Goal: Information Seeking & Learning: Learn about a topic

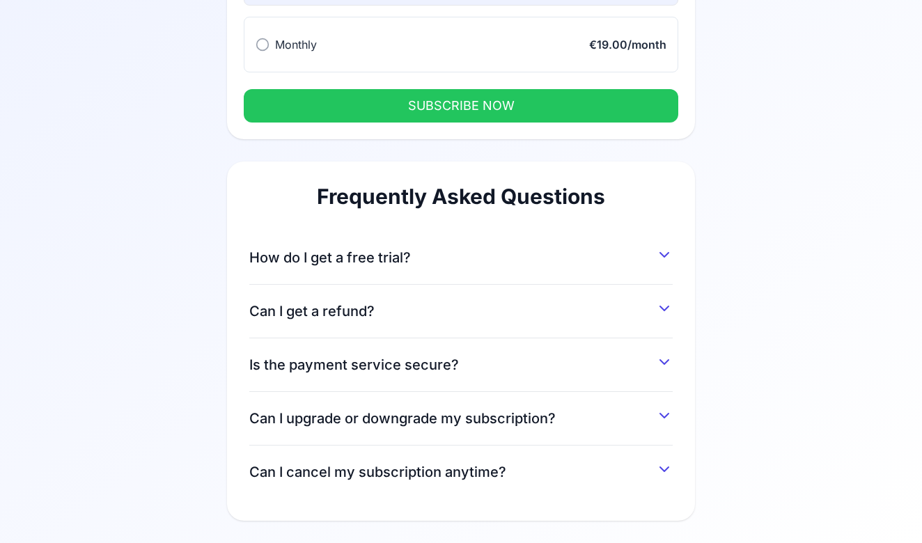
scroll to position [209, 0]
click at [552, 248] on button "How do I get a free trial?" at bounding box center [460, 254] width 423 height 25
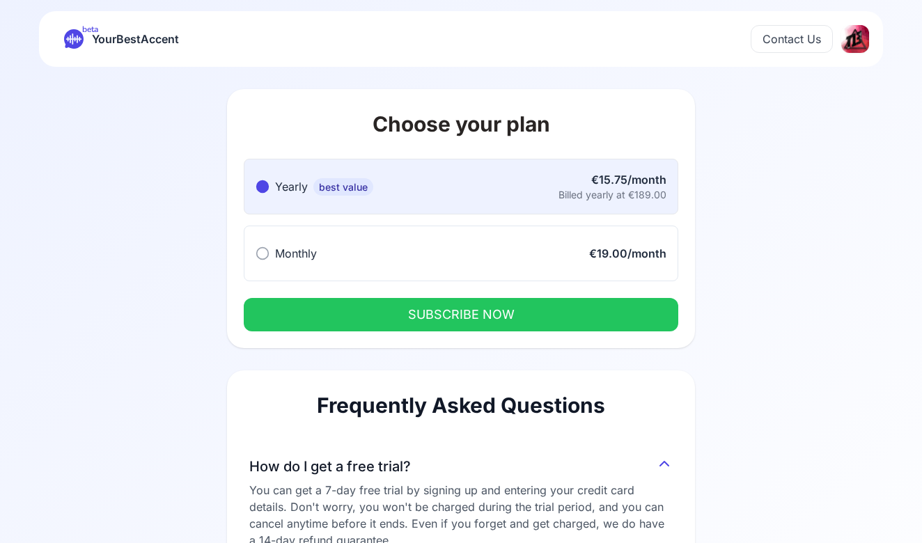
scroll to position [0, 0]
drag, startPoint x: 528, startPoint y: 302, endPoint x: 494, endPoint y: 250, distance: 62.4
click at [494, 250] on div "Yearly best value Yearly best value €15.75/month Billed yearly at €189.00 Month…" at bounding box center [461, 253] width 468 height 189
click at [494, 250] on button "Monthly Monthly €19.00/month" at bounding box center [461, 254] width 434 height 56
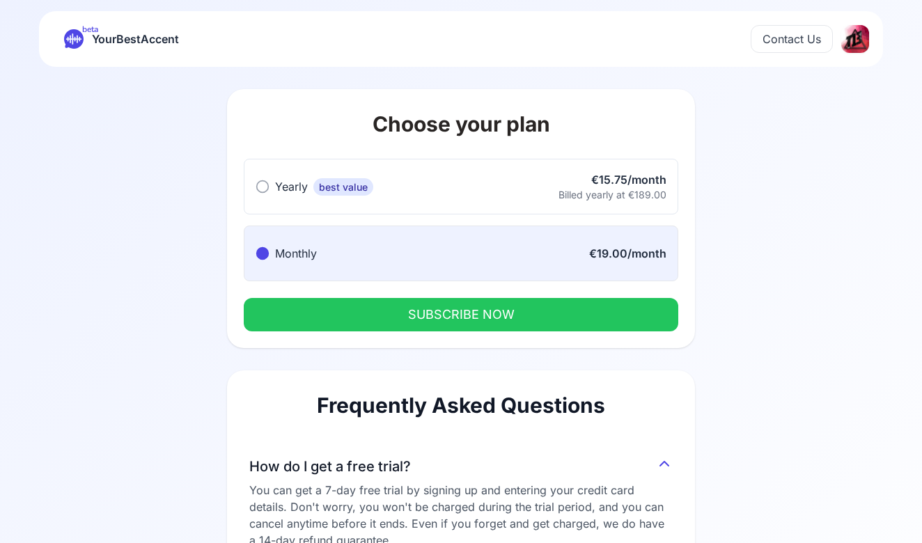
click at [494, 306] on button "SUBSCRIBE NOW" at bounding box center [461, 314] width 434 height 33
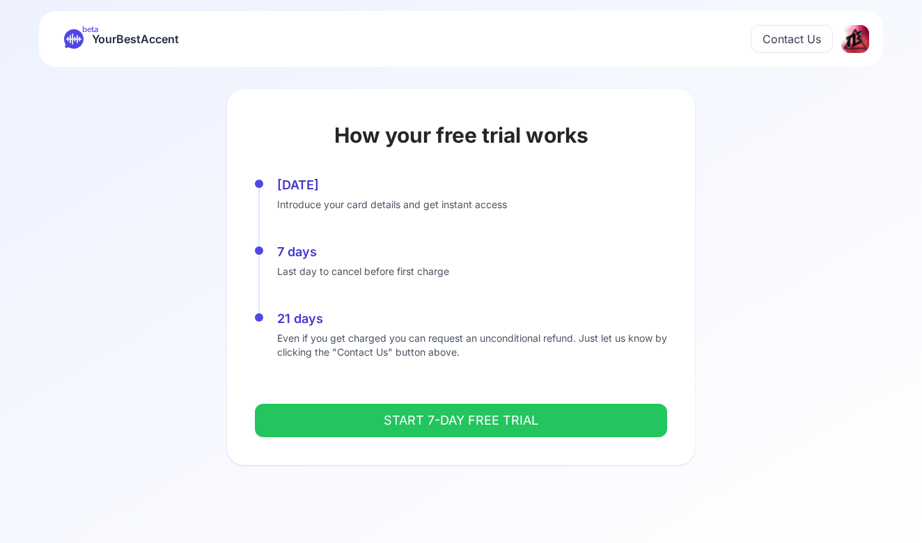
click at [477, 414] on button "START 7-DAY FREE TRIAL" at bounding box center [461, 420] width 412 height 33
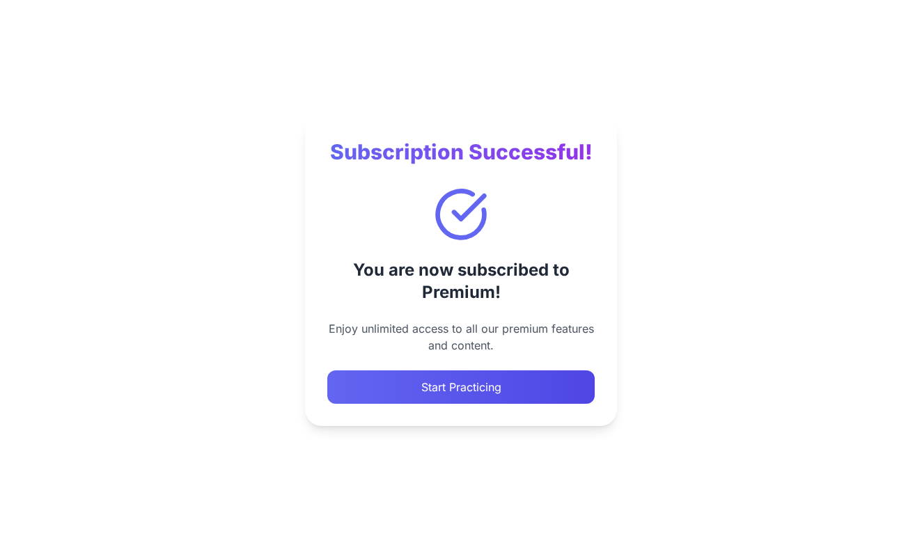
click at [543, 384] on button "Start Practicing" at bounding box center [460, 386] width 267 height 33
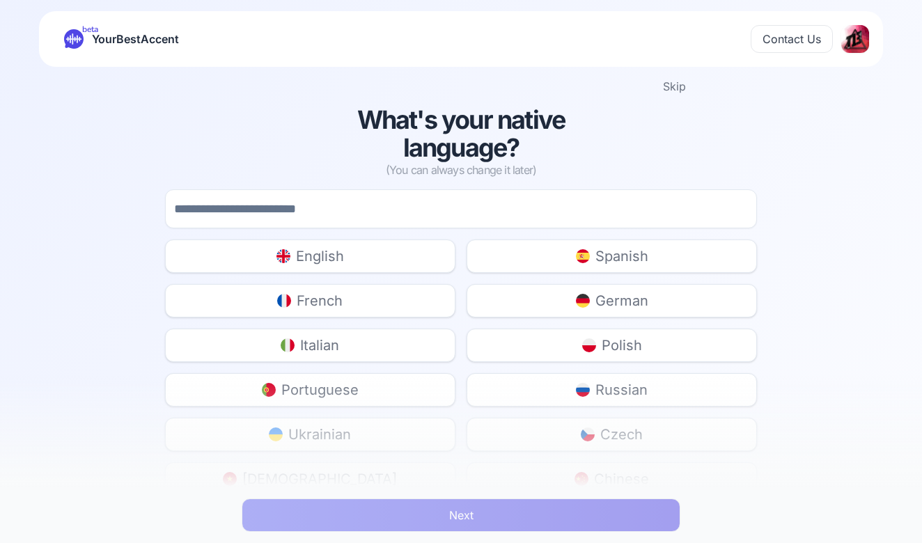
click at [425, 251] on button "English" at bounding box center [310, 256] width 290 height 33
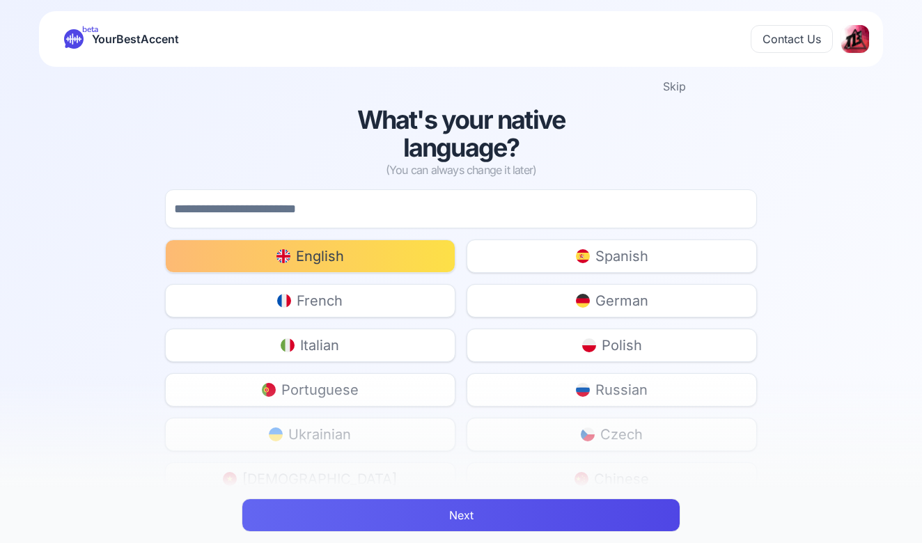
click at [489, 515] on button "Next" at bounding box center [461, 515] width 439 height 33
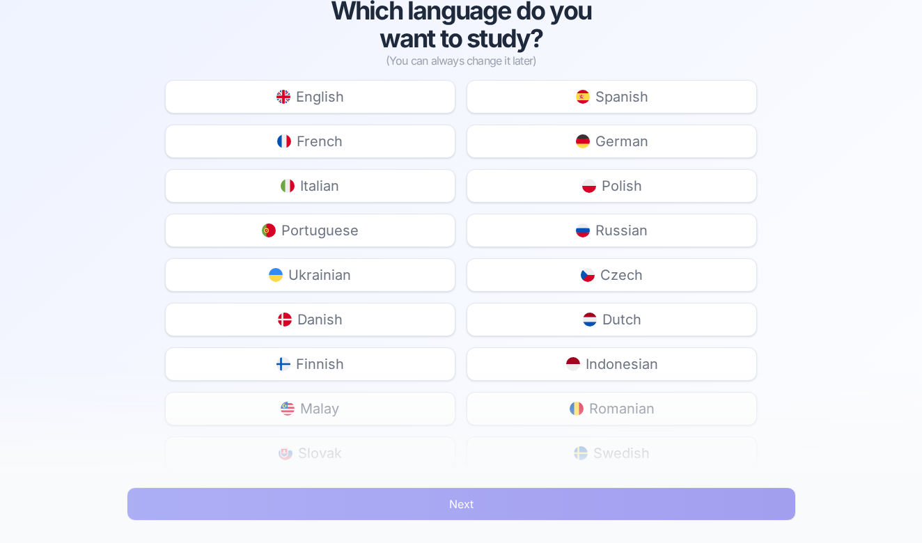
scroll to position [118, 0]
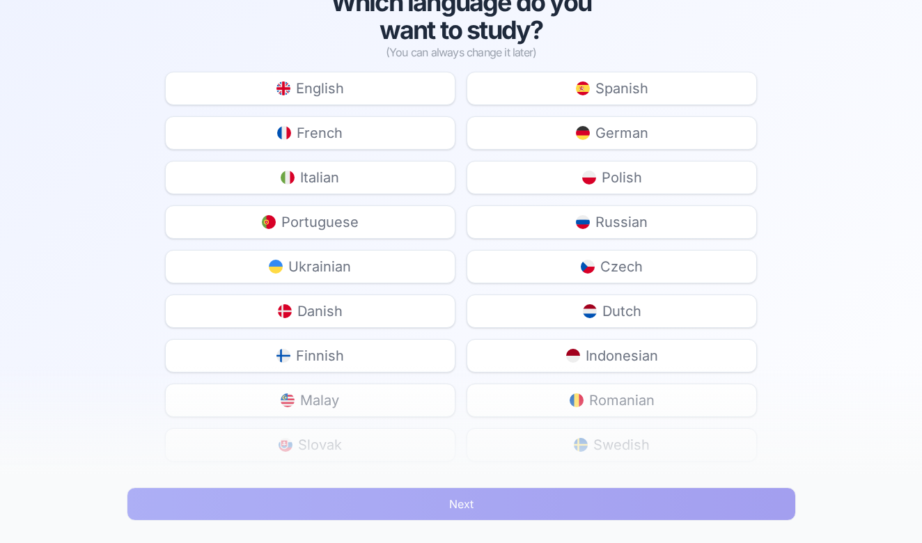
click at [393, 127] on button "French" at bounding box center [310, 132] width 290 height 33
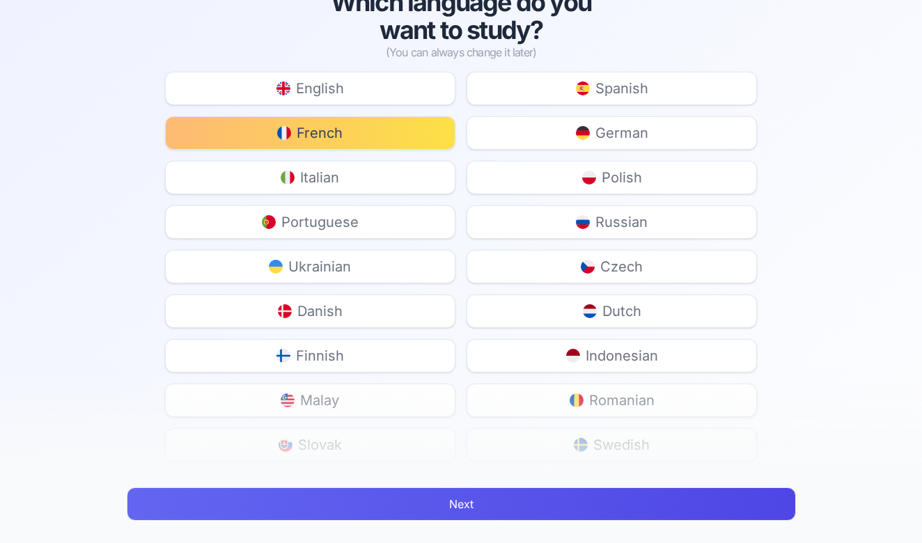
click at [446, 496] on button "Next" at bounding box center [461, 503] width 669 height 33
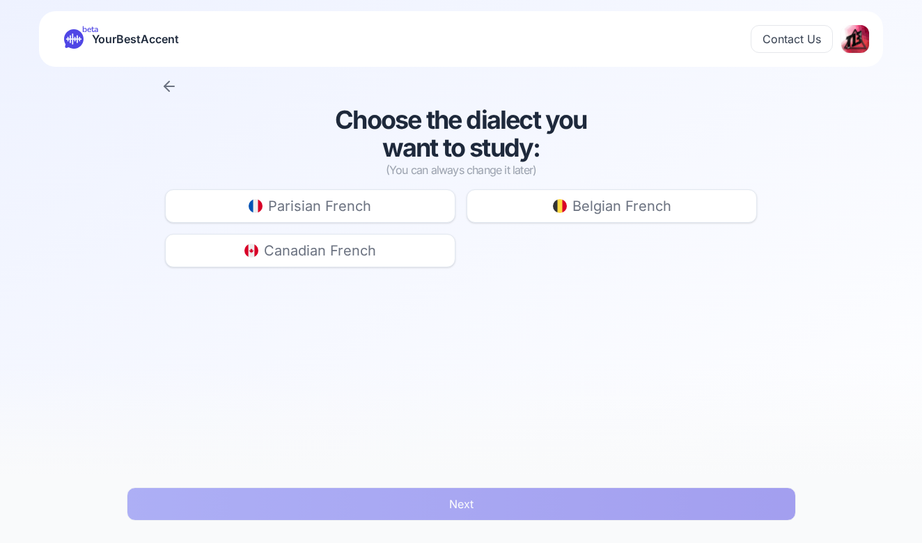
click at [430, 208] on button "Parisian French" at bounding box center [310, 205] width 290 height 33
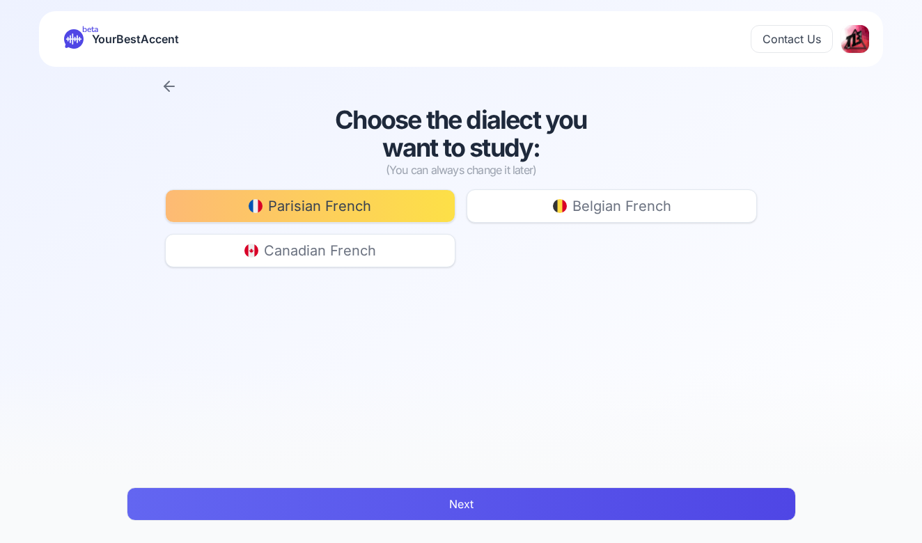
click at [462, 516] on button "Next" at bounding box center [461, 503] width 669 height 33
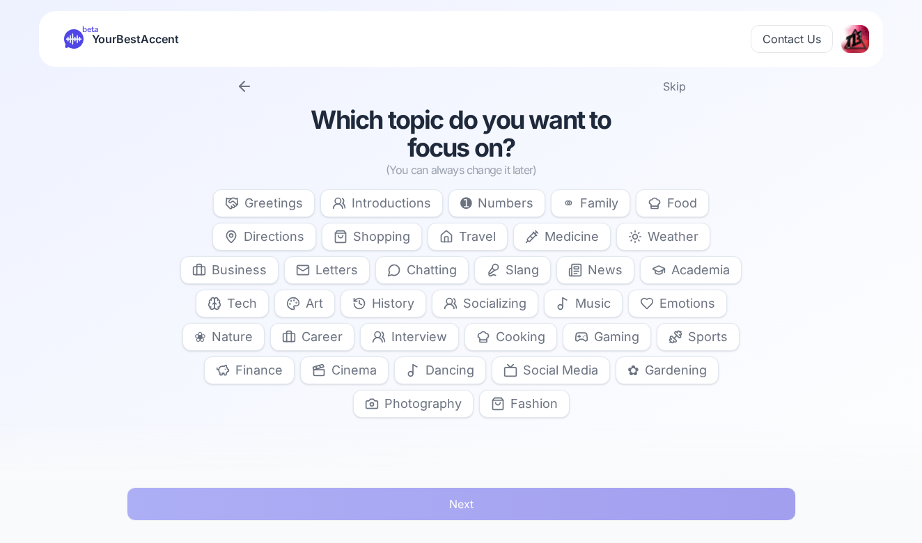
click at [679, 87] on button "Skip" at bounding box center [674, 86] width 23 height 17
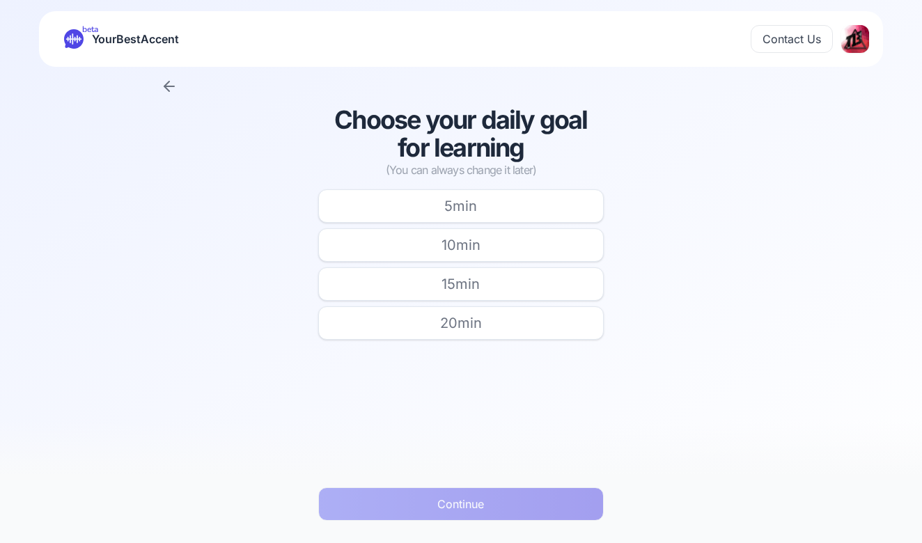
click at [567, 201] on button "5 min" at bounding box center [460, 205] width 285 height 33
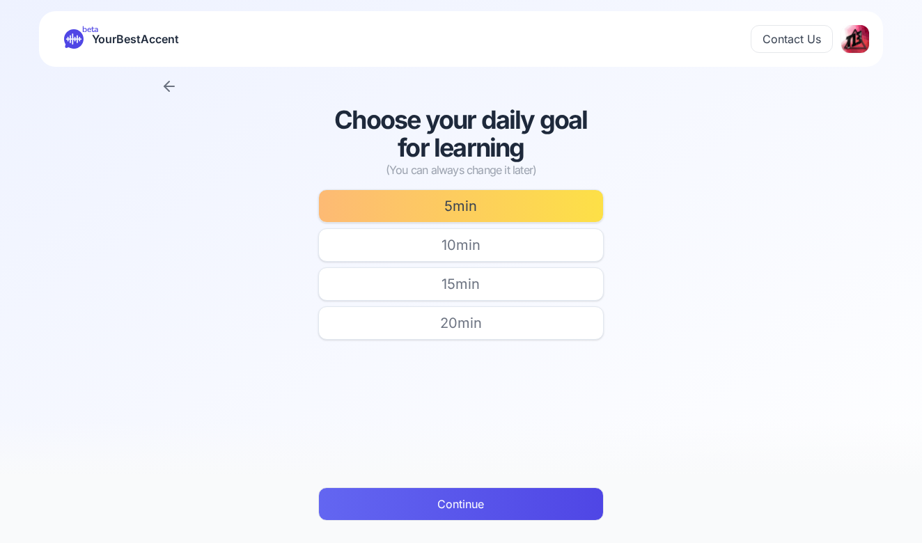
click at [503, 501] on button "Continue" at bounding box center [460, 503] width 285 height 33
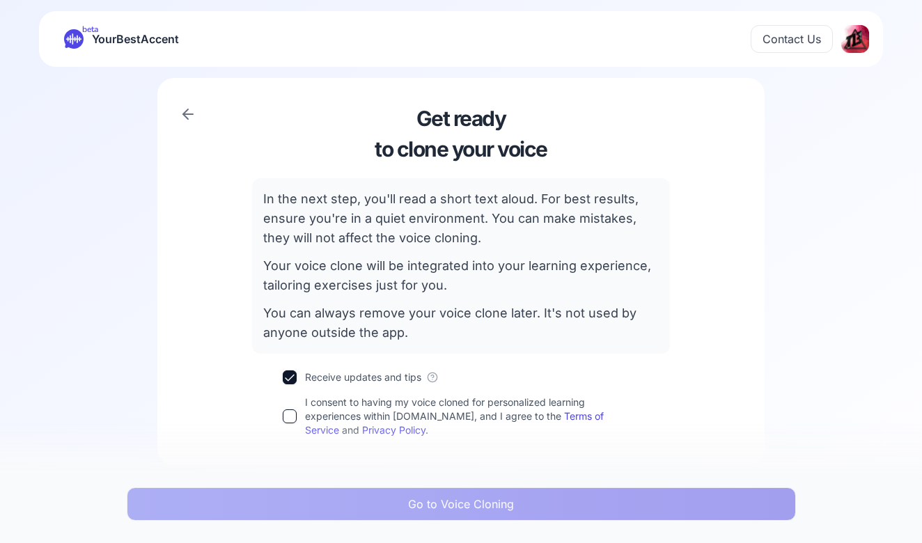
click at [311, 378] on label "Receive updates and tips" at bounding box center [363, 377] width 116 height 14
click at [297, 378] on button "Receive updates and tips" at bounding box center [290, 377] width 14 height 14
click at [294, 413] on button "I consent to having my voice cloned for personalized learning experiences withi…" at bounding box center [290, 416] width 14 height 14
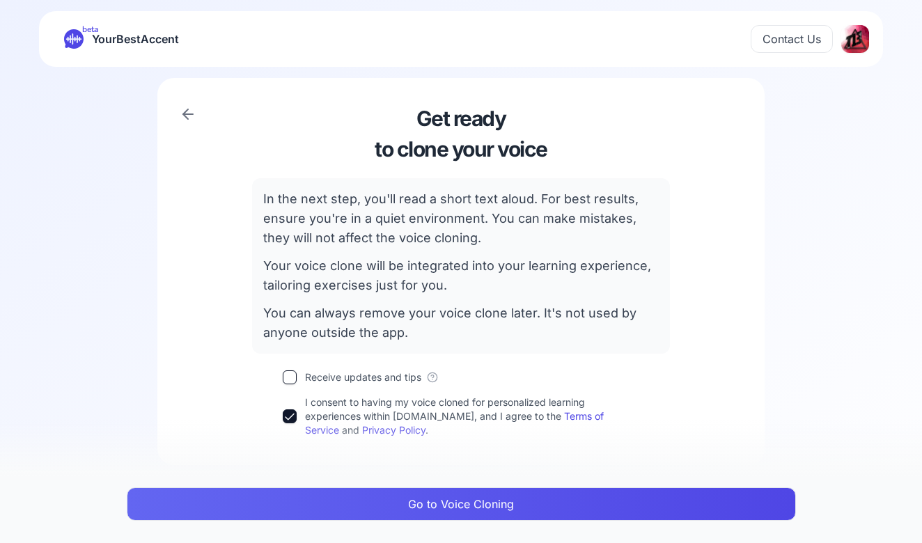
click at [301, 491] on button "Go to Voice Cloning" at bounding box center [461, 503] width 669 height 33
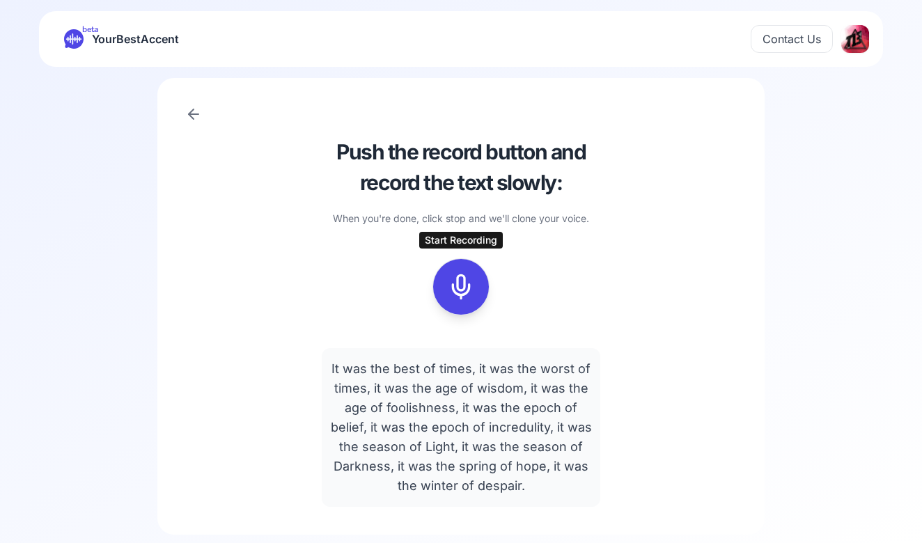
click at [451, 290] on rect at bounding box center [461, 286] width 21 height 21
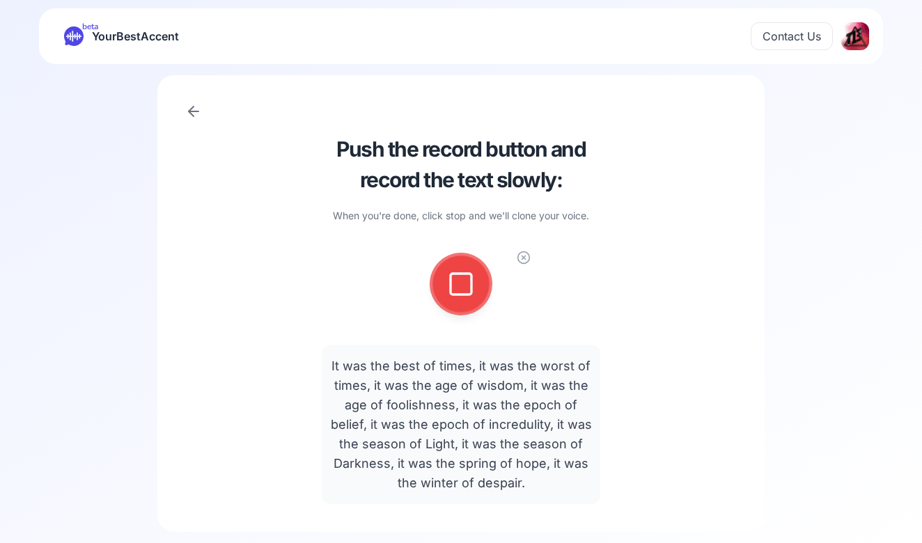
scroll to position [3, 0]
click at [476, 279] on div at bounding box center [460, 284] width 33 height 56
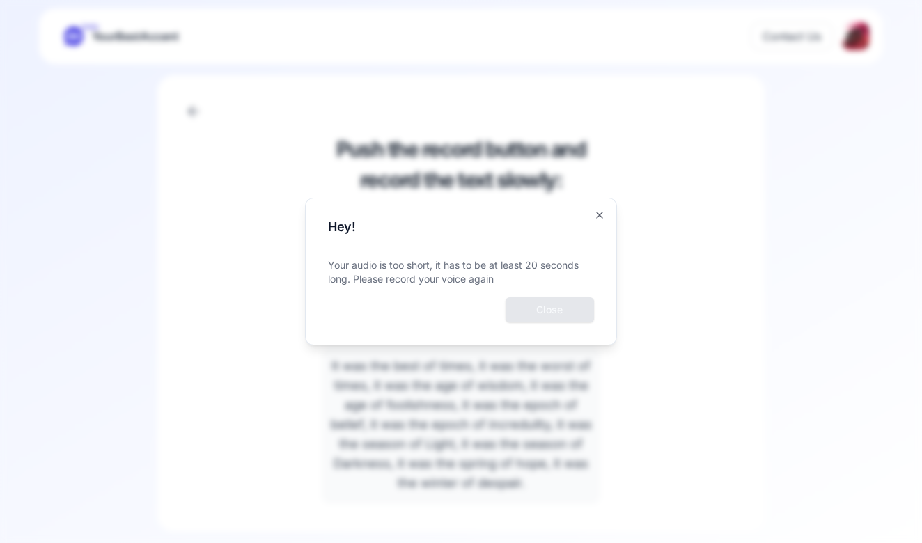
click at [515, 317] on button "Close" at bounding box center [550, 309] width 88 height 25
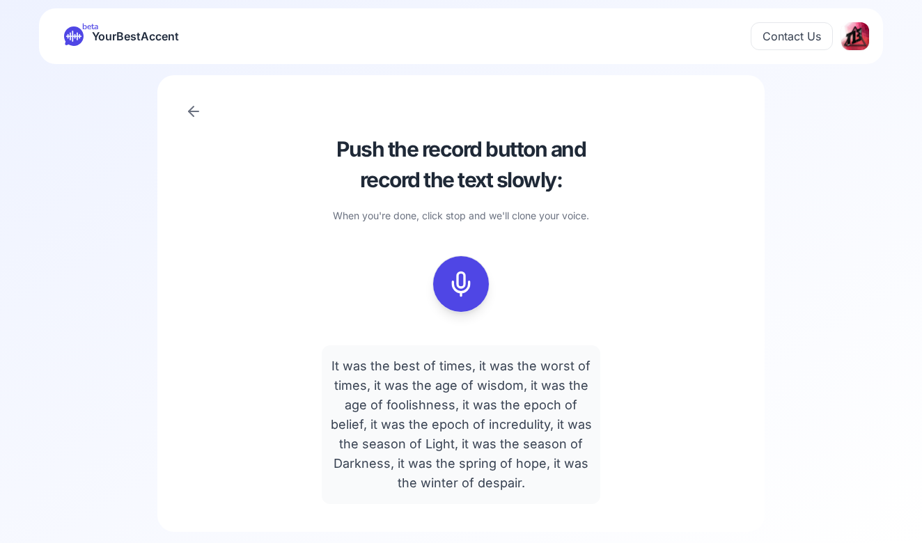
click at [468, 283] on icon at bounding box center [461, 284] width 28 height 28
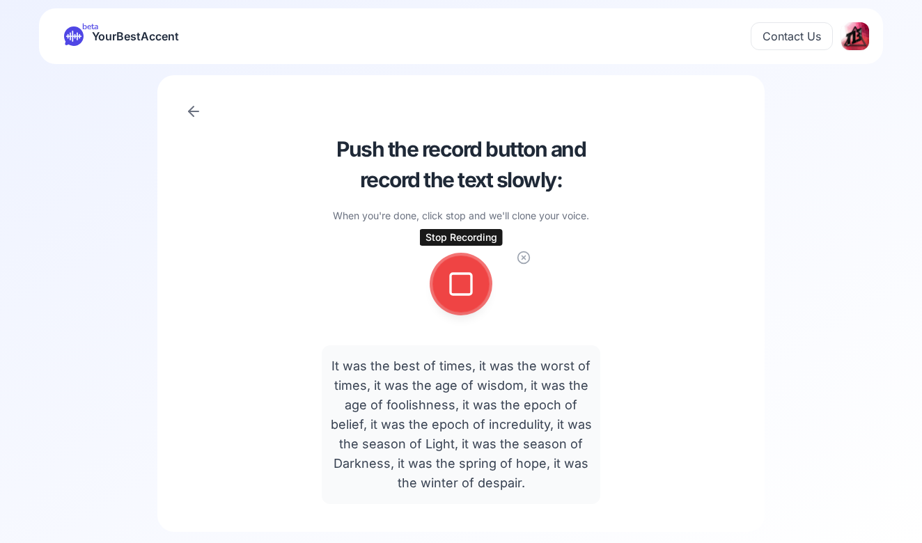
click at [462, 295] on icon at bounding box center [461, 284] width 28 height 28
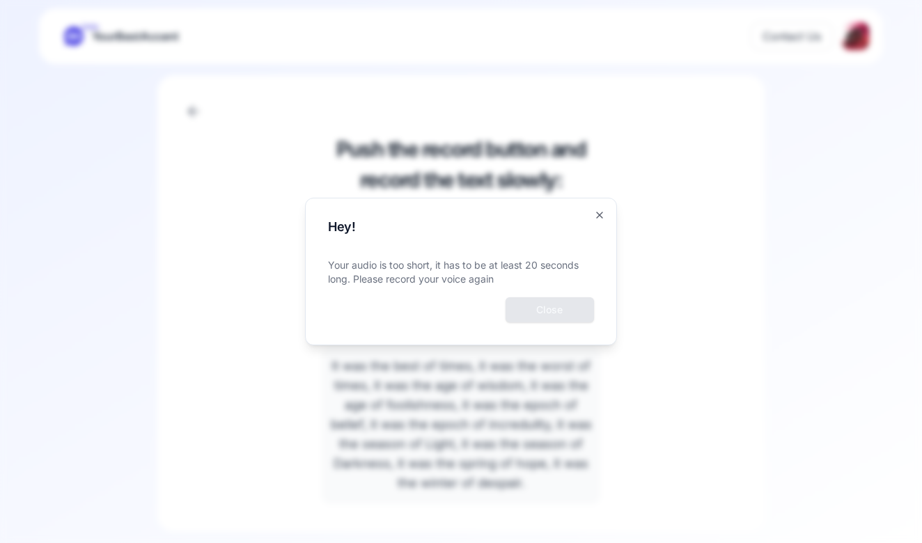
click at [531, 311] on button "Close" at bounding box center [550, 309] width 88 height 25
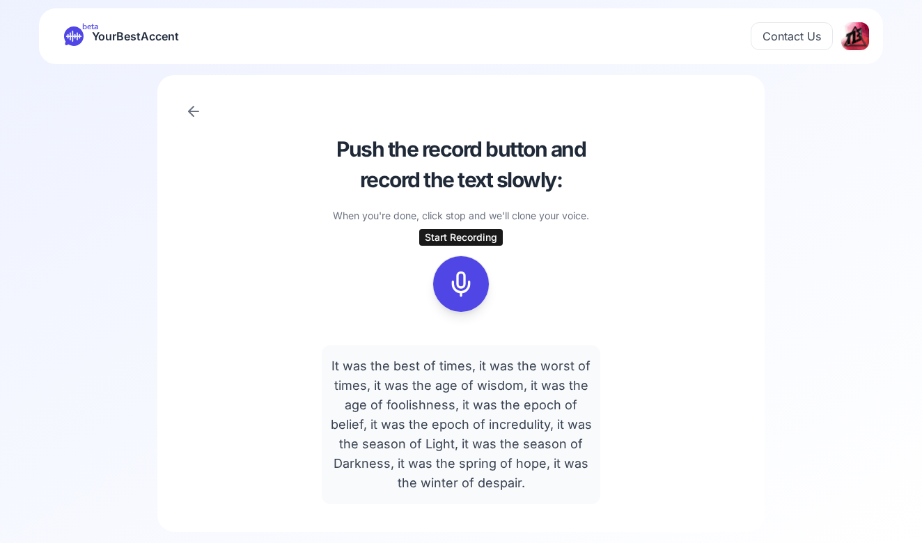
click at [471, 296] on icon at bounding box center [461, 284] width 28 height 28
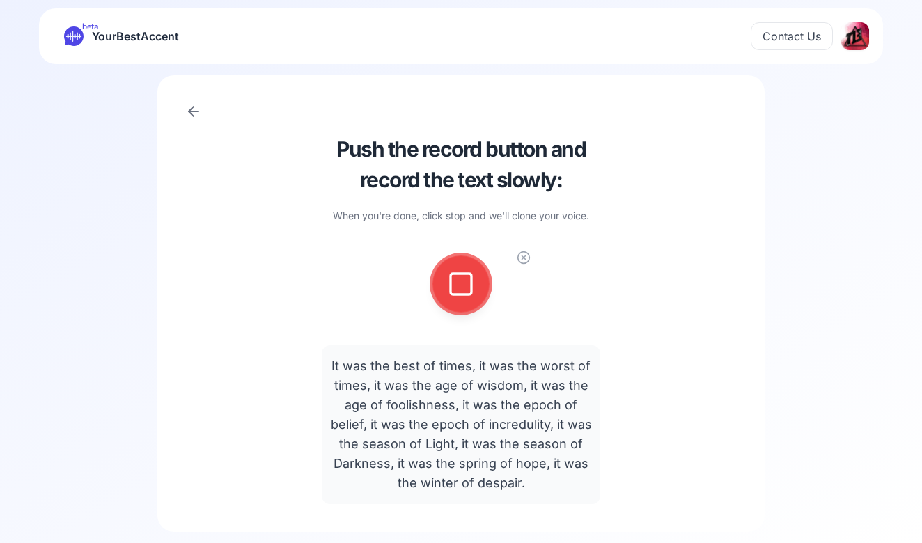
click at [481, 294] on button at bounding box center [461, 284] width 56 height 56
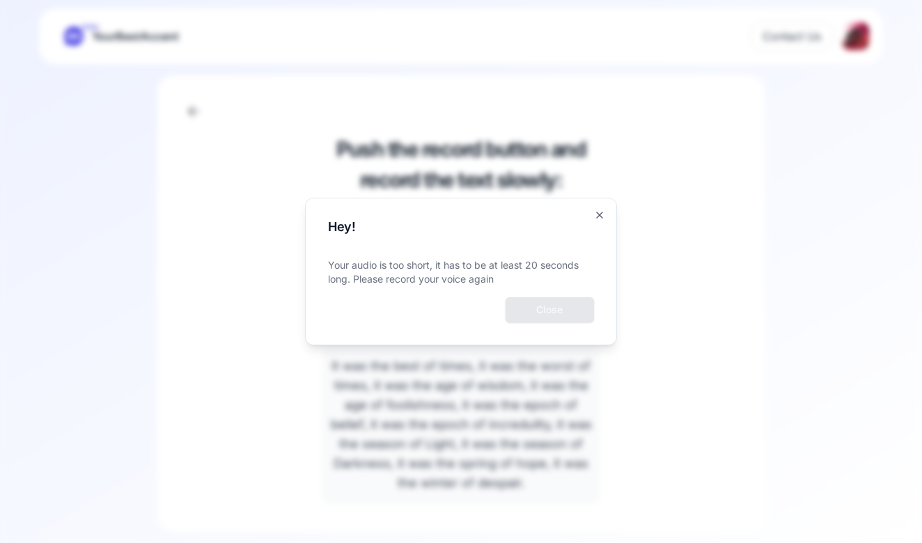
click at [508, 300] on button "Close" at bounding box center [550, 309] width 88 height 25
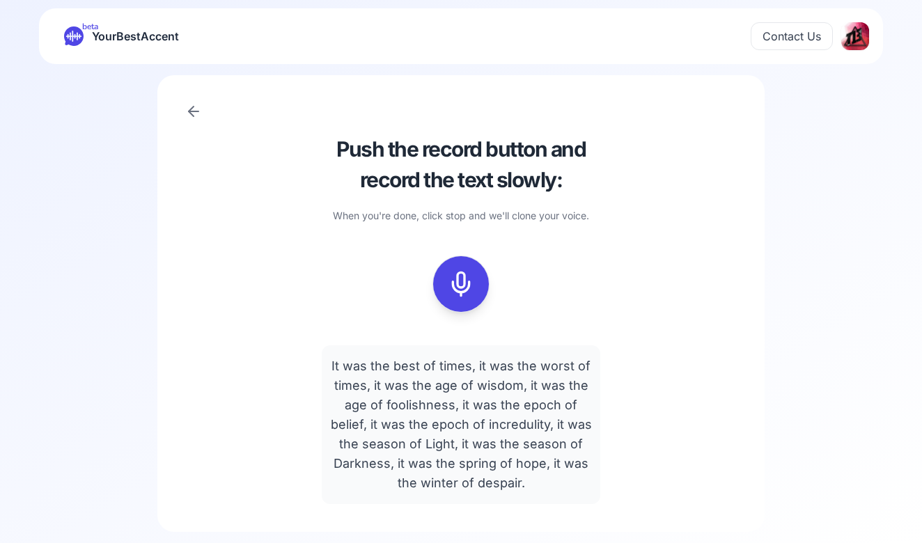
click at [339, 362] on div "It was the best of times, it was the worst of times, it was the age of wisdom, …" at bounding box center [461, 424] width 279 height 159
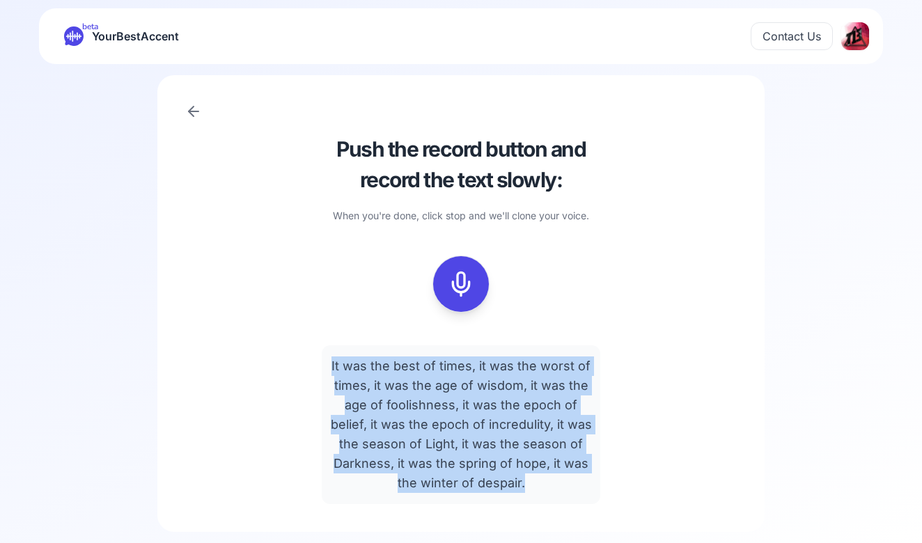
click at [339, 362] on div "It was the best of times, it was the worst of times, it was the age of wisdom, …" at bounding box center [461, 424] width 279 height 159
copy div "It was the best of times, it was the worst of times, it was the age of wisdom, …"
click at [469, 277] on icon at bounding box center [461, 284] width 28 height 28
click at [469, 269] on div at bounding box center [460, 284] width 33 height 56
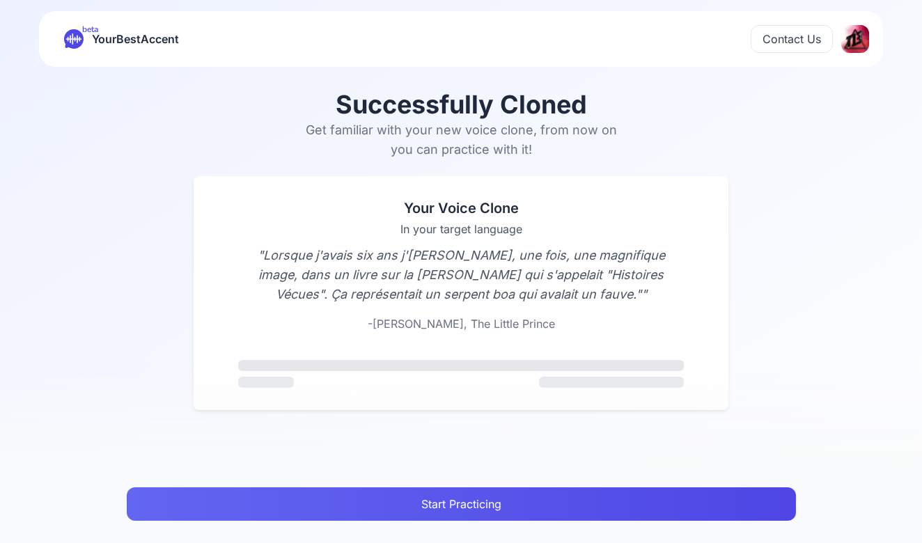
click at [473, 491] on button "Start Practicing" at bounding box center [461, 503] width 669 height 33
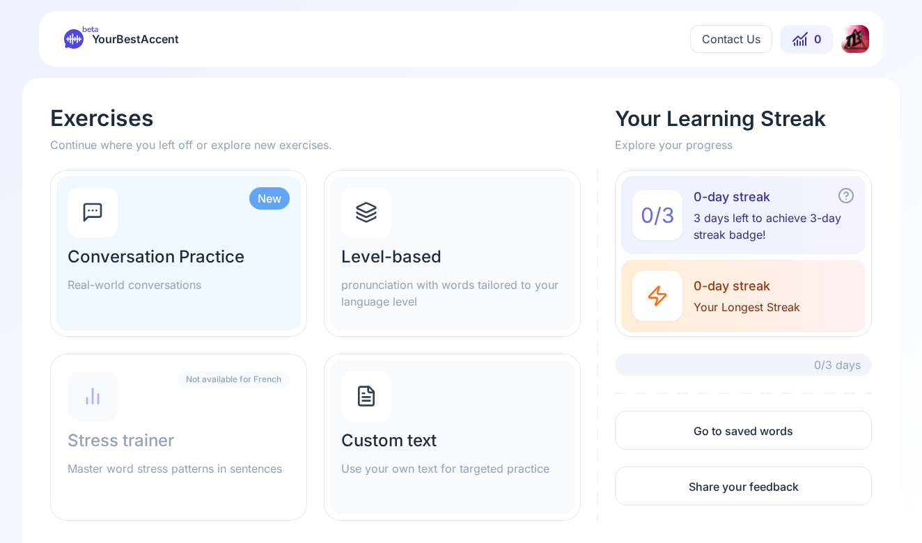
click at [210, 249] on h2 "Conversation Practice" at bounding box center [179, 257] width 222 height 22
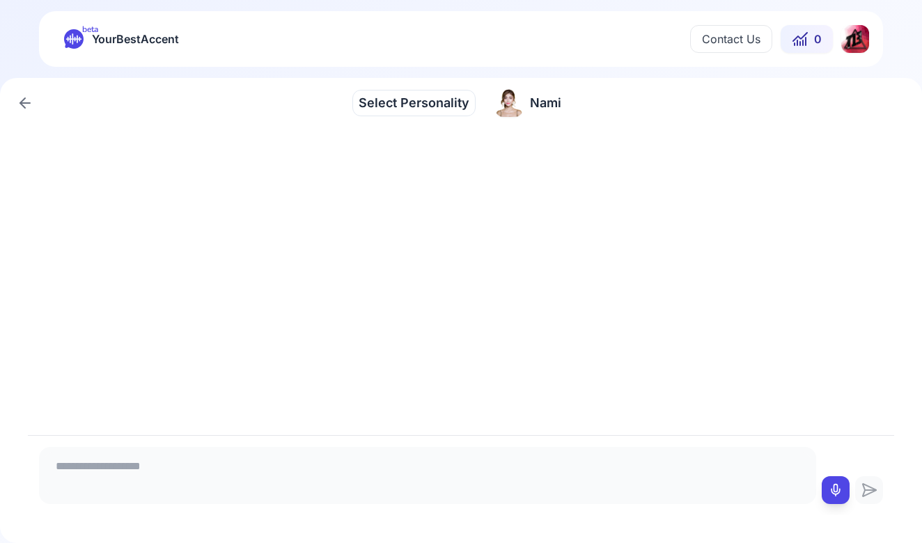
click at [390, 104] on span "Select Personality" at bounding box center [414, 102] width 111 height 19
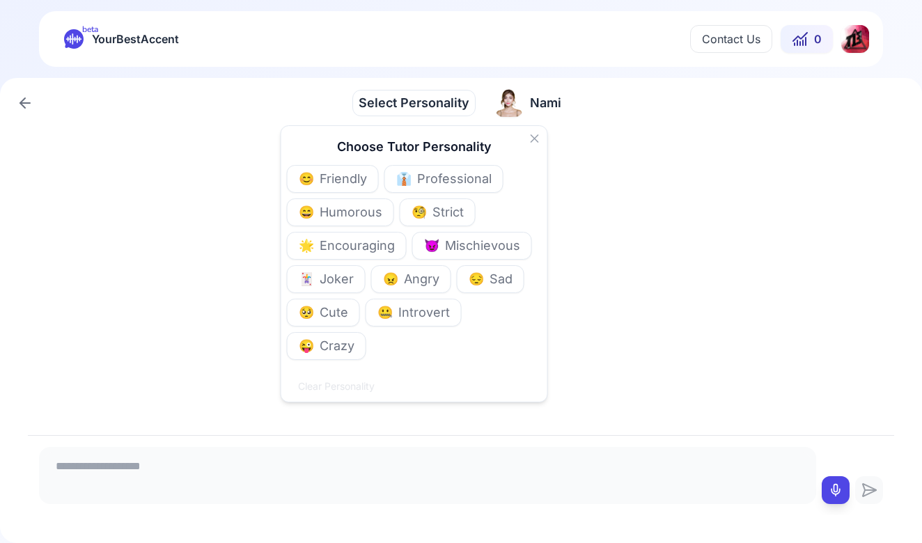
click at [390, 104] on span "Select Personality" at bounding box center [414, 102] width 111 height 19
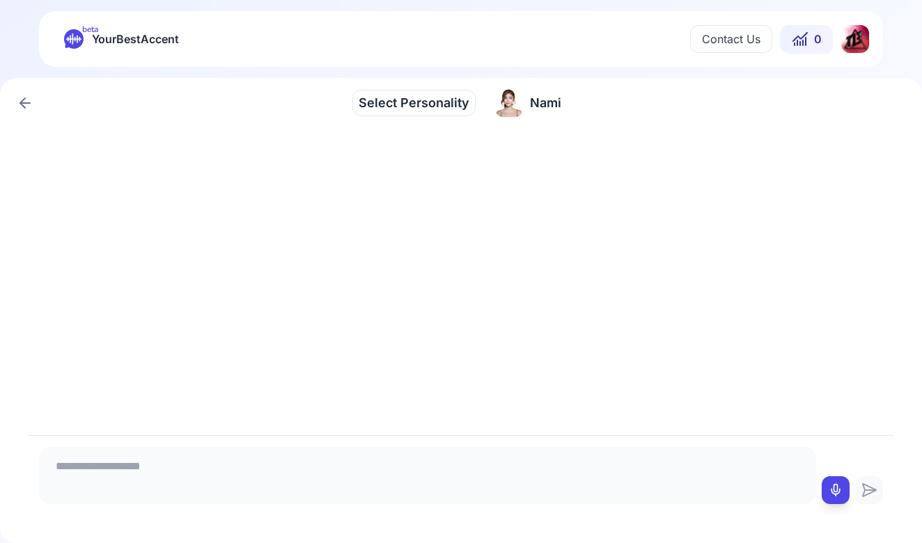
click at [24, 96] on icon at bounding box center [25, 103] width 17 height 17
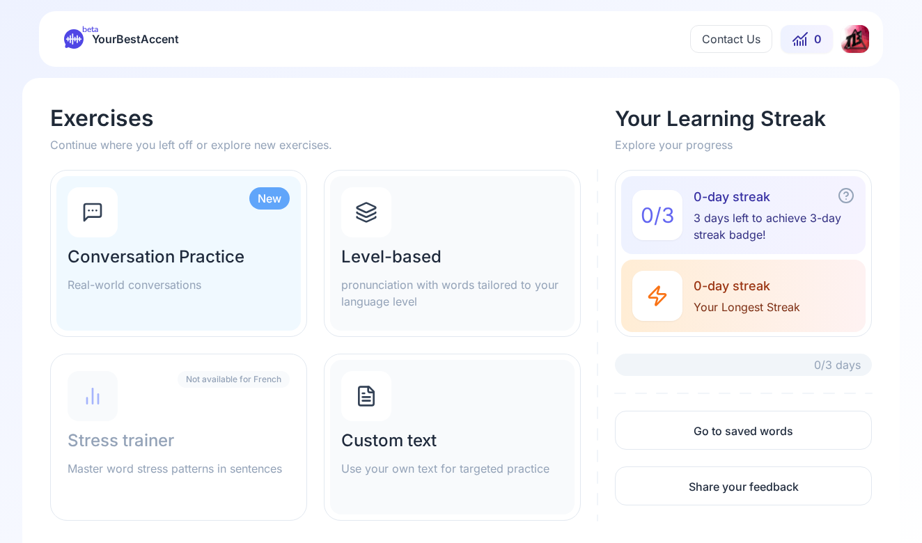
click at [338, 214] on div "Level-based pronunciation with words tailored to your language level" at bounding box center [452, 253] width 244 height 155
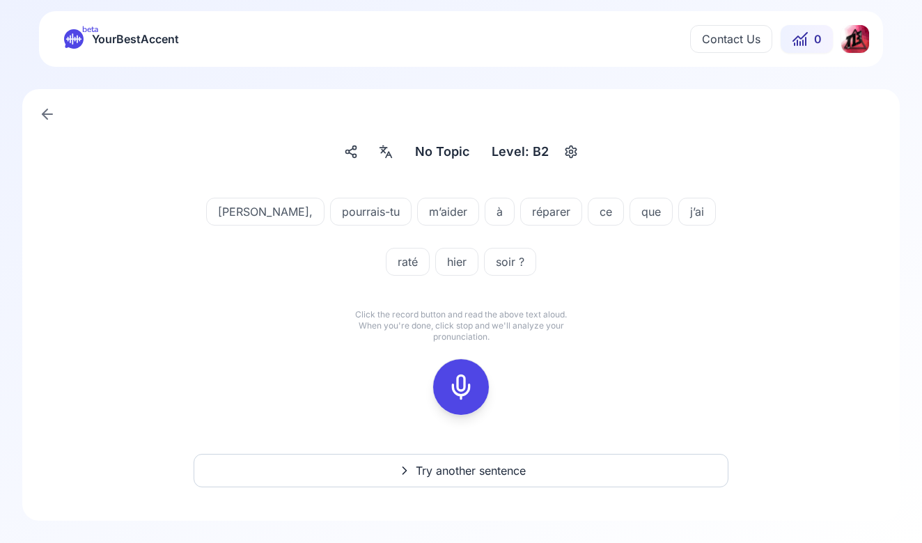
click at [453, 384] on icon at bounding box center [461, 387] width 28 height 28
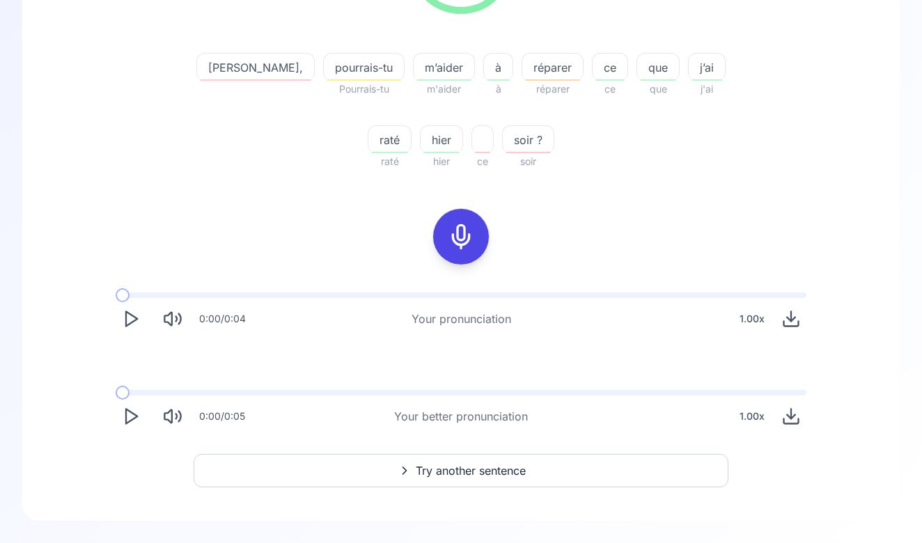
scroll to position [283, 0]
click at [128, 313] on polygon "Play" at bounding box center [131, 319] width 11 height 15
click at [134, 322] on icon "Play" at bounding box center [130, 318] width 19 height 19
click at [127, 410] on polygon "Play" at bounding box center [131, 416] width 11 height 15
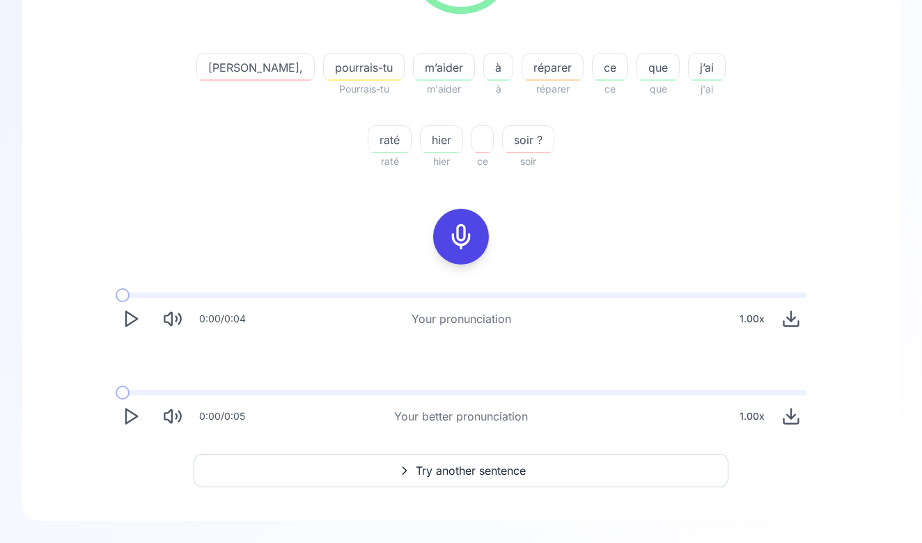
click at [136, 315] on icon "Play" at bounding box center [130, 318] width 19 height 19
click at [136, 295] on span at bounding box center [461, 295] width 691 height 6
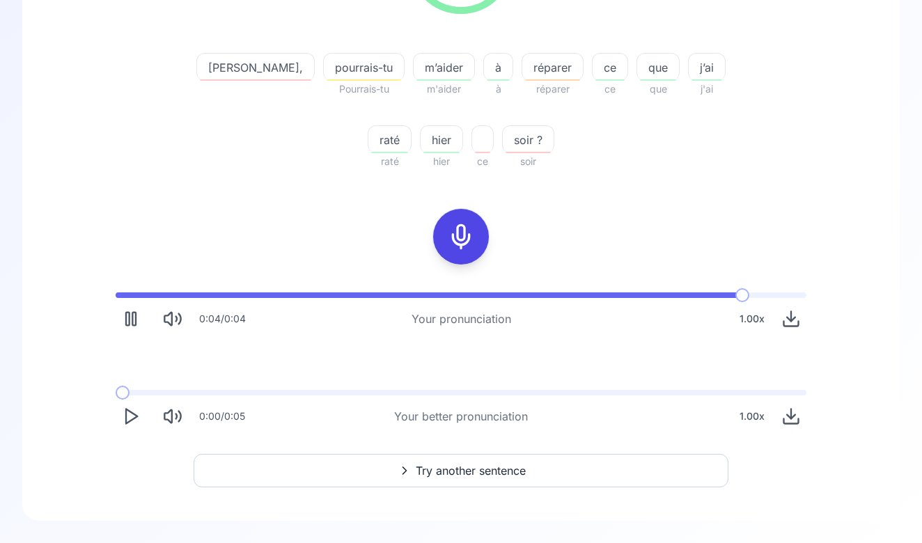
click at [127, 322] on rect "Pause" at bounding box center [127, 319] width 3 height 13
click at [134, 423] on icon "Play" at bounding box center [130, 416] width 19 height 19
click at [124, 389] on span at bounding box center [123, 393] width 14 height 14
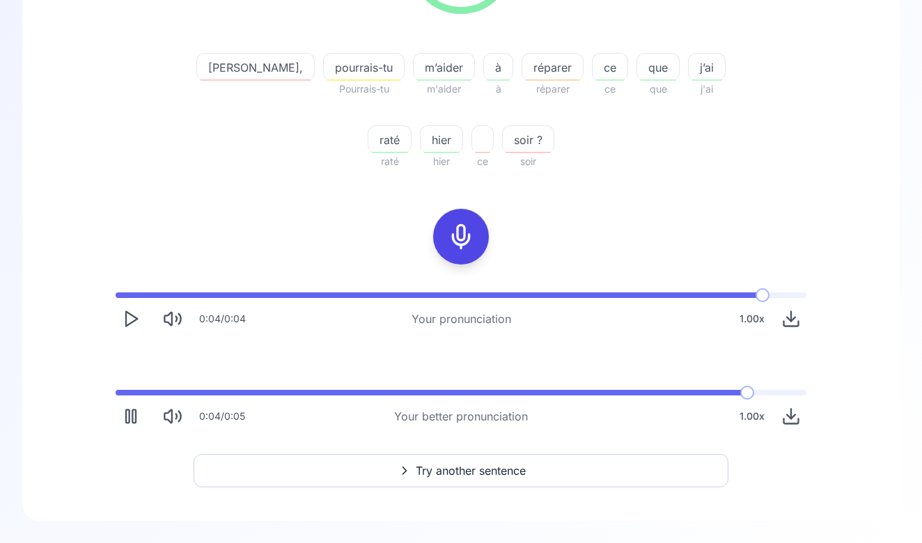
click at [130, 412] on rect "Pause" at bounding box center [127, 416] width 3 height 13
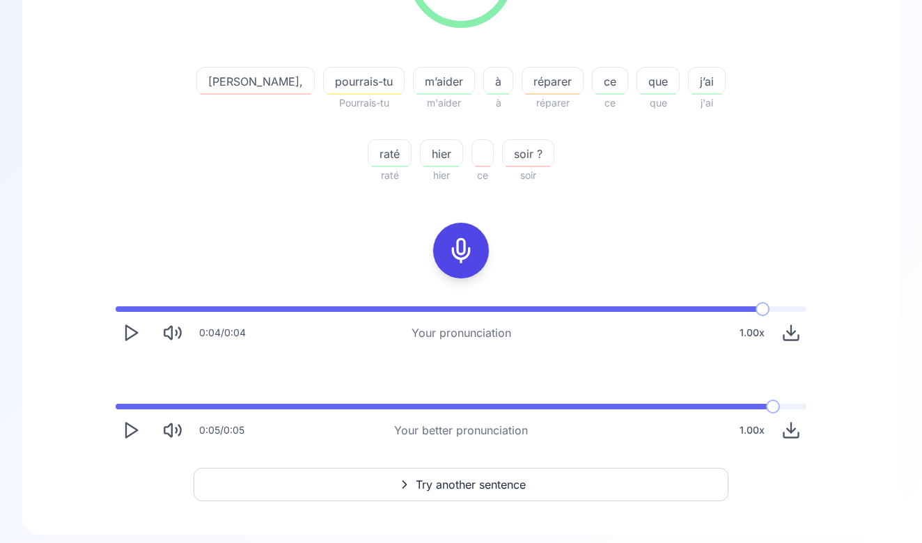
scroll to position [266, 0]
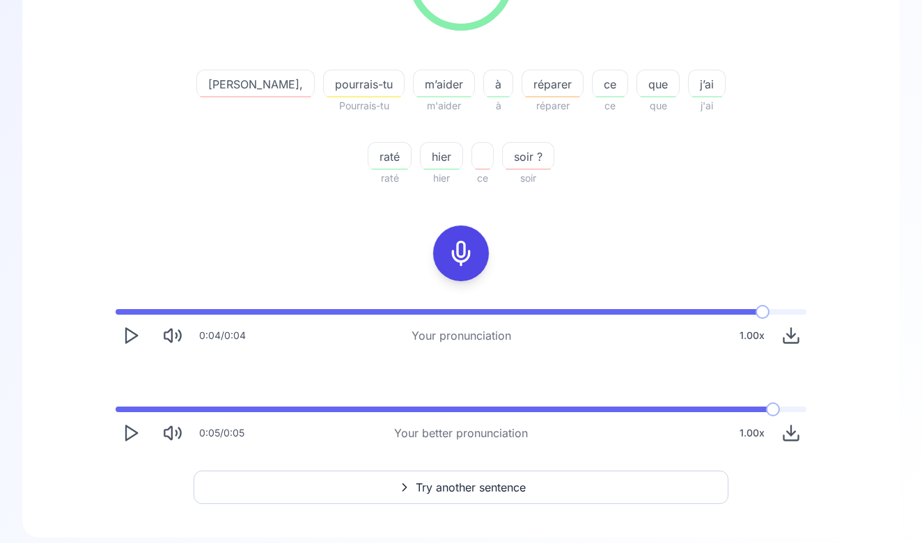
click at [460, 233] on div at bounding box center [460, 254] width 33 height 56
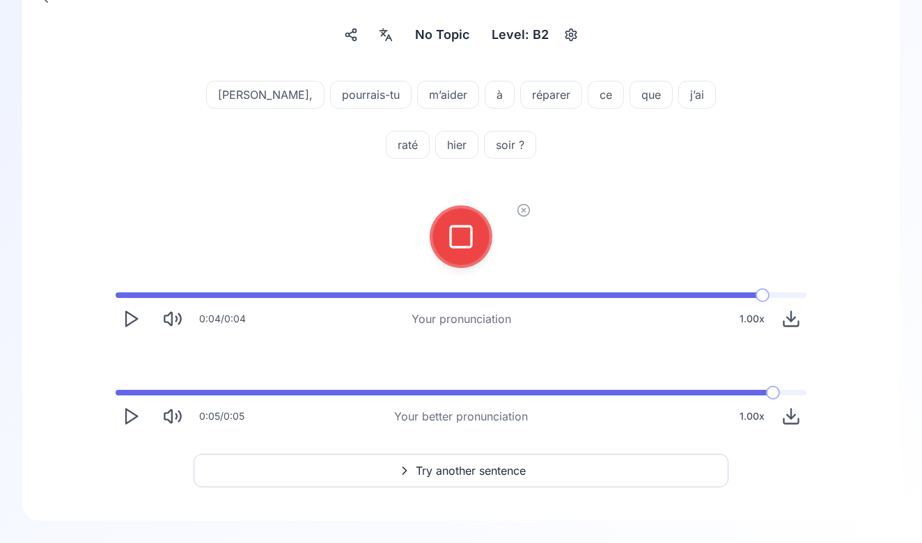
click at [454, 247] on rect at bounding box center [461, 236] width 21 height 21
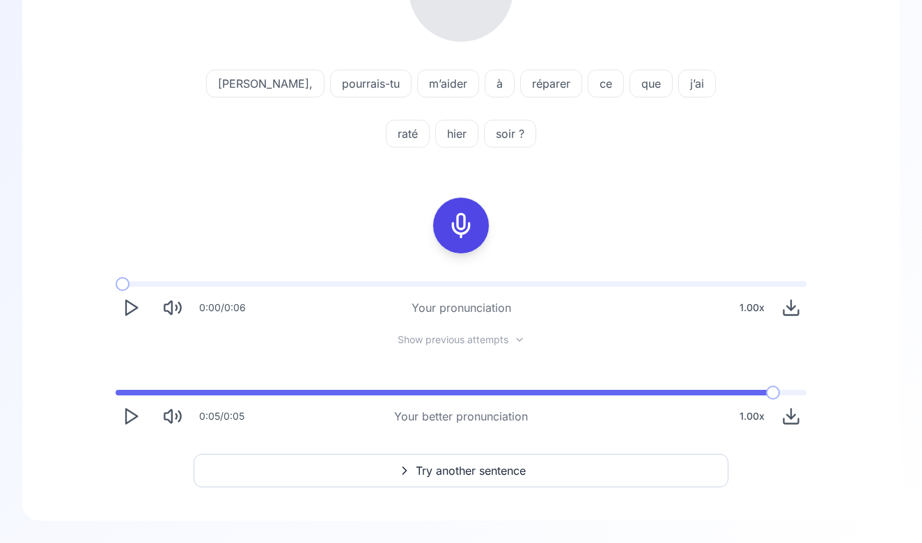
scroll to position [255, 0]
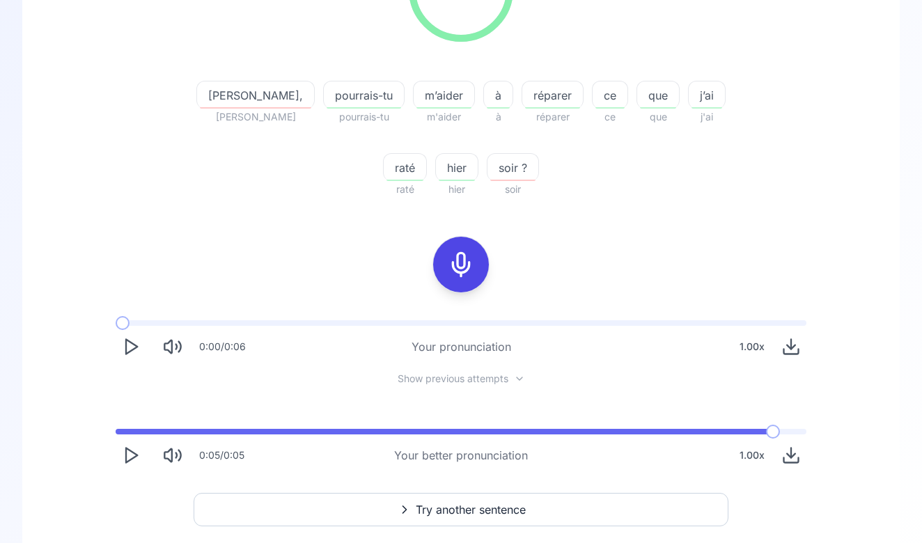
click at [128, 350] on icon "Play" at bounding box center [130, 346] width 19 height 19
click at [132, 459] on polygon "Play" at bounding box center [131, 455] width 11 height 15
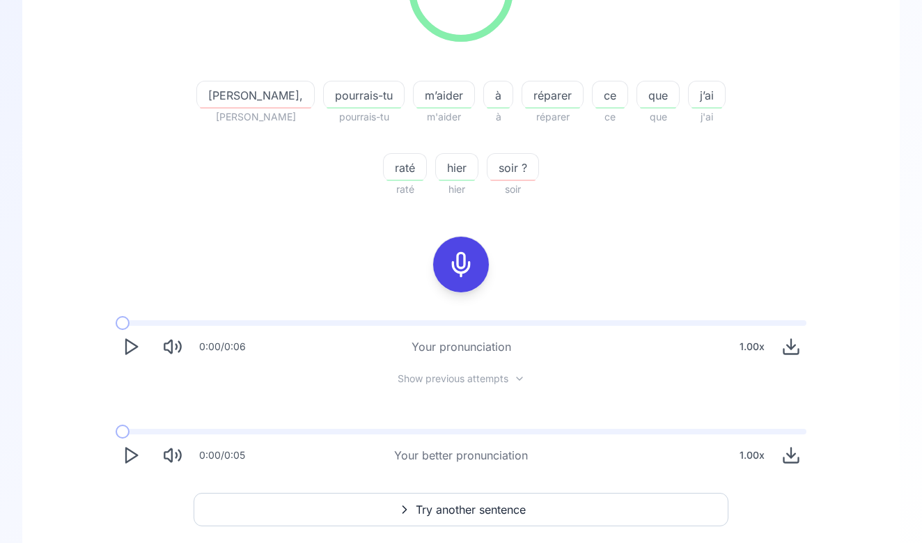
click at [132, 428] on div "0:00 / 0:05 Your better pronunciation 1.00 x" at bounding box center [460, 450] width 713 height 64
click at [132, 452] on polygon "Play" at bounding box center [131, 455] width 11 height 15
click at [132, 451] on rect "Pause" at bounding box center [133, 455] width 3 height 13
click at [132, 451] on polygon "Play" at bounding box center [131, 455] width 11 height 15
click at [149, 432] on span at bounding box center [133, 432] width 35 height 6
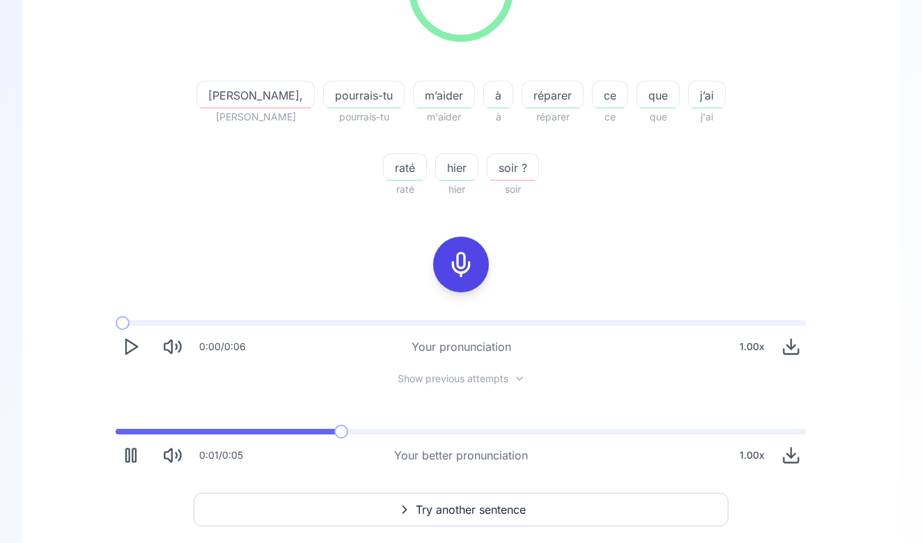
click at [130, 455] on icon "Pause" at bounding box center [130, 455] width 19 height 19
click at [130, 455] on icon "Play" at bounding box center [130, 455] width 19 height 19
click at [130, 455] on icon "Pause" at bounding box center [130, 455] width 19 height 19
click at [130, 455] on icon "Play" at bounding box center [130, 455] width 19 height 19
click at [398, 431] on span at bounding box center [385, 432] width 538 height 6
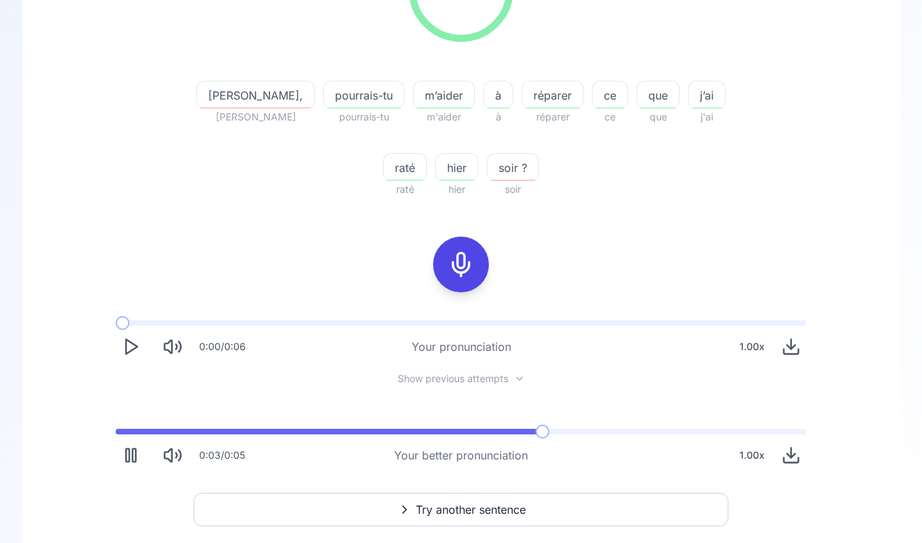
click at [132, 459] on icon "Pause" at bounding box center [130, 455] width 19 height 19
click at [132, 459] on polygon "Play" at bounding box center [131, 455] width 11 height 15
click at [132, 459] on icon "Pause" at bounding box center [130, 455] width 19 height 19
click at [132, 459] on polygon "Play" at bounding box center [131, 455] width 11 height 15
click at [132, 459] on icon "Pause" at bounding box center [130, 455] width 19 height 19
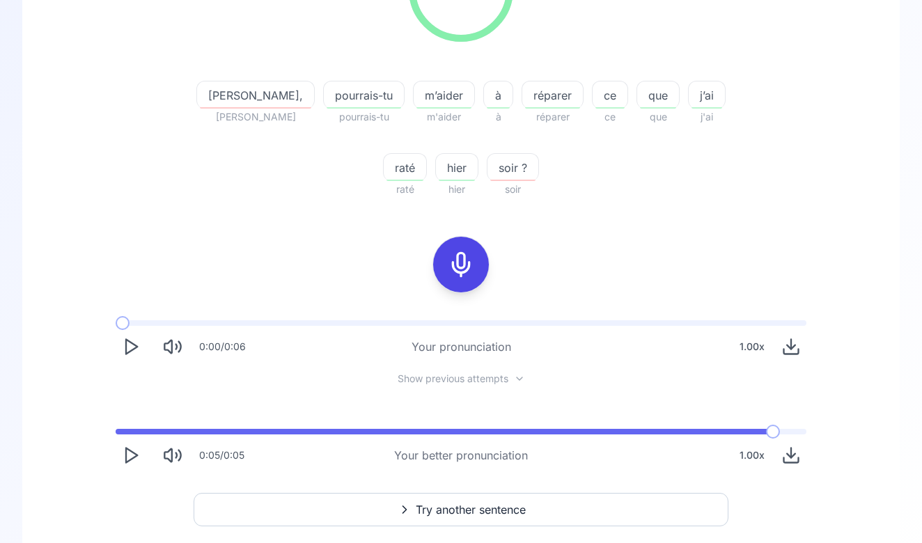
click at [132, 459] on polygon "Play" at bounding box center [131, 455] width 11 height 15
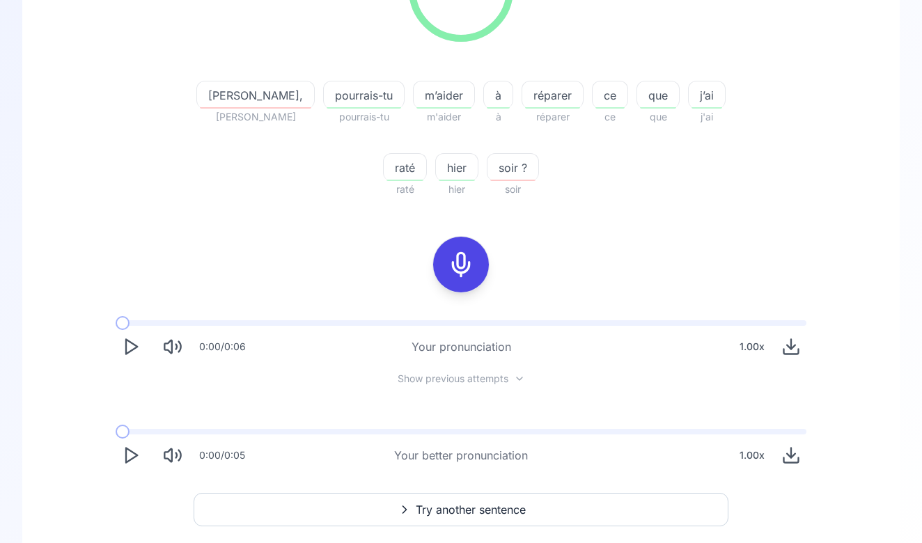
click at [132, 459] on polygon "Play" at bounding box center [131, 455] width 11 height 15
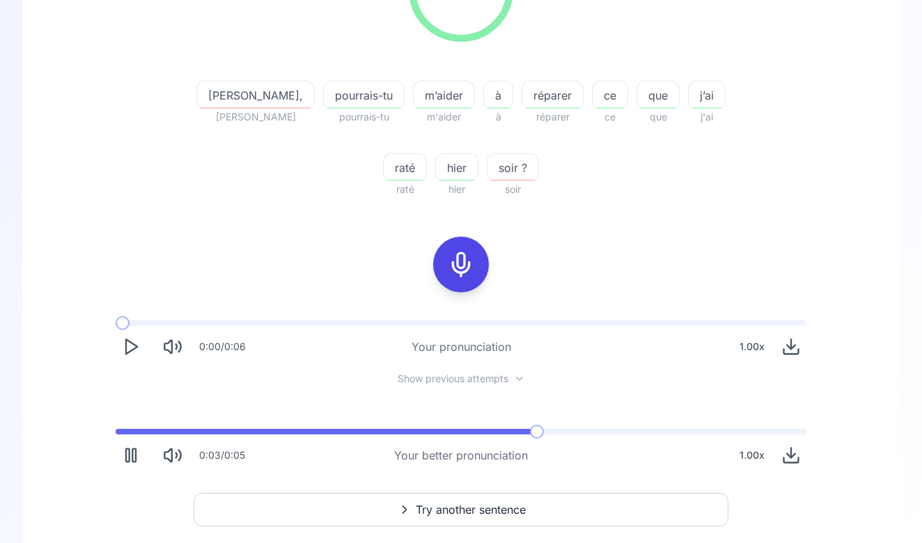
click at [132, 459] on icon "Pause" at bounding box center [130, 455] width 19 height 19
click at [132, 459] on polygon "Play" at bounding box center [131, 455] width 11 height 15
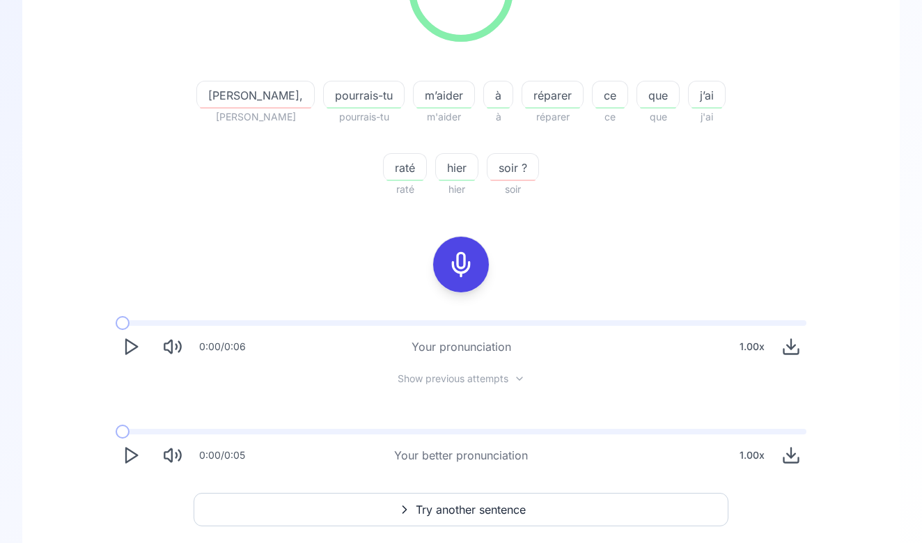
click at [141, 338] on button "Play" at bounding box center [131, 346] width 31 height 31
click at [141, 339] on button "Play" at bounding box center [131, 346] width 31 height 31
click at [118, 357] on div "0:00 / 0:06" at bounding box center [181, 346] width 130 height 31
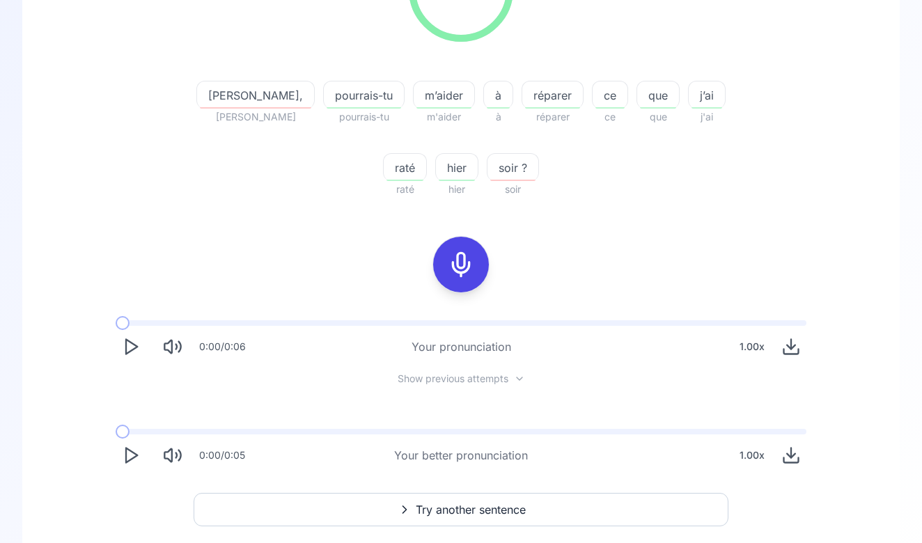
click at [125, 352] on icon "Play" at bounding box center [130, 346] width 19 height 19
click at [128, 325] on span at bounding box center [123, 323] width 14 height 14
click at [136, 322] on span at bounding box center [461, 323] width 691 height 6
click at [461, 258] on icon at bounding box center [461, 265] width 28 height 28
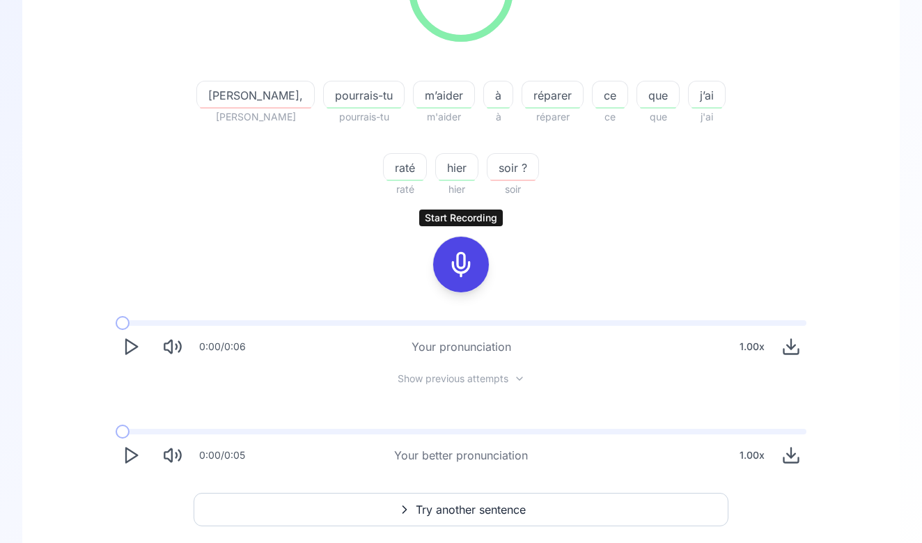
scroll to position [128, 0]
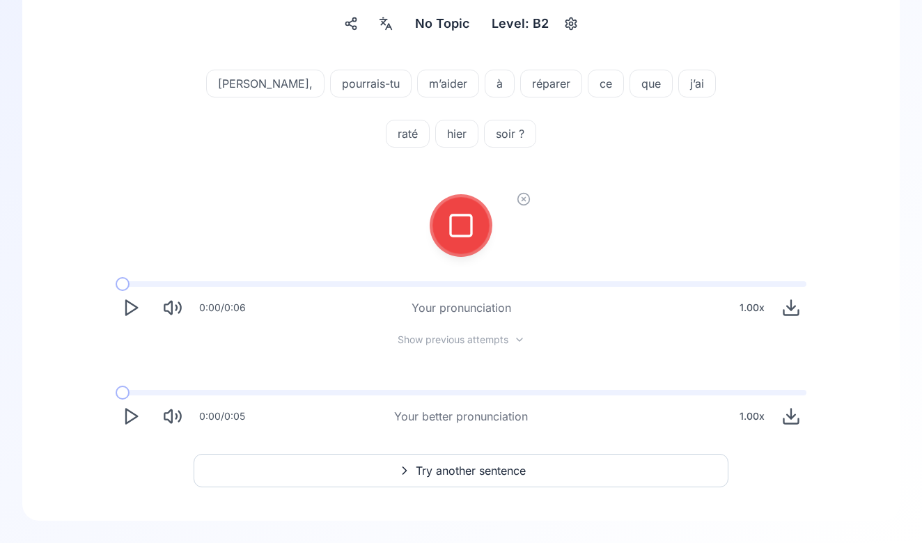
click at [134, 392] on span at bounding box center [461, 393] width 691 height 6
click at [133, 420] on polygon "Play" at bounding box center [131, 416] width 11 height 15
click at [455, 231] on icon at bounding box center [461, 226] width 28 height 28
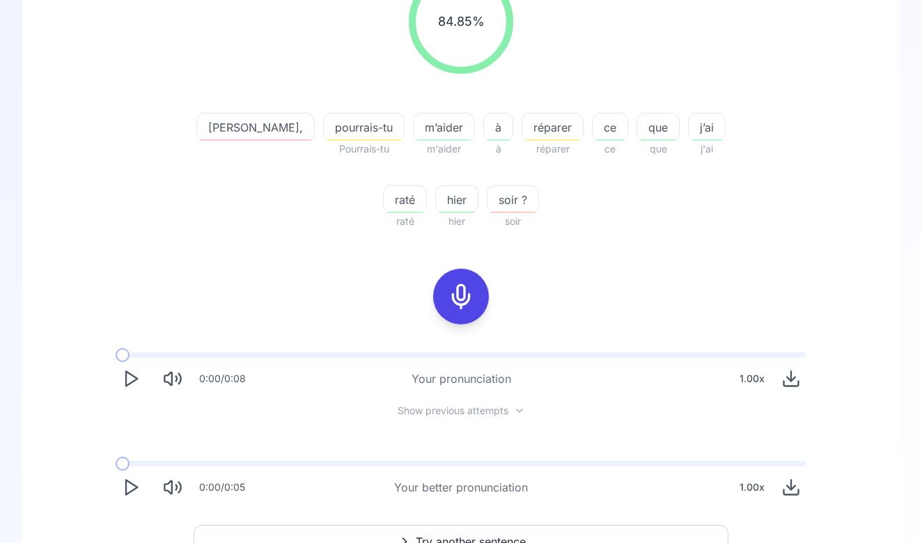
scroll to position [234, 0]
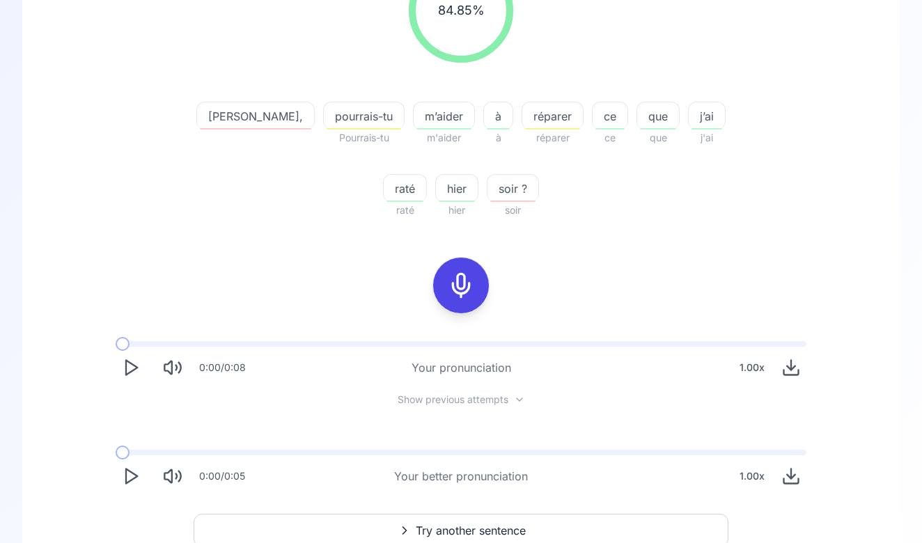
click at [141, 368] on button "Play" at bounding box center [131, 367] width 31 height 31
click at [121, 367] on icon "Play" at bounding box center [130, 367] width 19 height 19
click at [137, 342] on span at bounding box center [461, 344] width 691 height 6
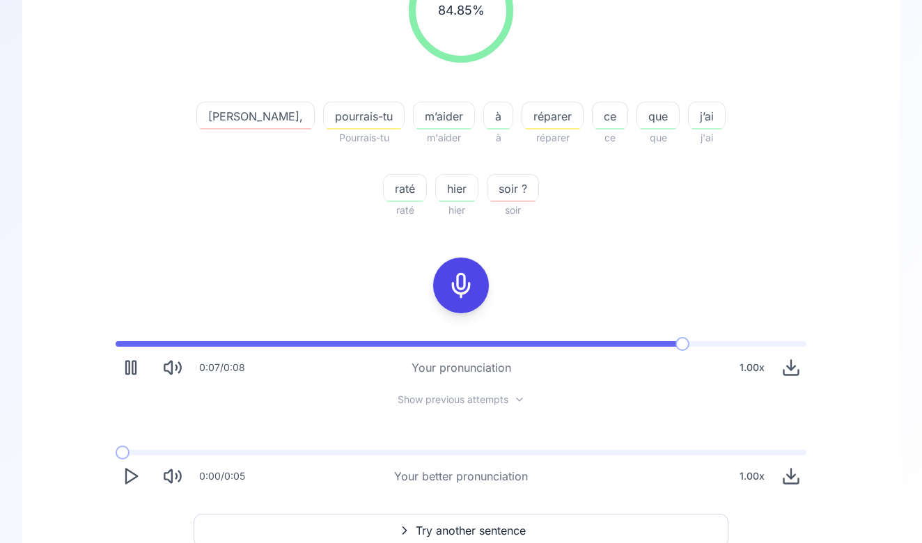
click at [499, 326] on div at bounding box center [460, 285] width 111 height 89
click at [499, 336] on div "0:07 / 0:08 Your pronunciation 1.00 x" at bounding box center [460, 362] width 713 height 64
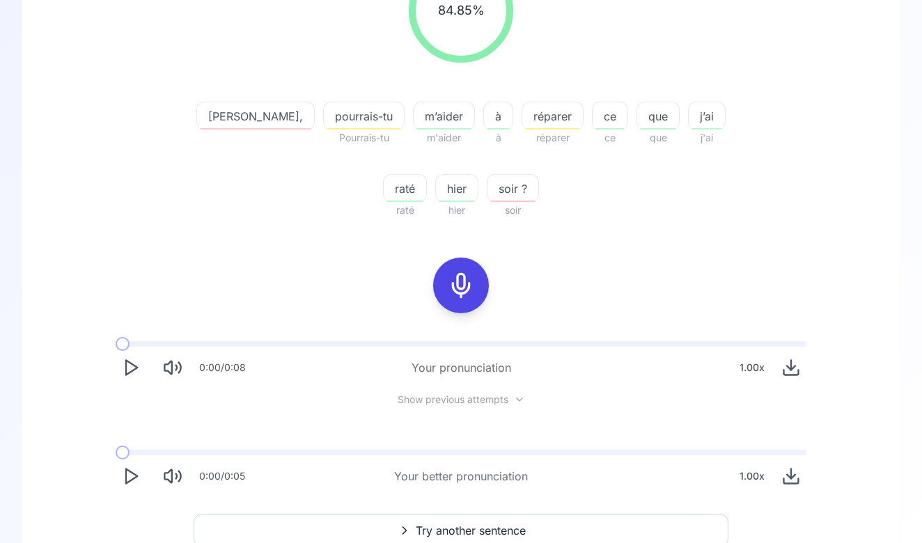
click at [522, 104] on div "réparer" at bounding box center [553, 116] width 62 height 28
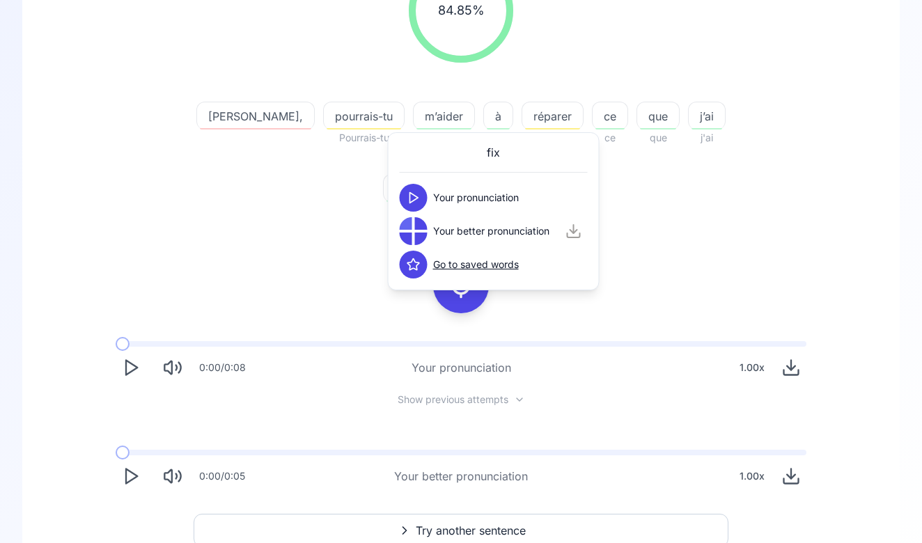
click at [420, 227] on div at bounding box center [421, 223] width 13 height 13
click at [420, 227] on icon at bounding box center [414, 231] width 14 height 14
click at [417, 201] on icon at bounding box center [414, 198] width 14 height 14
click at [420, 235] on icon at bounding box center [414, 231] width 14 height 14
click at [418, 228] on icon at bounding box center [414, 231] width 14 height 14
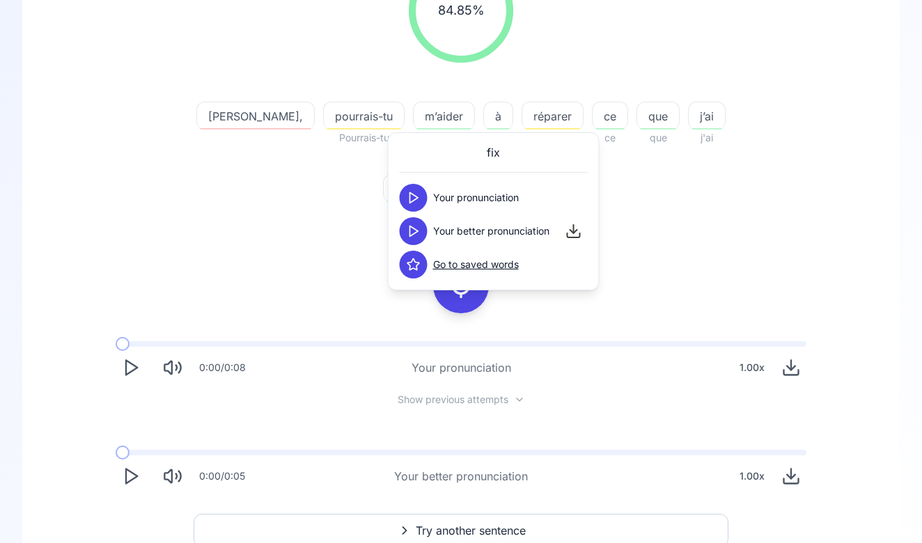
click at [377, 228] on div "84.85 % 84.85 % Elliot, pourrais-tu Pourrais-tu m’aider m'aider à à réparer rép…" at bounding box center [461, 88] width 802 height 283
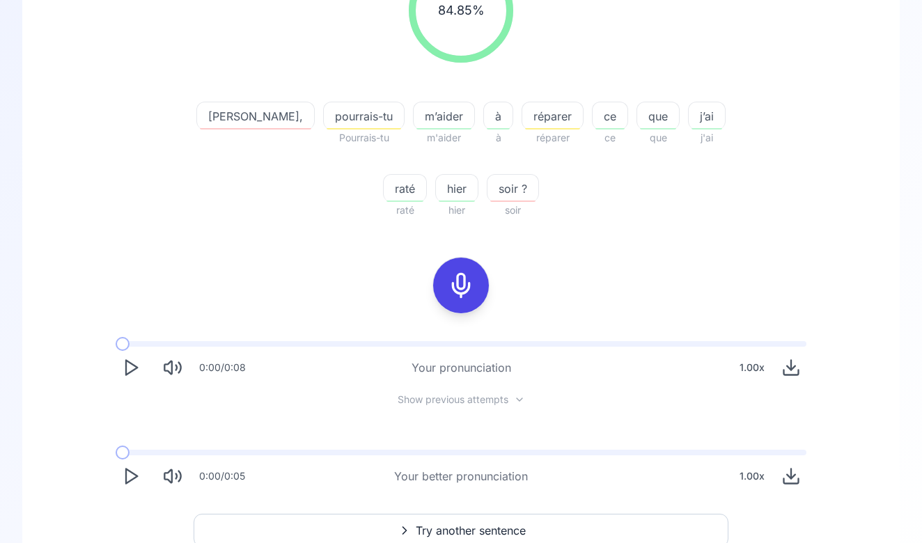
click at [139, 374] on icon "Play" at bounding box center [130, 367] width 19 height 19
click at [139, 374] on icon "Pause" at bounding box center [130, 367] width 19 height 19
click at [455, 265] on div at bounding box center [460, 286] width 33 height 56
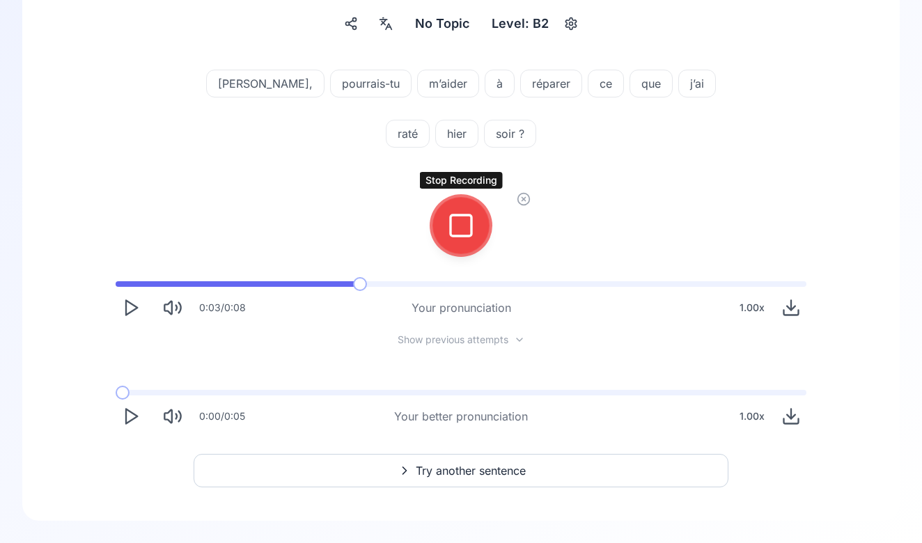
click at [457, 249] on div at bounding box center [460, 226] width 33 height 56
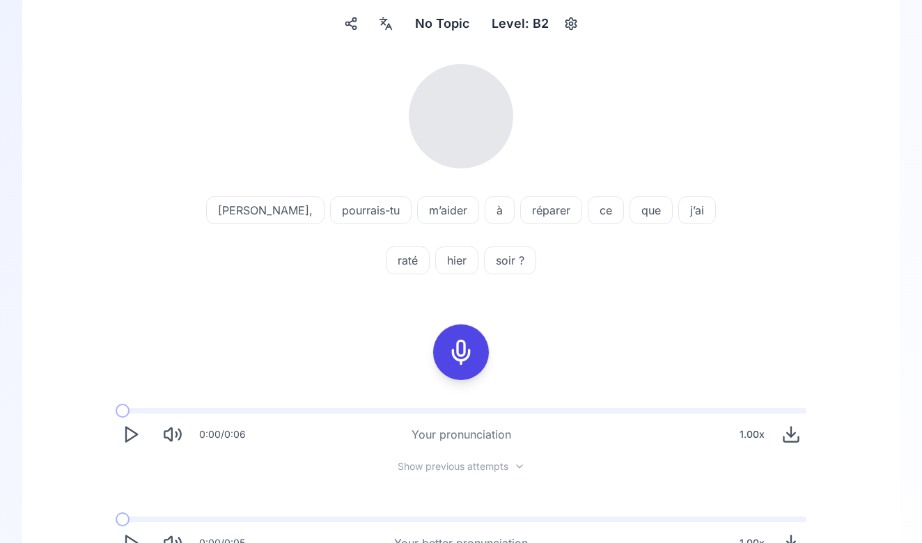
click at [135, 431] on icon "Play" at bounding box center [130, 434] width 19 height 19
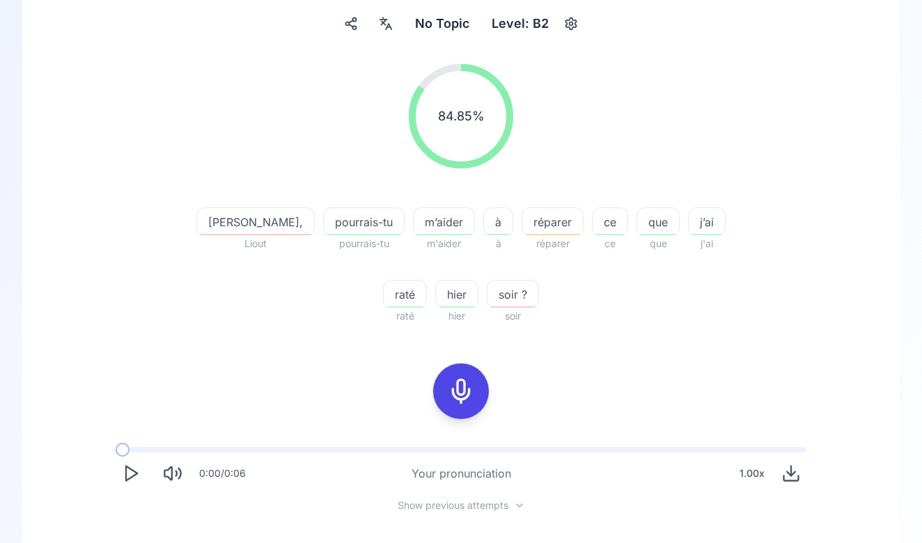
click at [127, 478] on polygon "Play" at bounding box center [131, 474] width 11 height 15
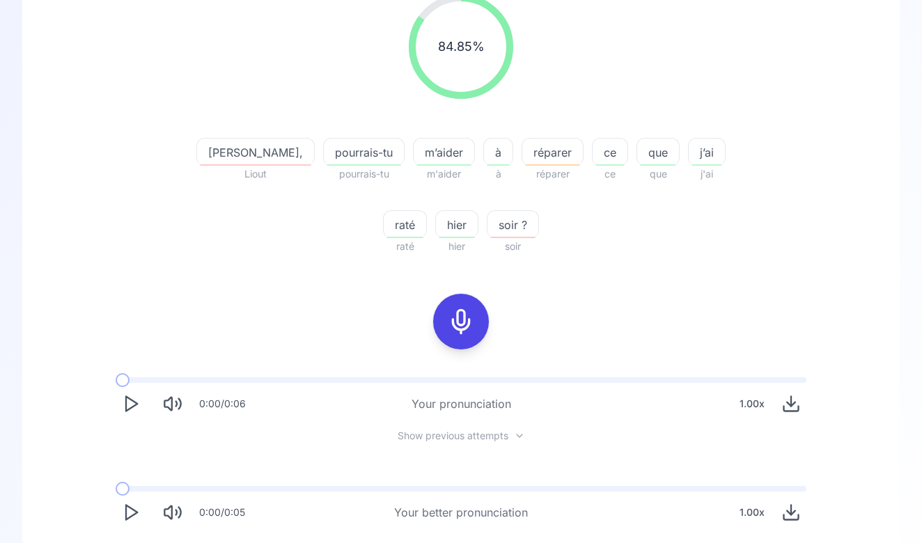
scroll to position [203, 0]
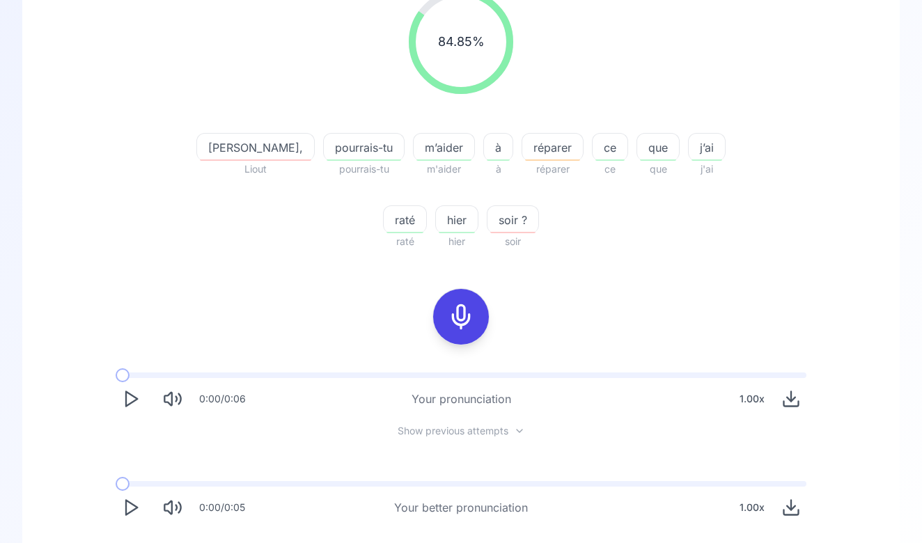
click at [131, 404] on polygon "Play" at bounding box center [131, 399] width 11 height 15
click at [522, 141] on span "réparer" at bounding box center [552, 147] width 61 height 17
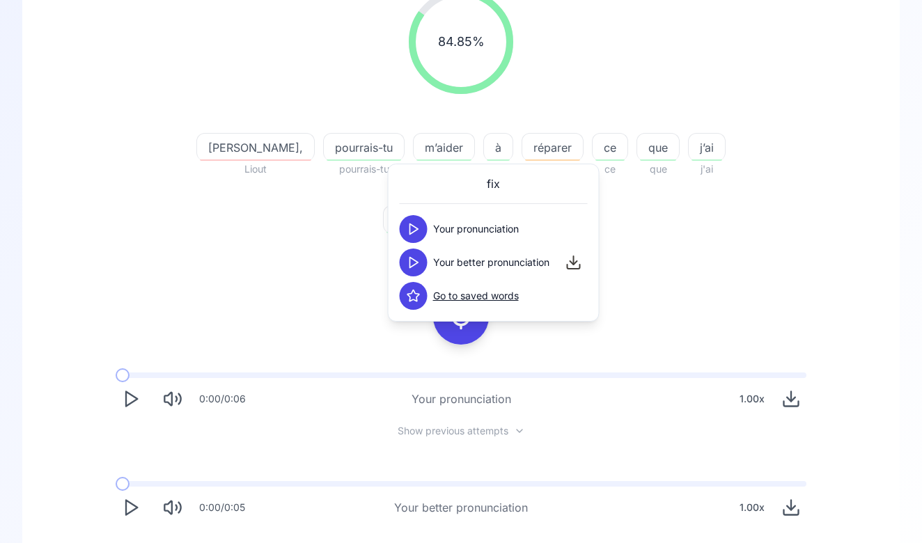
click at [409, 240] on button at bounding box center [414, 229] width 28 height 28
click at [410, 258] on polygon at bounding box center [414, 263] width 8 height 10
click at [283, 243] on div "Elliot, Liout pourrais-tu pourrais-tu m’aider m'aider à à réparer réparer ce ce…" at bounding box center [461, 183] width 535 height 134
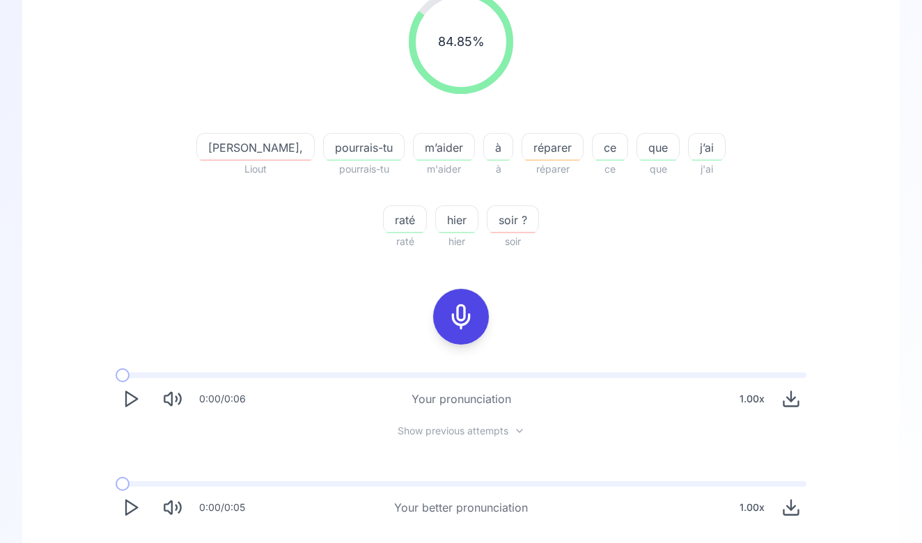
click at [488, 321] on div at bounding box center [460, 316] width 111 height 89
click at [468, 327] on rect at bounding box center [461, 316] width 21 height 21
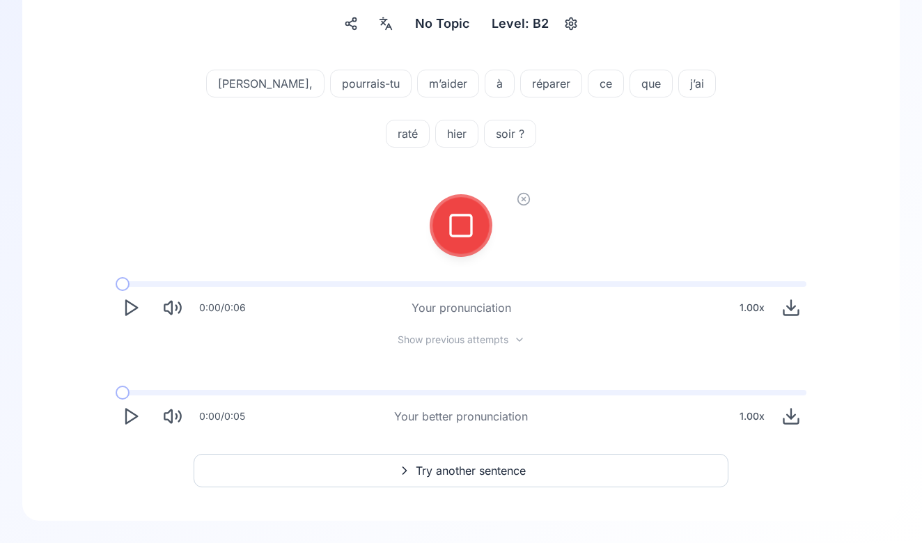
scroll to position [119, 0]
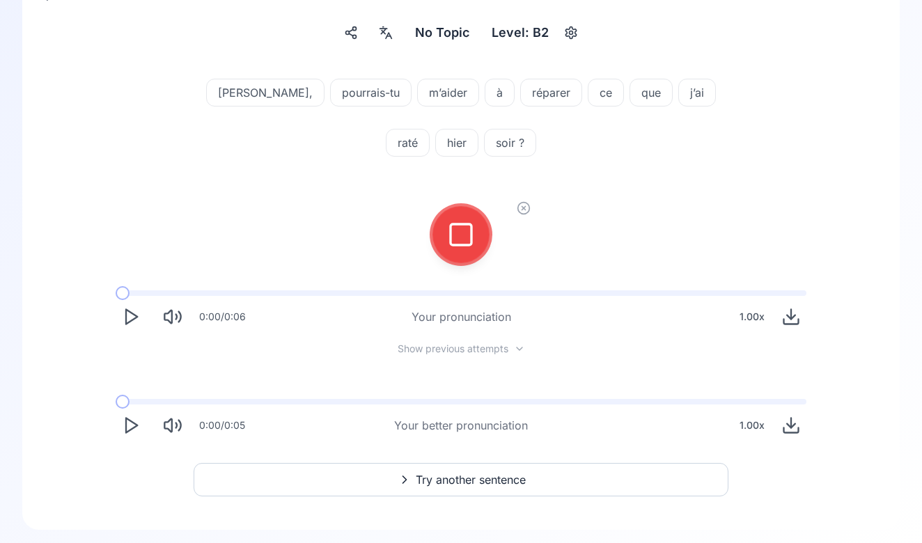
click at [463, 260] on div at bounding box center [460, 235] width 33 height 56
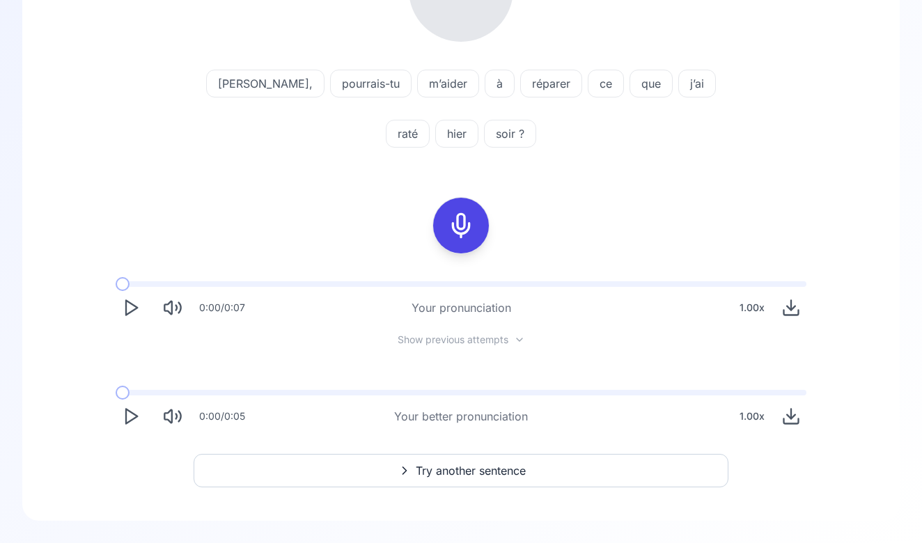
scroll to position [255, 0]
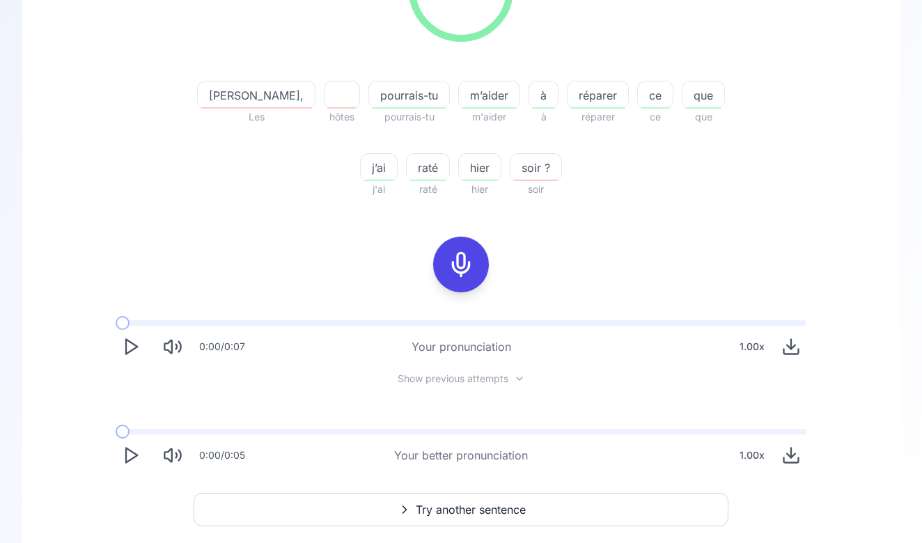
click at [510, 164] on span "soir ?" at bounding box center [535, 167] width 51 height 17
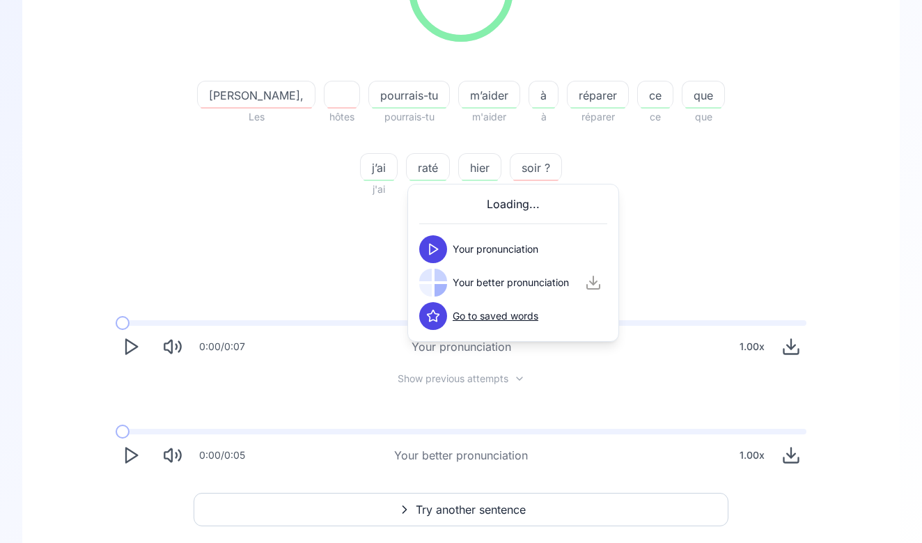
click at [438, 244] on icon at bounding box center [433, 249] width 14 height 14
click at [432, 289] on icon at bounding box center [433, 283] width 14 height 14
click at [522, 156] on div "soir ?" at bounding box center [536, 167] width 52 height 28
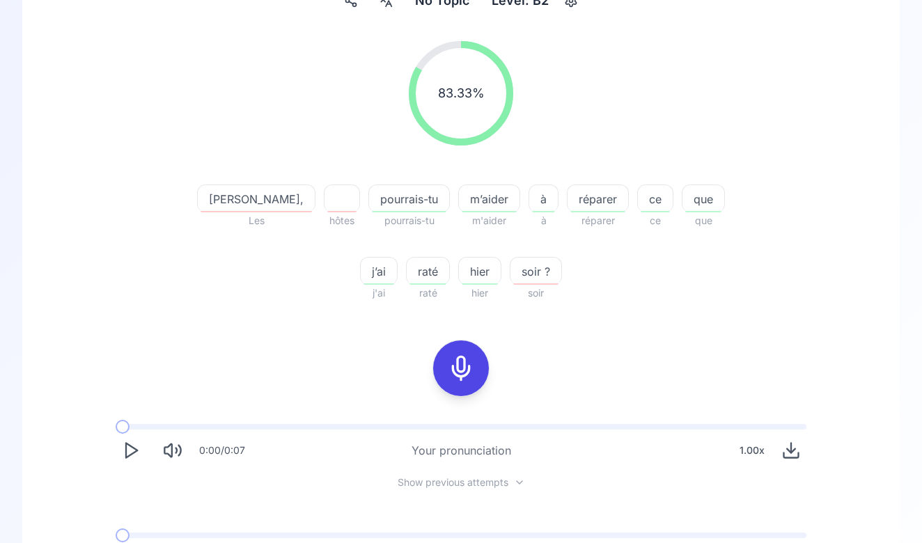
scroll to position [159, 0]
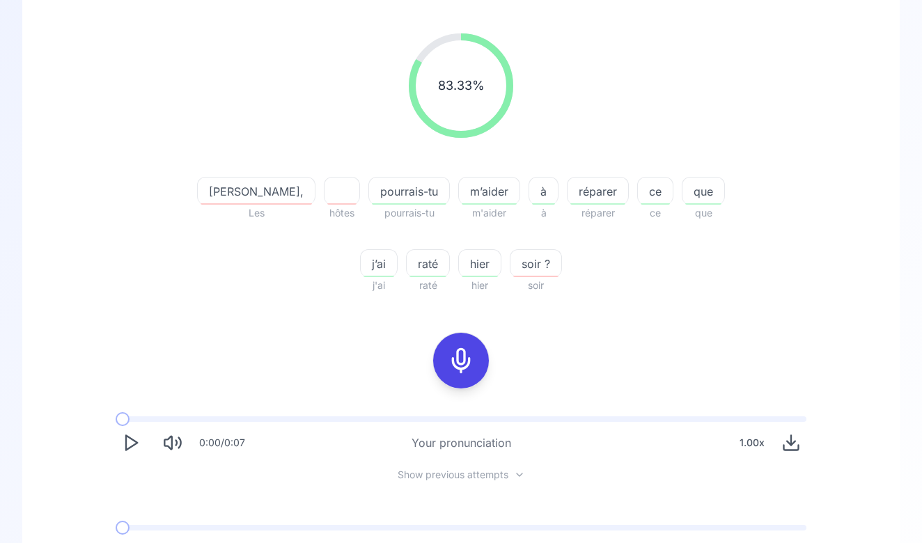
click at [324, 182] on div at bounding box center [342, 191] width 36 height 28
click at [324, 191] on div at bounding box center [342, 191] width 36 height 28
click at [571, 183] on span "réparer" at bounding box center [597, 191] width 61 height 17
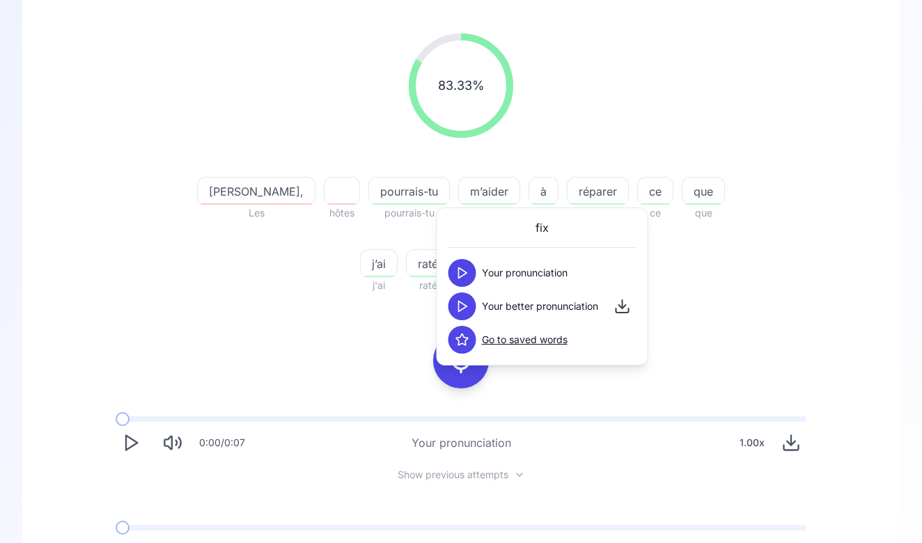
click at [571, 155] on div "83.33 % 83.33 % Elliot, Les hôtes pourrais-tu pourrais-tu m’aider m'aider à à r…" at bounding box center [461, 163] width 802 height 283
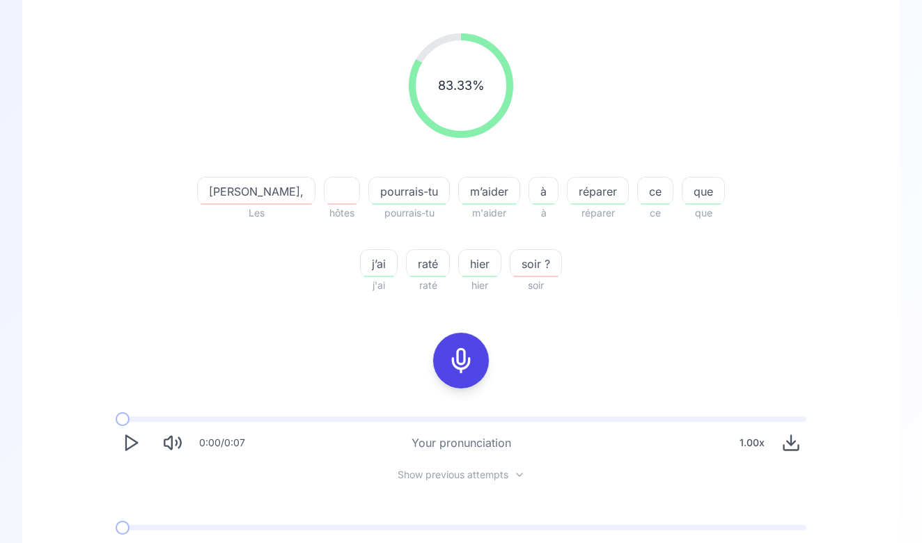
click at [567, 184] on span "réparer" at bounding box center [597, 191] width 61 height 17
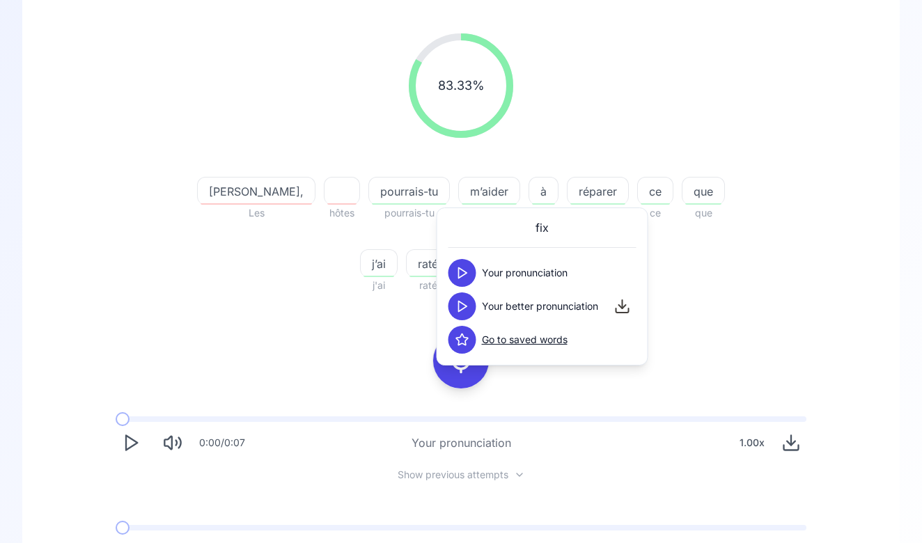
click at [462, 308] on icon at bounding box center [462, 306] width 14 height 14
click at [465, 272] on polygon at bounding box center [463, 273] width 8 height 10
click at [567, 195] on span "réparer" at bounding box center [597, 191] width 61 height 17
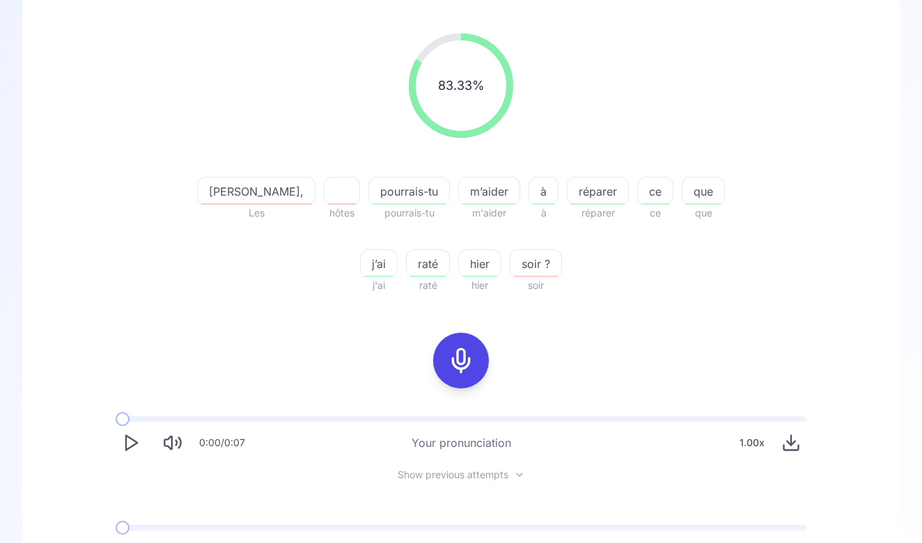
click at [473, 343] on div at bounding box center [460, 361] width 33 height 56
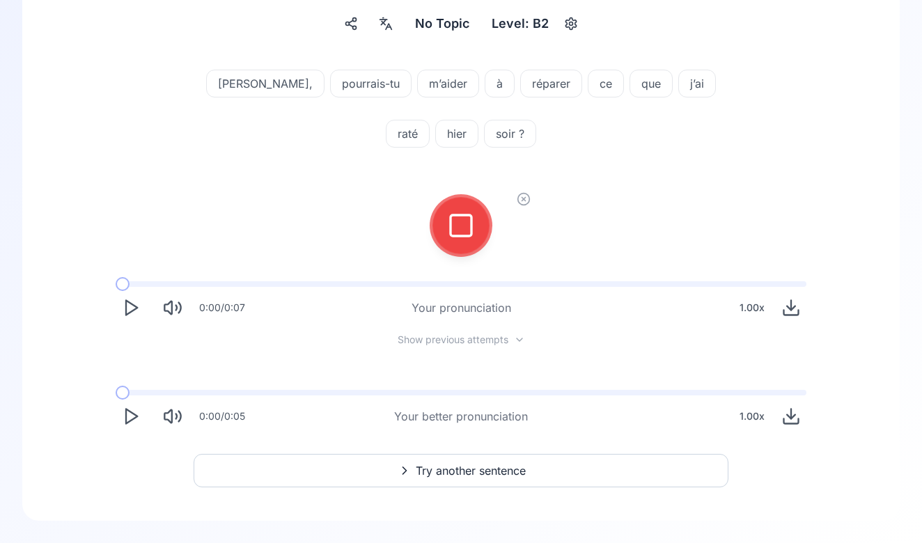
scroll to position [128, 0]
click at [469, 234] on icon at bounding box center [461, 226] width 28 height 28
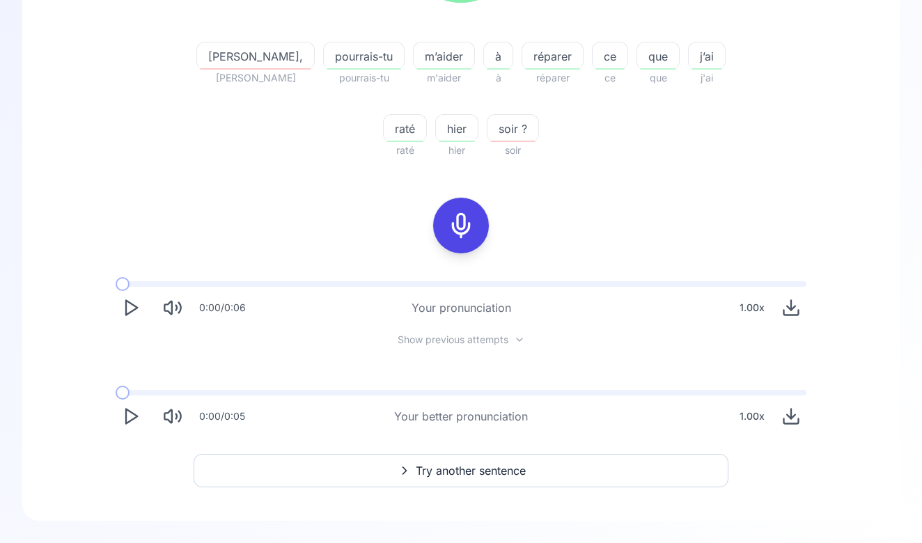
scroll to position [294, 0]
click at [522, 49] on span "réparer" at bounding box center [552, 56] width 61 height 17
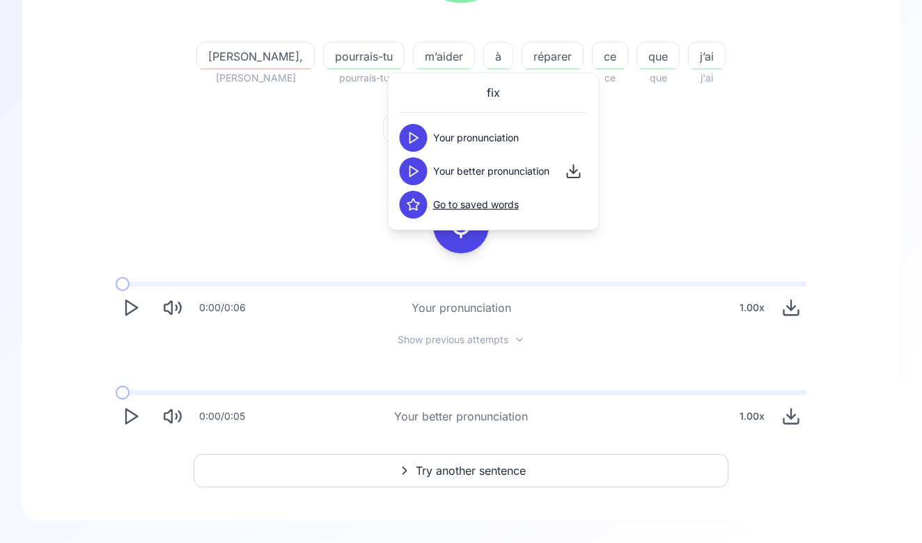
click at [418, 136] on icon at bounding box center [414, 138] width 14 height 14
click at [416, 175] on icon at bounding box center [414, 171] width 14 height 14
click at [369, 184] on div "90.91 % 90.91 % Elliot, Léo pourrais-tu pourrais-tu m’aider m'aider à à réparer…" at bounding box center [461, 165] width 810 height 556
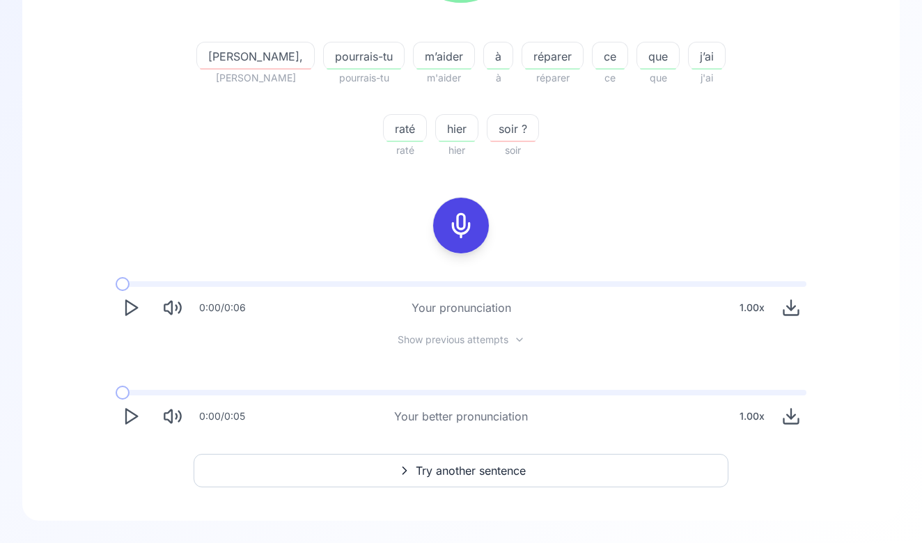
click at [468, 237] on icon at bounding box center [461, 226] width 28 height 28
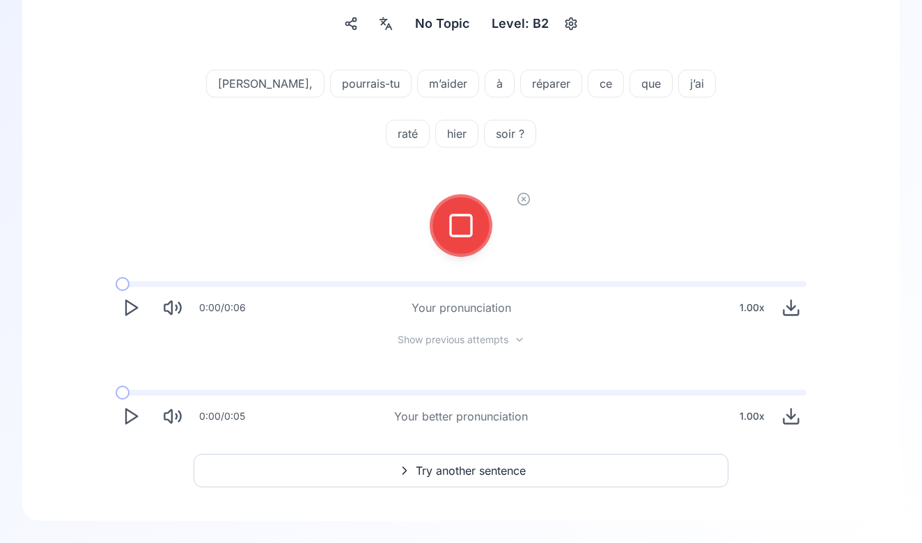
scroll to position [102, 0]
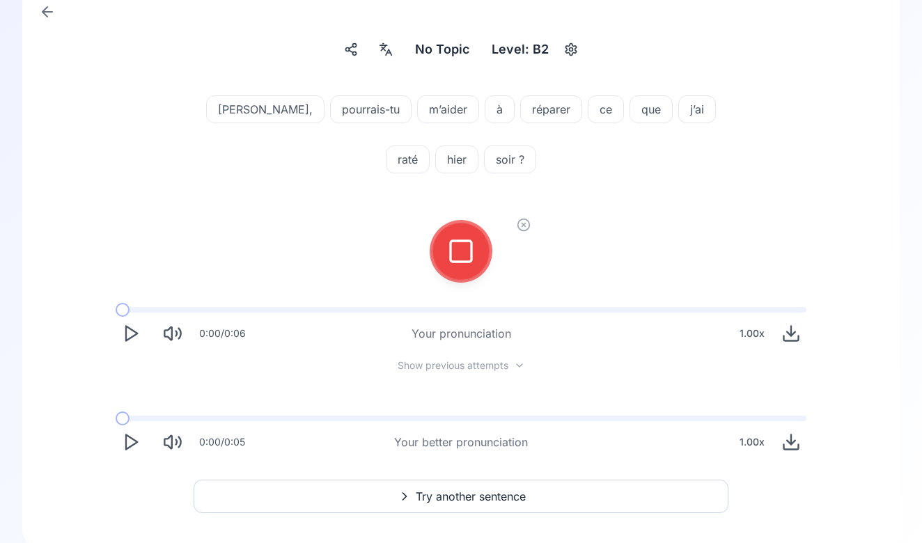
click at [468, 237] on div at bounding box center [460, 252] width 33 height 56
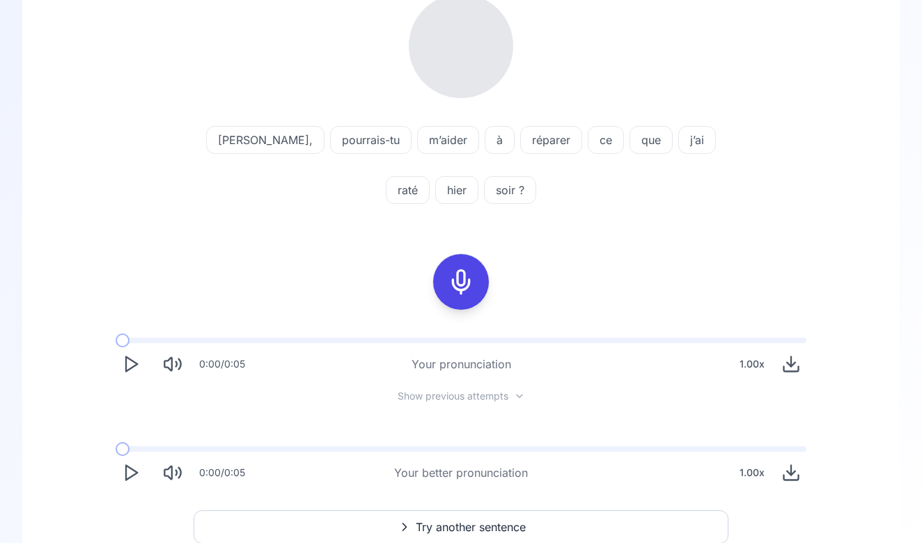
scroll to position [207, 0]
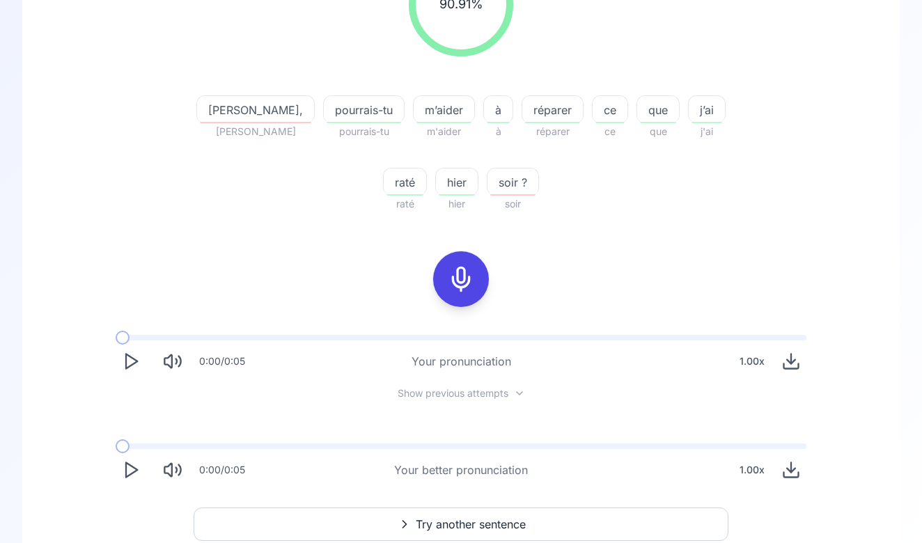
click at [471, 270] on rect at bounding box center [461, 279] width 21 height 21
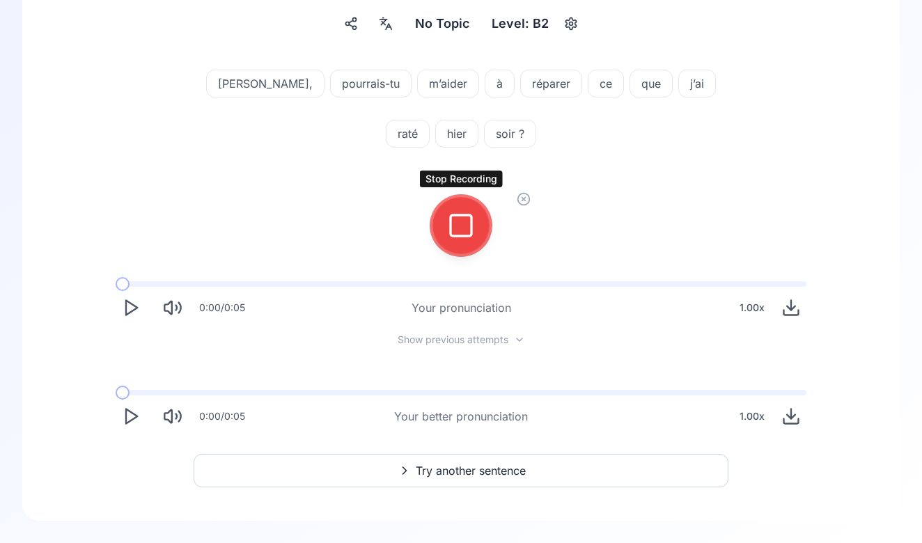
click at [471, 239] on div at bounding box center [460, 226] width 33 height 56
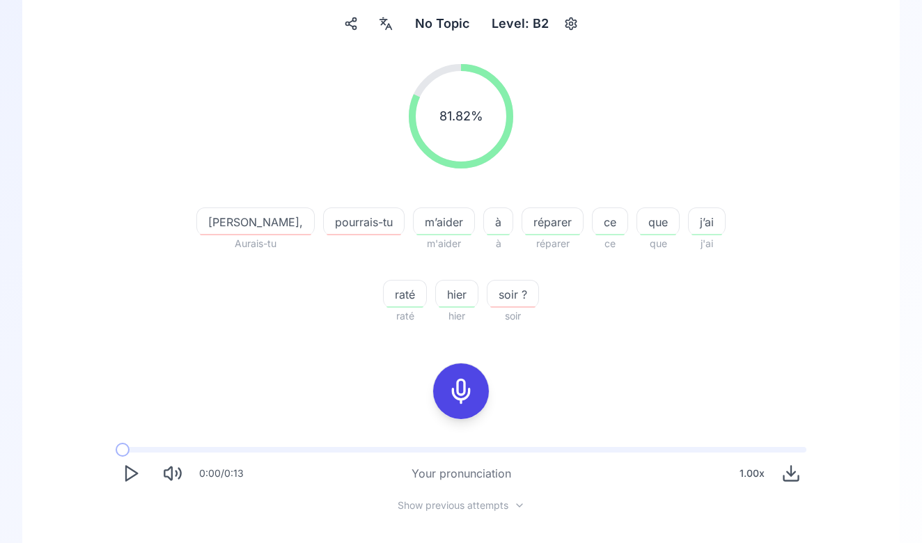
click at [323, 236] on div at bounding box center [363, 243] width 81 height 17
click at [324, 219] on span "pourrais-tu" at bounding box center [364, 222] width 80 height 17
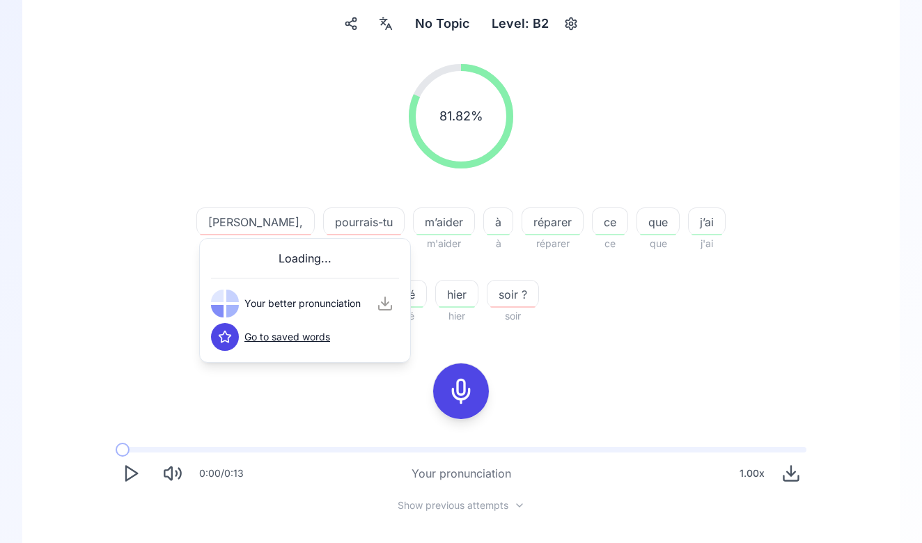
click at [230, 306] on div at bounding box center [232, 311] width 13 height 13
click at [324, 225] on span "pourrais-tu" at bounding box center [364, 222] width 80 height 17
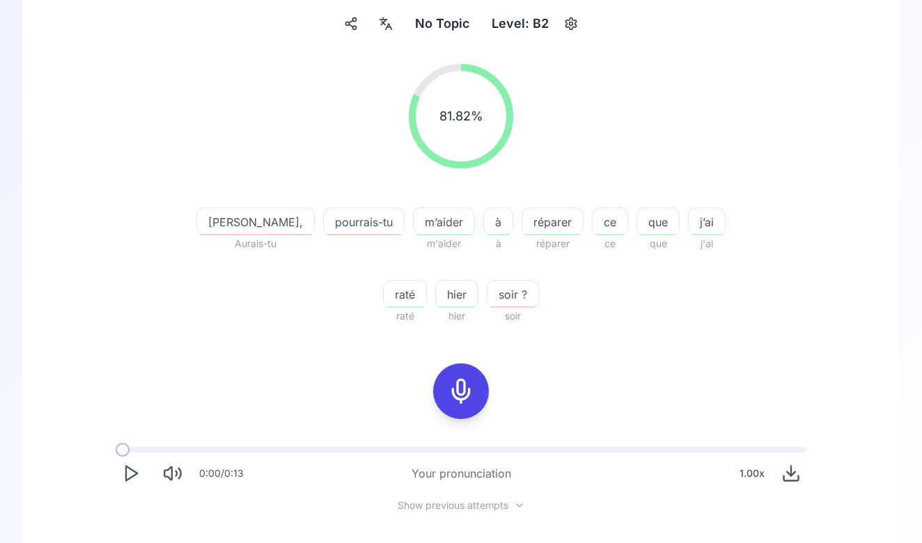
click at [298, 186] on div "81.82 % 81.82 % Elliot, Aurais-tu pourrais-tu m’aider m'aider à à réparer répar…" at bounding box center [461, 194] width 802 height 283
click at [324, 229] on span "pourrais-tu" at bounding box center [364, 222] width 80 height 17
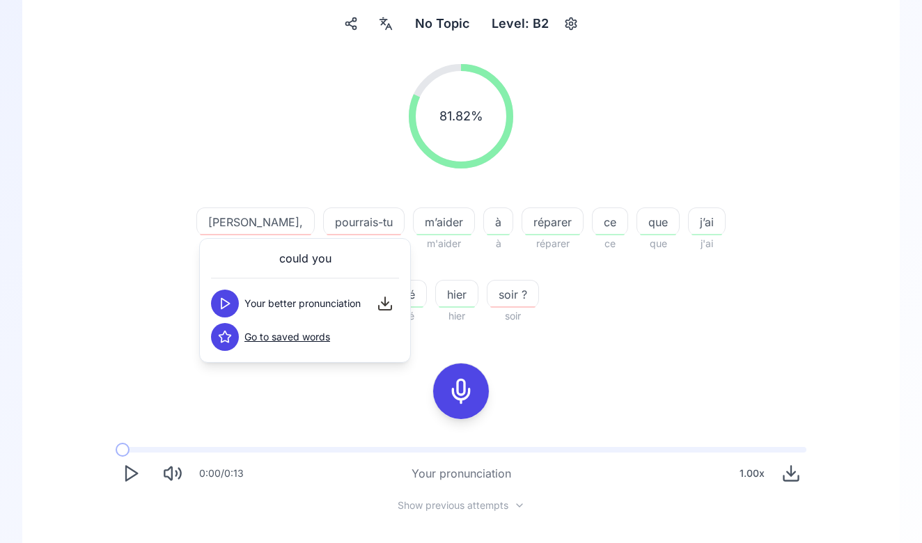
click at [323, 203] on div at bounding box center [363, 199] width 81 height 17
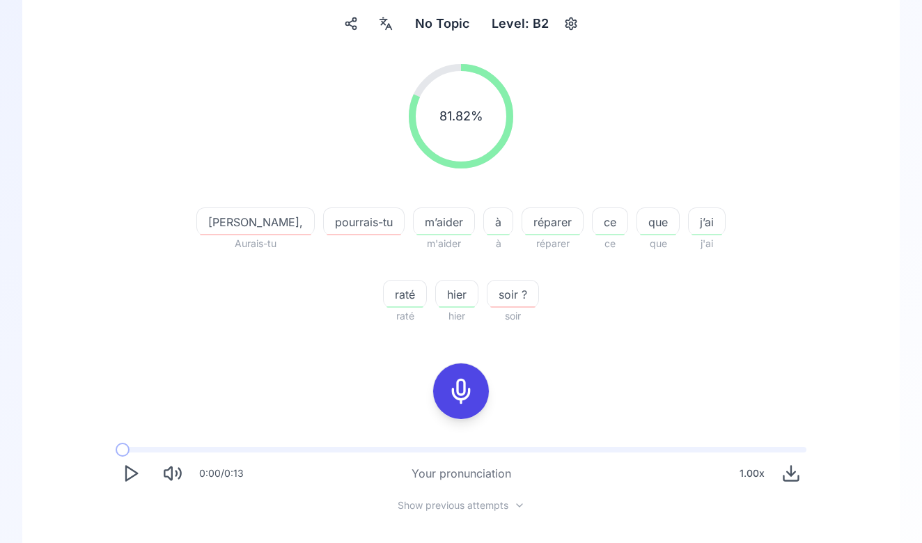
click at [414, 221] on span "m’aider" at bounding box center [444, 222] width 61 height 17
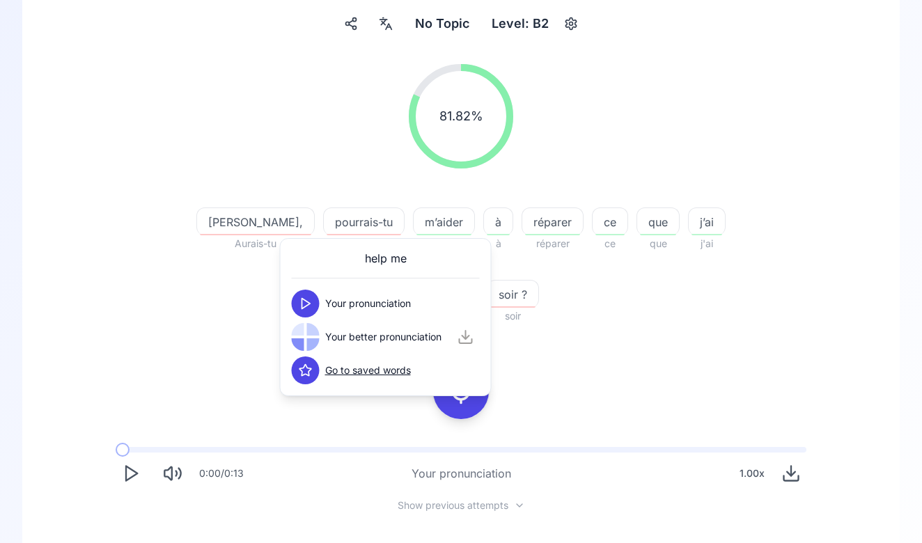
click at [309, 302] on icon at bounding box center [306, 304] width 14 height 14
click at [311, 298] on icon at bounding box center [306, 304] width 14 height 14
click at [421, 195] on div "Elliot, Aurais-tu pourrais-tu m’aider m'aider à à réparer réparer ce ce que que…" at bounding box center [461, 258] width 535 height 134
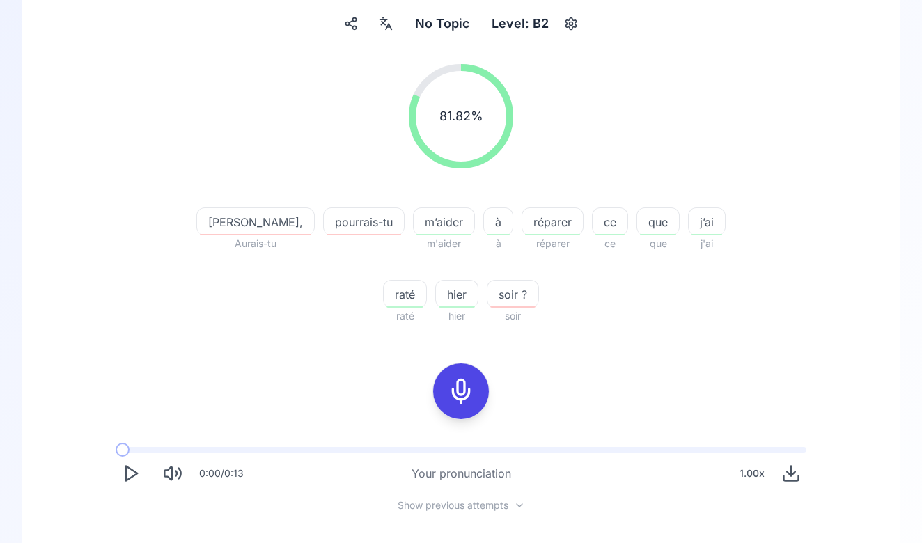
click at [484, 215] on span "à" at bounding box center [498, 222] width 29 height 17
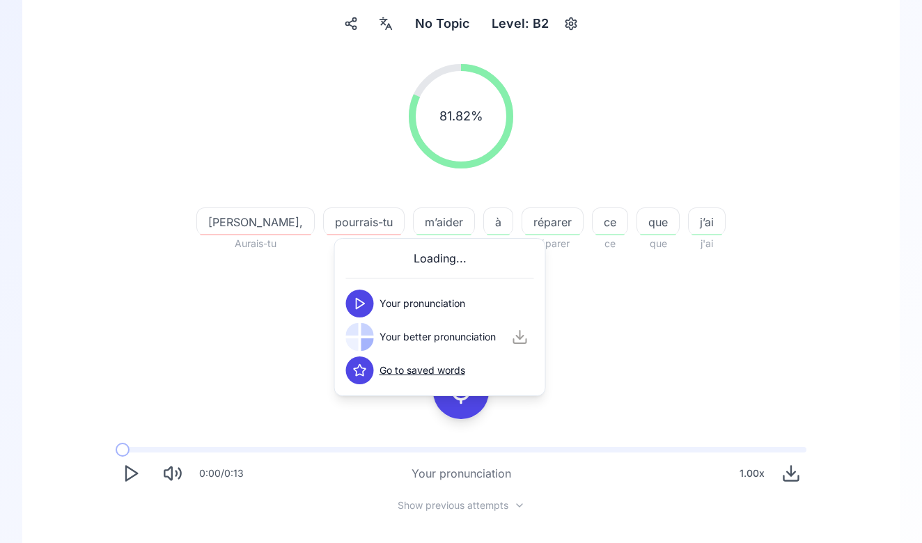
click at [522, 208] on div "réparer" at bounding box center [553, 221] width 62 height 28
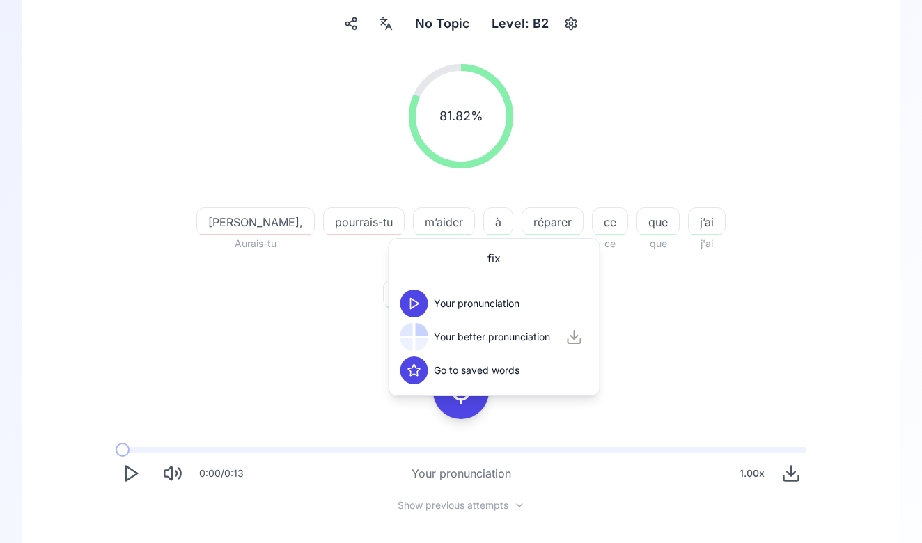
click at [406, 292] on button at bounding box center [414, 304] width 28 height 28
click at [413, 337] on icon at bounding box center [414, 337] width 14 height 14
click at [375, 318] on div "Elliot, Aurais-tu pourrais-tu m’aider m'aider à à réparer réparer ce ce que que…" at bounding box center [461, 258] width 535 height 134
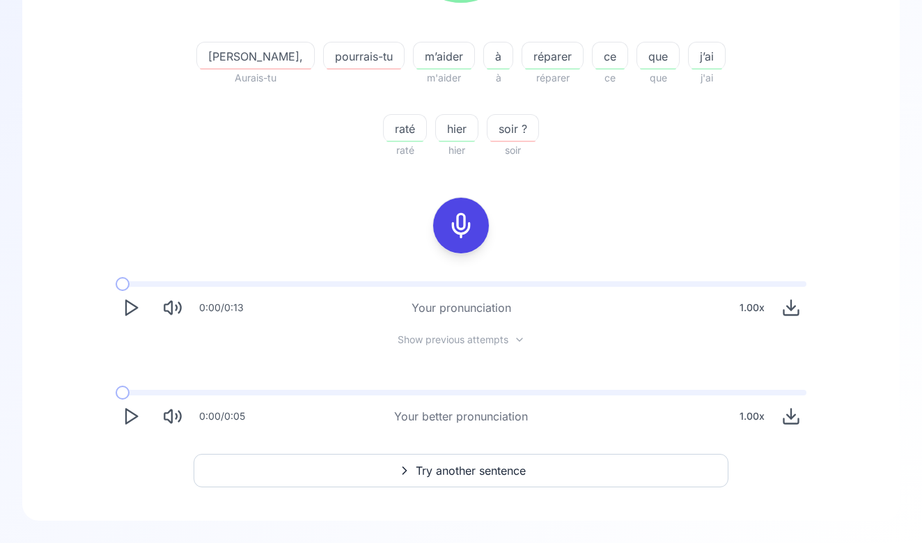
scroll to position [294, 0]
click at [439, 473] on span "Try another sentence" at bounding box center [471, 470] width 110 height 17
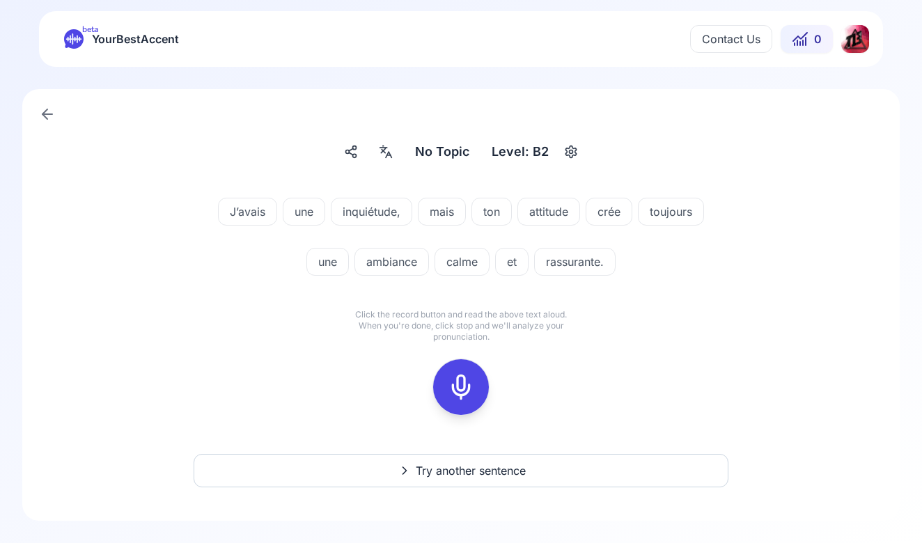
click at [457, 373] on div at bounding box center [460, 387] width 33 height 56
click at [455, 376] on icon at bounding box center [461, 387] width 28 height 28
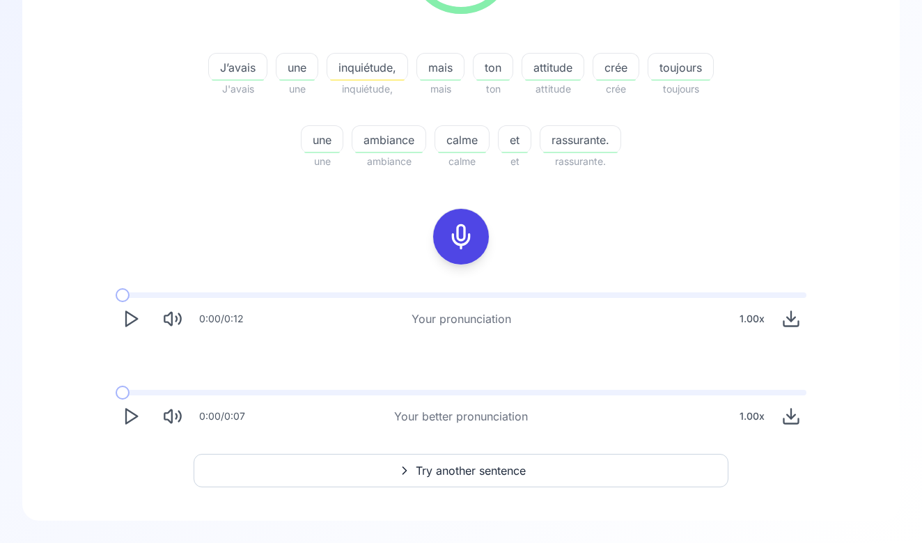
scroll to position [283, 0]
click at [129, 326] on icon "Play" at bounding box center [130, 318] width 19 height 19
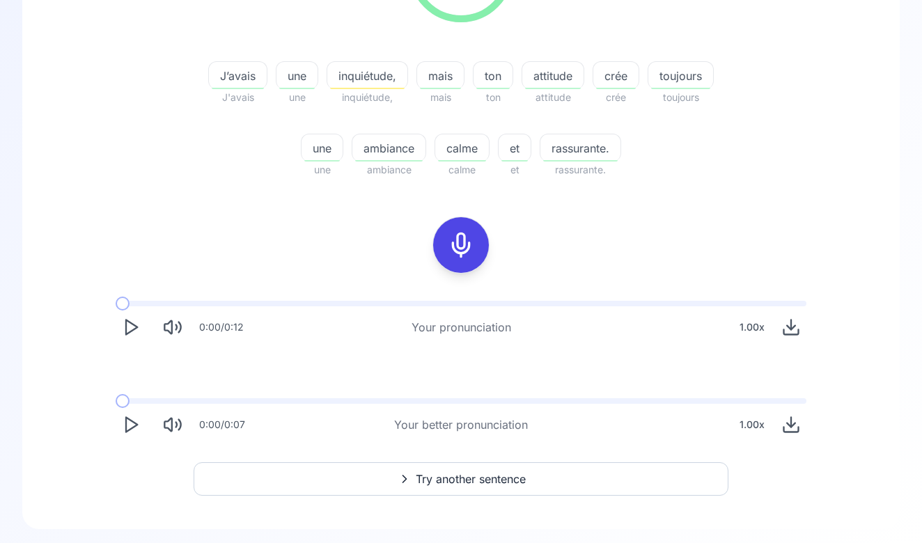
scroll to position [263, 0]
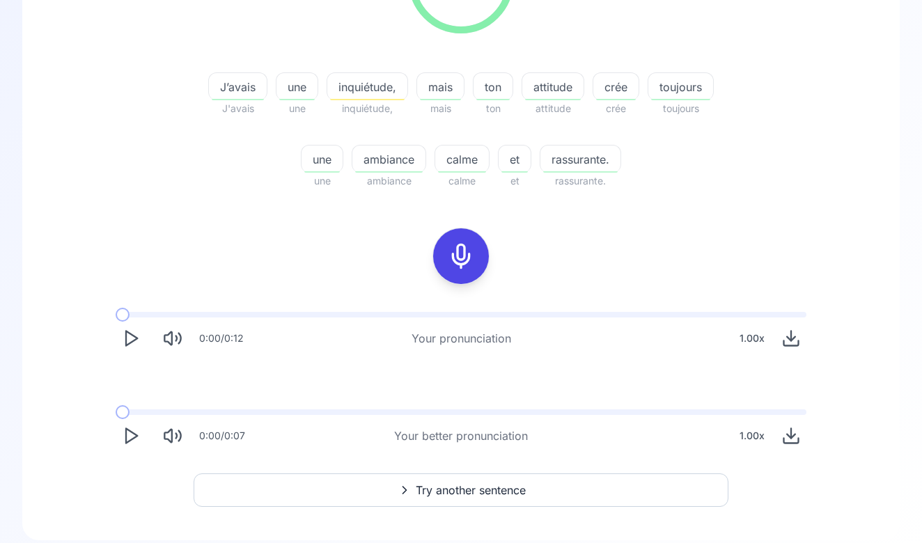
click at [133, 322] on div "0:00 / 0:12 Your pronunciation 1.00 x" at bounding box center [460, 333] width 713 height 64
click at [133, 338] on icon "Play" at bounding box center [130, 338] width 19 height 19
click at [130, 315] on span at bounding box center [461, 315] width 691 height 6
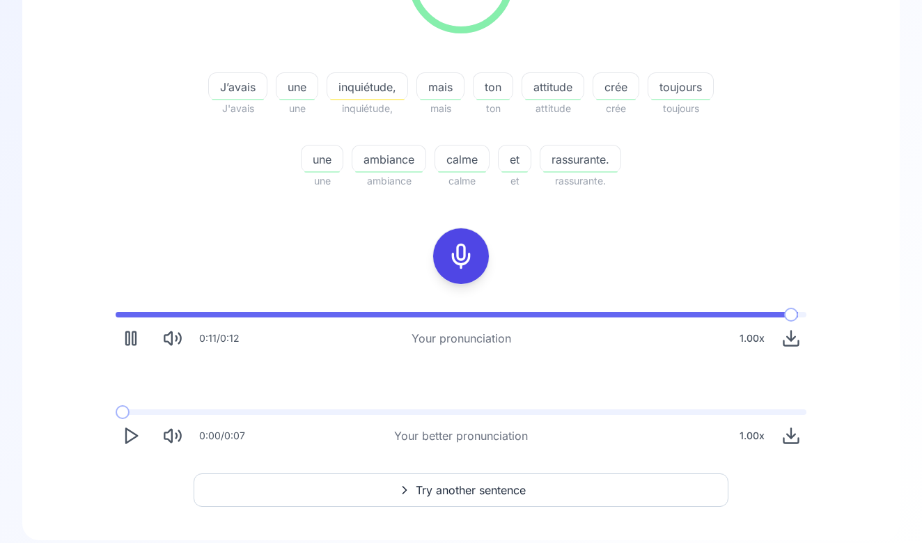
click at [132, 432] on polygon "Play" at bounding box center [131, 436] width 11 height 15
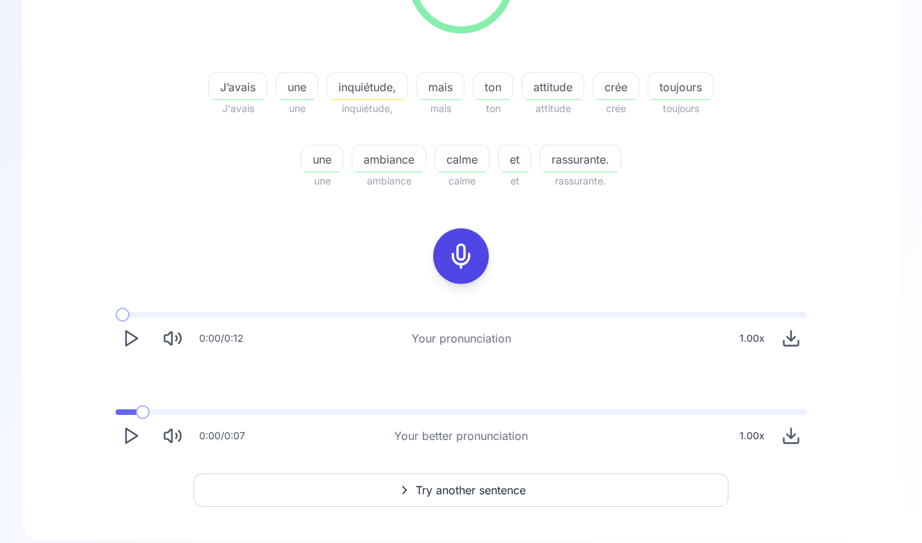
click at [133, 413] on span at bounding box center [461, 412] width 691 height 6
click at [130, 435] on icon "Pause" at bounding box center [130, 435] width 19 height 19
click at [130, 435] on icon "Play" at bounding box center [130, 435] width 19 height 19
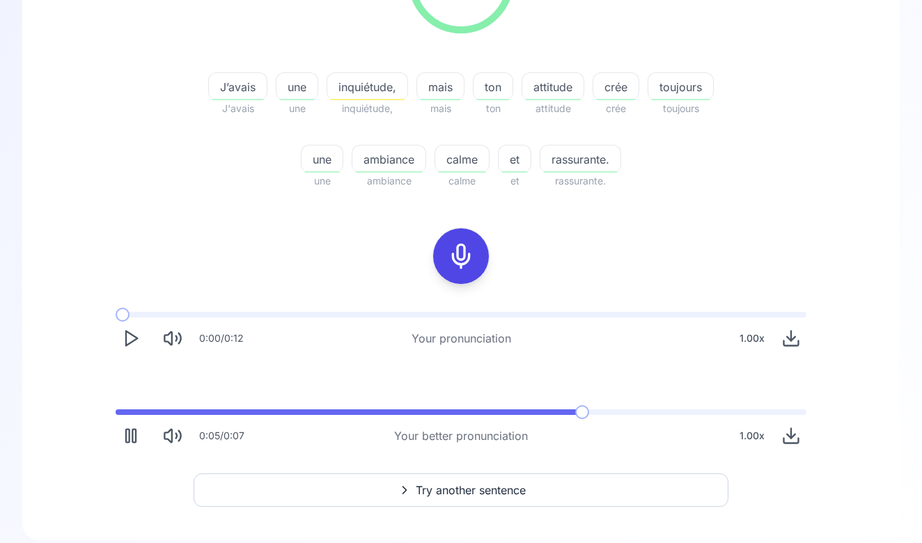
click at [130, 435] on icon "Pause" at bounding box center [130, 435] width 19 height 19
click at [130, 435] on icon "Play" at bounding box center [130, 435] width 19 height 19
click at [545, 410] on span at bounding box center [461, 412] width 691 height 6
click at [134, 437] on icon "Pause" at bounding box center [130, 435] width 19 height 19
click at [134, 437] on icon "Play" at bounding box center [130, 435] width 19 height 19
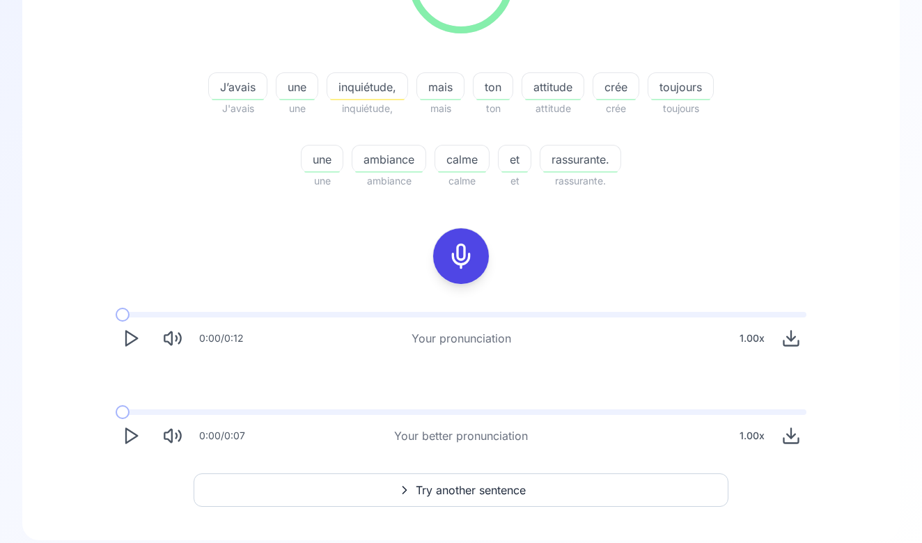
click at [459, 242] on div at bounding box center [460, 256] width 33 height 56
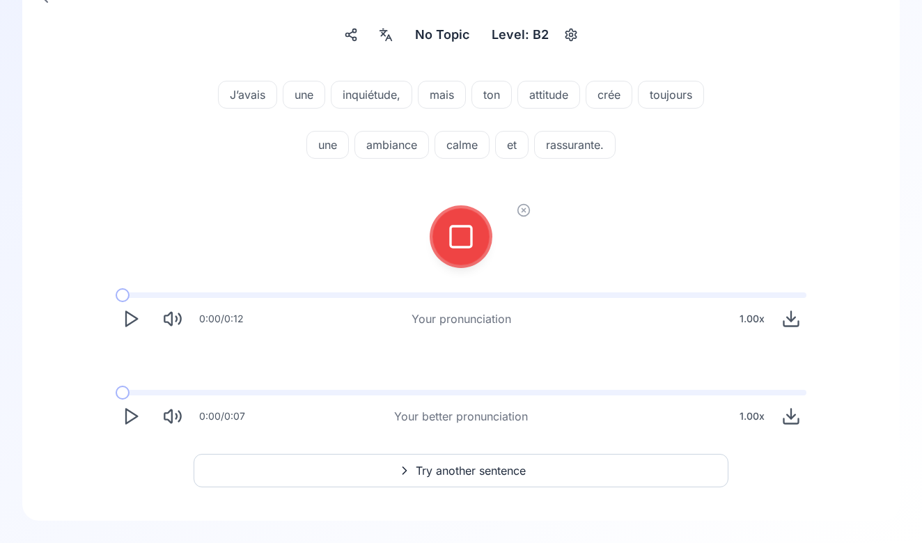
click at [459, 242] on icon at bounding box center [461, 237] width 28 height 28
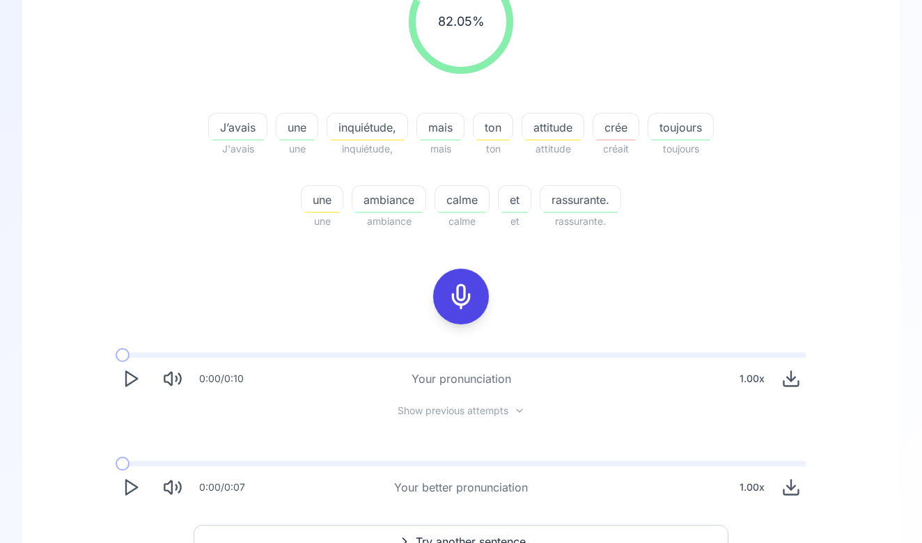
scroll to position [227, 0]
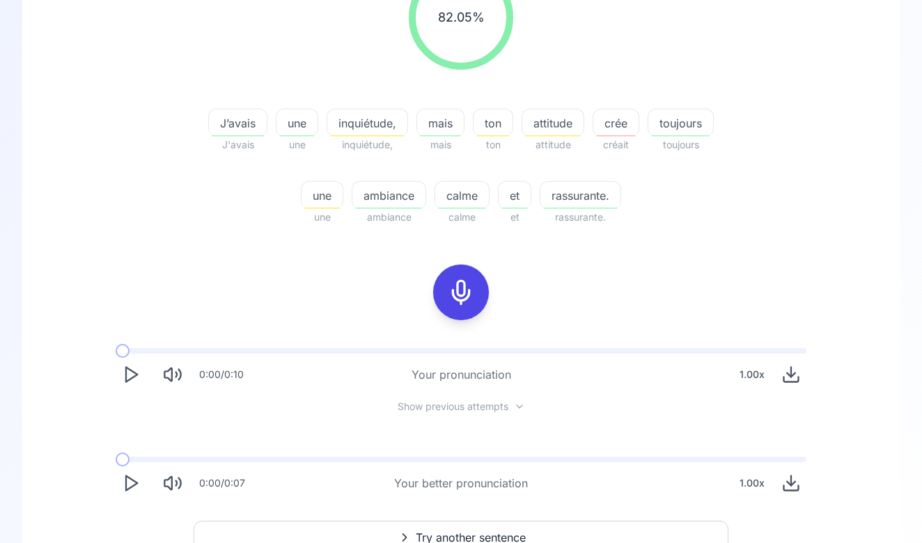
click at [493, 136] on div "button" at bounding box center [492, 135] width 33 height 1
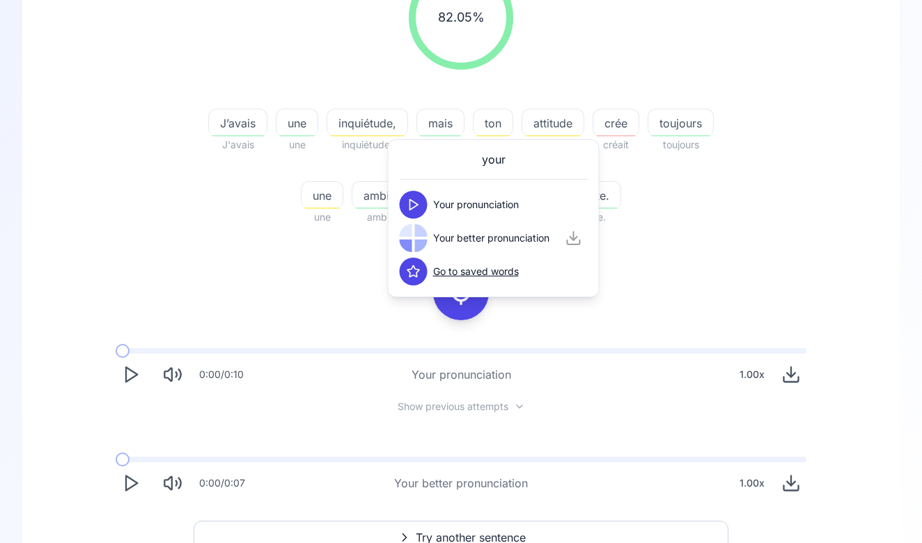
click at [407, 207] on icon at bounding box center [414, 205] width 14 height 14
click at [408, 235] on icon at bounding box center [414, 238] width 14 height 14
click at [522, 123] on span "attitude" at bounding box center [552, 123] width 61 height 17
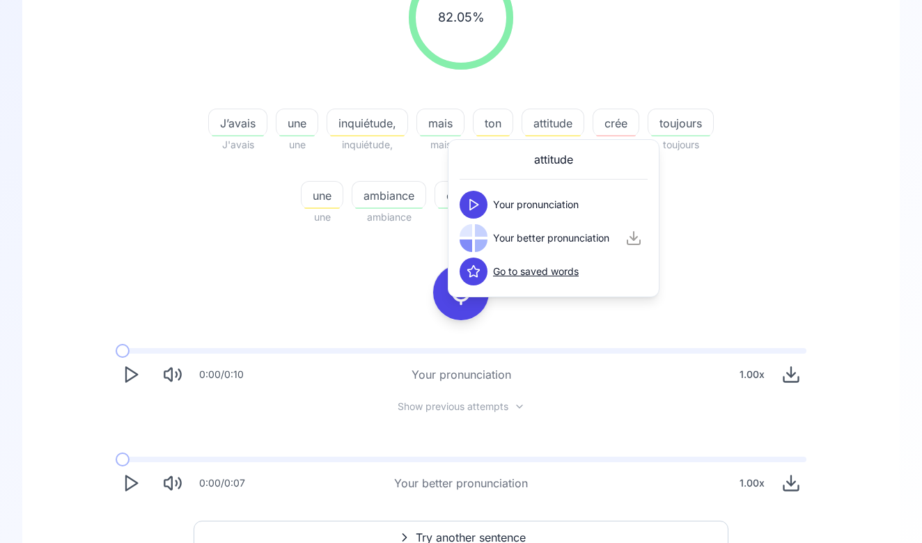
click at [462, 199] on button at bounding box center [474, 205] width 28 height 28
click at [474, 231] on icon at bounding box center [474, 238] width 14 height 14
click at [474, 237] on icon at bounding box center [474, 238] width 14 height 14
click at [608, 124] on span "crée" at bounding box center [615, 123] width 45 height 17
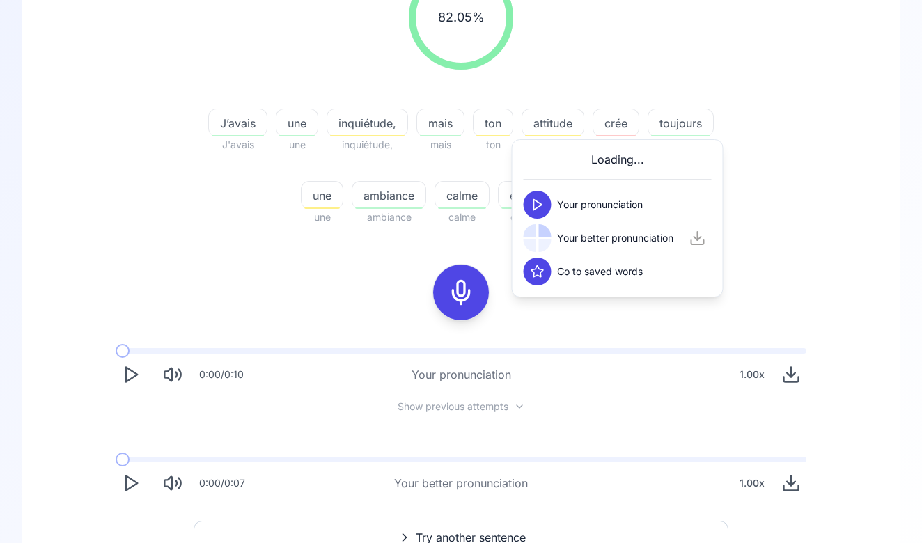
click at [532, 194] on button at bounding box center [538, 205] width 28 height 28
click at [531, 235] on div at bounding box center [530, 230] width 13 height 13
click at [604, 102] on div at bounding box center [616, 100] width 47 height 17
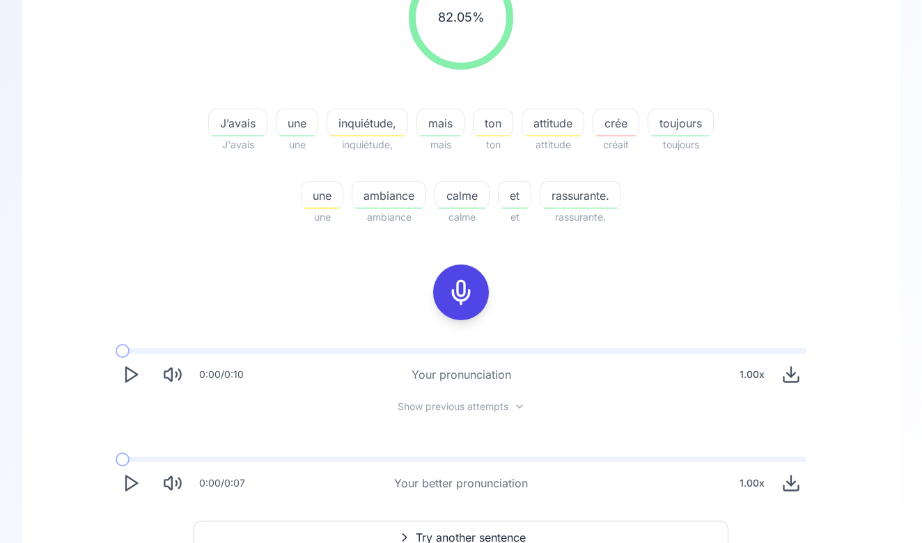
click at [331, 198] on span "une" at bounding box center [321, 195] width 41 height 17
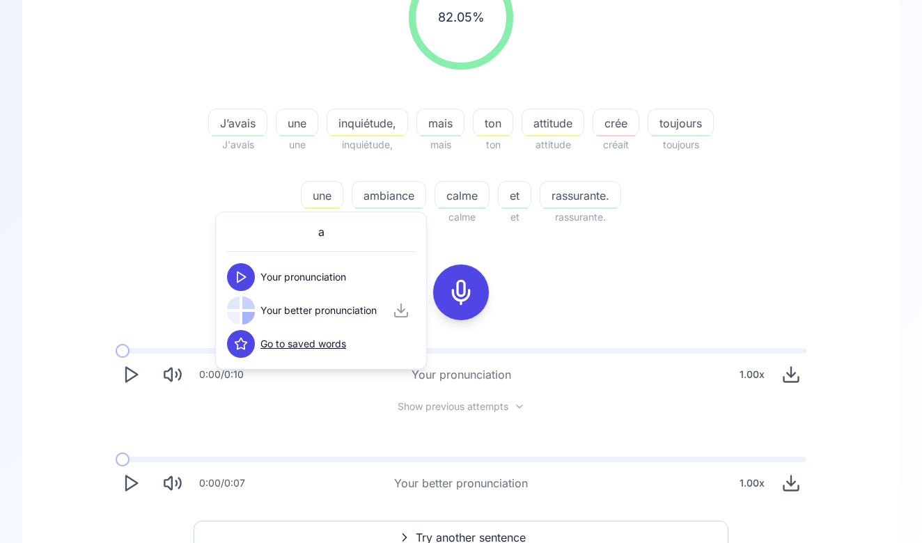
click at [242, 270] on icon at bounding box center [241, 277] width 14 height 14
click at [244, 317] on icon at bounding box center [241, 311] width 14 height 14
click at [254, 196] on div "J’avais J'avais une une inquiétude, inquiétude, mais mais ton ton attitude atti…" at bounding box center [461, 159] width 535 height 134
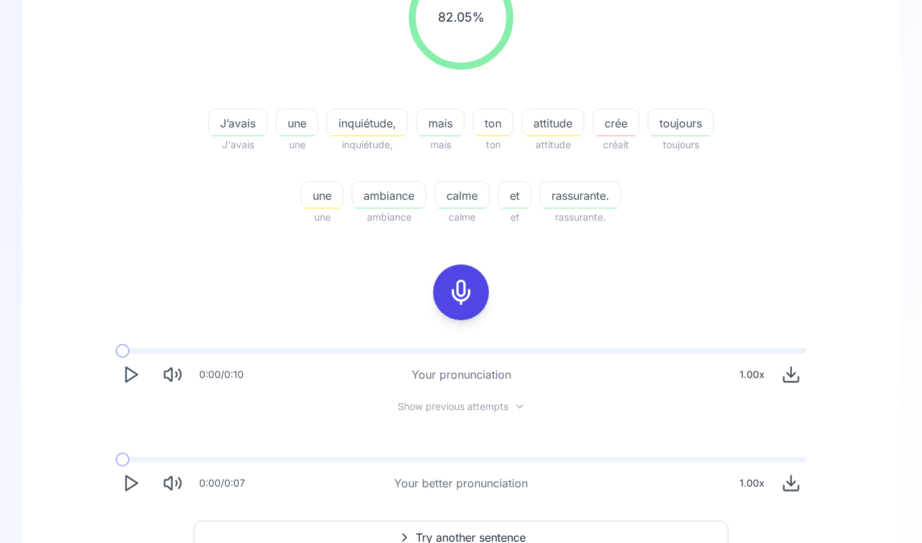
click at [361, 189] on span "ambiance" at bounding box center [388, 195] width 73 height 17
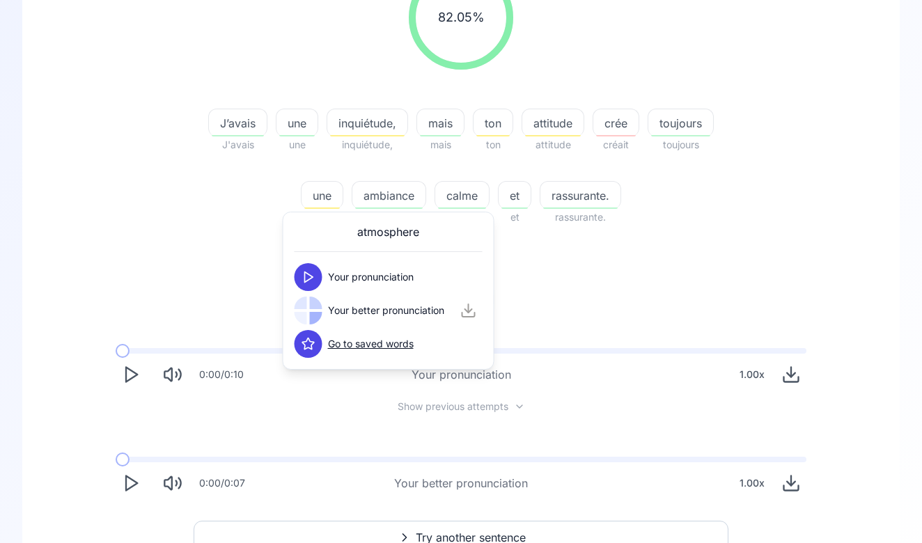
click at [302, 267] on button at bounding box center [309, 277] width 28 height 28
click at [316, 299] on button at bounding box center [309, 311] width 28 height 28
click at [397, 171] on div at bounding box center [389, 172] width 75 height 17
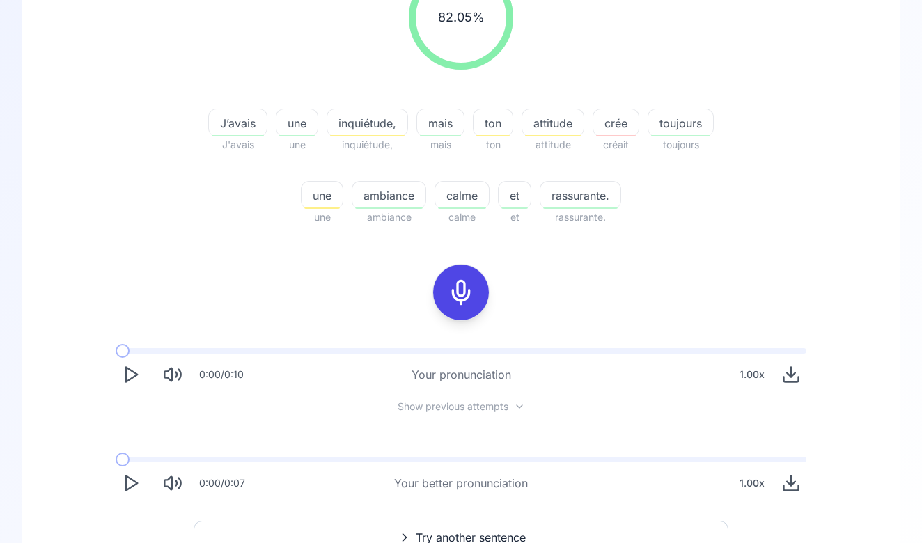
click at [392, 188] on span "ambiance" at bounding box center [388, 195] width 73 height 17
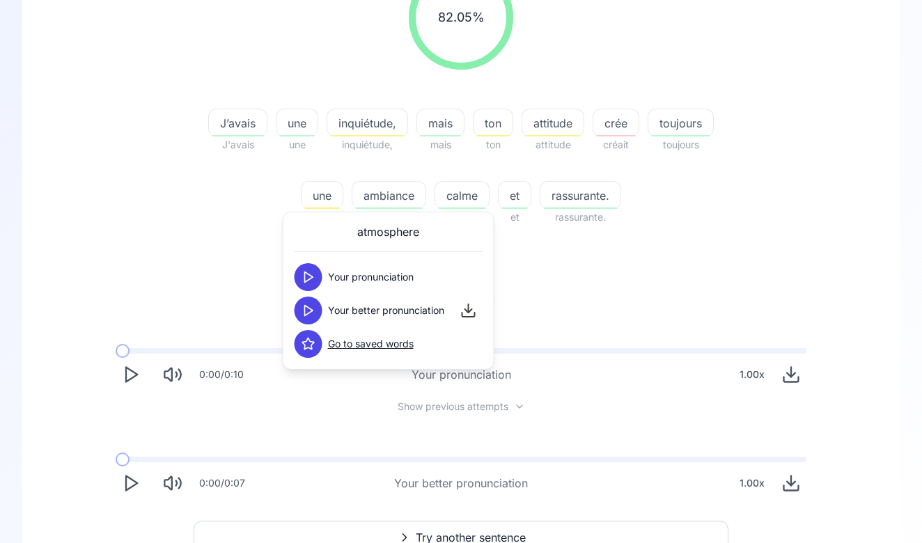
click at [397, 169] on div at bounding box center [389, 172] width 75 height 17
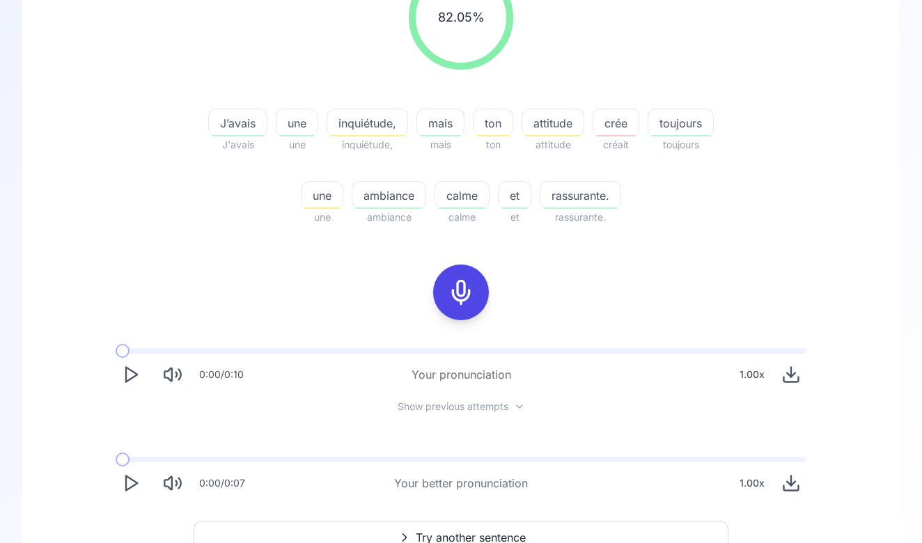
click at [386, 125] on span "inquiétude," at bounding box center [367, 123] width 80 height 17
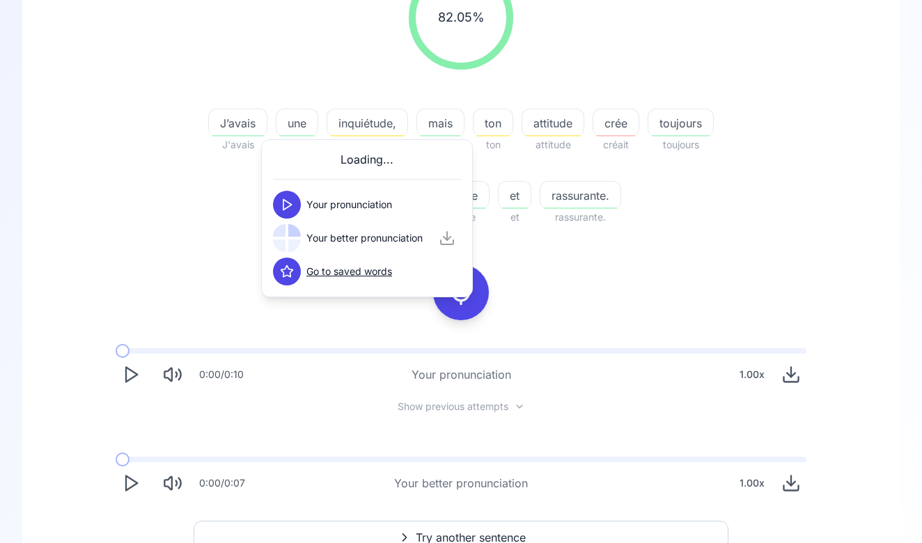
click at [288, 218] on button at bounding box center [287, 205] width 28 height 28
click at [286, 239] on div at bounding box center [287, 238] width 28 height 28
click at [286, 239] on icon at bounding box center [287, 238] width 14 height 14
click at [288, 273] on icon at bounding box center [287, 272] width 14 height 14
click at [349, 105] on div at bounding box center [367, 100] width 81 height 17
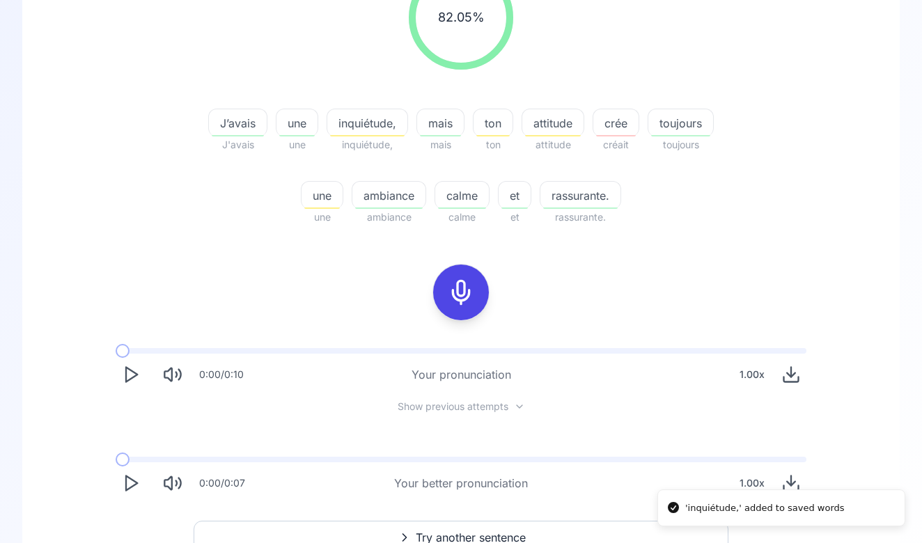
click at [297, 136] on div "button" at bounding box center [297, 135] width 36 height 1
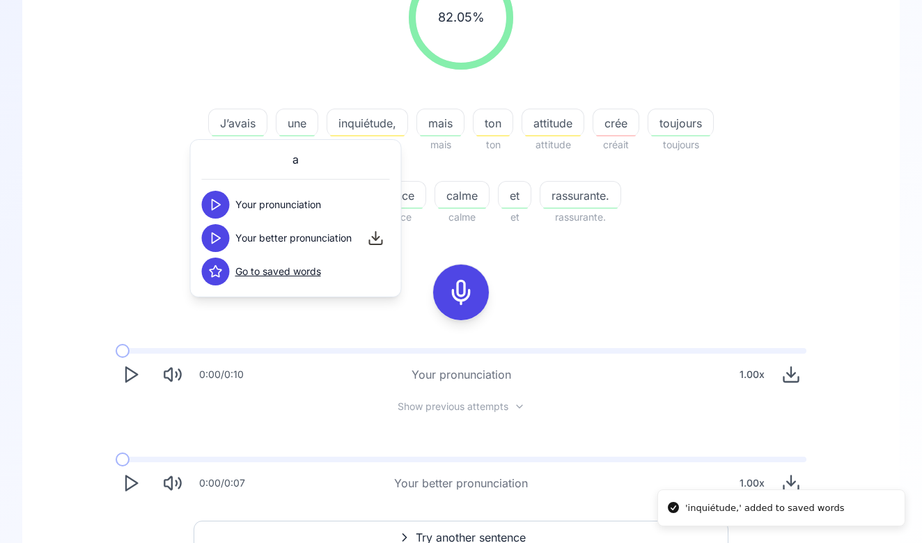
click at [217, 269] on icon at bounding box center [216, 271] width 12 height 11
click at [486, 124] on span "ton" at bounding box center [492, 123] width 39 height 17
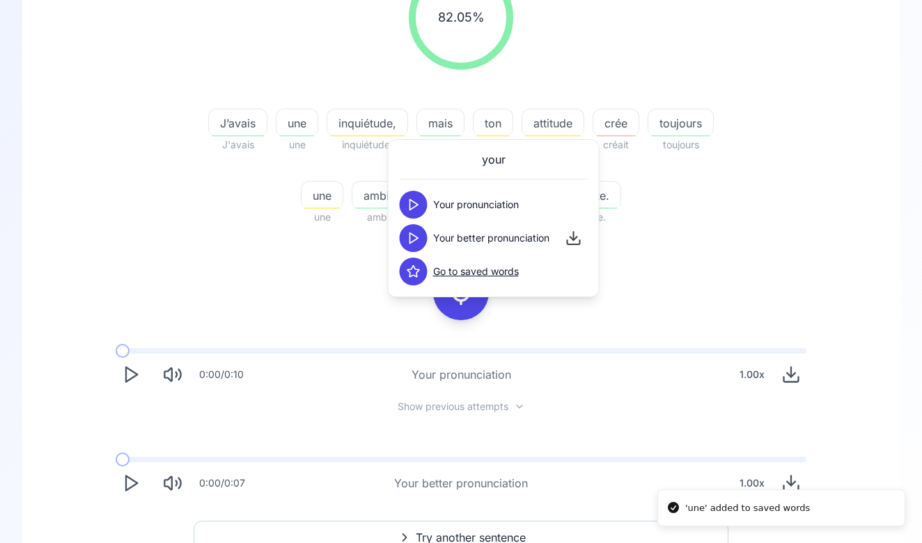
click at [411, 274] on icon at bounding box center [414, 272] width 14 height 14
click at [413, 239] on icon at bounding box center [414, 238] width 14 height 14
click at [414, 204] on icon at bounding box center [414, 205] width 14 height 14
click at [672, 116] on span "toujours" at bounding box center [680, 123] width 65 height 17
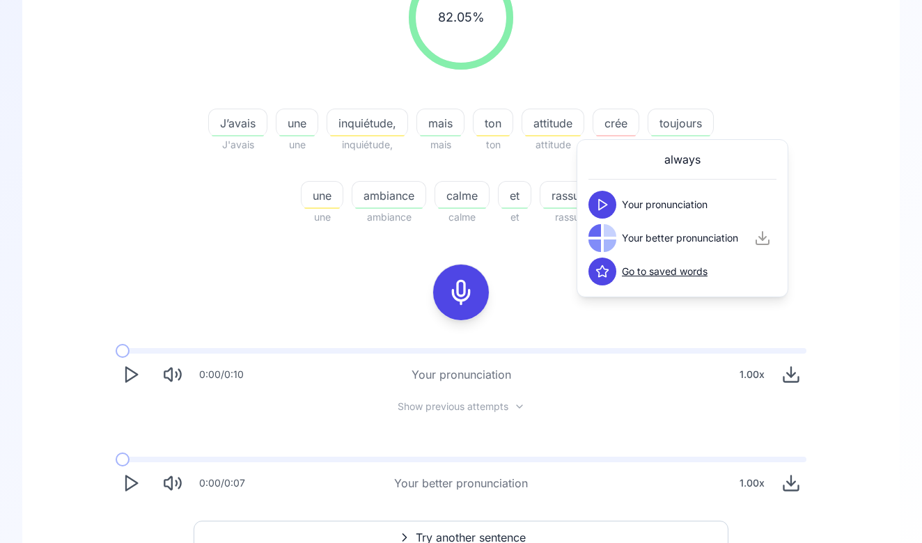
click at [511, 256] on div at bounding box center [460, 292] width 111 height 89
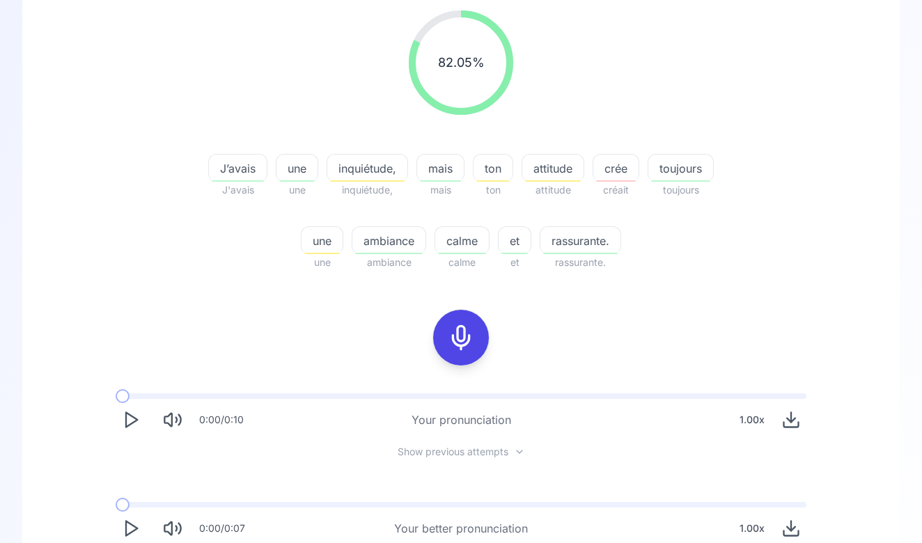
click at [462, 345] on icon at bounding box center [461, 338] width 28 height 28
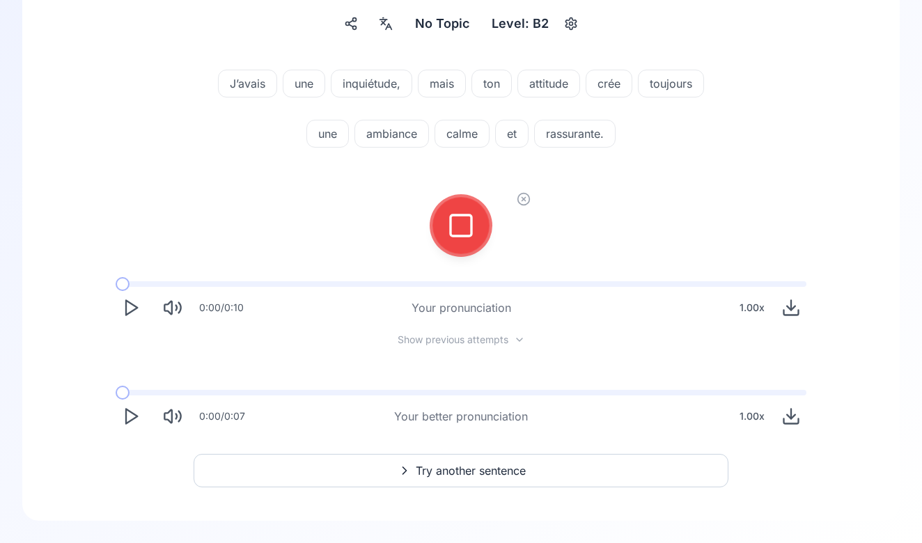
scroll to position [128, 0]
click at [460, 242] on div at bounding box center [460, 226] width 33 height 56
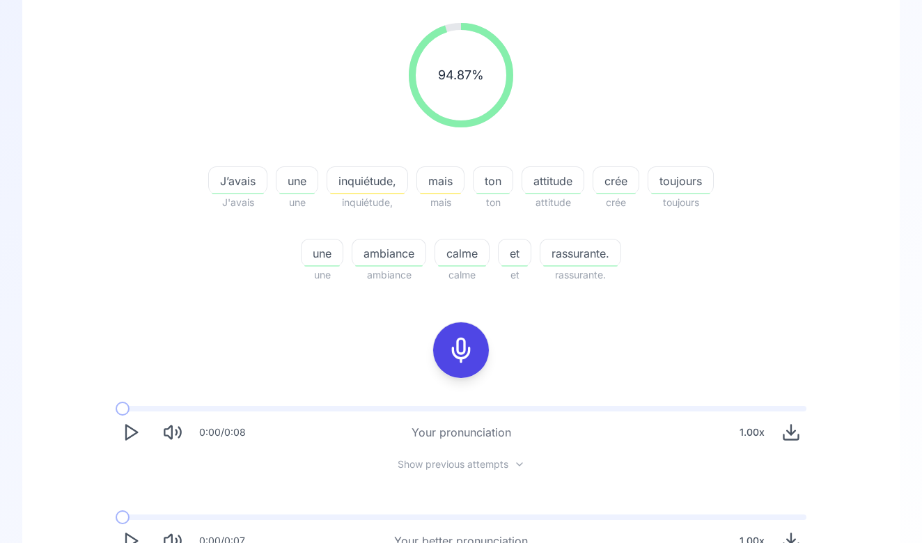
scroll to position [182, 0]
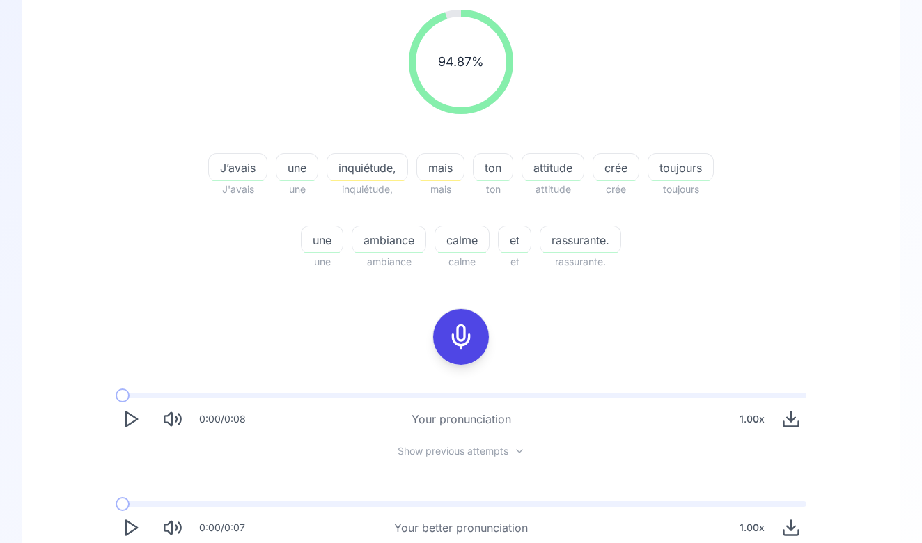
click at [360, 165] on span "inquiétude," at bounding box center [367, 167] width 80 height 17
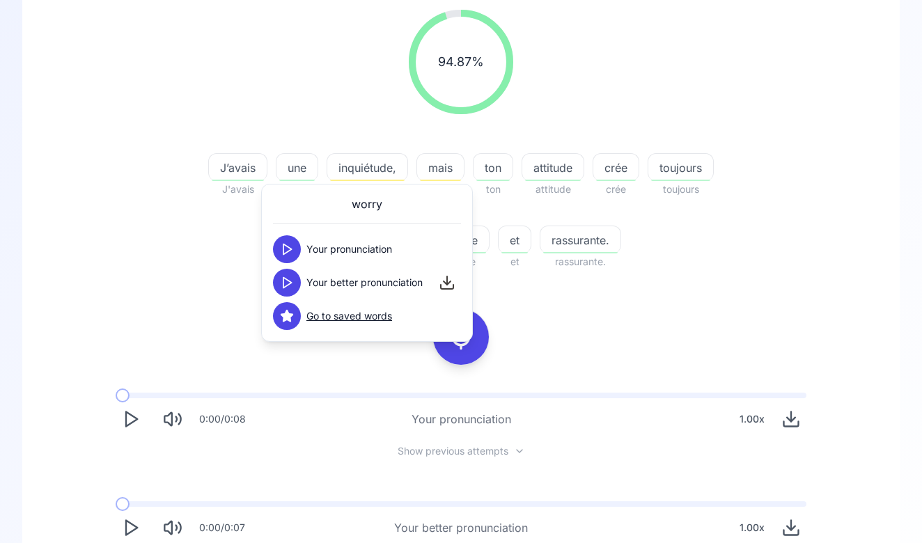
click at [287, 273] on button at bounding box center [287, 283] width 28 height 28
click at [284, 257] on button at bounding box center [287, 249] width 28 height 28
click at [284, 276] on icon at bounding box center [287, 283] width 14 height 14
click at [280, 281] on icon at bounding box center [287, 283] width 14 height 14
click at [246, 268] on div "J’avais J'avais une une inquiétude, inquiétude, mais mais ton ton attitude atti…" at bounding box center [461, 203] width 535 height 134
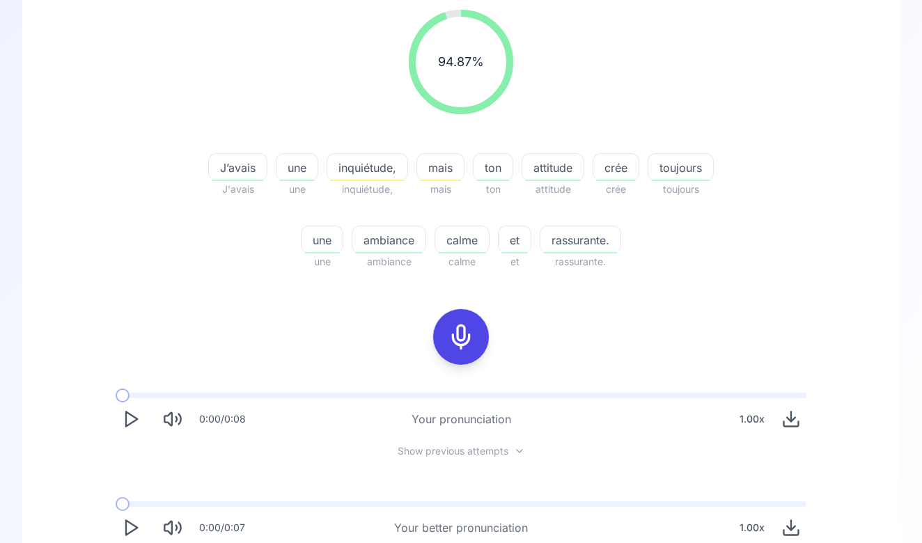
click at [457, 318] on div at bounding box center [460, 337] width 33 height 56
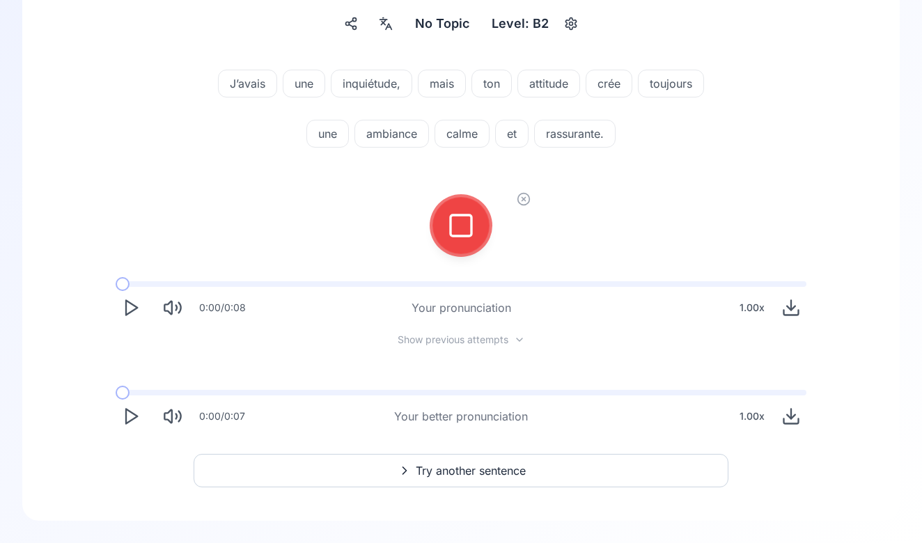
click at [459, 234] on icon at bounding box center [461, 226] width 28 height 28
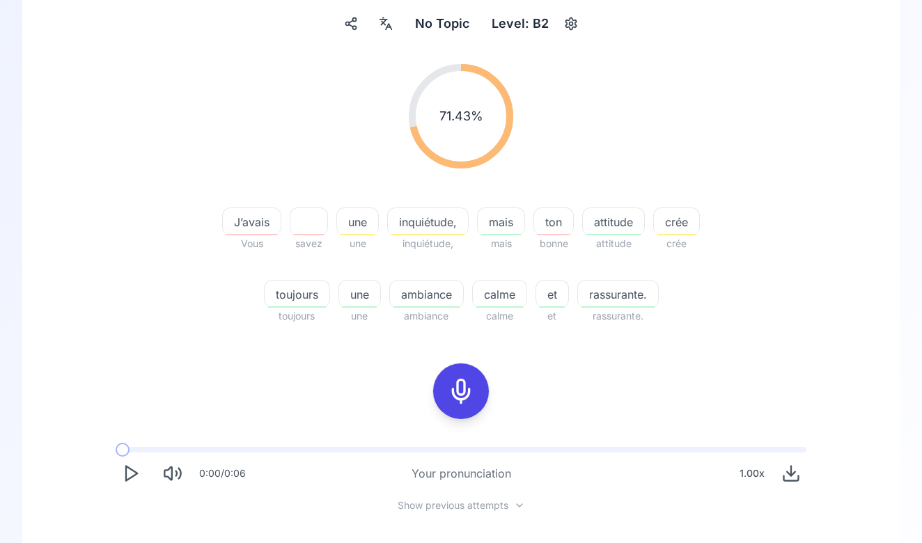
click at [246, 223] on span "J’avais" at bounding box center [252, 222] width 58 height 17
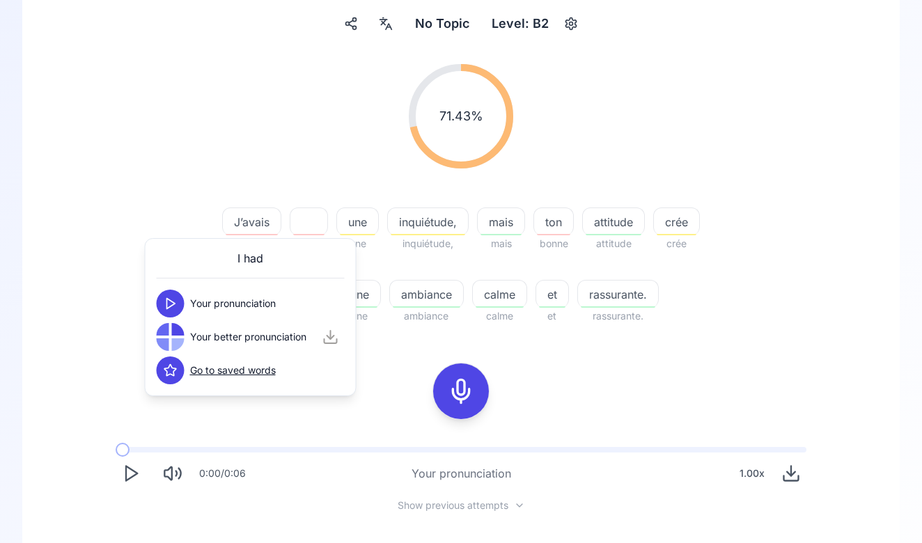
click at [209, 181] on div "71.43 % 71.43 % J’avais Vous savez une une inquiétude, inquiétude, mais mais to…" at bounding box center [461, 194] width 802 height 283
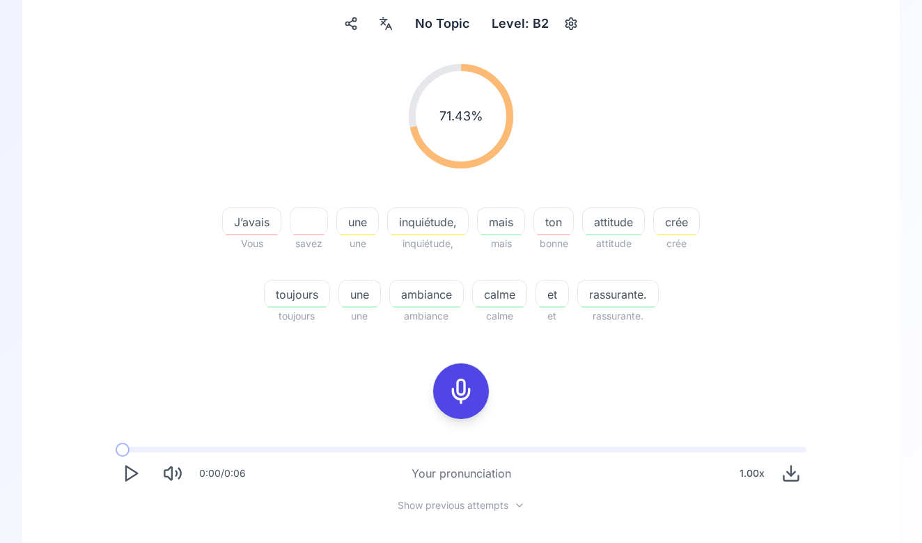
click at [398, 219] on span "inquiétude," at bounding box center [428, 222] width 80 height 17
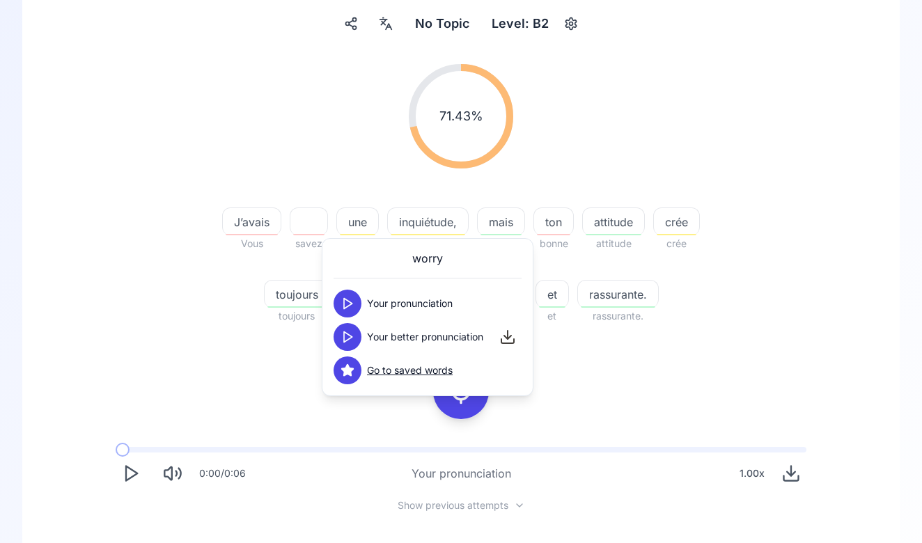
click at [347, 309] on icon at bounding box center [347, 304] width 14 height 14
click at [347, 338] on icon at bounding box center [347, 337] width 14 height 14
click at [437, 194] on div at bounding box center [427, 199] width 81 height 17
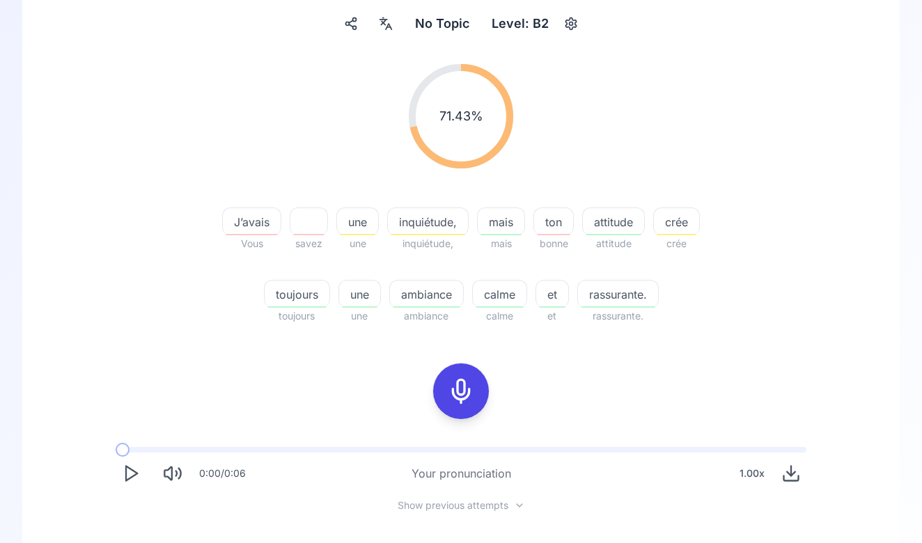
click at [478, 395] on button at bounding box center [461, 391] width 56 height 56
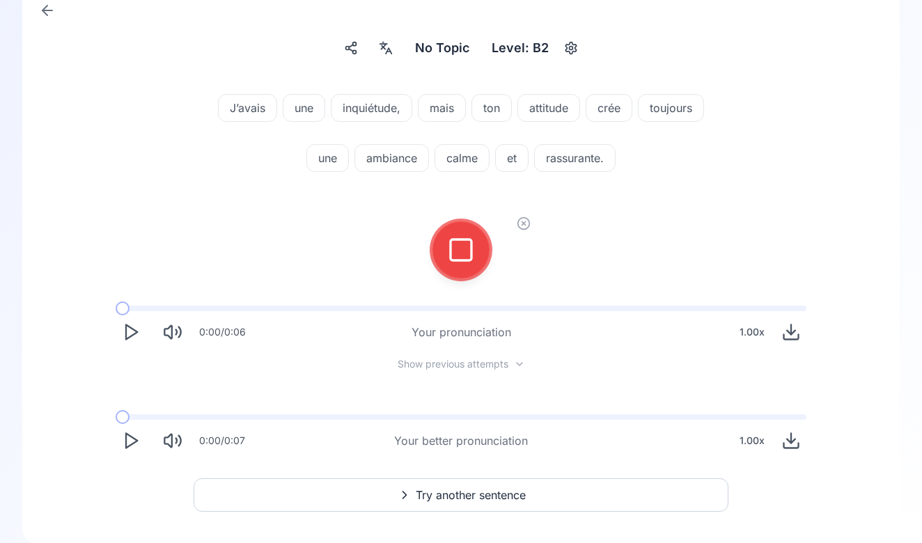
scroll to position [106, 0]
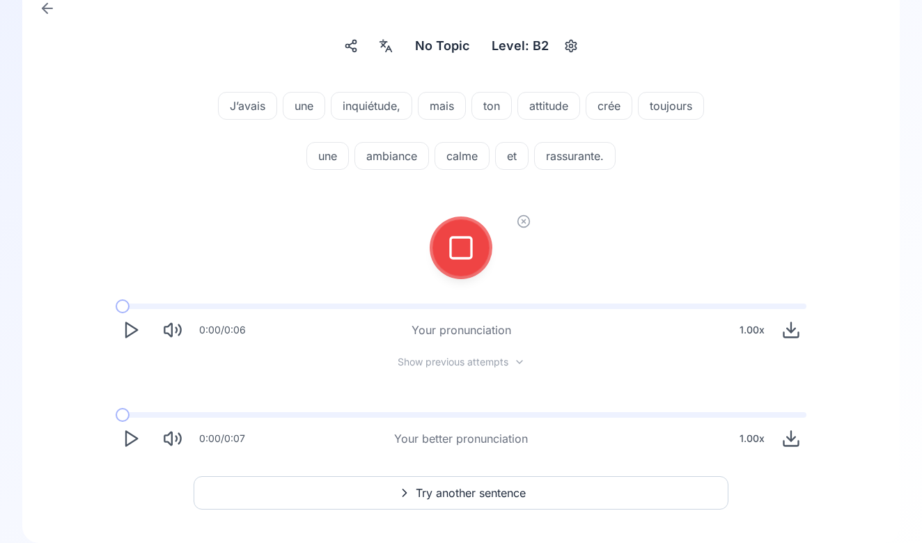
click at [442, 261] on button at bounding box center [461, 248] width 56 height 56
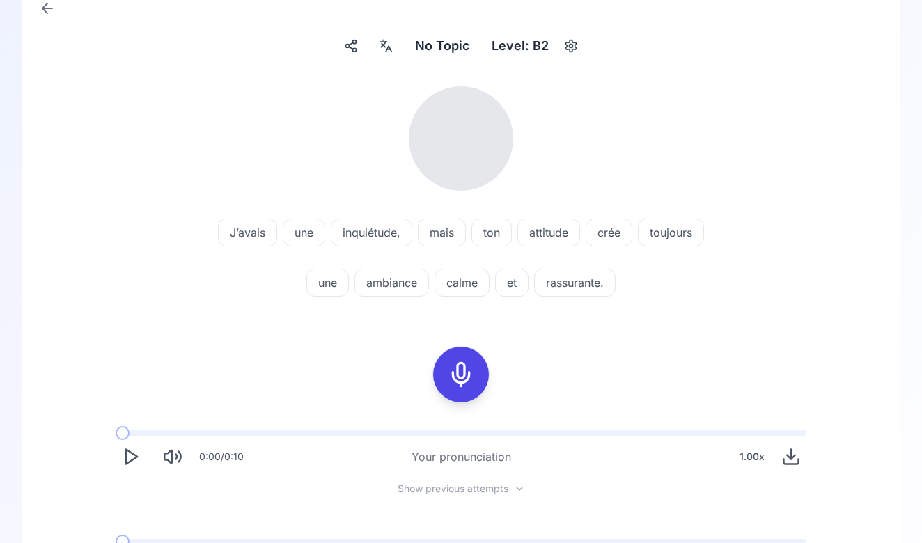
click at [448, 269] on div "calme" at bounding box center [461, 283] width 55 height 28
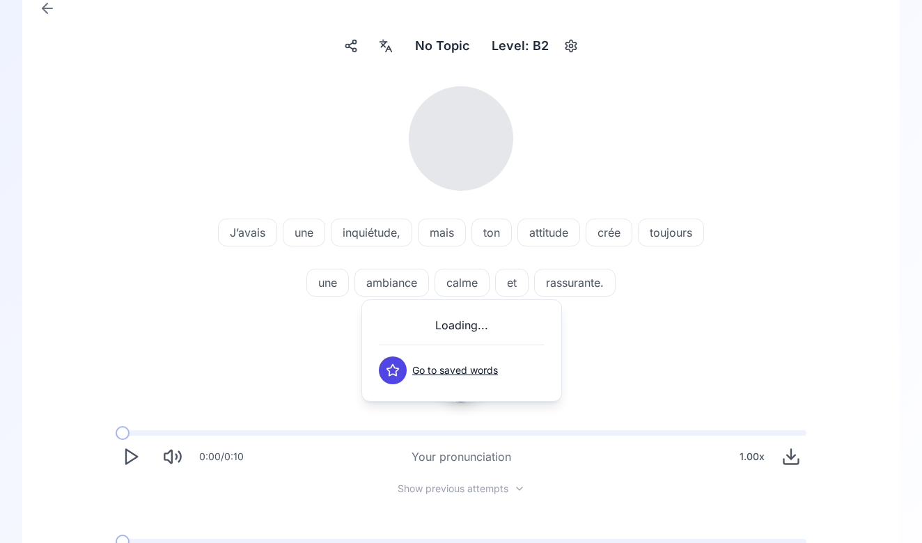
click at [393, 363] on button at bounding box center [393, 371] width 28 height 28
click at [322, 331] on div "J’avais une inquiétude, mais ton attitude crée toujours une ambiance calme et r…" at bounding box center [461, 333] width 810 height 517
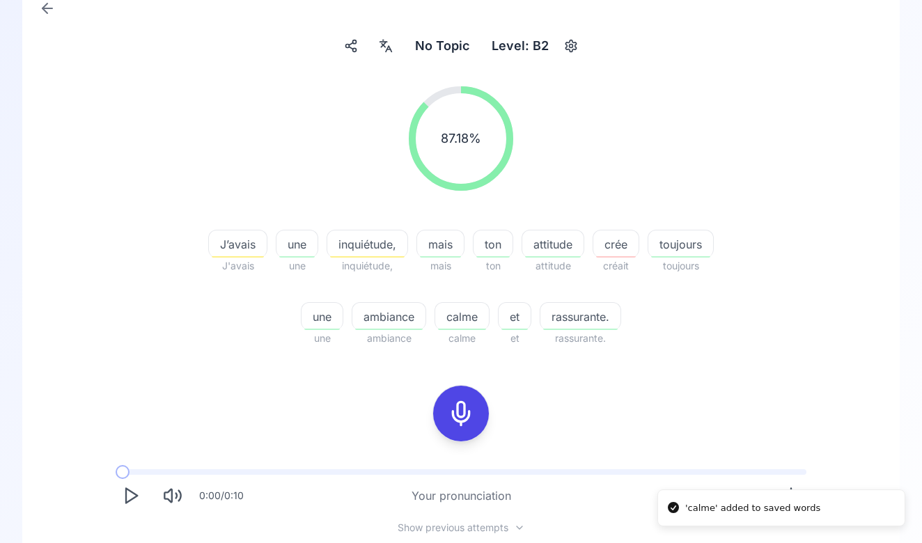
click at [362, 239] on span "inquiétude," at bounding box center [367, 244] width 80 height 17
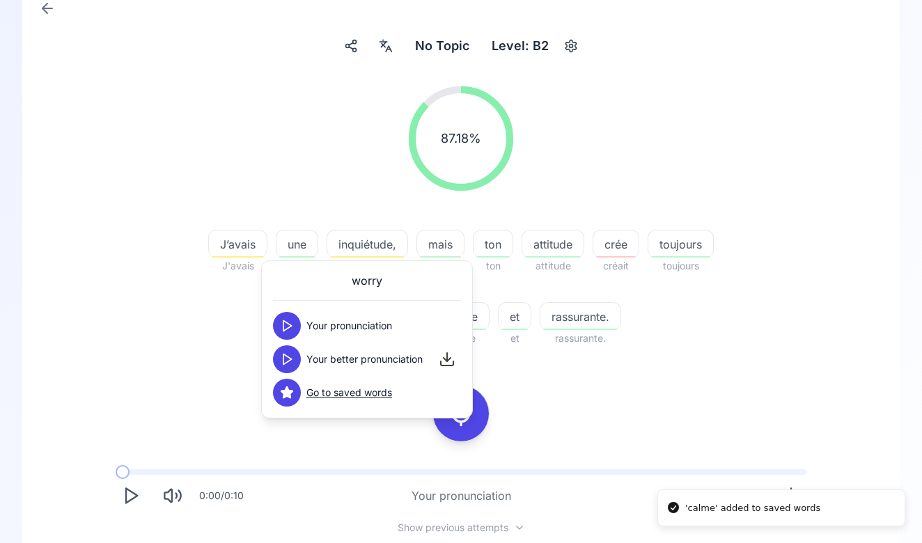
click at [285, 322] on polygon at bounding box center [287, 326] width 8 height 10
click at [234, 247] on span "J’avais" at bounding box center [238, 244] width 58 height 17
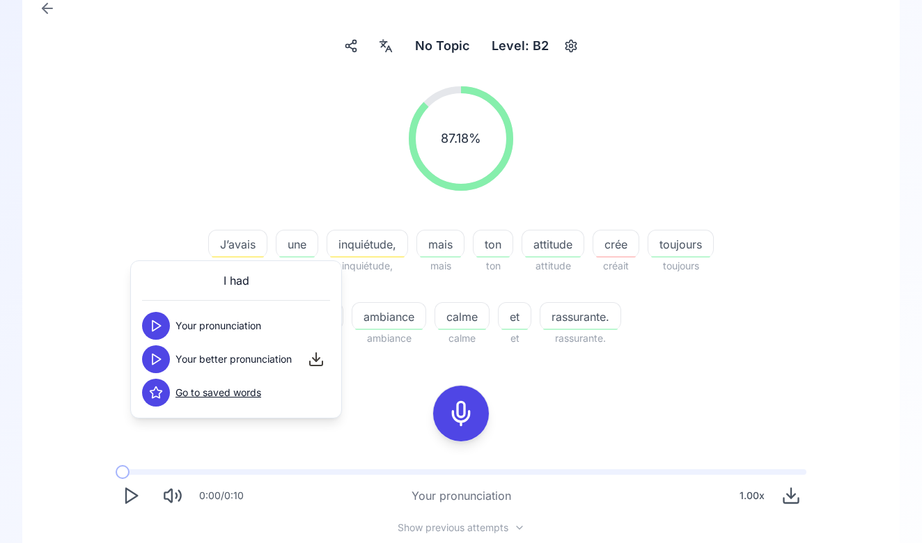
click at [171, 322] on div "Your pronunciation" at bounding box center [201, 326] width 119 height 28
click at [157, 336] on button at bounding box center [156, 326] width 28 height 28
click at [158, 354] on icon at bounding box center [156, 359] width 14 height 14
click at [265, 203] on div "87.18 % 87.18 % J’avais J'avais une une inquiétude, inquiétude, mais mais ton t…" at bounding box center [461, 216] width 802 height 283
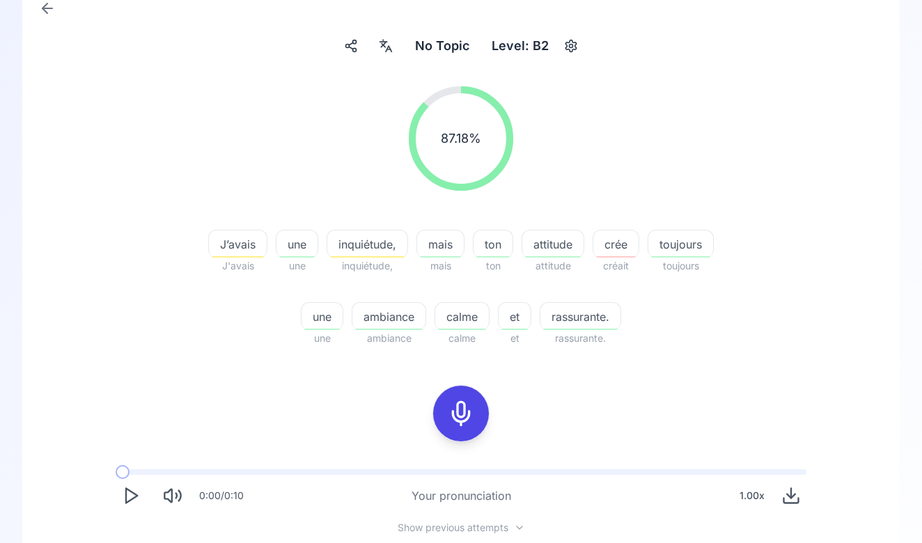
click at [359, 244] on span "inquiétude," at bounding box center [367, 244] width 80 height 17
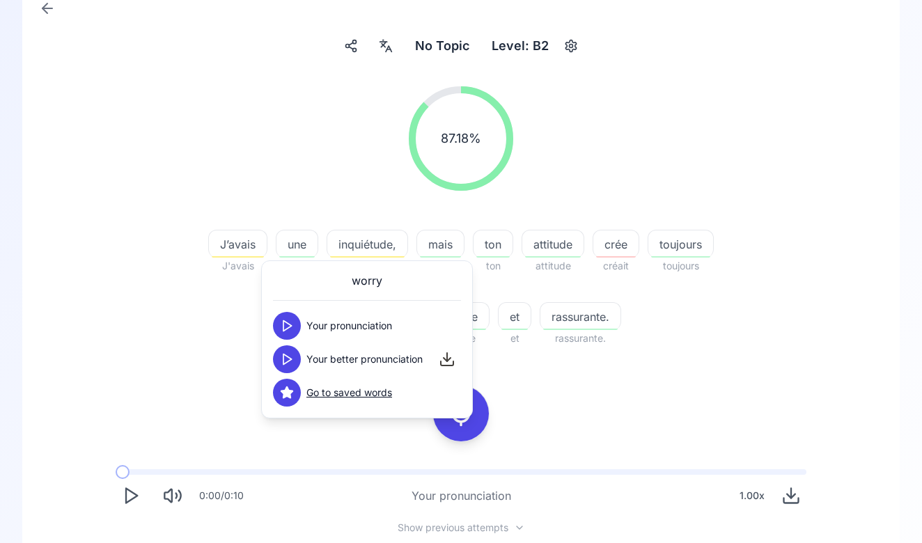
click at [297, 313] on div at bounding box center [287, 326] width 28 height 28
click at [297, 327] on button at bounding box center [287, 326] width 28 height 28
click at [292, 353] on icon at bounding box center [287, 359] width 14 height 14
click at [335, 219] on div at bounding box center [367, 221] width 81 height 17
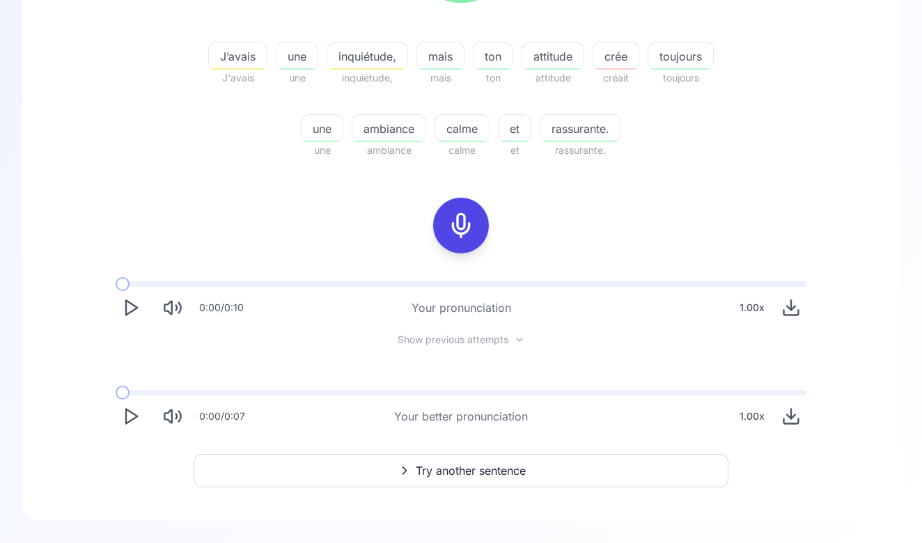
scroll to position [294, 0]
click at [444, 473] on span "Try another sentence" at bounding box center [471, 470] width 110 height 17
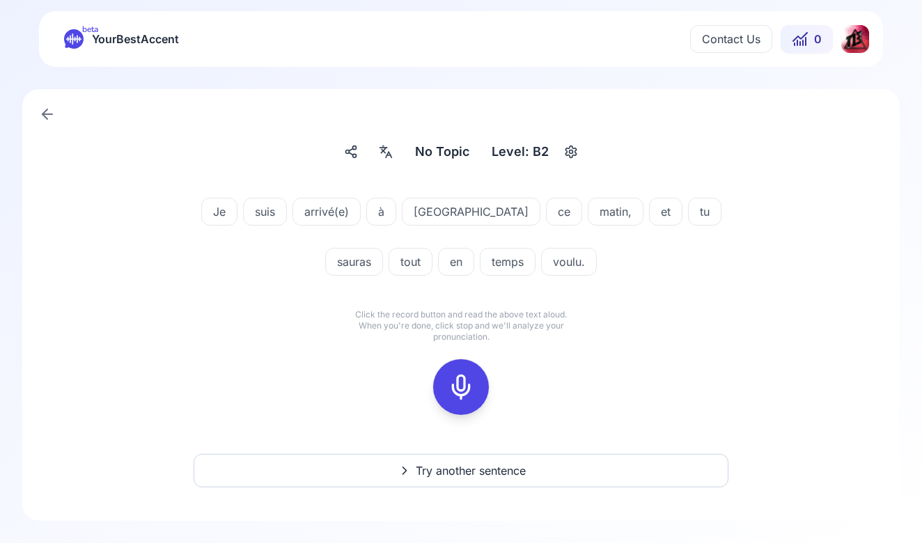
click at [441, 395] on button at bounding box center [461, 387] width 56 height 56
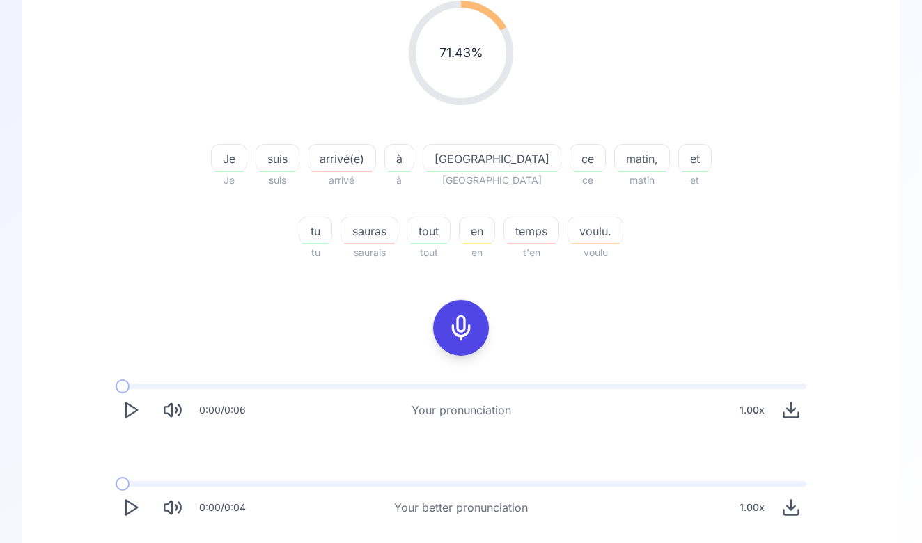
scroll to position [186, 0]
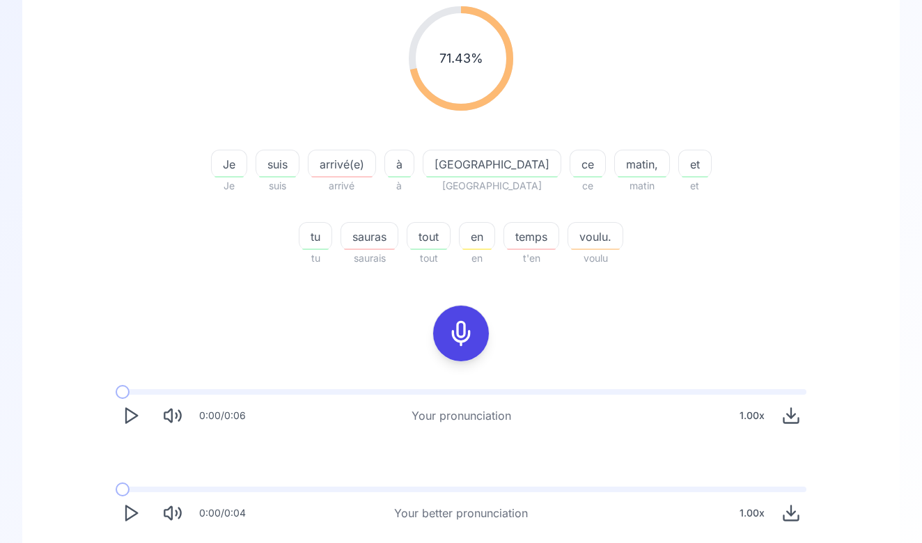
click at [122, 402] on button "Play" at bounding box center [131, 415] width 31 height 31
click at [127, 425] on button "Play" at bounding box center [131, 415] width 31 height 31
click at [127, 388] on span at bounding box center [123, 392] width 14 height 14
click at [132, 388] on div "0:00 / 0:06 Your pronunciation 1.00 x" at bounding box center [460, 410] width 713 height 64
click at [324, 171] on span "arrivé(e)" at bounding box center [341, 164] width 67 height 17
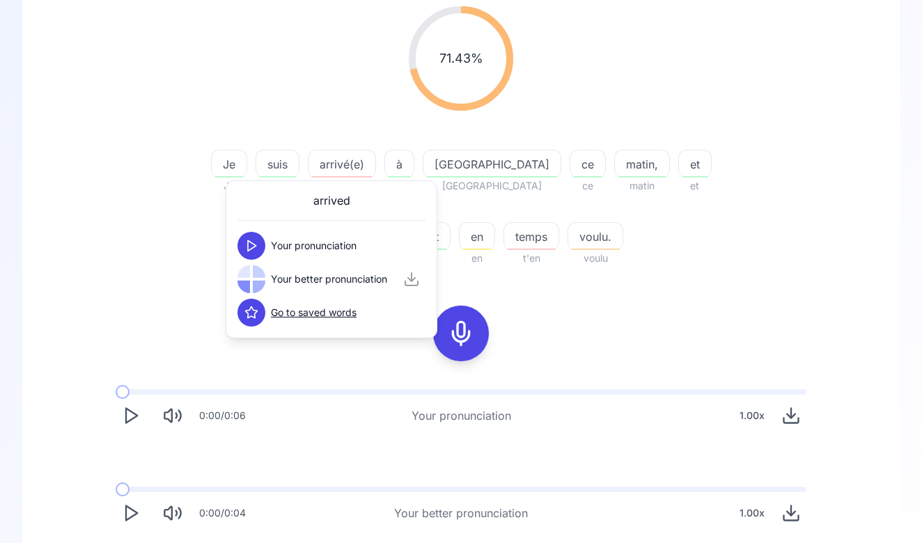
click at [240, 243] on button at bounding box center [251, 246] width 28 height 28
click at [245, 283] on icon at bounding box center [251, 279] width 14 height 14
click at [254, 280] on polygon at bounding box center [252, 279] width 8 height 10
drag, startPoint x: 211, startPoint y: 300, endPoint x: 184, endPoint y: 399, distance: 102.5
click at [210, 301] on div "71.43 % 71.43 % Je Je suis suis arrivé(e) arrivé à à Paris paris ce ce matin, m…" at bounding box center [461, 267] width 810 height 544
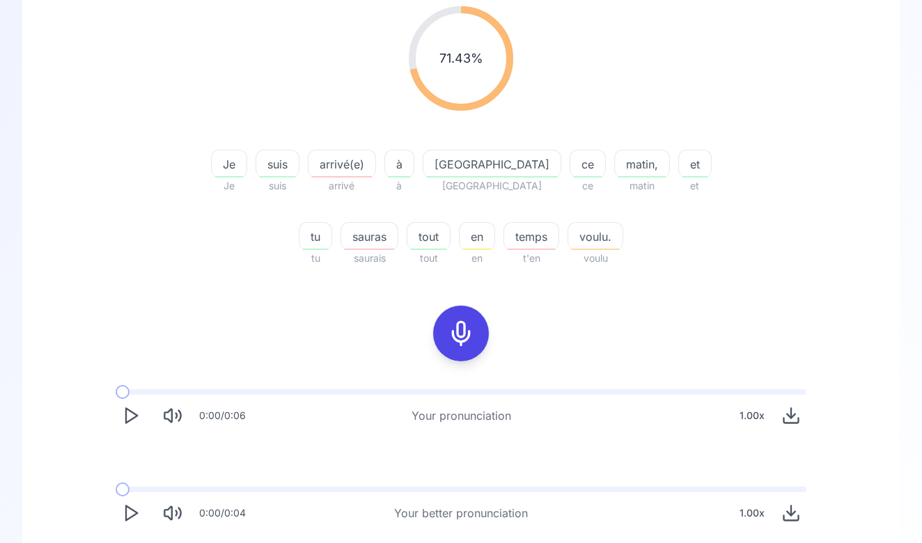
click at [139, 508] on icon "Play" at bounding box center [130, 512] width 19 height 19
click at [134, 519] on icon "Play" at bounding box center [130, 512] width 19 height 19
click at [134, 493] on div "0:00 / 0:04 Your better pronunciation 1.00 x" at bounding box center [460, 508] width 713 height 64
click at [134, 489] on span at bounding box center [461, 490] width 691 height 6
click at [128, 420] on icon "Play" at bounding box center [130, 415] width 19 height 19
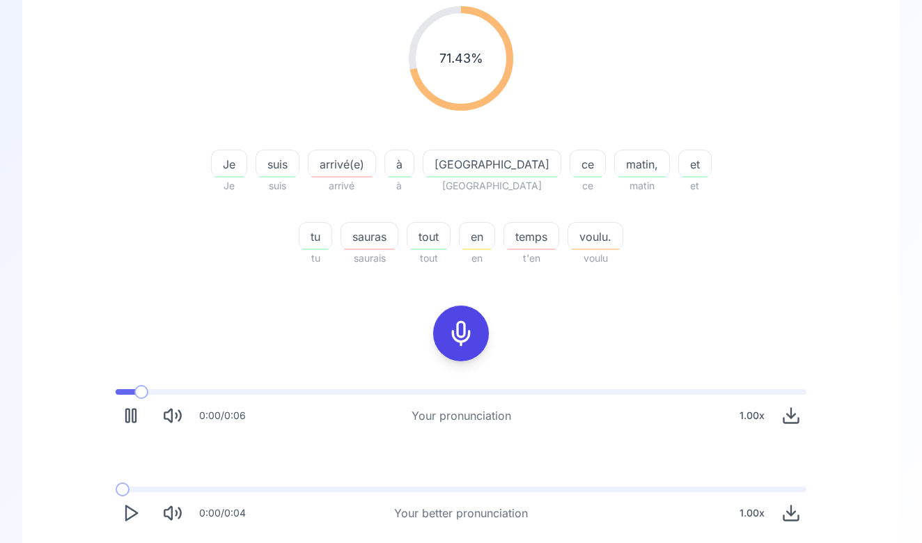
click at [130, 391] on span at bounding box center [461, 392] width 691 height 6
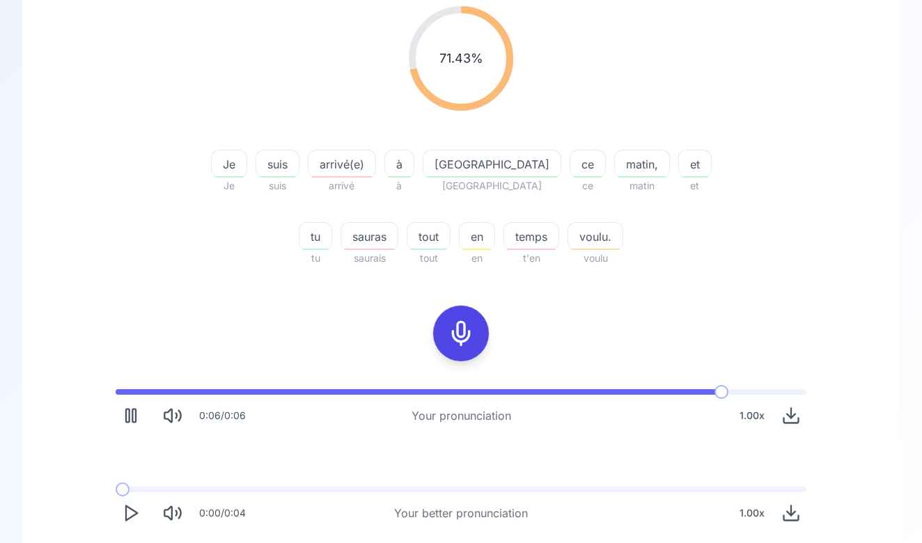
click at [460, 237] on span "en" at bounding box center [477, 236] width 35 height 17
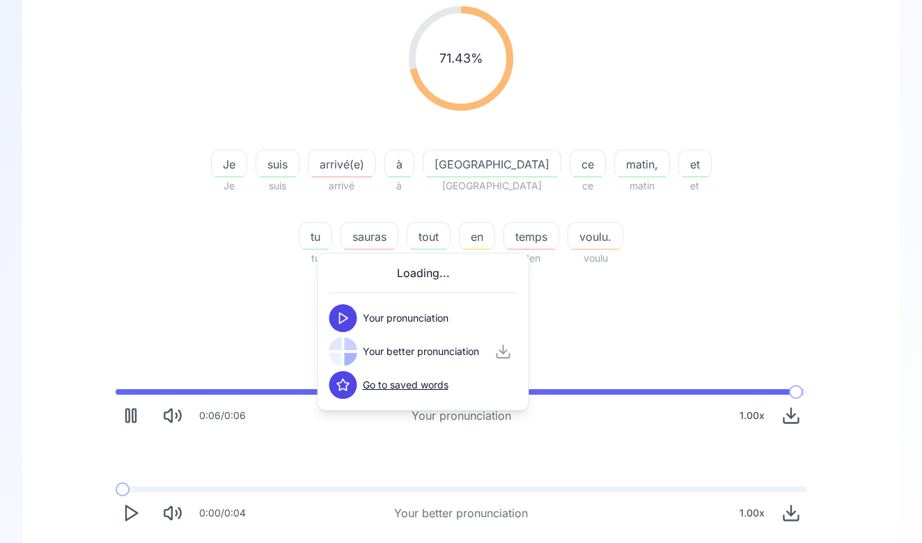
click at [344, 308] on button at bounding box center [343, 318] width 28 height 28
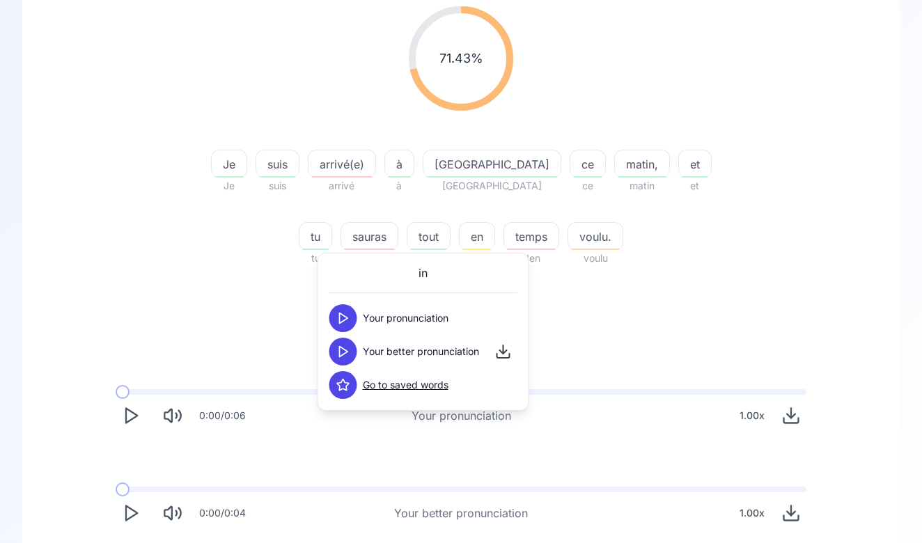
click at [344, 353] on icon at bounding box center [343, 352] width 14 height 14
click at [338, 355] on icon at bounding box center [343, 352] width 14 height 14
click at [343, 377] on button at bounding box center [343, 385] width 28 height 28
click at [503, 246] on div "temps" at bounding box center [531, 236] width 56 height 28
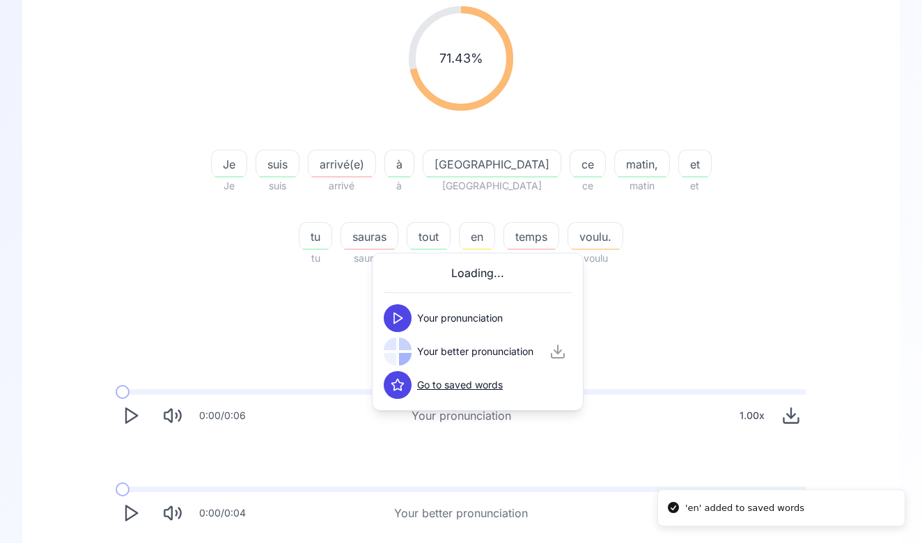
click at [399, 384] on icon at bounding box center [398, 385] width 14 height 14
click at [392, 346] on icon at bounding box center [398, 352] width 14 height 14
click at [398, 311] on button at bounding box center [398, 318] width 28 height 28
click at [460, 240] on span "en" at bounding box center [477, 236] width 35 height 17
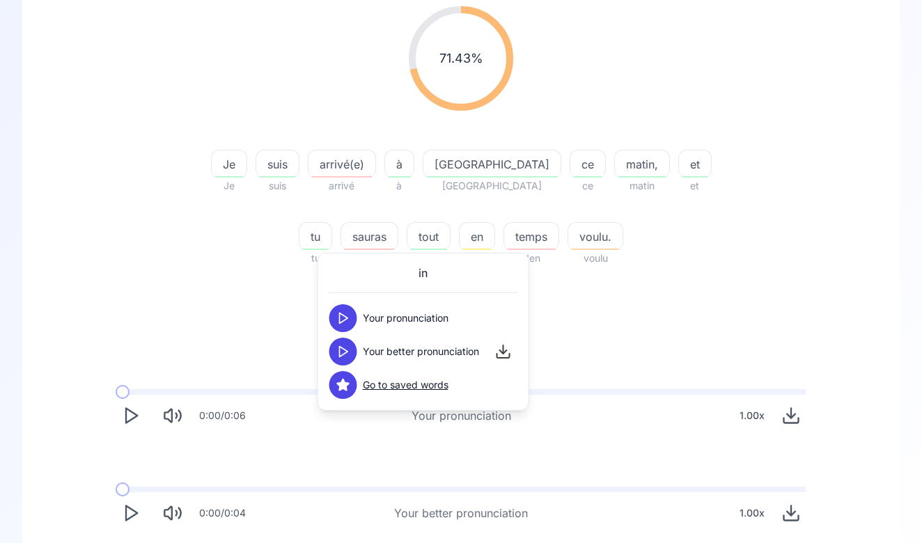
click at [343, 356] on icon at bounding box center [343, 352] width 14 height 14
click at [504, 238] on span "temps" at bounding box center [531, 236] width 54 height 17
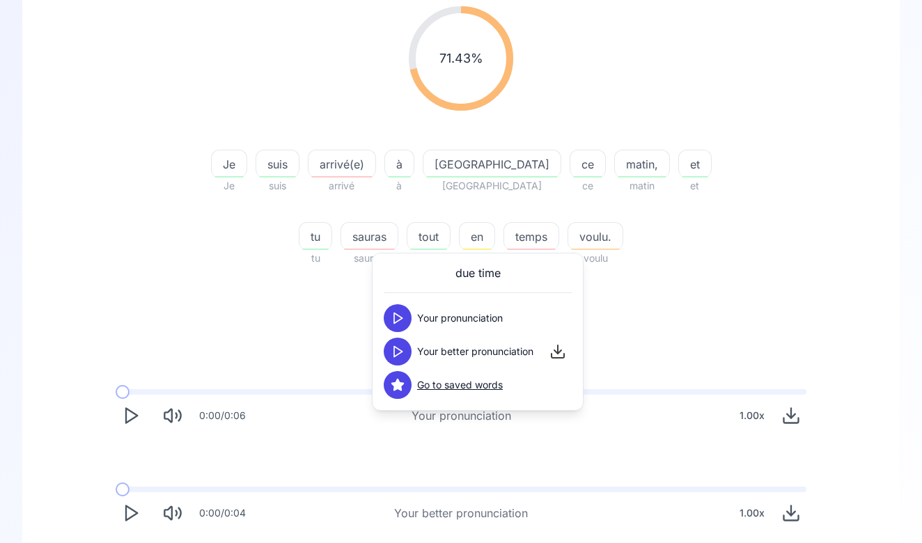
click at [460, 239] on span "en" at bounding box center [477, 236] width 35 height 17
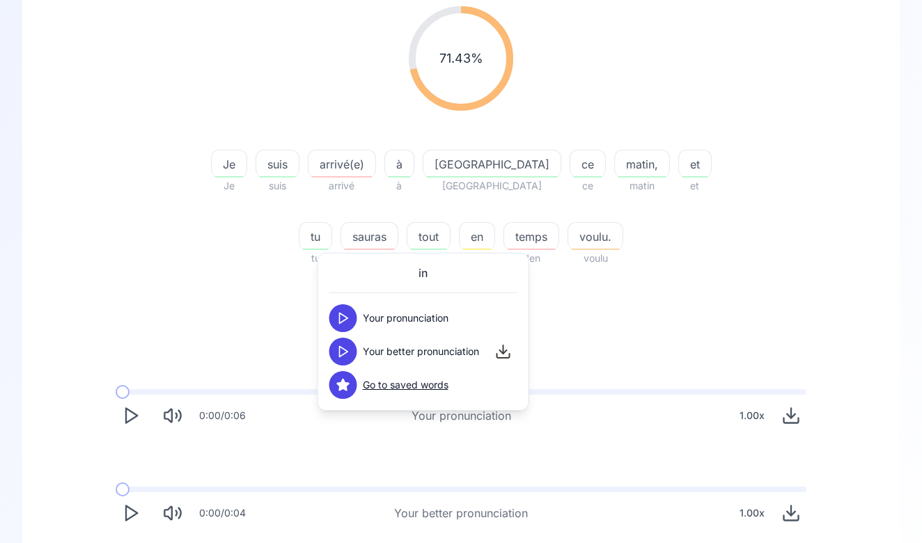
click at [325, 262] on div "in Your pronunciation Your better pronunciation Go to saved words" at bounding box center [424, 332] width 212 height 158
click at [305, 383] on div "0:00 / 0:06 Your pronunciation 1.00 x" at bounding box center [460, 410] width 713 height 64
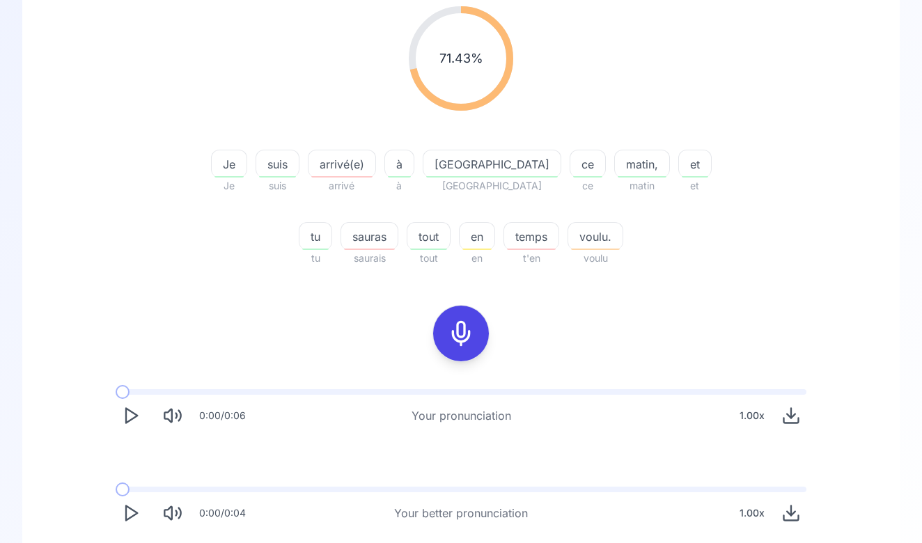
click at [129, 509] on icon "Play" at bounding box center [130, 512] width 19 height 19
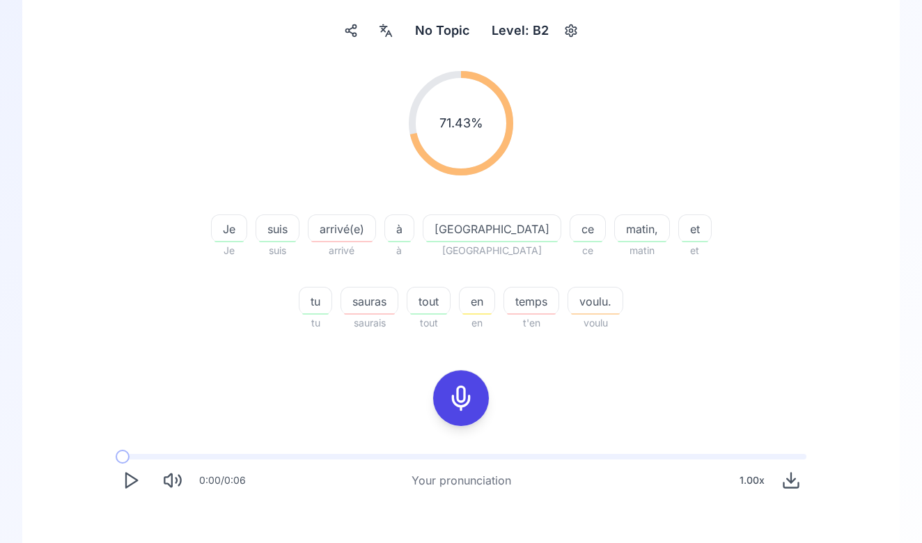
scroll to position [0, 0]
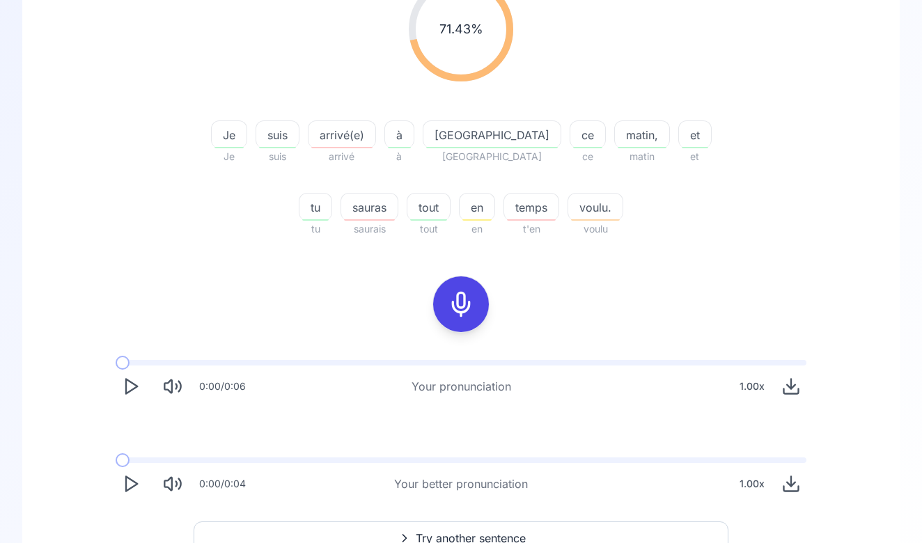
click at [459, 308] on icon at bounding box center [461, 304] width 28 height 28
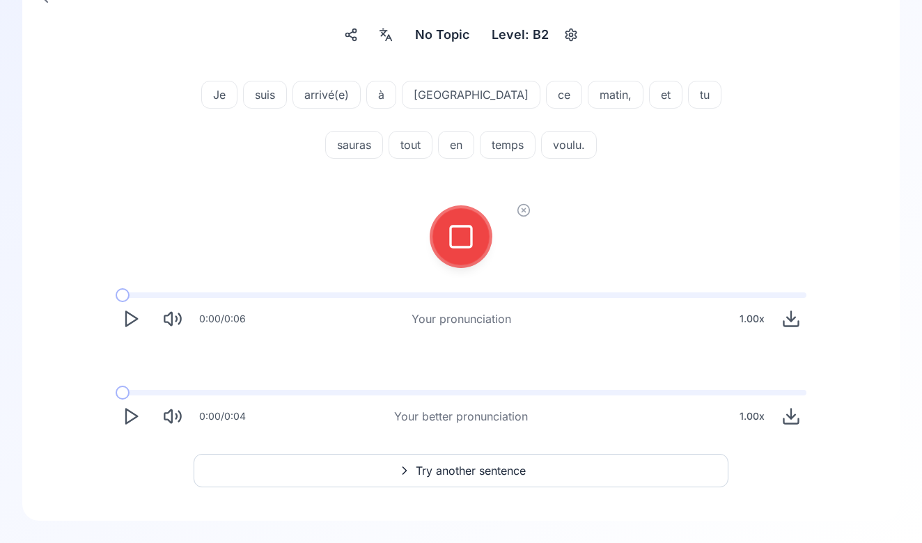
scroll to position [117, 0]
click at [476, 255] on div at bounding box center [460, 237] width 33 height 56
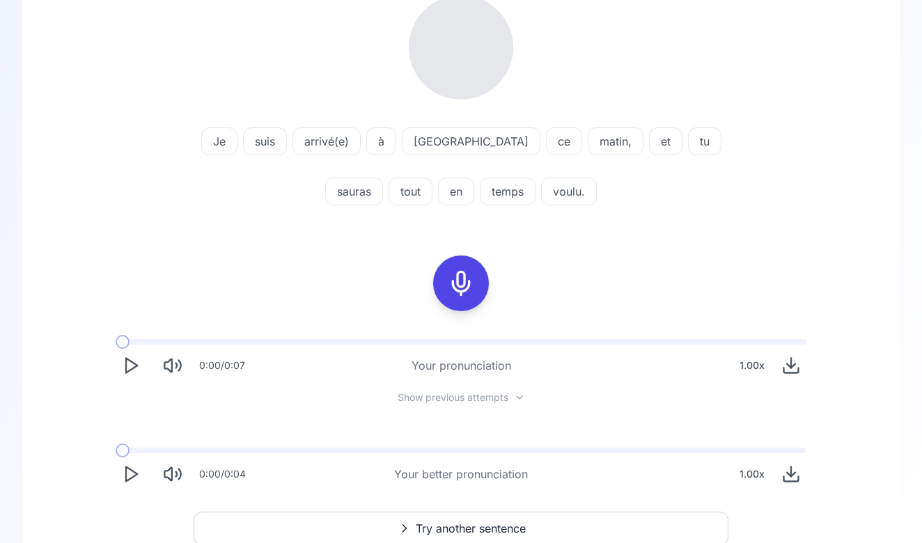
scroll to position [191, 0]
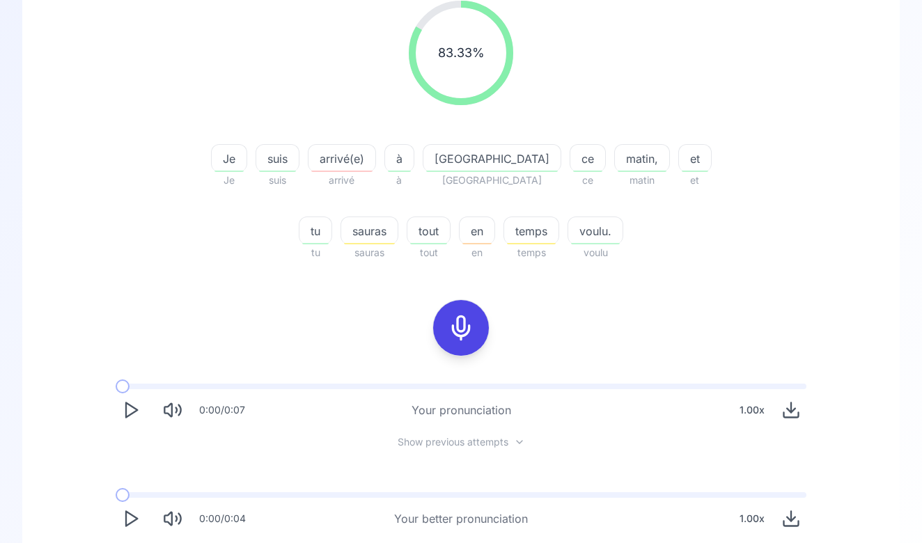
click at [460, 230] on span "en" at bounding box center [477, 231] width 35 height 17
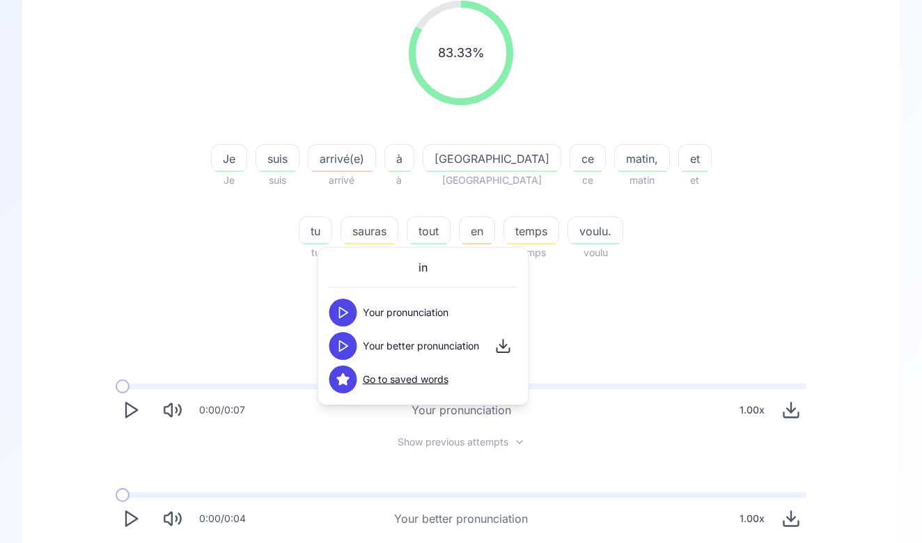
click at [350, 319] on button at bounding box center [343, 313] width 28 height 28
click at [341, 357] on button at bounding box center [343, 346] width 28 height 28
click at [304, 315] on div "83.33 % 83.33 % Je Je suis suis arrivé(e) arrivé à à Paris paris ce ce matin, m…" at bounding box center [461, 268] width 810 height 556
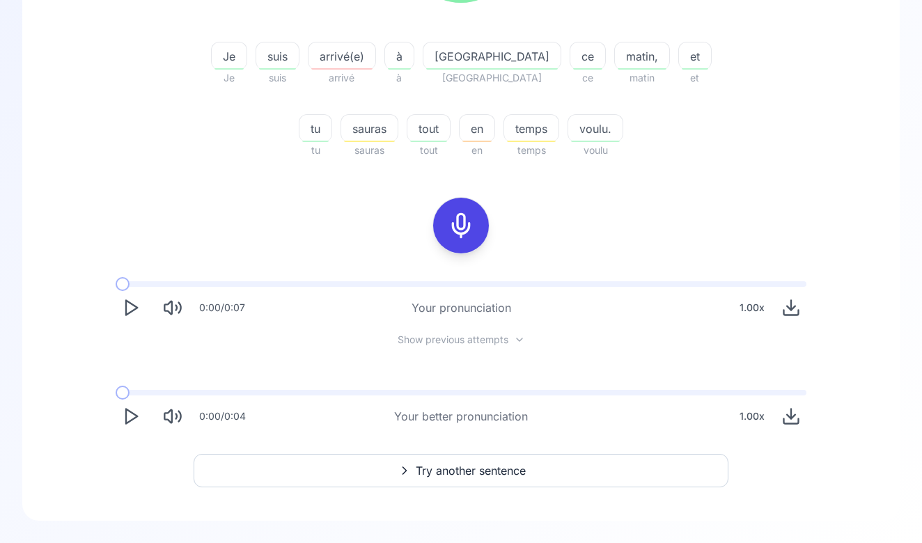
scroll to position [294, 0]
click at [134, 420] on icon "Play" at bounding box center [130, 416] width 19 height 19
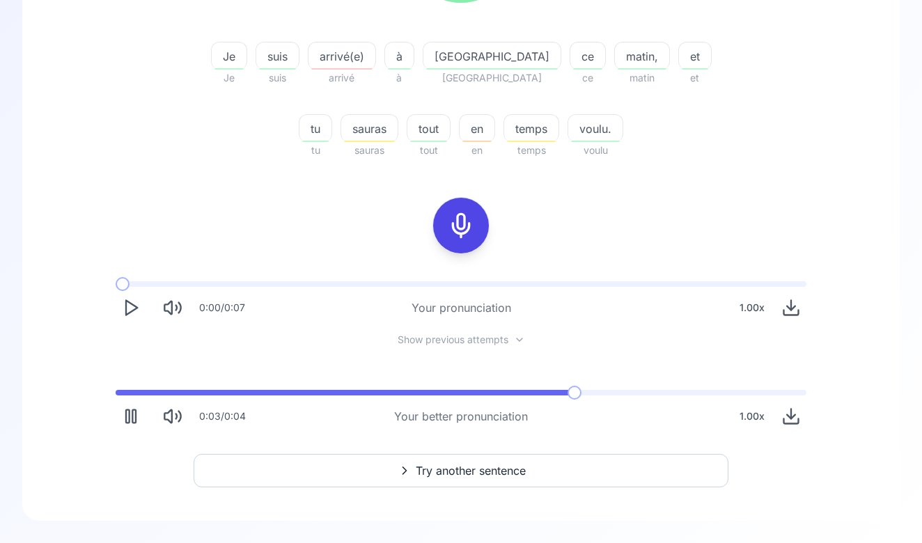
click at [134, 420] on icon "Pause" at bounding box center [130, 416] width 19 height 19
click at [134, 420] on icon "Play" at bounding box center [130, 416] width 19 height 19
click at [134, 420] on icon "Pause" at bounding box center [130, 416] width 19 height 19
click at [444, 205] on button at bounding box center [461, 226] width 56 height 56
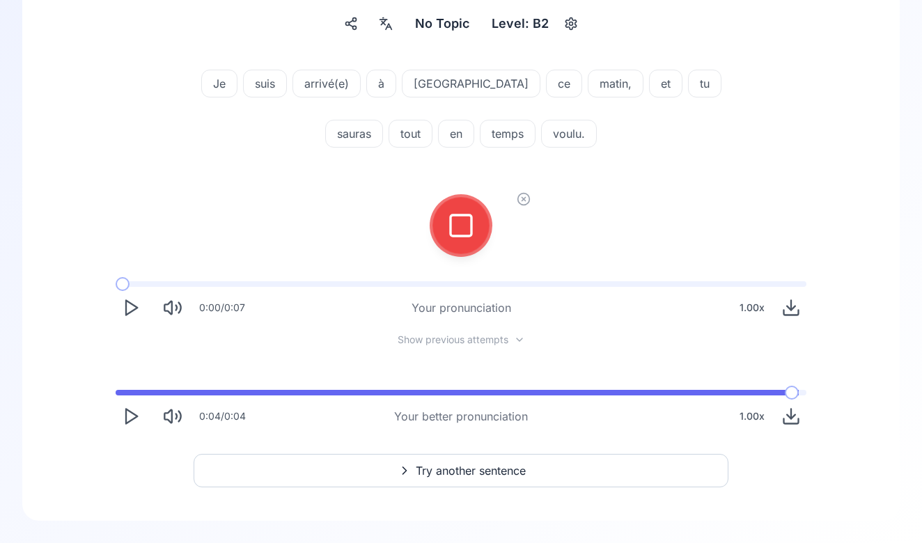
click at [461, 227] on icon at bounding box center [461, 226] width 28 height 28
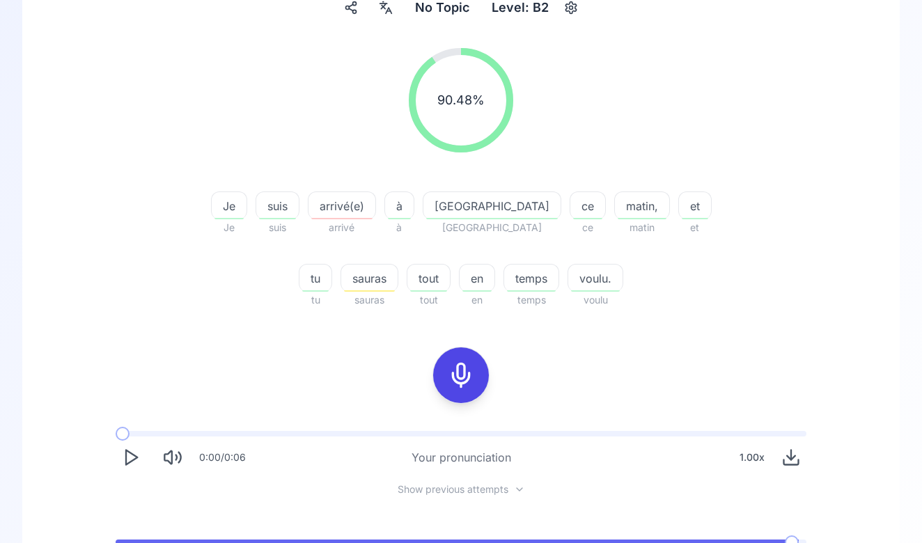
scroll to position [143, 0]
click at [398, 271] on span "sauras" at bounding box center [369, 279] width 56 height 17
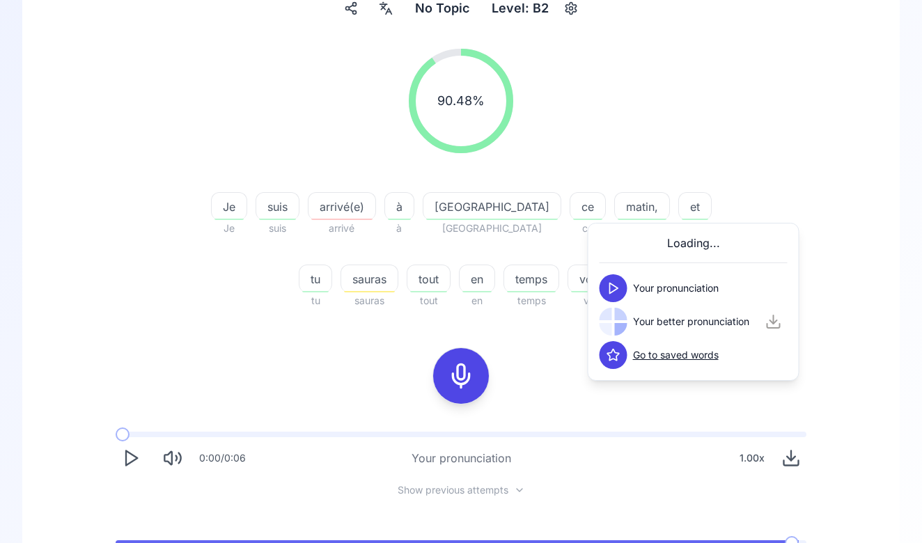
click at [618, 284] on icon at bounding box center [613, 288] width 14 height 14
click at [613, 319] on polygon at bounding box center [614, 322] width 8 height 10
click at [612, 267] on div "will know Your pronunciation Your better pronunciation Go to saved words" at bounding box center [694, 302] width 188 height 134
click at [608, 296] on button at bounding box center [614, 288] width 28 height 28
click at [614, 313] on button at bounding box center [614, 322] width 28 height 28
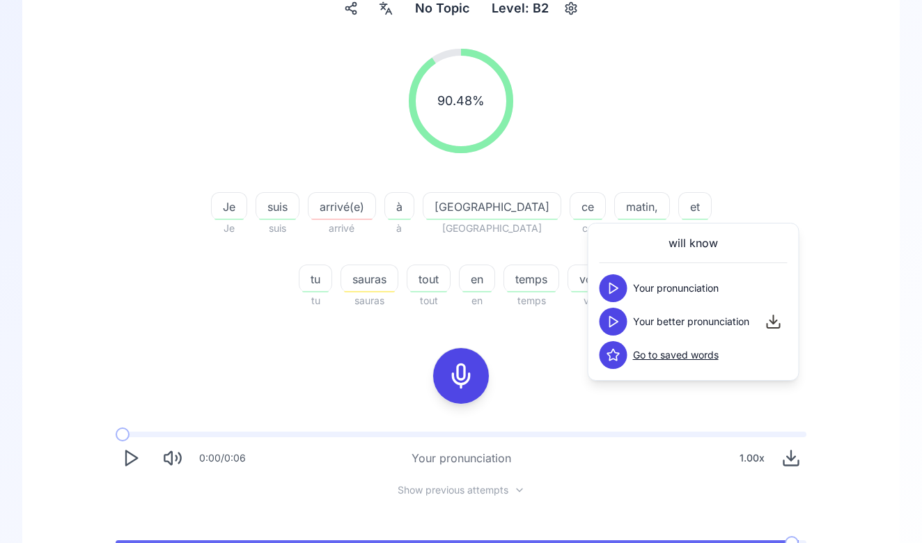
click at [614, 301] on button at bounding box center [614, 288] width 28 height 28
click at [614, 311] on button at bounding box center [614, 322] width 28 height 28
click at [611, 285] on icon at bounding box center [613, 288] width 14 height 14
click at [606, 288] on button at bounding box center [614, 288] width 28 height 28
click at [613, 323] on icon at bounding box center [613, 322] width 14 height 14
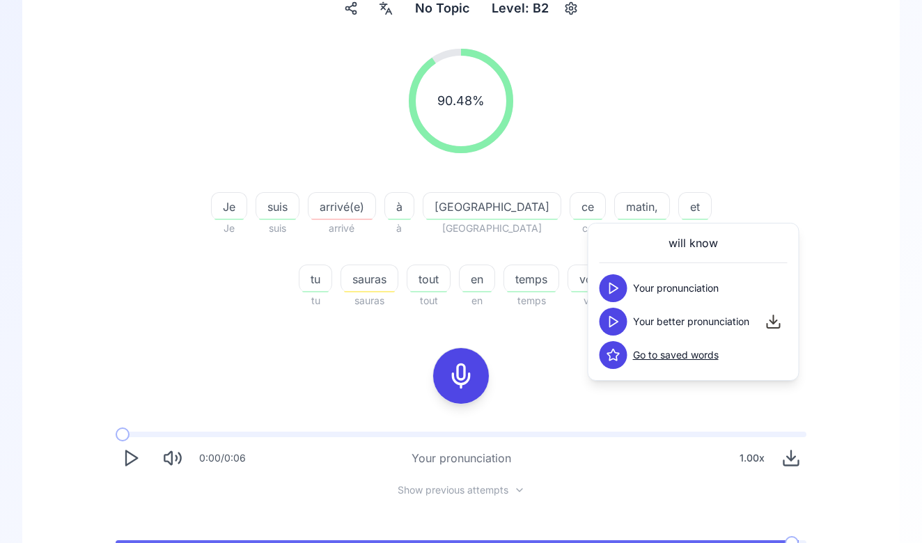
click at [555, 356] on div "90.48 % 90.48 % Je Je suis suis arrivé(e) arrivé à à Paris paris ce ce matin, m…" at bounding box center [461, 316] width 810 height 556
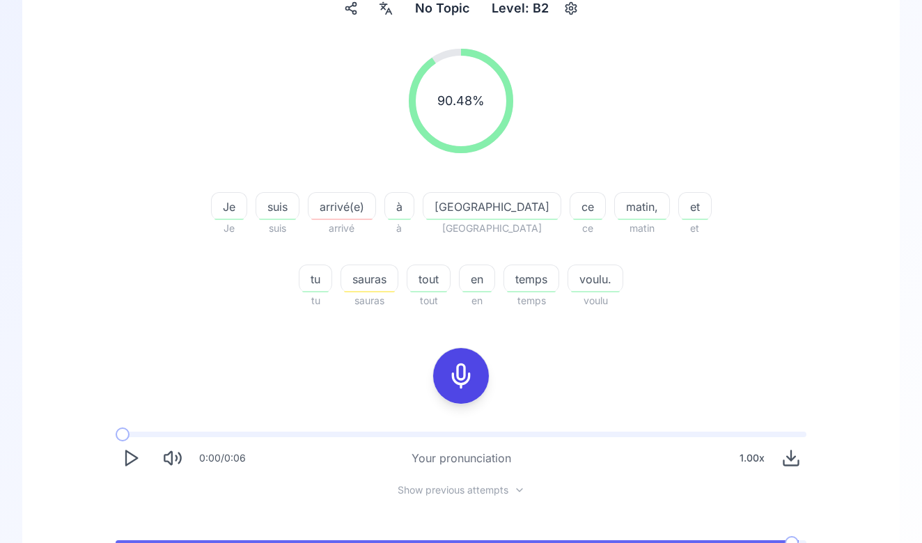
click at [467, 385] on icon at bounding box center [461, 376] width 28 height 28
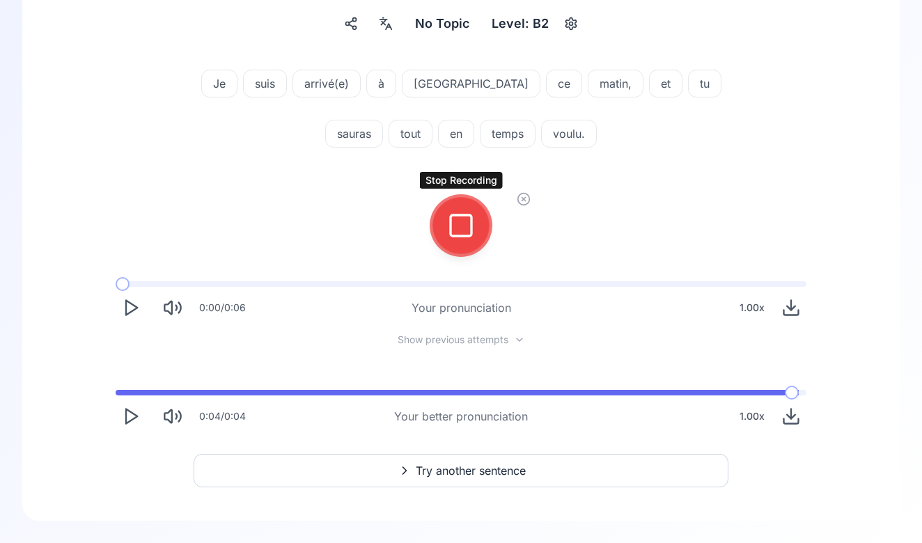
click at [462, 233] on icon at bounding box center [461, 226] width 28 height 28
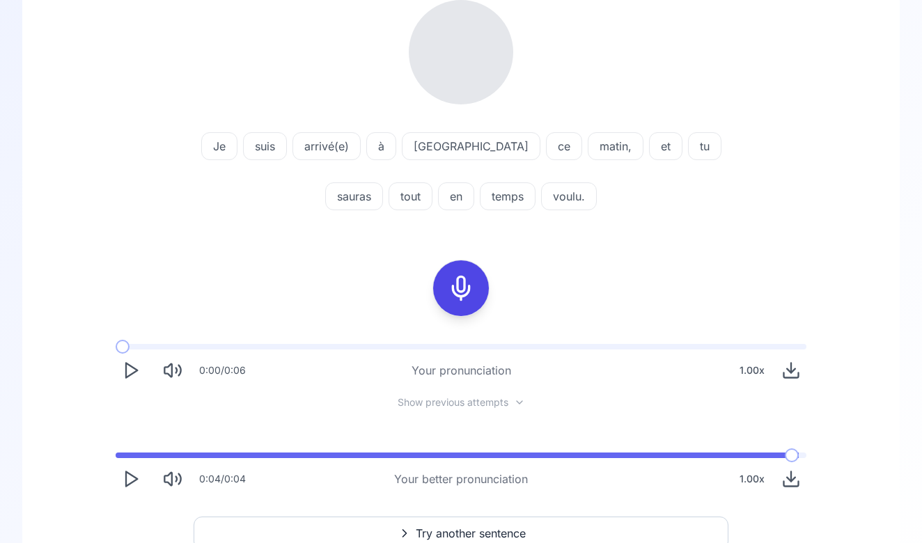
scroll to position [205, 0]
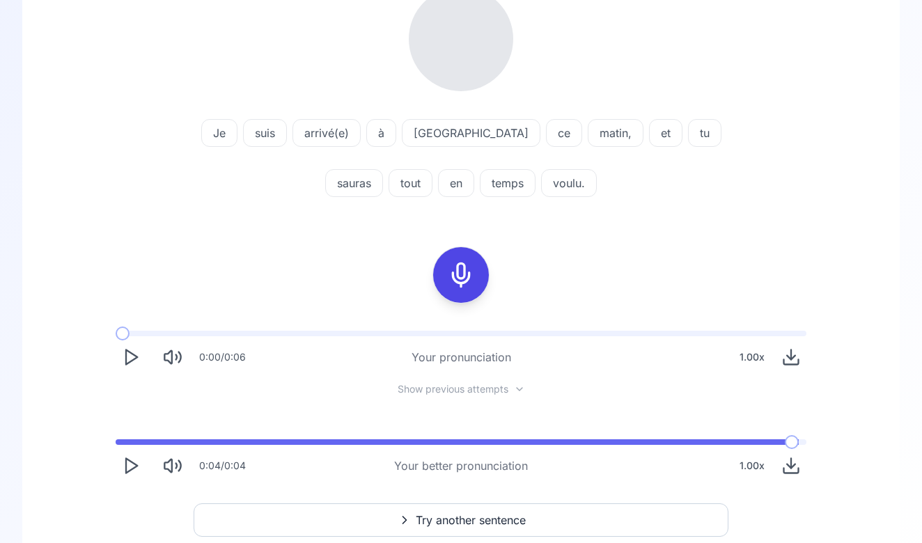
click at [127, 369] on button "Play" at bounding box center [131, 357] width 31 height 31
click at [146, 328] on div "0:00 / 0:06 Your pronunciation 1.00 x" at bounding box center [460, 352] width 713 height 64
click at [141, 331] on span at bounding box center [461, 334] width 691 height 6
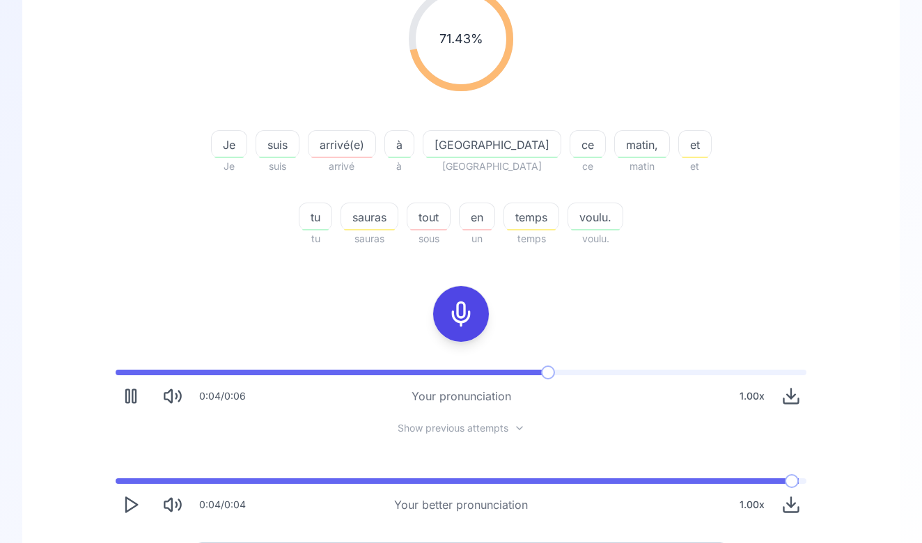
click at [679, 149] on span "et" at bounding box center [695, 144] width 32 height 17
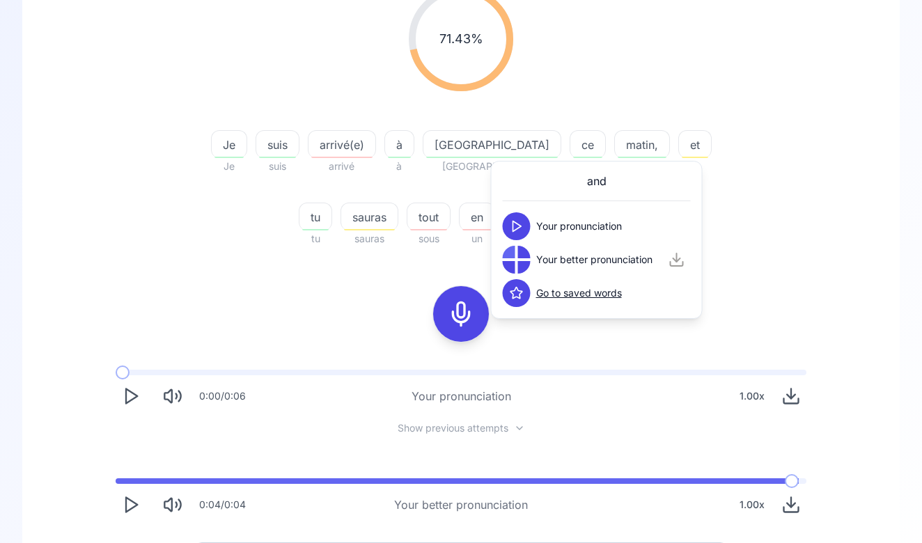
click at [524, 235] on button at bounding box center [517, 226] width 28 height 28
click at [519, 247] on button at bounding box center [517, 260] width 28 height 28
click at [524, 262] on button at bounding box center [517, 260] width 28 height 28
click at [355, 361] on div "0:00 / 0:06 Your pronunciation 1.00 x" at bounding box center [460, 391] width 713 height 64
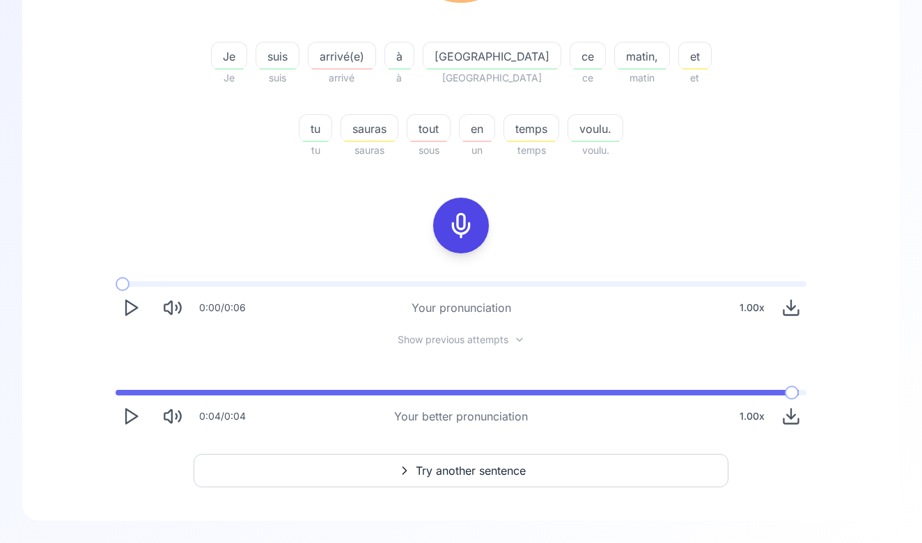
scroll to position [294, 0]
click at [441, 488] on div "71.43 % 71.43 % Je Je suis suis arrivé(e) arrivé à à Paris Paris ce ce matin, m…" at bounding box center [461, 187] width 822 height 611
click at [441, 467] on span "Try another sentence" at bounding box center [471, 470] width 110 height 17
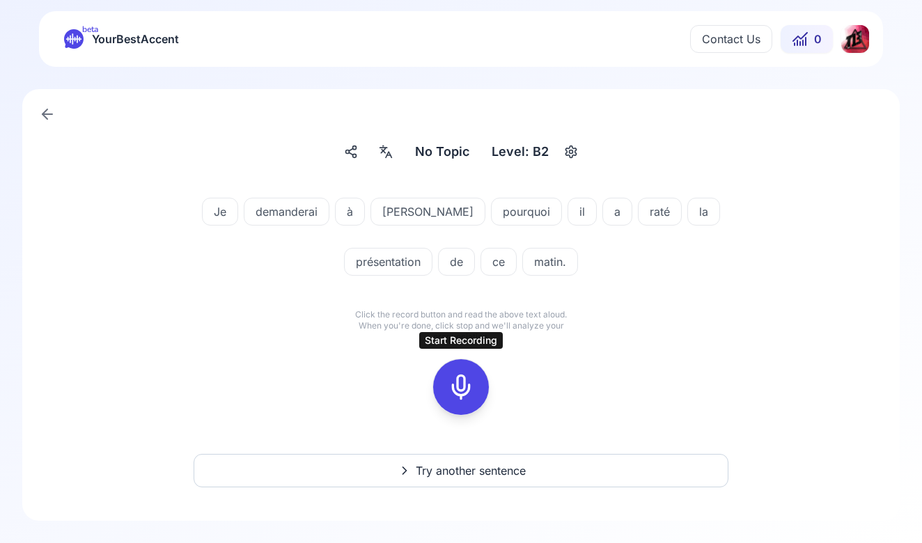
click at [446, 367] on div at bounding box center [460, 387] width 33 height 56
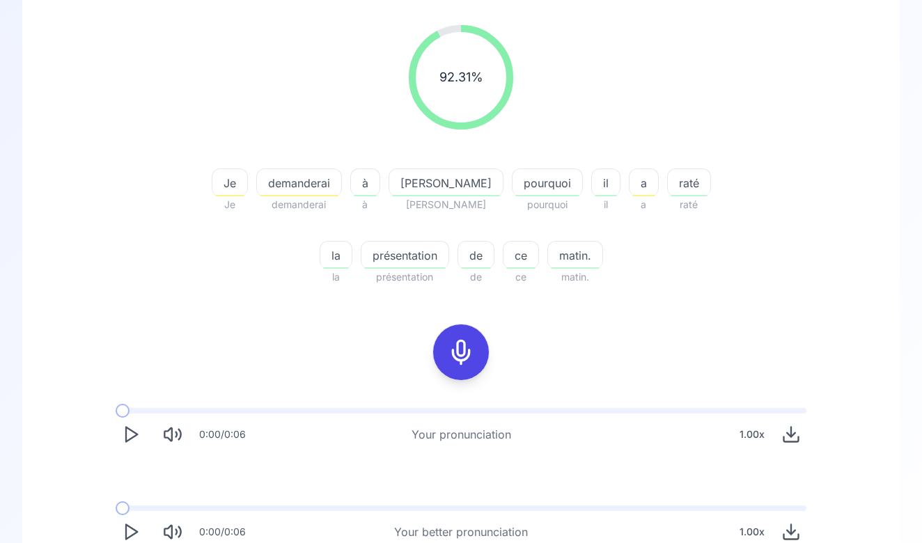
scroll to position [167, 0]
click at [307, 182] on span "demanderai" at bounding box center [299, 183] width 84 height 17
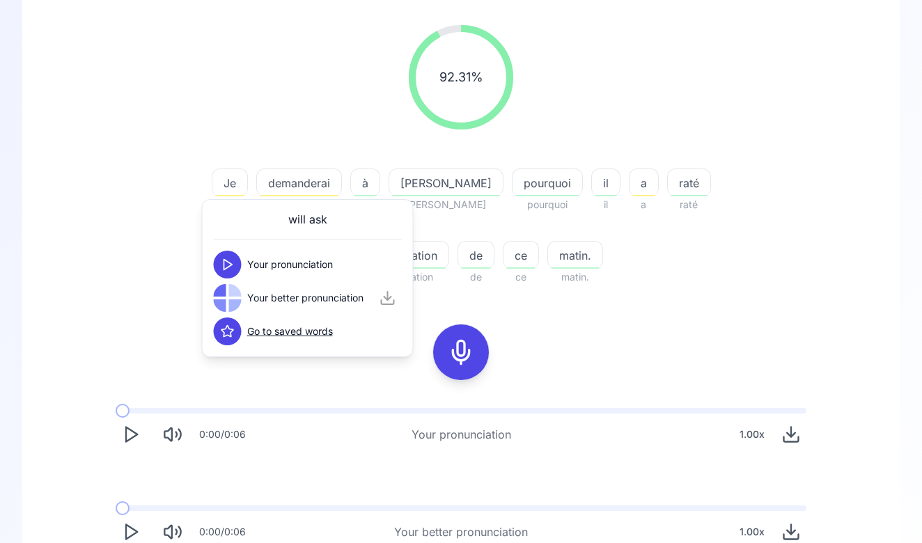
click at [220, 263] on button at bounding box center [228, 265] width 28 height 28
click at [220, 295] on button at bounding box center [228, 298] width 28 height 28
click at [189, 281] on div "92.31 % 92.31 % Je Je demanderai demanderai à à Marco Marco pourquoi pourquoi i…" at bounding box center [461, 155] width 802 height 283
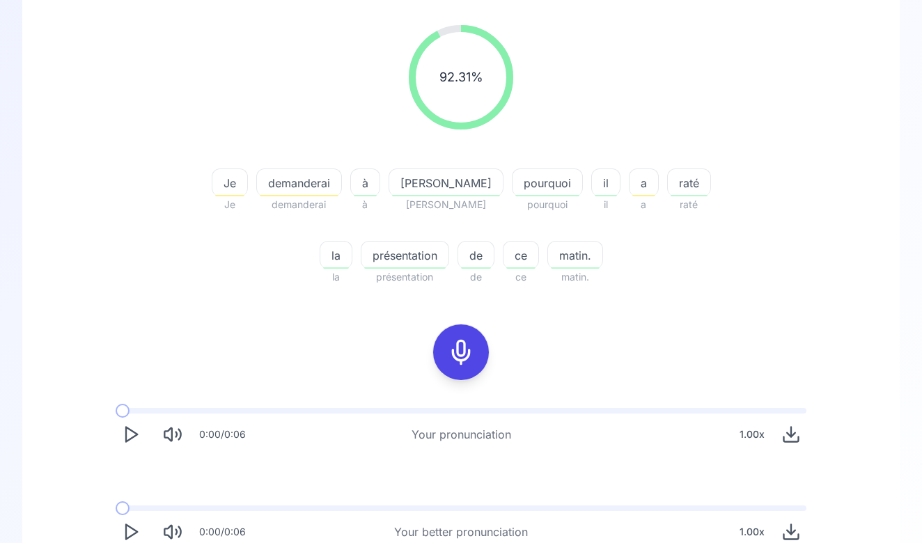
click at [287, 185] on span "demanderai" at bounding box center [299, 183] width 84 height 17
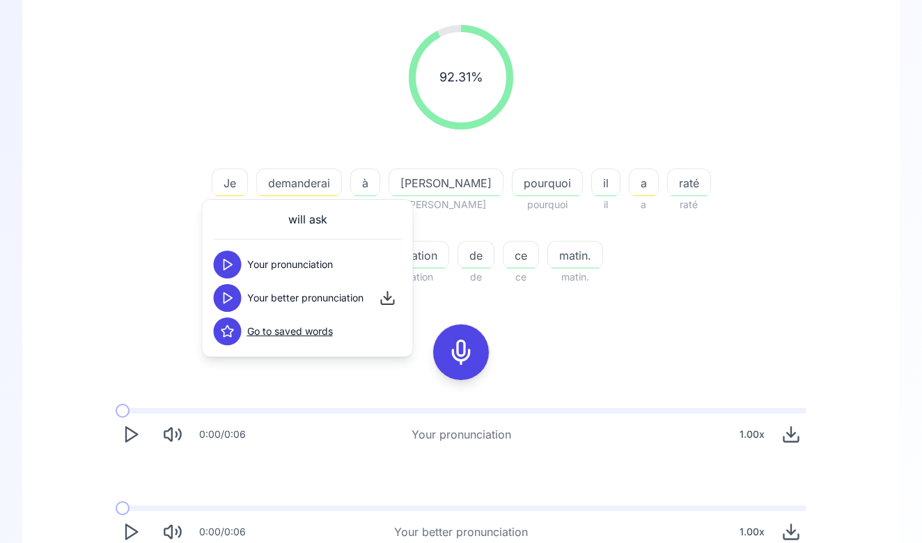
click at [231, 264] on polygon at bounding box center [228, 265] width 8 height 10
click at [221, 295] on icon at bounding box center [228, 298] width 14 height 14
click at [164, 273] on div "92.31 % 92.31 % Je Je demanderai demanderai à à Marco Marco pourquoi pourquoi i…" at bounding box center [461, 155] width 802 height 283
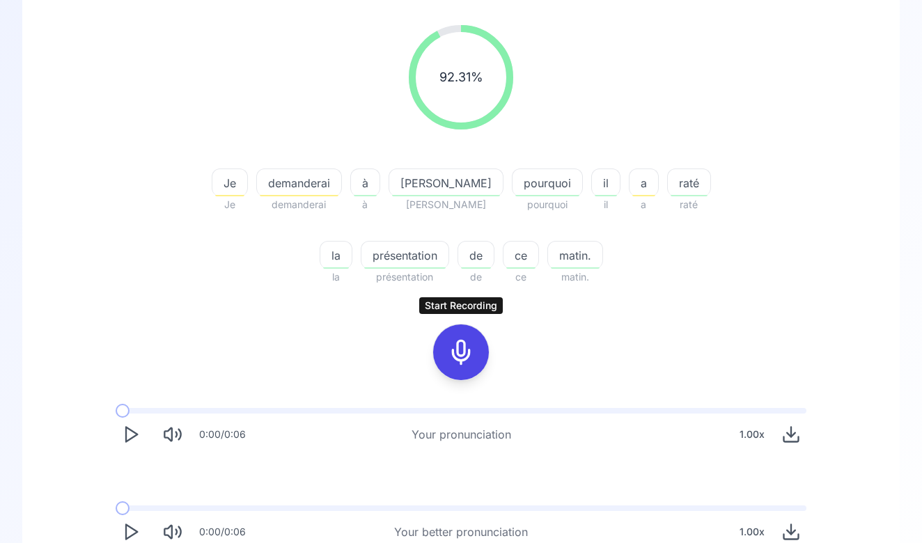
click at [455, 327] on div at bounding box center [460, 352] width 33 height 56
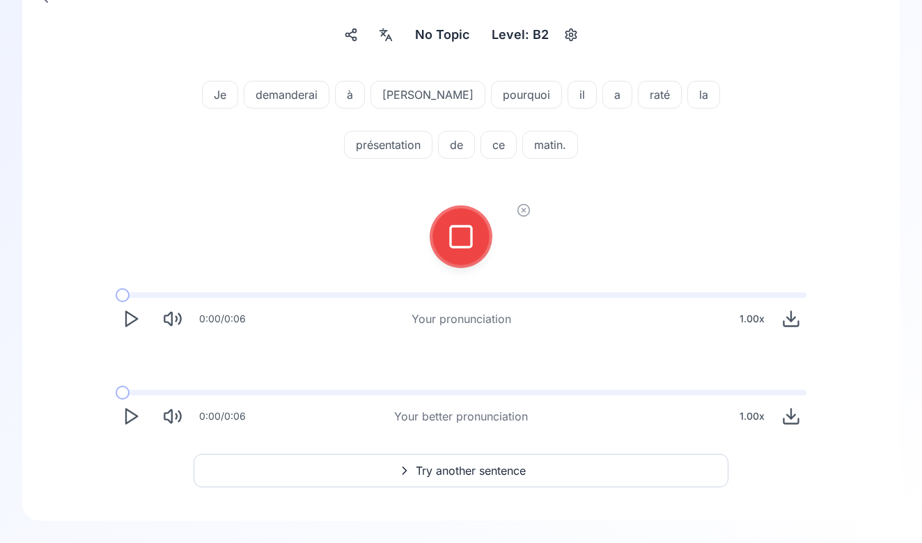
click at [453, 237] on icon at bounding box center [461, 237] width 28 height 28
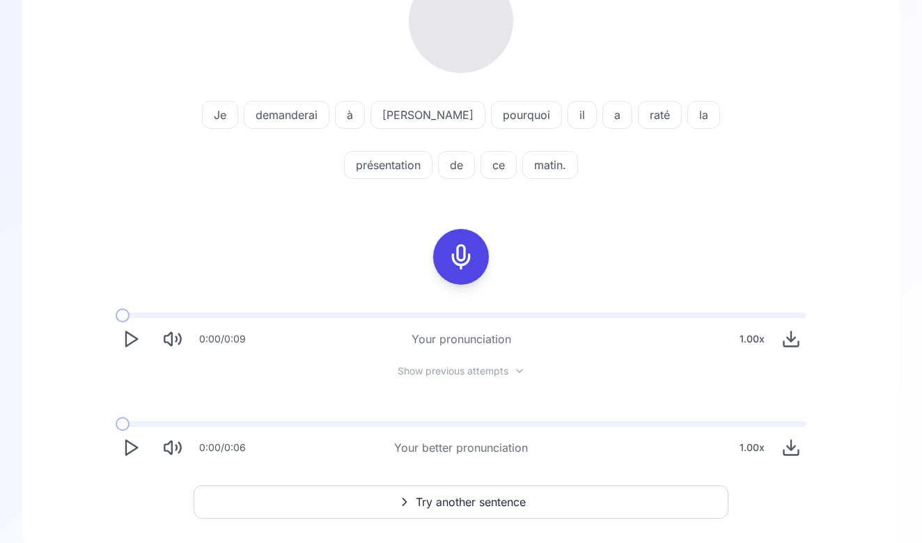
scroll to position [230, 0]
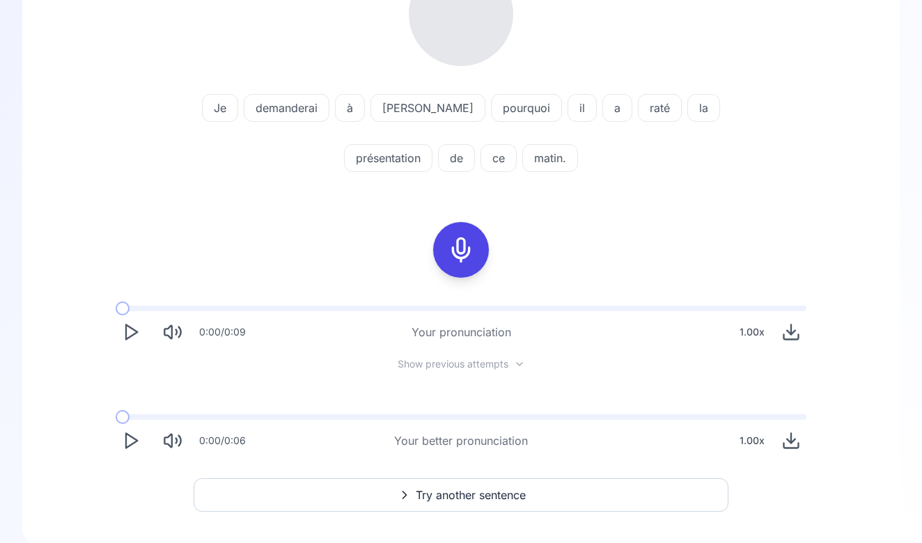
click at [125, 341] on icon "Play" at bounding box center [130, 331] width 19 height 19
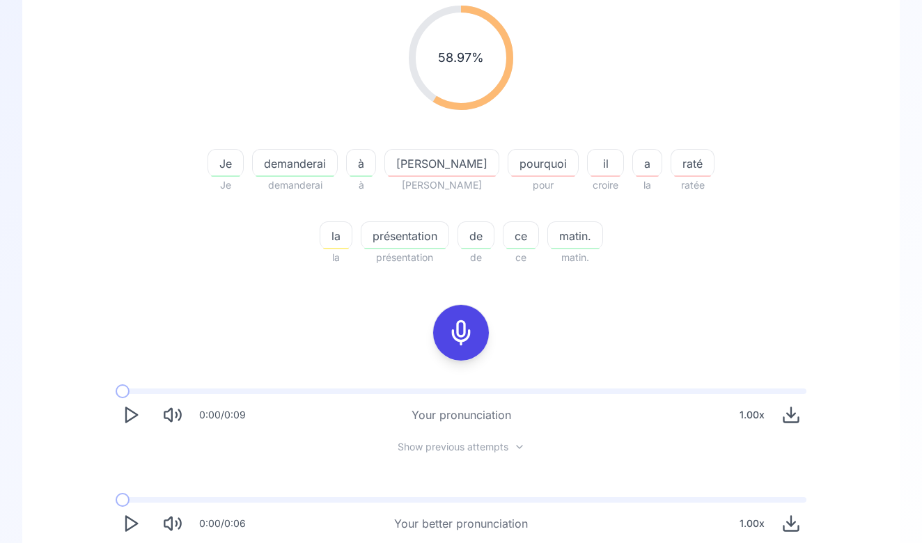
scroll to position [177, 0]
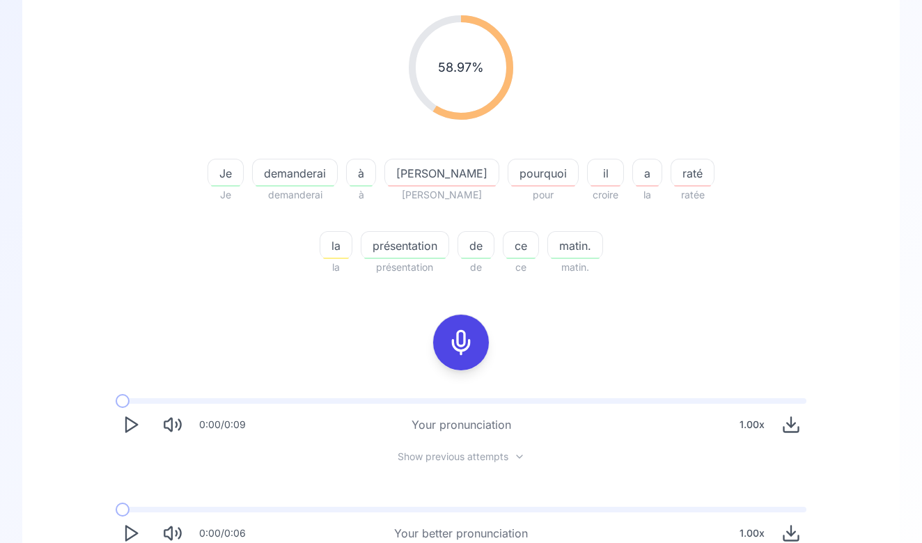
click at [508, 175] on span "pourquoi" at bounding box center [543, 173] width 70 height 17
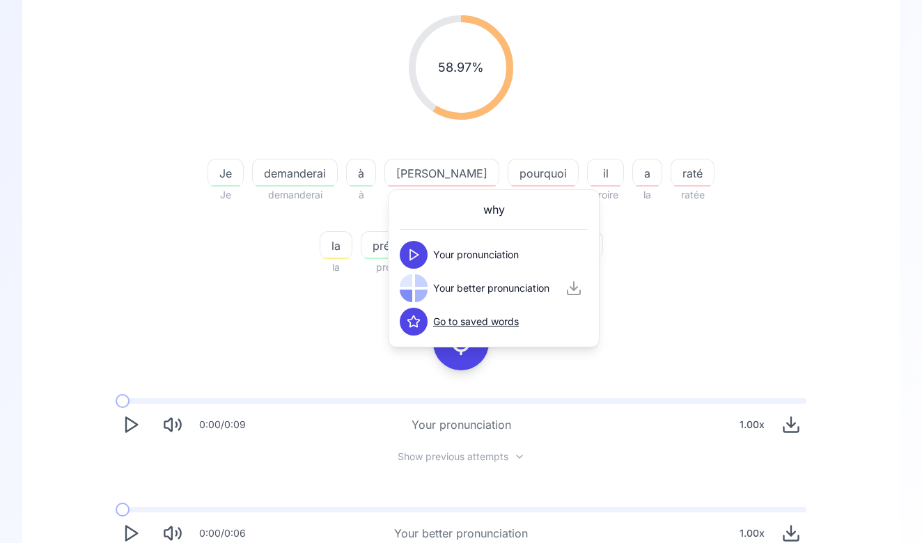
click at [511, 154] on div at bounding box center [543, 150] width 71 height 17
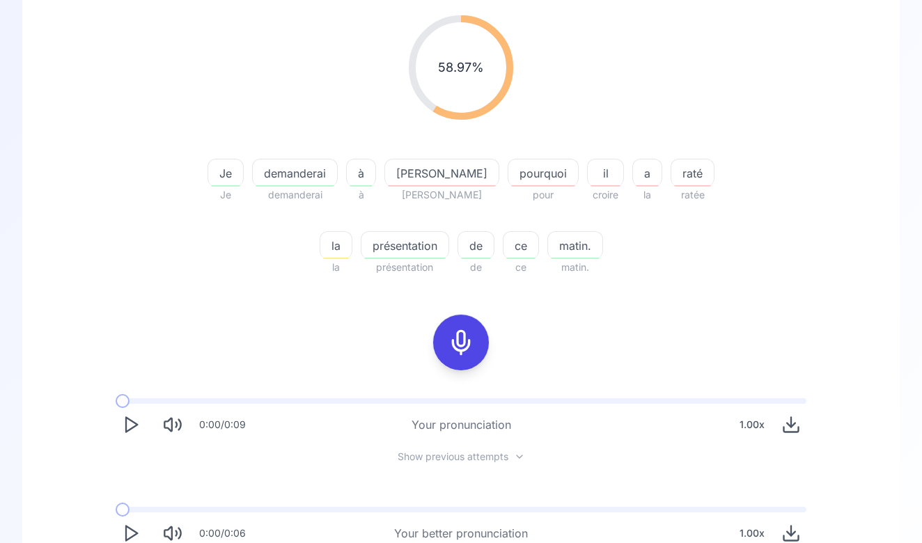
click at [588, 171] on span "il" at bounding box center [606, 173] width 36 height 17
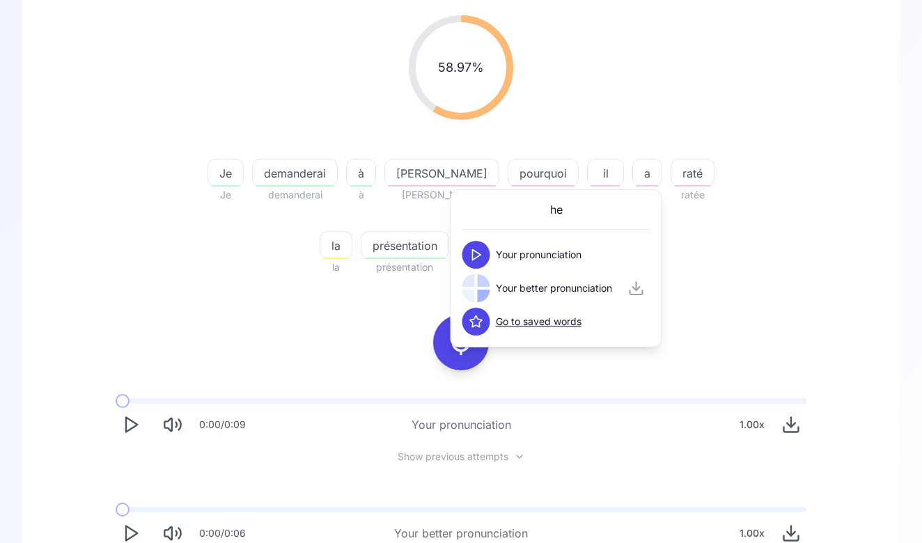
click at [473, 250] on polygon at bounding box center [477, 255] width 8 height 10
click at [471, 283] on icon at bounding box center [476, 288] width 14 height 14
click at [352, 286] on div "58.97 % 58.97 % Je Je demanderai demanderai à à Marco Marc pourquoi pour il cro…" at bounding box center [461, 145] width 802 height 283
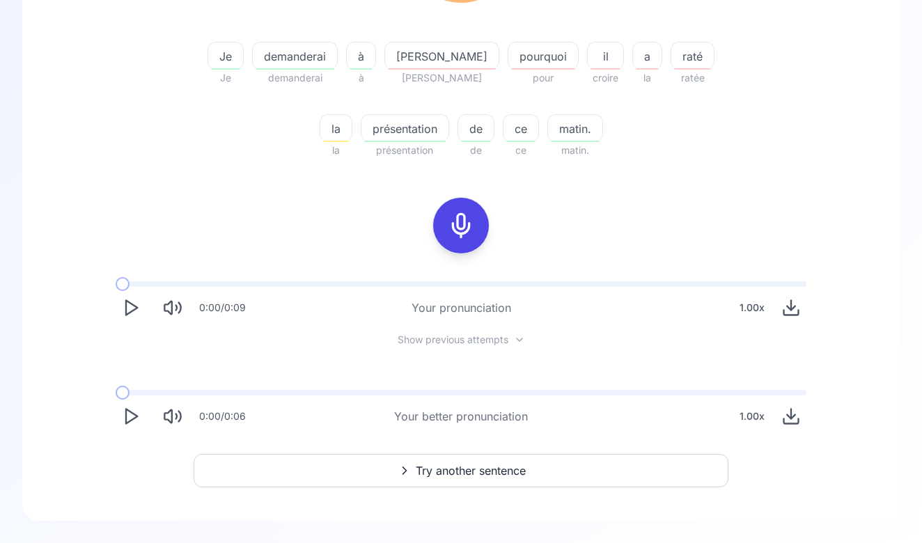
scroll to position [294, 0]
click at [376, 471] on button "Try another sentence" at bounding box center [461, 470] width 535 height 33
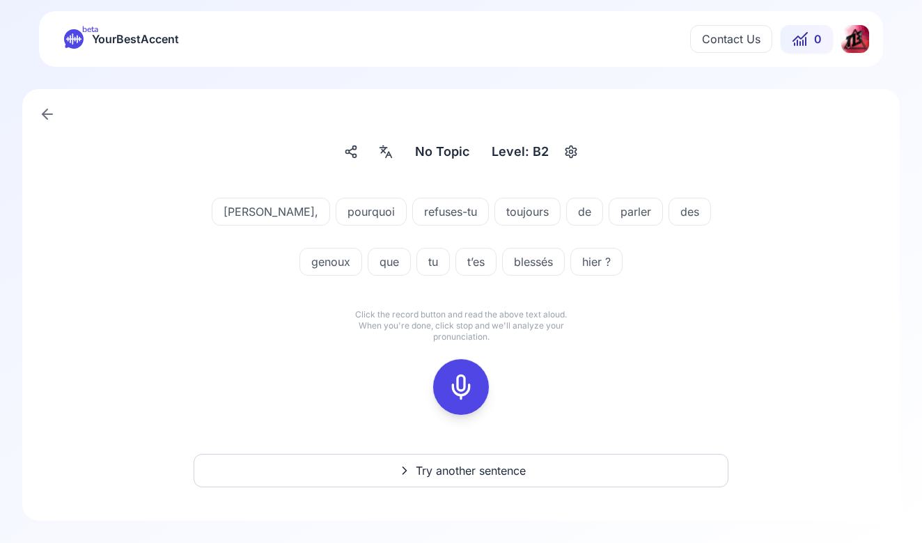
click at [471, 399] on icon at bounding box center [461, 387] width 28 height 28
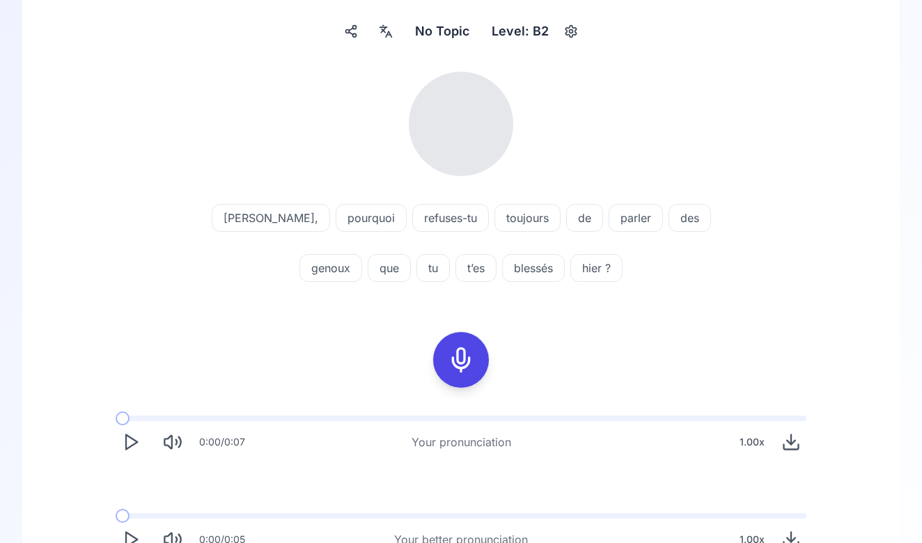
scroll to position [127, 0]
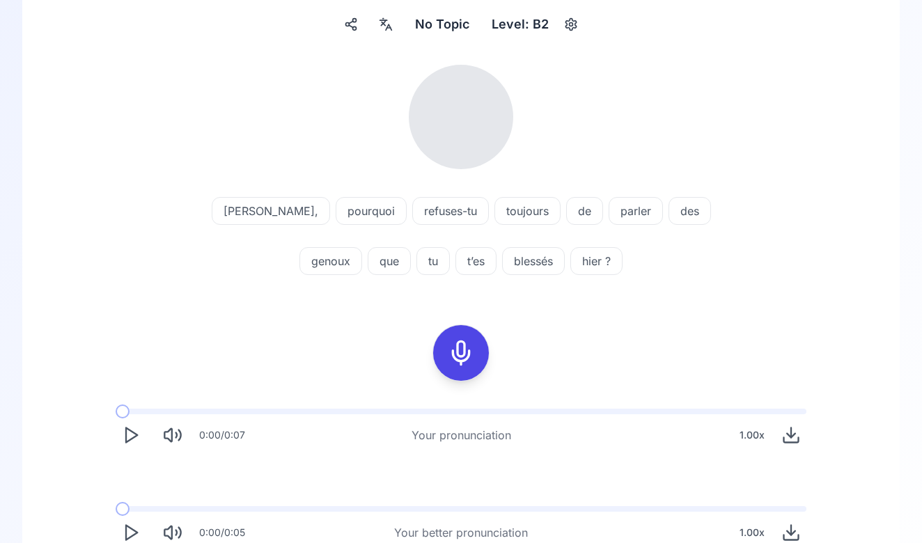
click at [129, 469] on div "0:00 / 0:07 Your pronunciation 1.00 x 0:00 / 0:05 Your better pronunciation 1.0…" at bounding box center [461, 479] width 810 height 162
click at [134, 425] on icon "Play" at bounding box center [130, 434] width 19 height 19
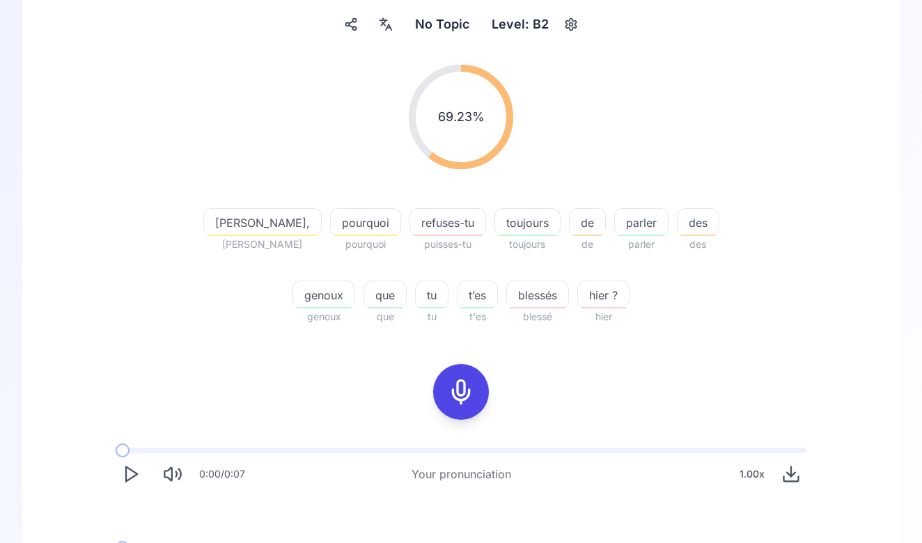
click at [132, 442] on div "0:00 / 0:07 Your pronunciation 1.00 x" at bounding box center [460, 469] width 713 height 64
click at [131, 453] on div "0:00 / 0:07 Your pronunciation 1.00 x" at bounding box center [460, 469] width 713 height 64
click at [131, 476] on icon "Play" at bounding box center [130, 473] width 19 height 19
click at [135, 485] on button "Play" at bounding box center [131, 474] width 31 height 31
click at [130, 473] on icon "Play" at bounding box center [130, 473] width 19 height 19
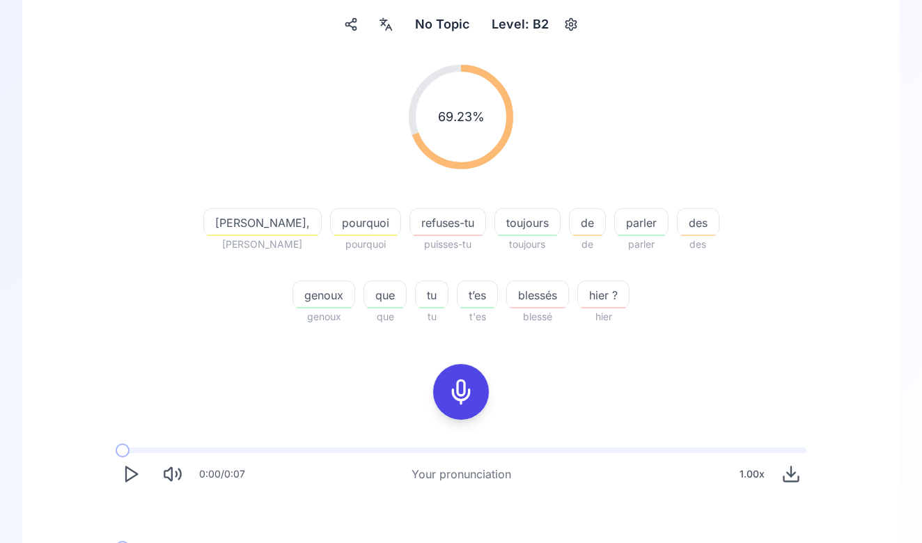
click at [132, 448] on span at bounding box center [461, 451] width 691 height 6
click at [127, 480] on rect "Pause" at bounding box center [127, 474] width 3 height 13
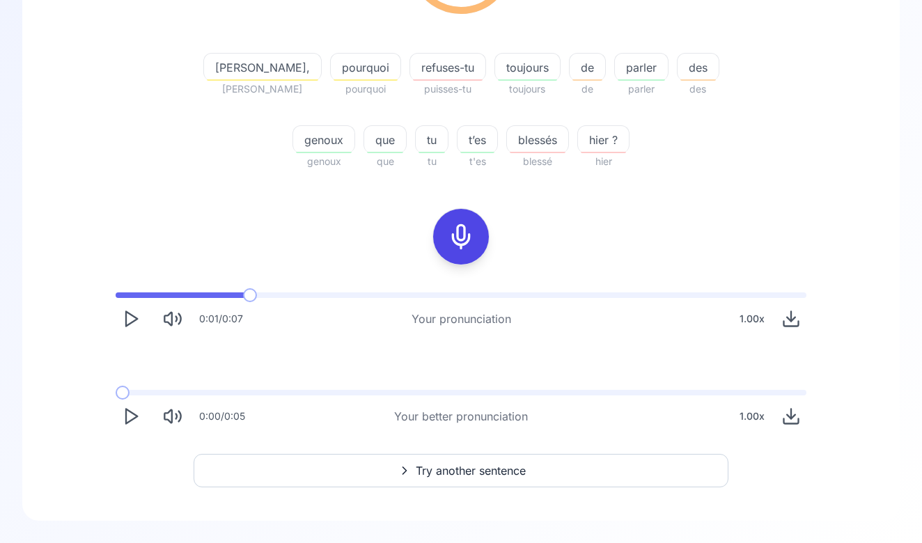
scroll to position [283, 0]
click at [143, 391] on span at bounding box center [461, 393] width 691 height 6
click at [130, 422] on polygon "Play" at bounding box center [131, 416] width 11 height 15
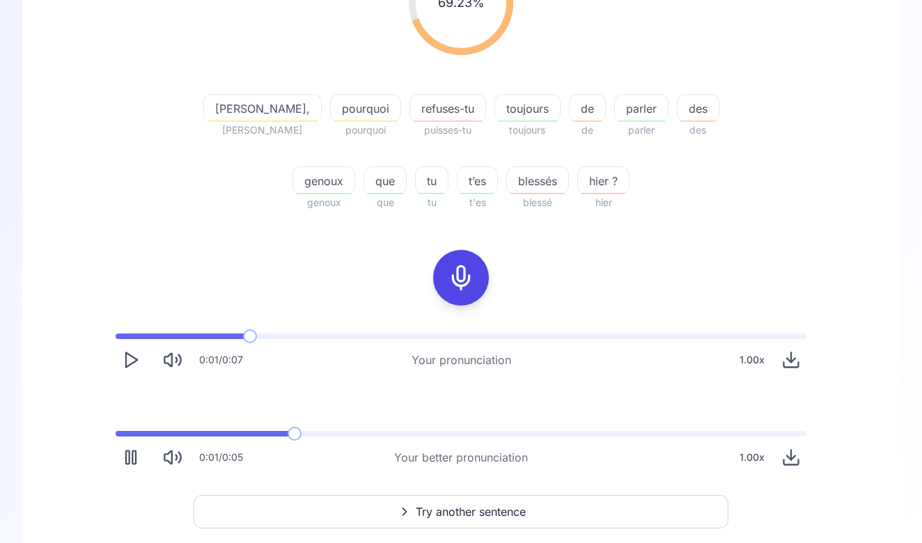
scroll to position [242, 0]
click at [129, 455] on rect "Pause" at bounding box center [127, 457] width 3 height 13
click at [136, 462] on icon "Play" at bounding box center [130, 457] width 19 height 19
click at [136, 461] on rect "Pause" at bounding box center [133, 457] width 3 height 13
click at [130, 438] on div "0:03 / 0:05 Your better pronunciation 1.00 x" at bounding box center [460, 452] width 713 height 64
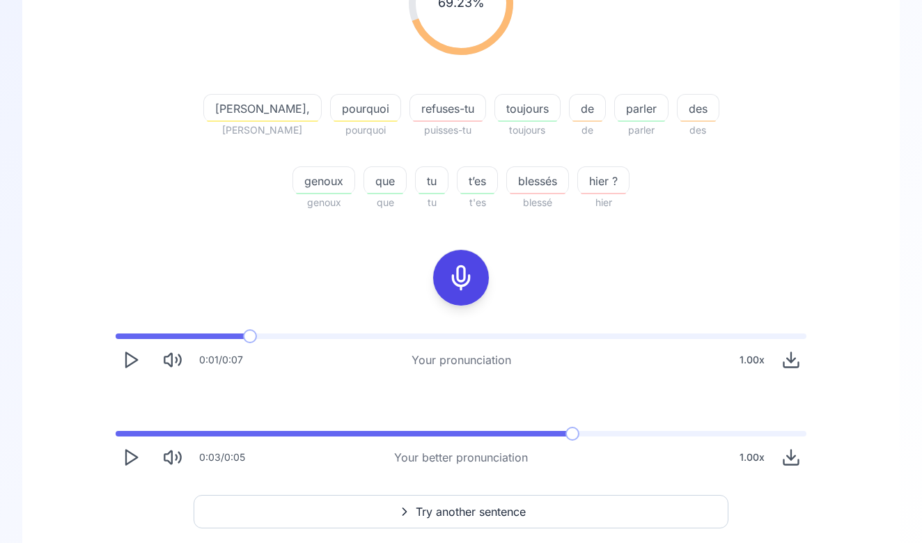
click at [130, 448] on icon "Play" at bounding box center [130, 457] width 19 height 19
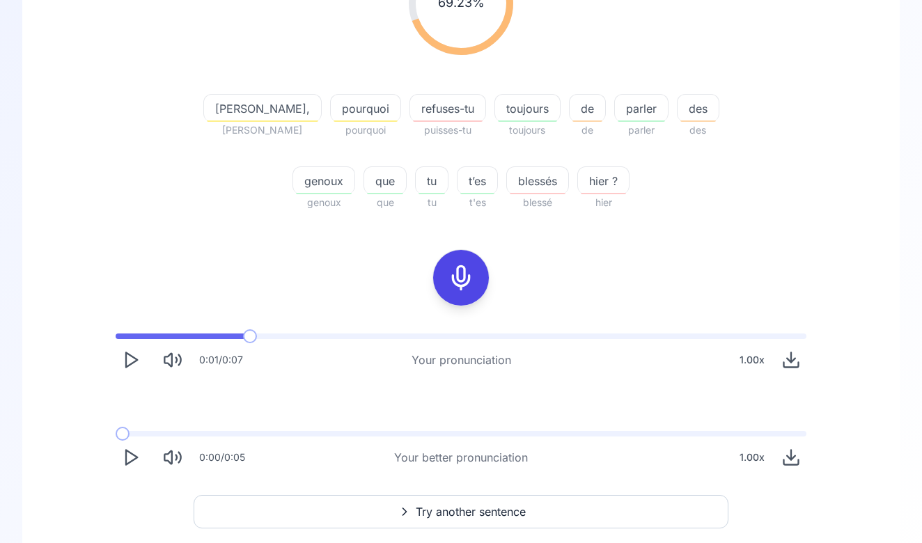
click at [134, 364] on icon "Play" at bounding box center [130, 359] width 19 height 19
click at [136, 363] on rect "Pause" at bounding box center [133, 360] width 3 height 13
click at [130, 359] on icon "Play" at bounding box center [130, 359] width 19 height 19
click at [118, 454] on button "Play" at bounding box center [131, 457] width 31 height 31
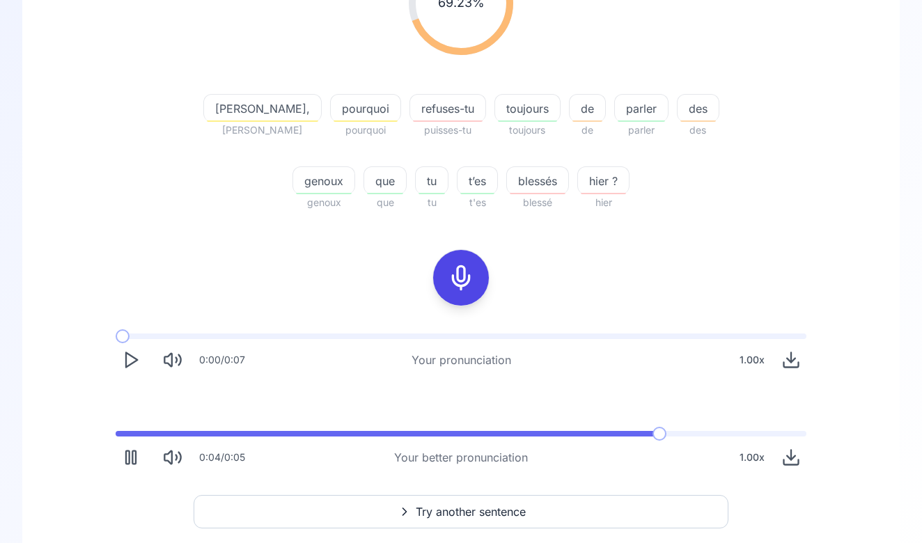
click at [118, 454] on button "Pause" at bounding box center [131, 457] width 31 height 31
click at [247, 492] on div "69.23 % 69.23 % Marco, Marco pourquoi pourquoi refuses-tu puisses-tu toujours t…" at bounding box center [461, 234] width 822 height 600
click at [248, 503] on button "Try another sentence" at bounding box center [461, 511] width 535 height 33
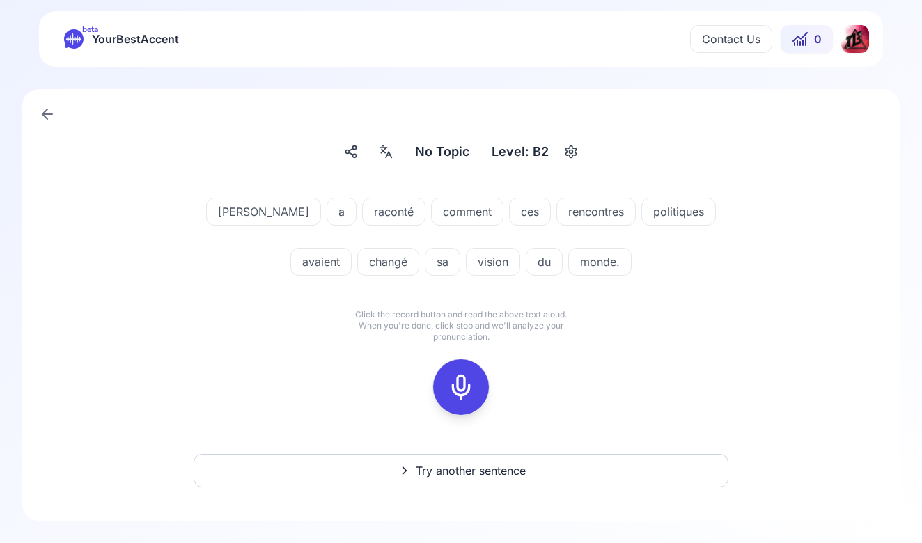
click at [48, 114] on icon at bounding box center [47, 114] width 10 height 0
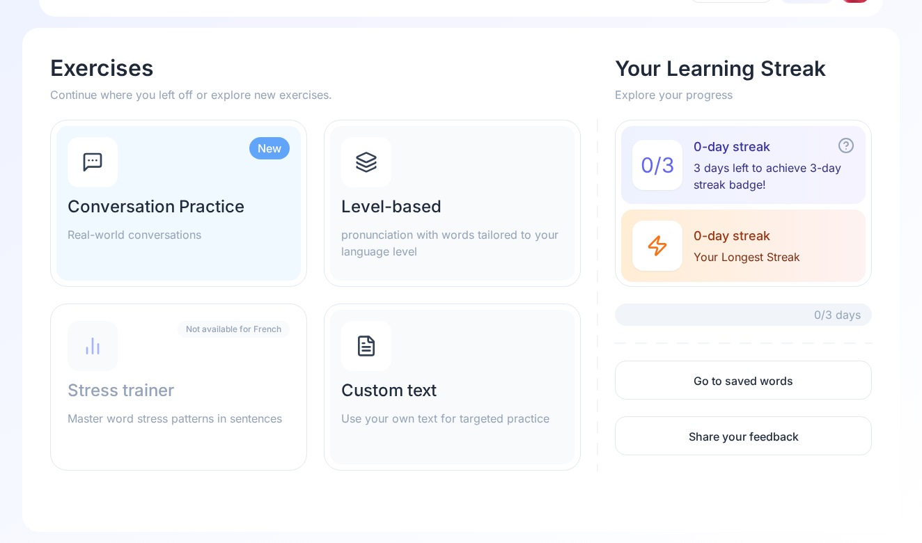
click at [355, 354] on icon at bounding box center [366, 346] width 22 height 22
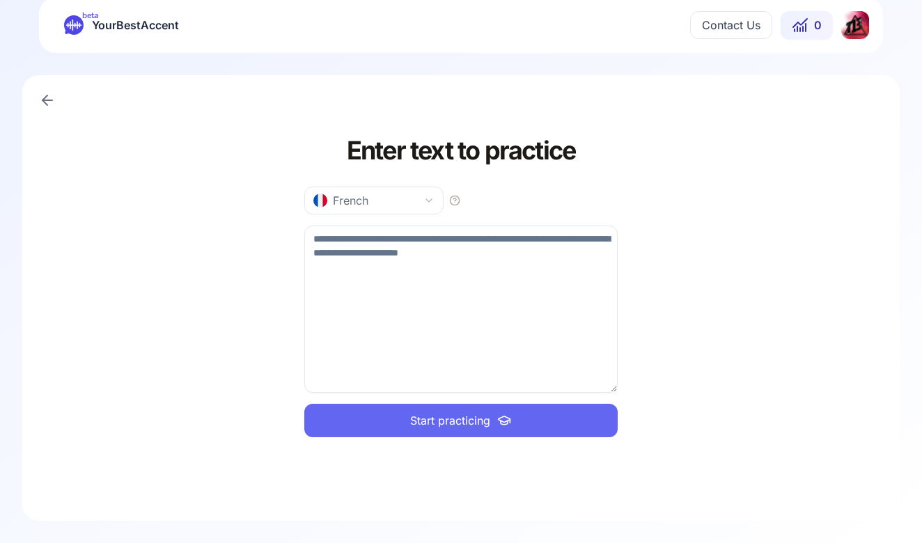
click at [368, 311] on textarea at bounding box center [460, 309] width 313 height 167
type textarea "**********"
click at [395, 428] on button "Start practicing" at bounding box center [460, 420] width 313 height 33
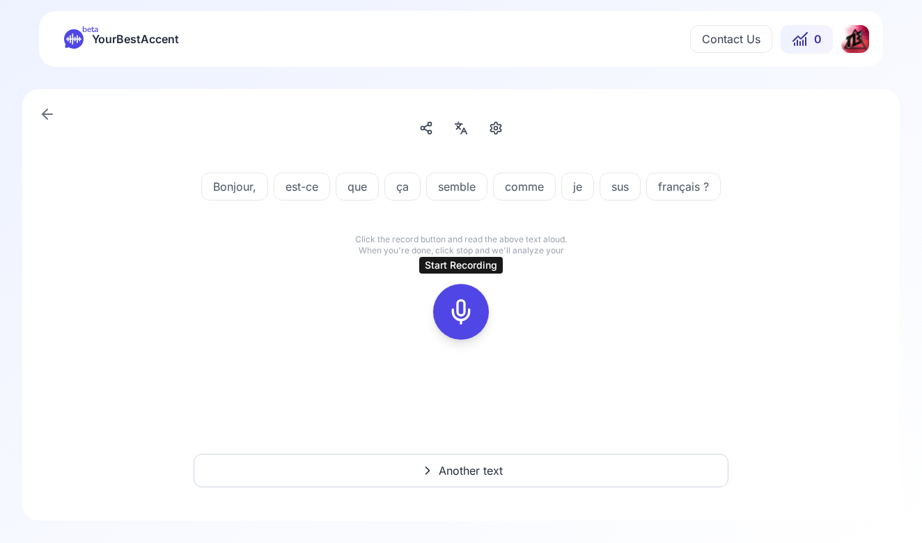
click at [450, 306] on icon at bounding box center [461, 312] width 28 height 28
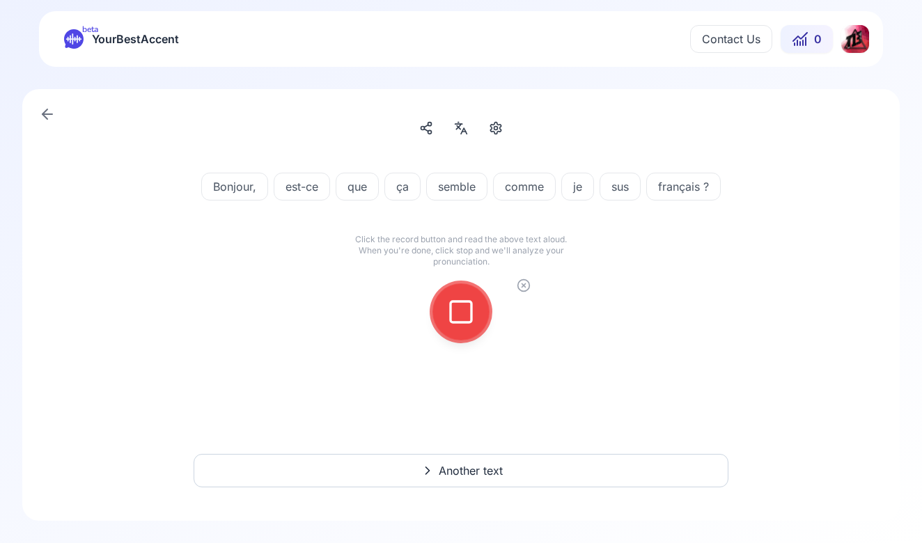
click at [38, 111] on link at bounding box center [47, 114] width 28 height 28
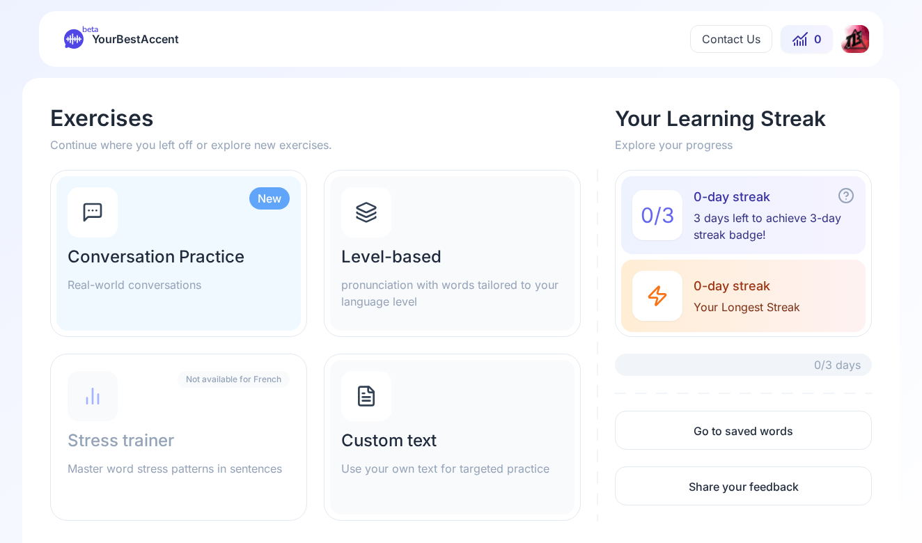
click at [378, 409] on div at bounding box center [366, 396] width 50 height 50
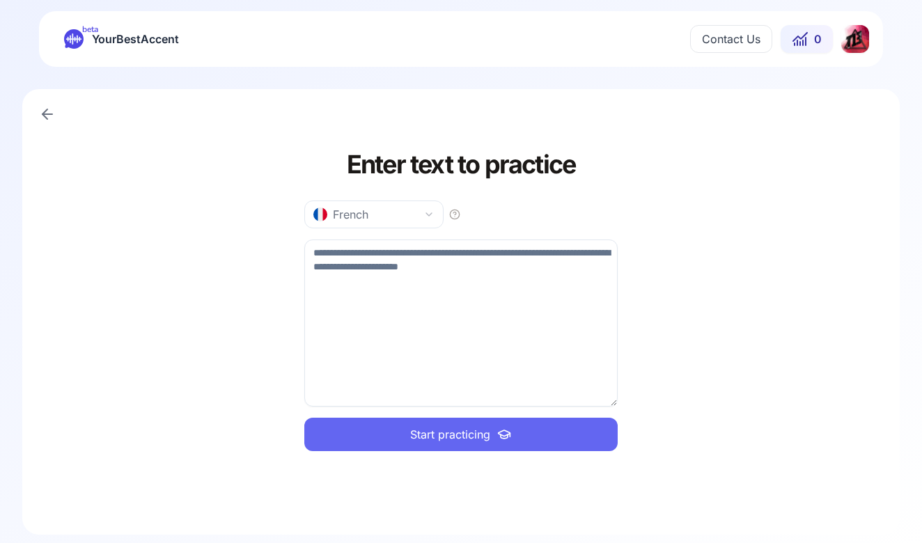
click at [469, 242] on textarea at bounding box center [460, 323] width 313 height 167
paste textarea "**********"
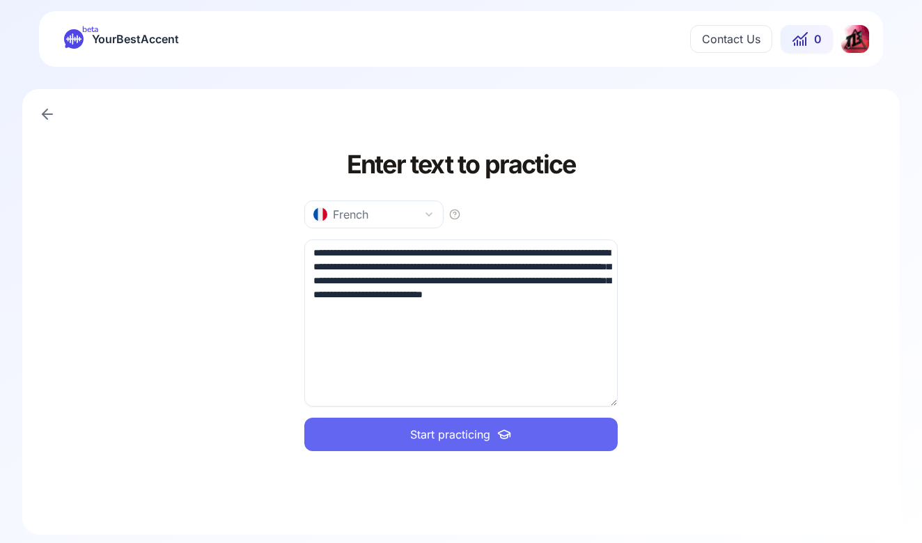
type textarea "**********"
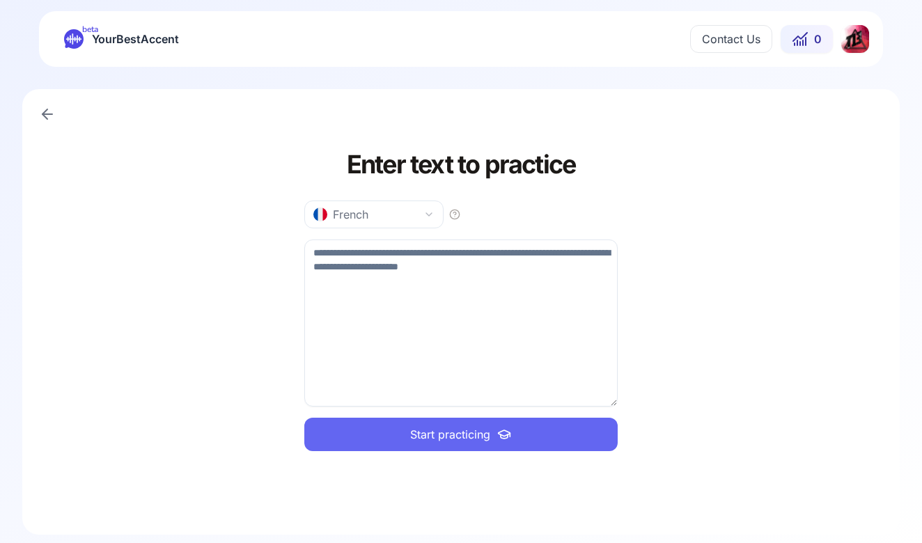
type textarea "*"
type textarea "**********"
click at [457, 428] on span "Start practicing" at bounding box center [450, 434] width 80 height 17
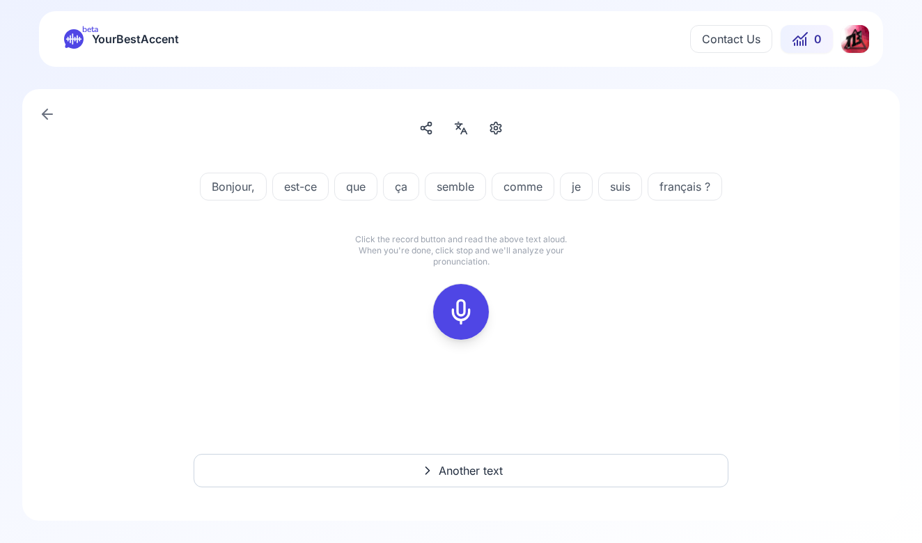
click at [464, 340] on div at bounding box center [460, 312] width 33 height 56
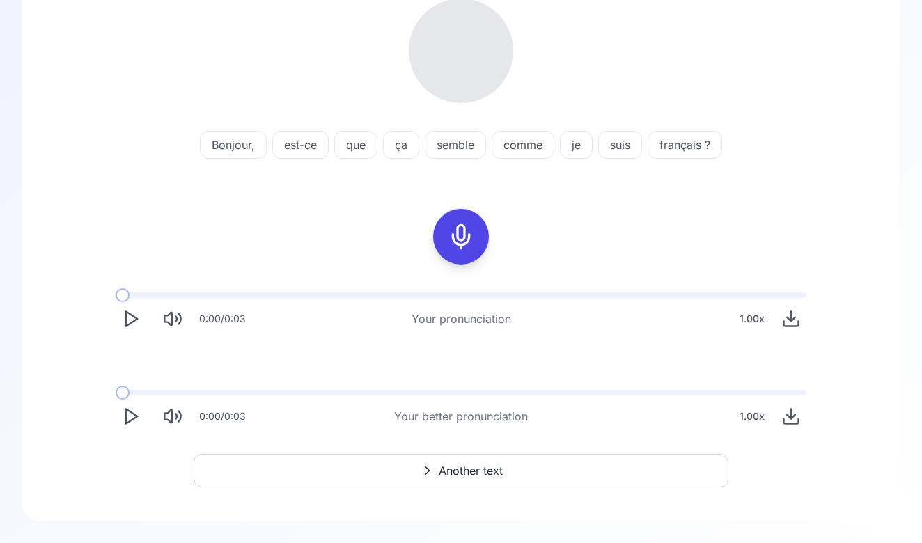
scroll to position [191, 0]
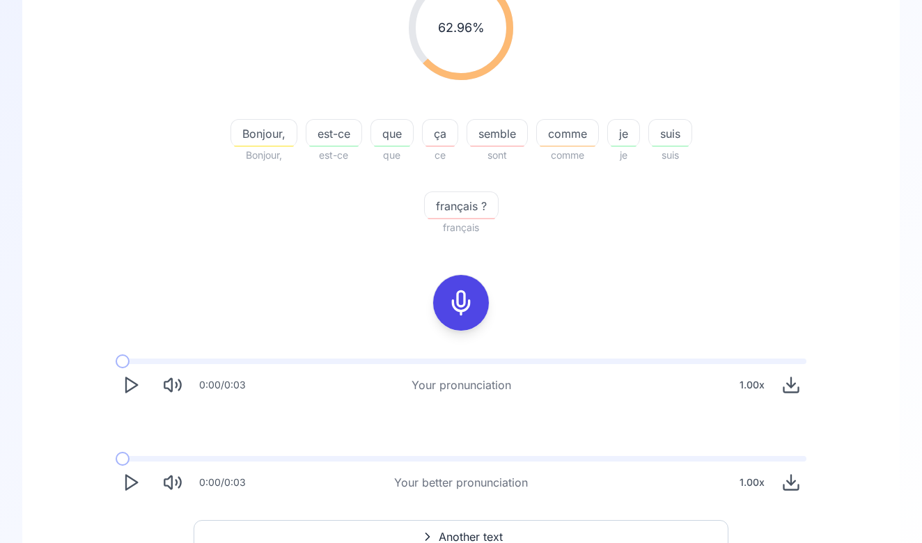
click at [439, 148] on span "ce" at bounding box center [440, 155] width 36 height 17
click at [441, 132] on span "ça" at bounding box center [440, 133] width 35 height 17
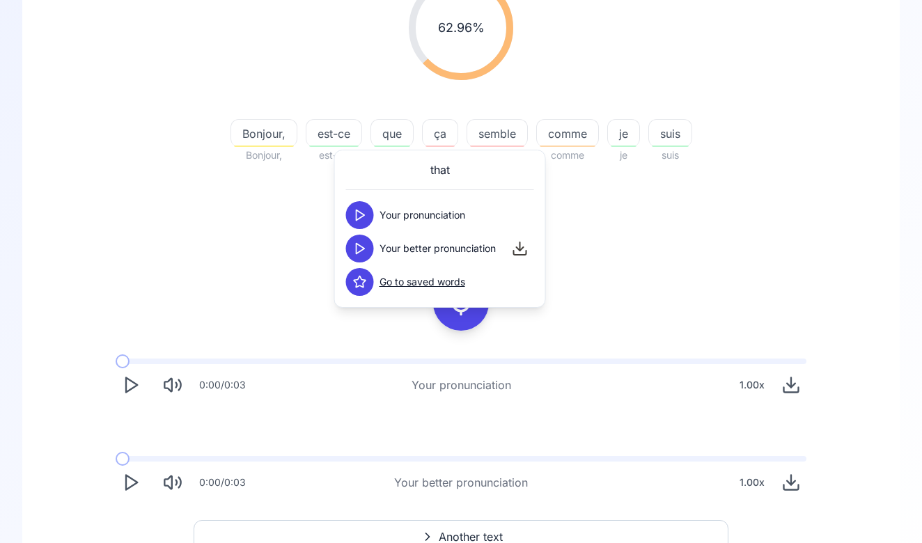
click at [365, 247] on icon at bounding box center [360, 249] width 14 height 14
click at [361, 214] on icon at bounding box center [360, 215] width 14 height 14
click at [232, 286] on div "62.96 % 62.96 % Bonjour, Bonjour, est-ce est-ce que que ça ce semble sont comme…" at bounding box center [461, 236] width 810 height 544
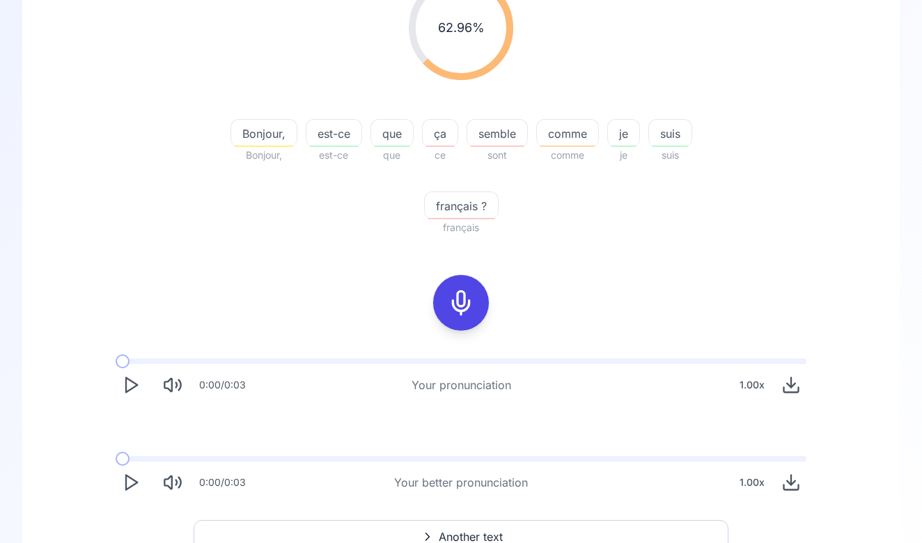
drag, startPoint x: 136, startPoint y: 385, endPoint x: 130, endPoint y: 391, distance: 8.4
click at [130, 391] on icon "Play" at bounding box center [130, 384] width 19 height 19
click at [130, 391] on polygon "Play" at bounding box center [131, 385] width 11 height 15
click at [135, 451] on div "0:00 / 0:03 Your better pronunciation 1.00 x" at bounding box center [460, 477] width 713 height 64
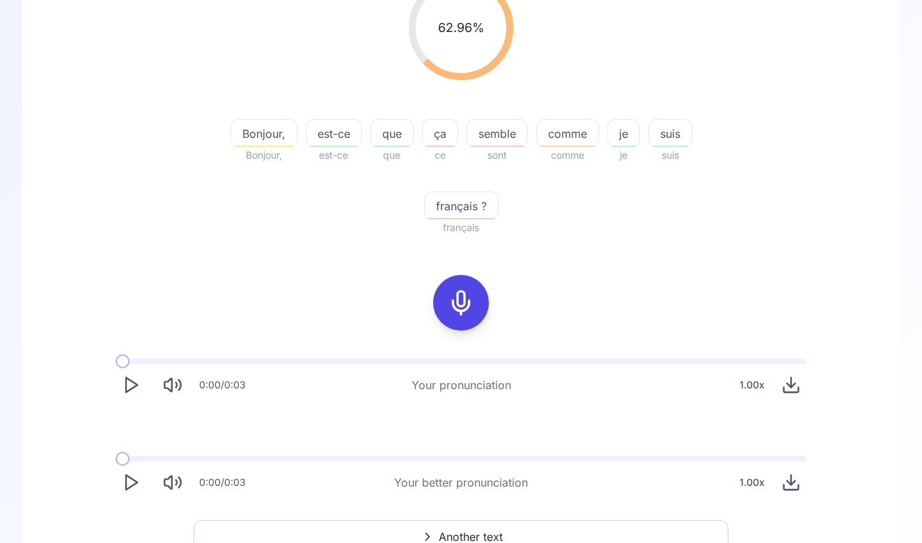
click at [135, 456] on span at bounding box center [461, 459] width 691 height 6
click at [134, 473] on icon "Play" at bounding box center [130, 482] width 19 height 19
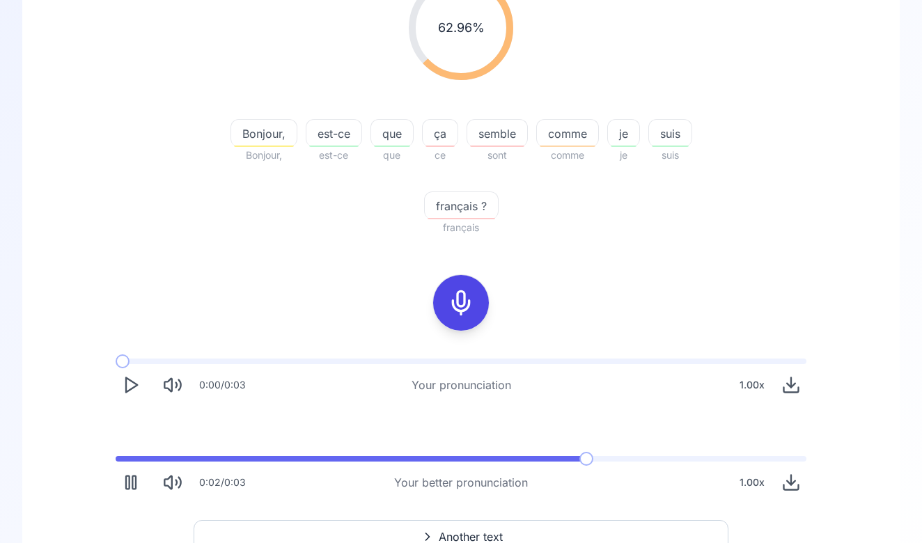
click at [134, 473] on icon "Pause" at bounding box center [130, 482] width 19 height 19
click at [134, 473] on icon "Play" at bounding box center [130, 482] width 19 height 19
click at [134, 473] on icon "Pause" at bounding box center [130, 482] width 19 height 19
click at [134, 473] on icon "Play" at bounding box center [130, 482] width 19 height 19
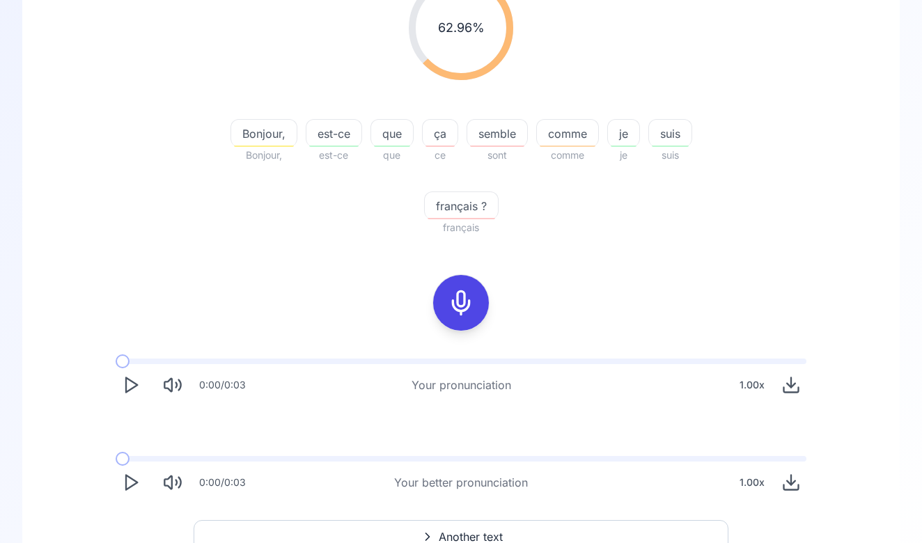
click at [134, 473] on icon "Play" at bounding box center [130, 482] width 19 height 19
click at [446, 309] on div at bounding box center [460, 303] width 33 height 56
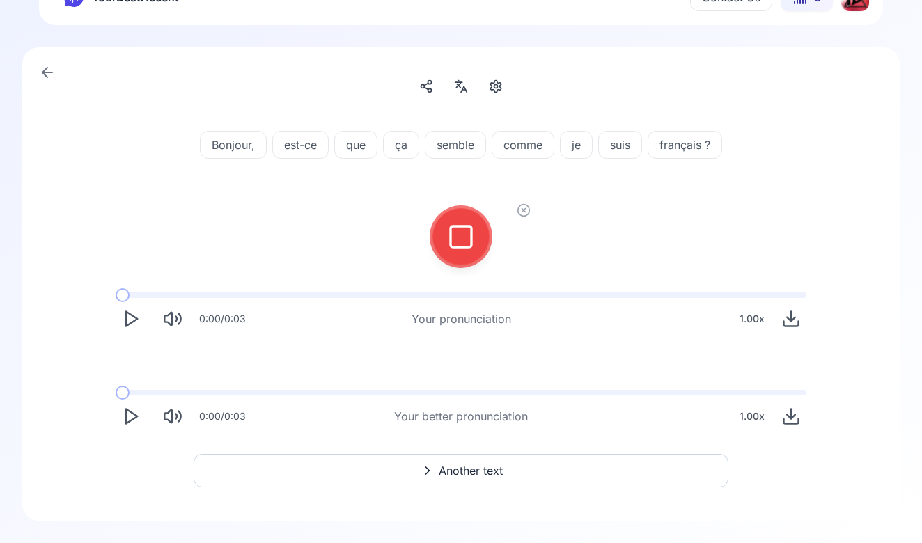
click at [454, 252] on div at bounding box center [460, 237] width 33 height 56
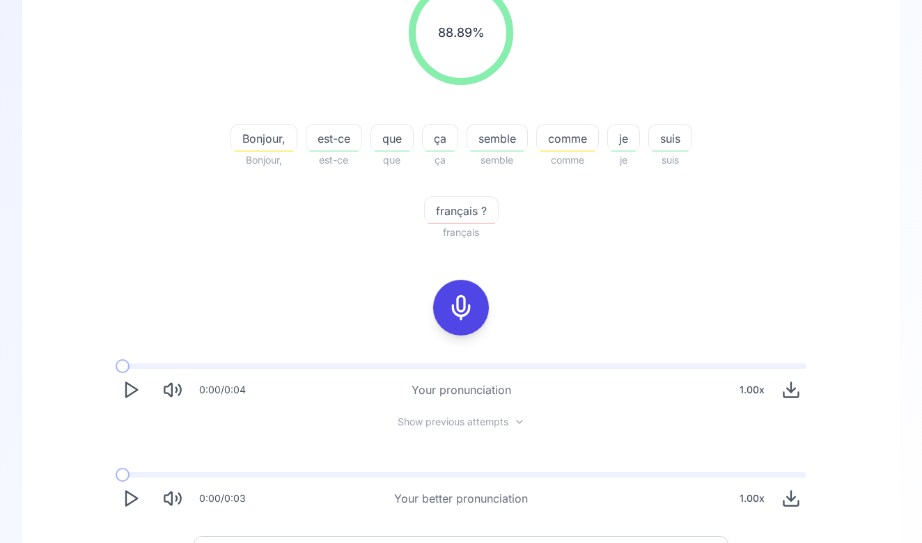
scroll to position [181, 0]
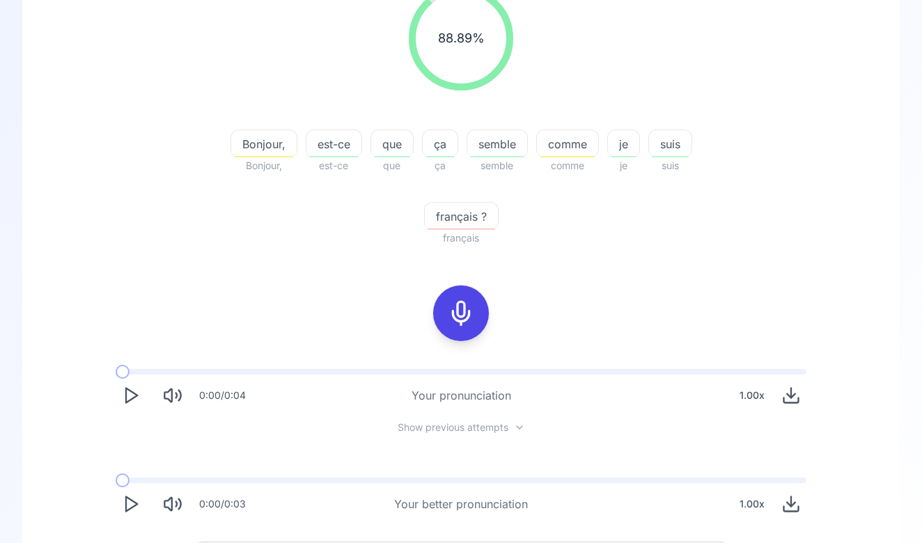
click at [538, 154] on div "comme" at bounding box center [567, 144] width 63 height 28
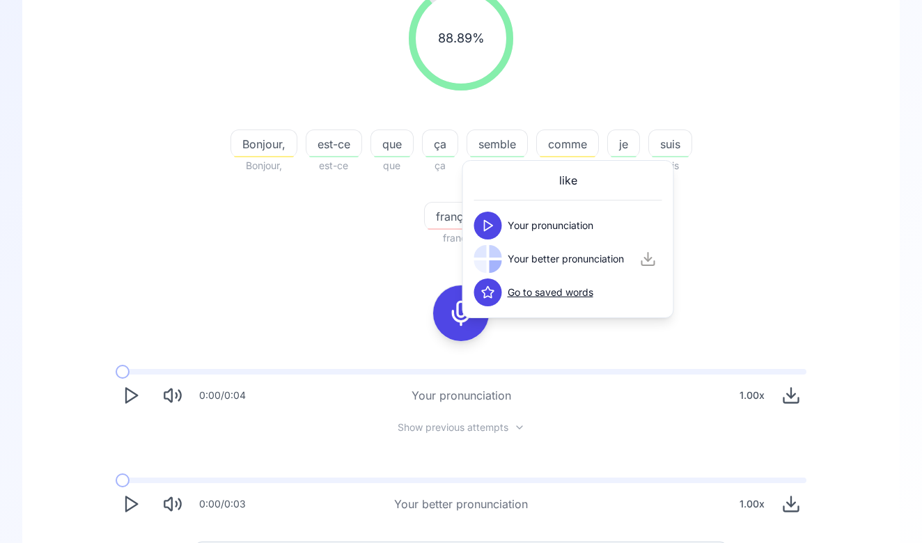
click at [487, 225] on icon at bounding box center [488, 226] width 14 height 14
click at [483, 258] on div at bounding box center [488, 259] width 28 height 28
click at [483, 259] on icon at bounding box center [488, 259] width 14 height 14
click at [388, 244] on div "Bonjour, Bonjour, est-ce est-ce que que ça ça semble semble comme comme je je s…" at bounding box center [461, 180] width 535 height 134
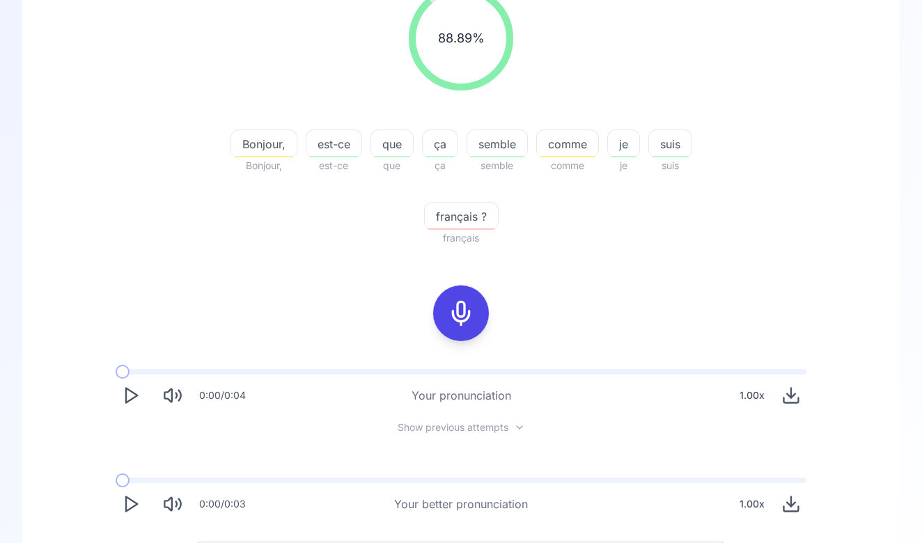
click at [448, 324] on icon at bounding box center [461, 313] width 28 height 28
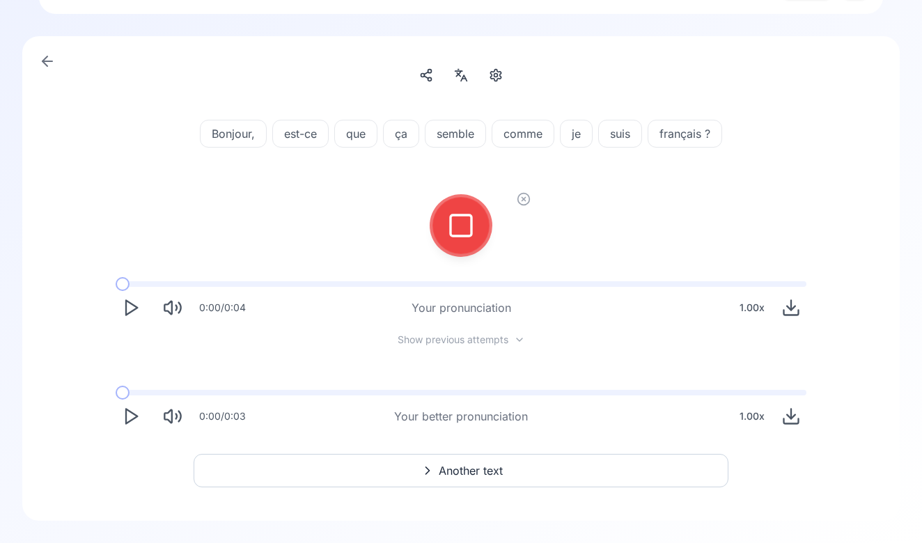
click at [456, 230] on icon at bounding box center [461, 226] width 28 height 28
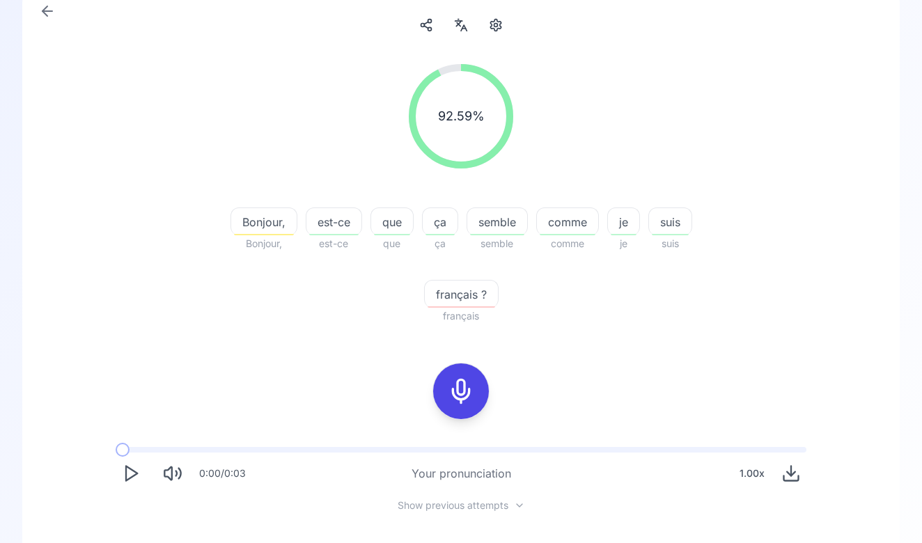
click at [570, 226] on span "comme" at bounding box center [567, 222] width 61 height 17
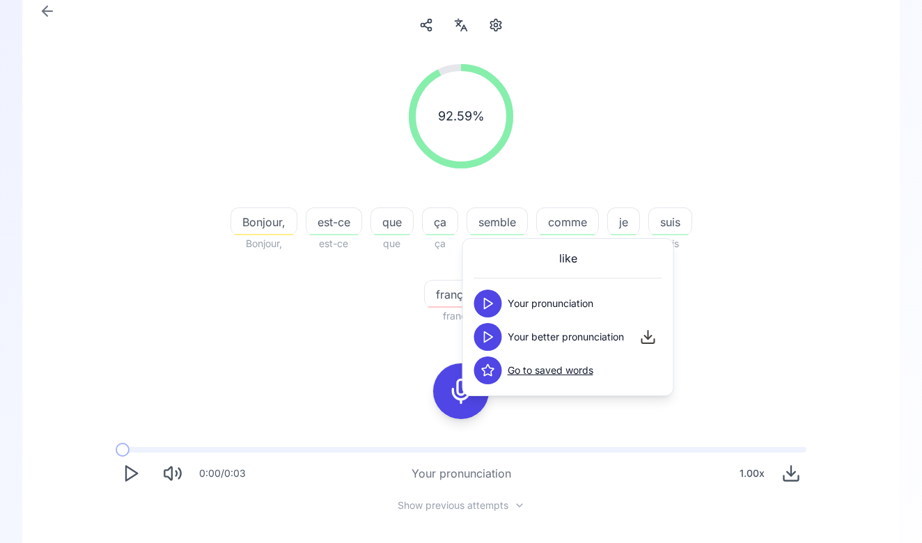
click at [497, 299] on button at bounding box center [488, 304] width 28 height 28
click at [494, 340] on icon at bounding box center [488, 337] width 14 height 14
click at [389, 272] on div "Bonjour, Bonjour, est-ce est-ce que que ça ça semble semble comme comme je je s…" at bounding box center [461, 258] width 535 height 134
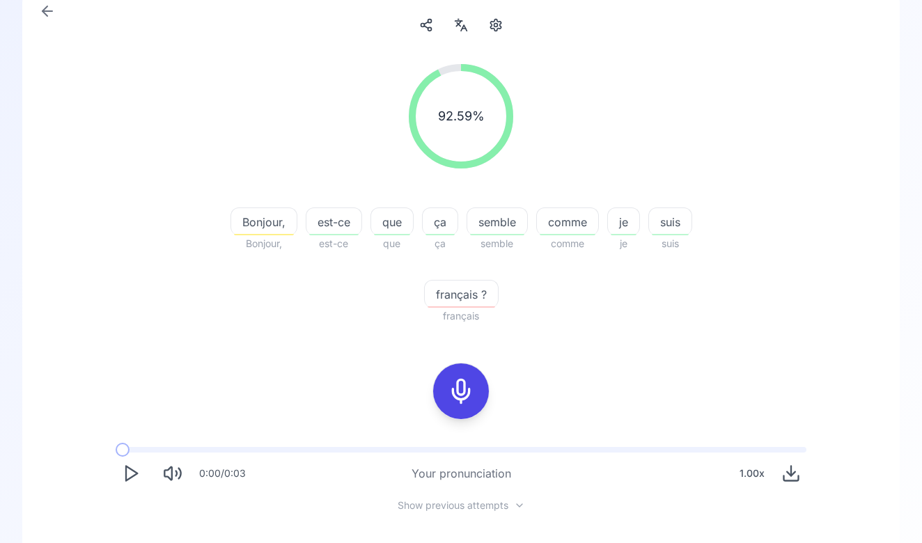
click at [456, 288] on span "français ?" at bounding box center [461, 294] width 73 height 17
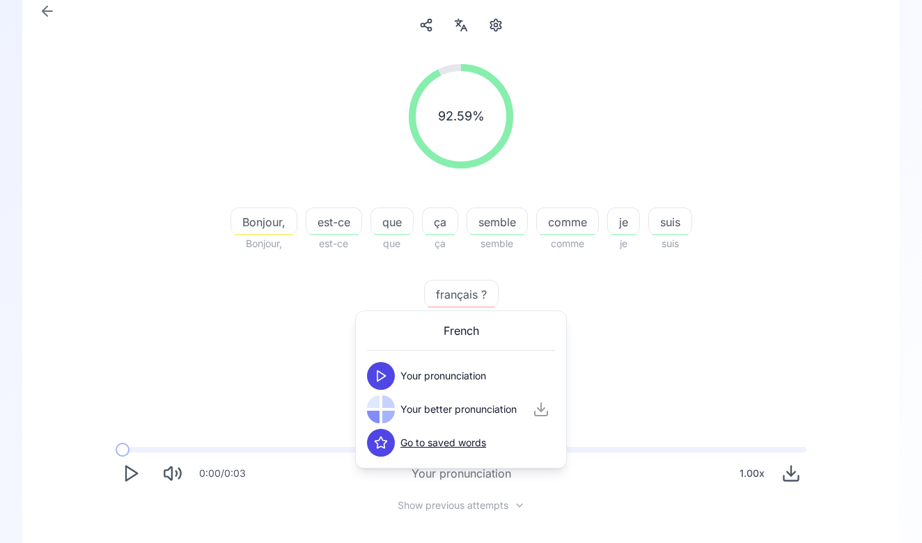
click at [379, 367] on button at bounding box center [381, 376] width 28 height 28
click at [377, 405] on polygon at bounding box center [381, 410] width 8 height 10
click at [340, 351] on div "92.59 % 92.59 % Bonjour, Bonjour, est-ce est-ce que que ça ça semble semble com…" at bounding box center [461, 331] width 810 height 556
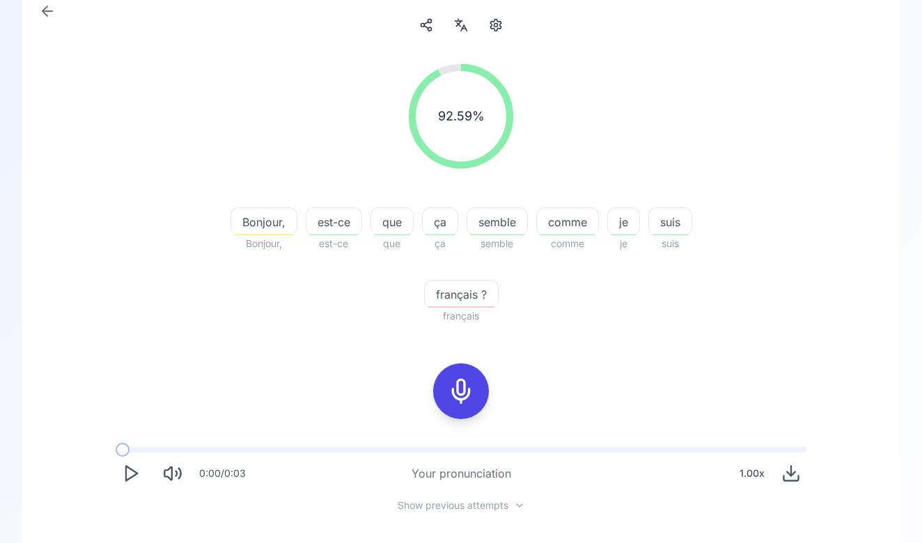
click at [462, 300] on span "français ?" at bounding box center [461, 294] width 73 height 17
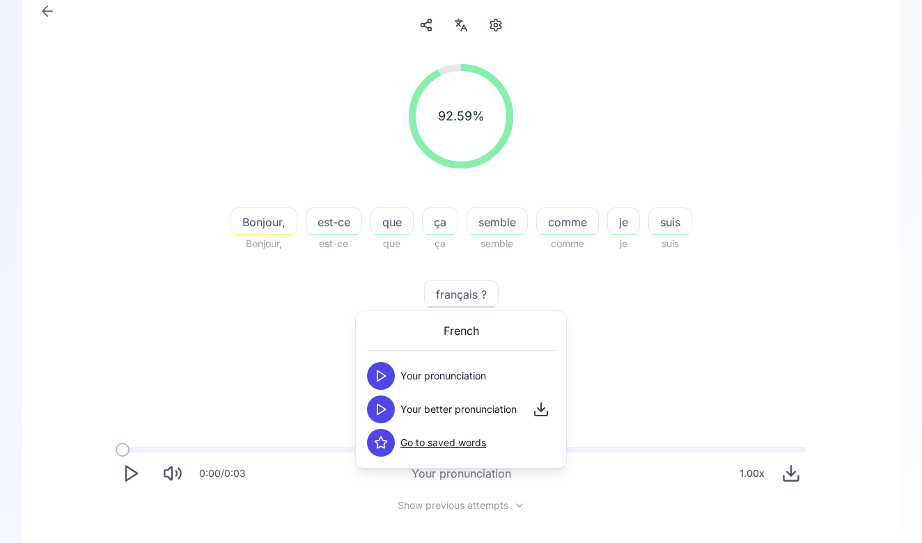
click at [279, 235] on div "button" at bounding box center [264, 234] width 60 height 1
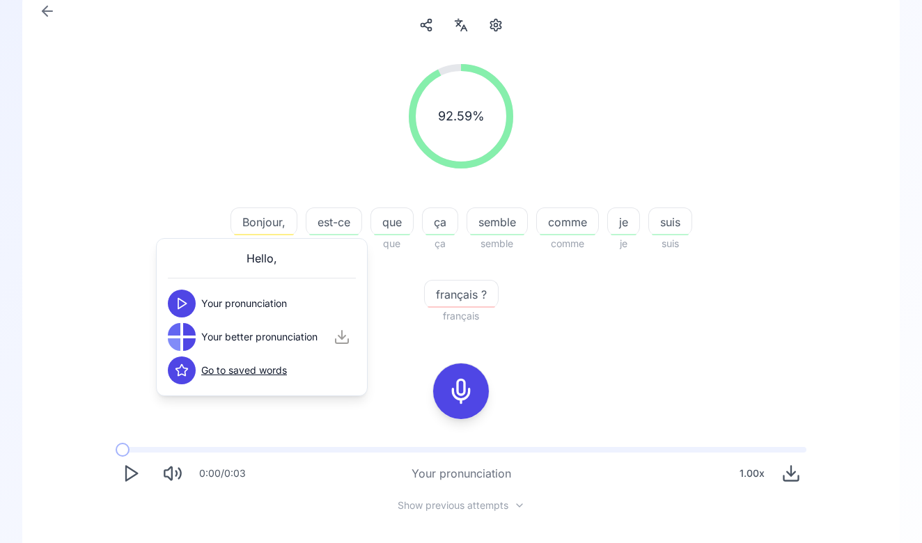
click at [330, 160] on div "92.59 % 92.59 %" at bounding box center [461, 116] width 802 height 127
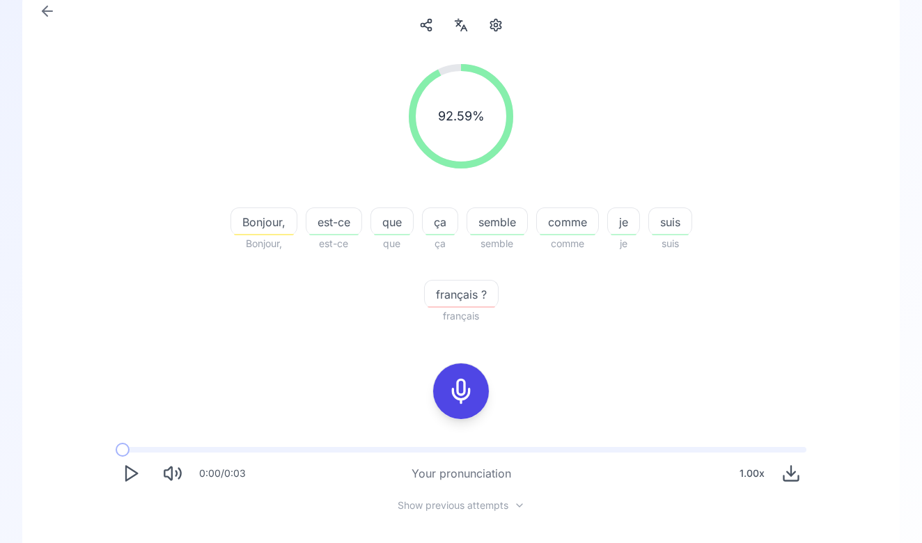
click at [490, 230] on div "semble" at bounding box center [497, 221] width 61 height 28
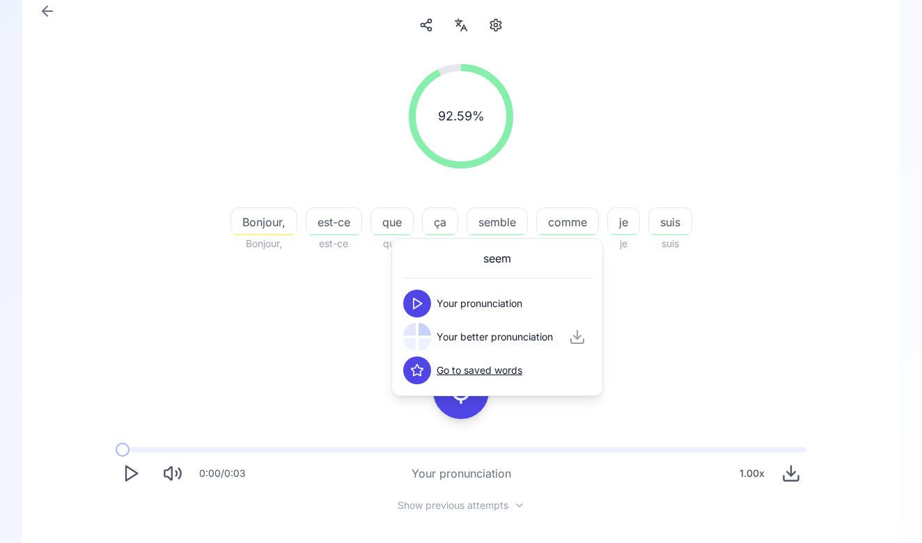
click at [429, 311] on div at bounding box center [417, 304] width 28 height 28
click at [423, 311] on button at bounding box center [417, 304] width 28 height 28
click at [421, 337] on div at bounding box center [417, 337] width 28 height 28
click at [421, 337] on polygon at bounding box center [418, 337] width 8 height 10
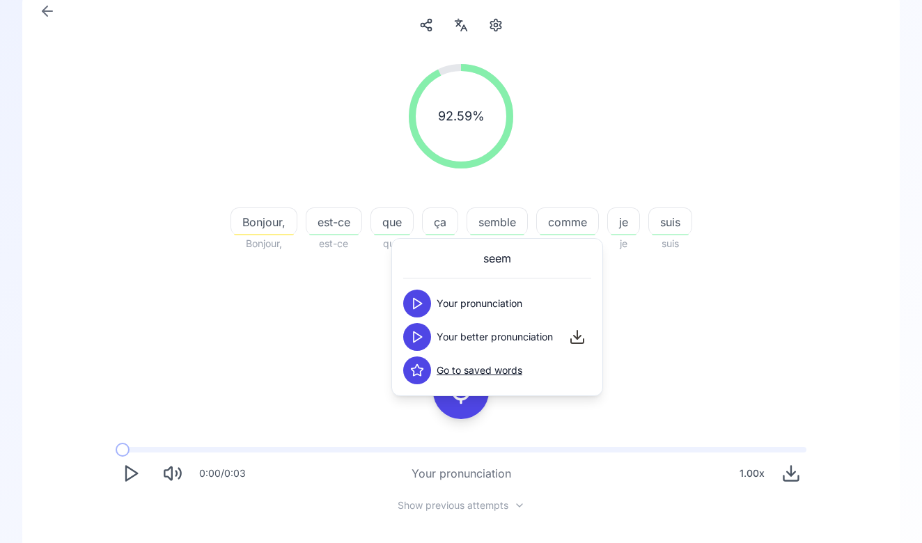
click at [379, 300] on div "Bonjour, Bonjour, est-ce est-ce que que ça ça semble semble comme comme je je s…" at bounding box center [461, 258] width 535 height 134
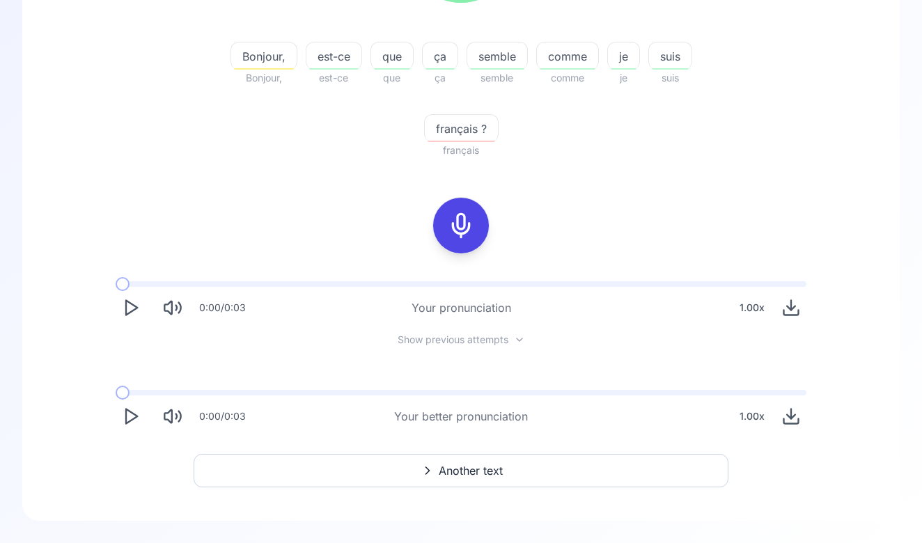
scroll to position [269, 0]
click at [446, 461] on button "Another text" at bounding box center [461, 470] width 535 height 33
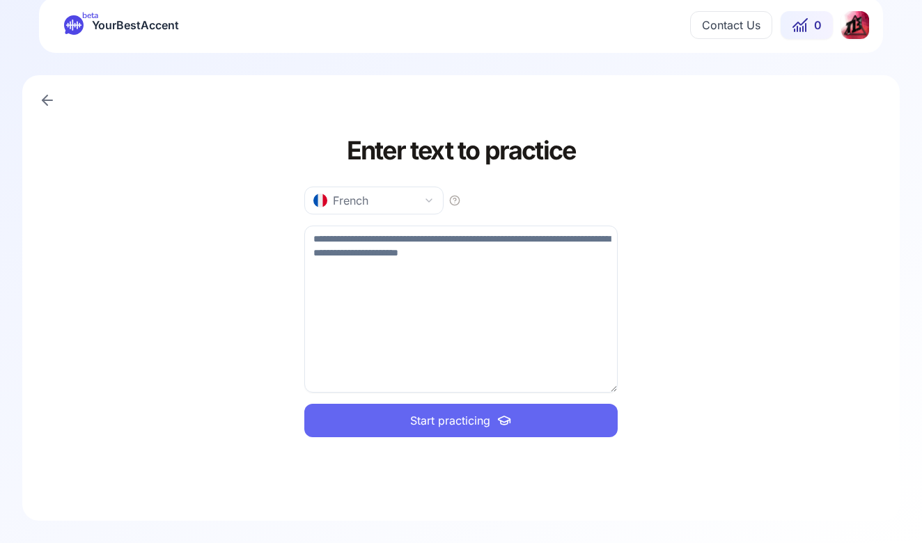
click at [52, 105] on icon at bounding box center [47, 100] width 17 height 17
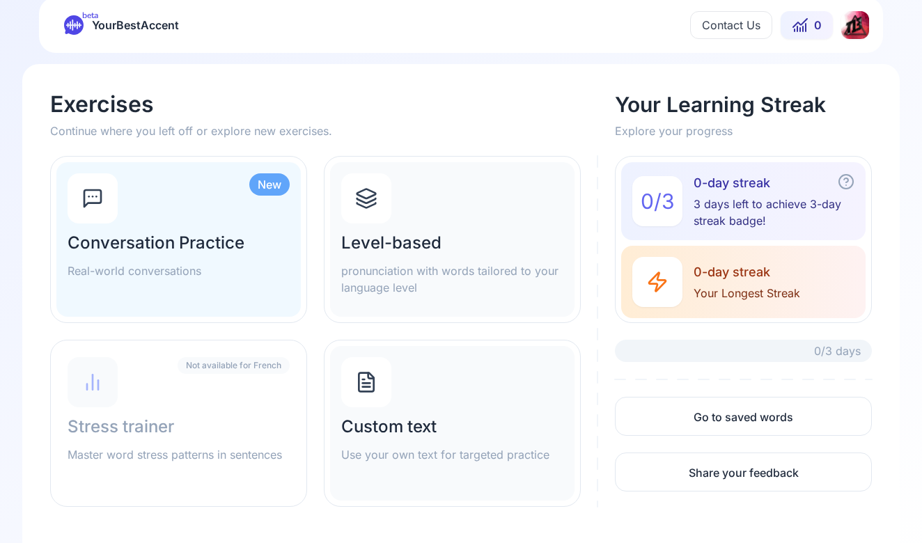
click at [364, 258] on div "Level-based pronunciation with words tailored to your language level" at bounding box center [452, 264] width 222 height 64
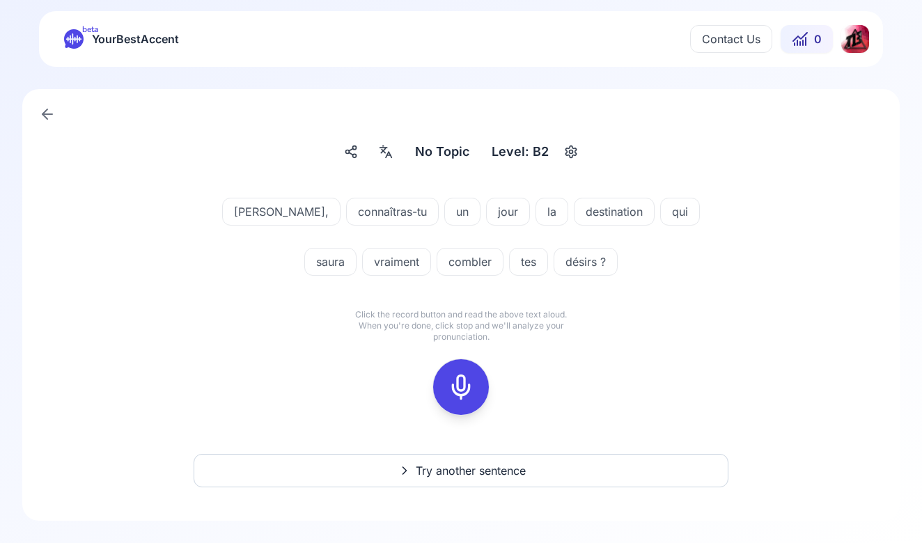
click at [570, 153] on circle "button" at bounding box center [571, 151] width 3 height 3
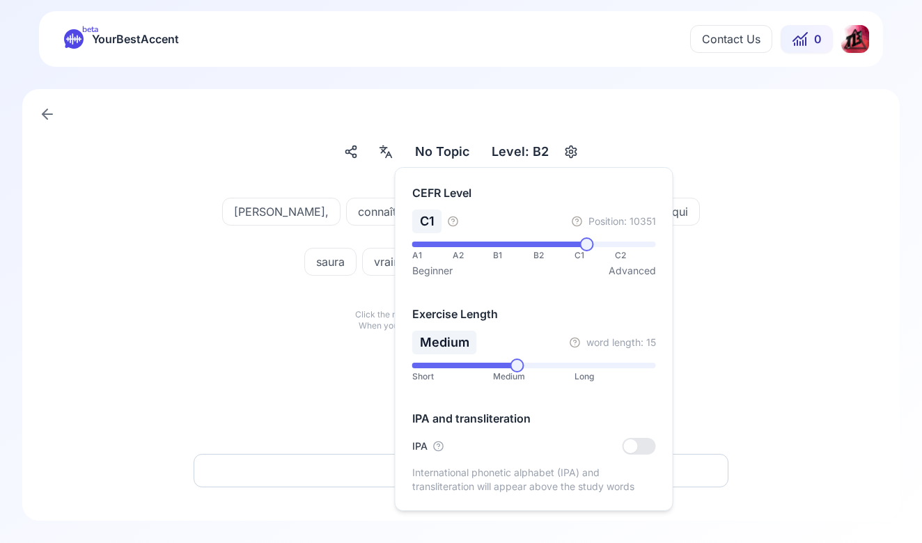
click at [590, 245] on span at bounding box center [534, 245] width 244 height 6
click at [632, 444] on div at bounding box center [631, 446] width 14 height 14
click at [703, 348] on div "ɛ.ljo Elliot, kɔ.nɛ.tʁa.ty connaîtras-tu œ̃ un ʒuʁ jour la la des.ti.na.sjɔ̃ de…" at bounding box center [461, 306] width 810 height 251
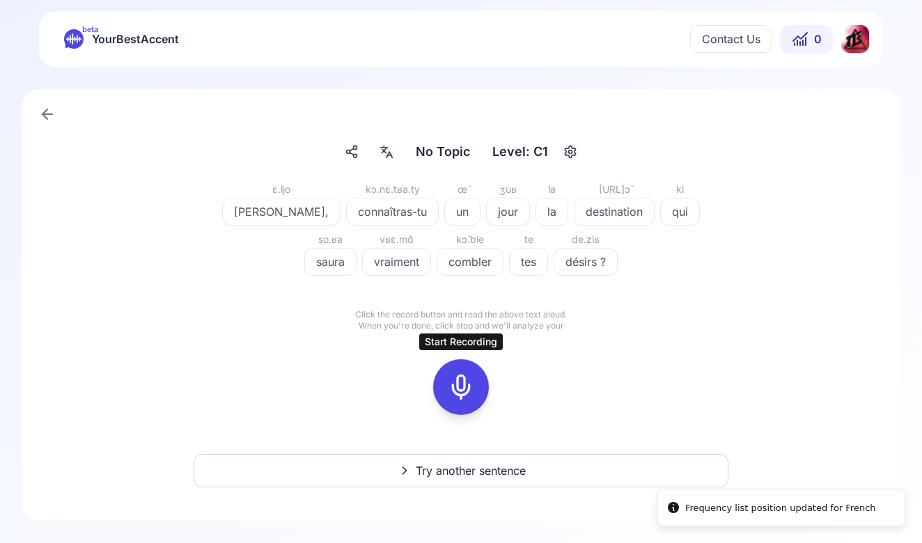
click at [471, 376] on icon at bounding box center [461, 387] width 28 height 28
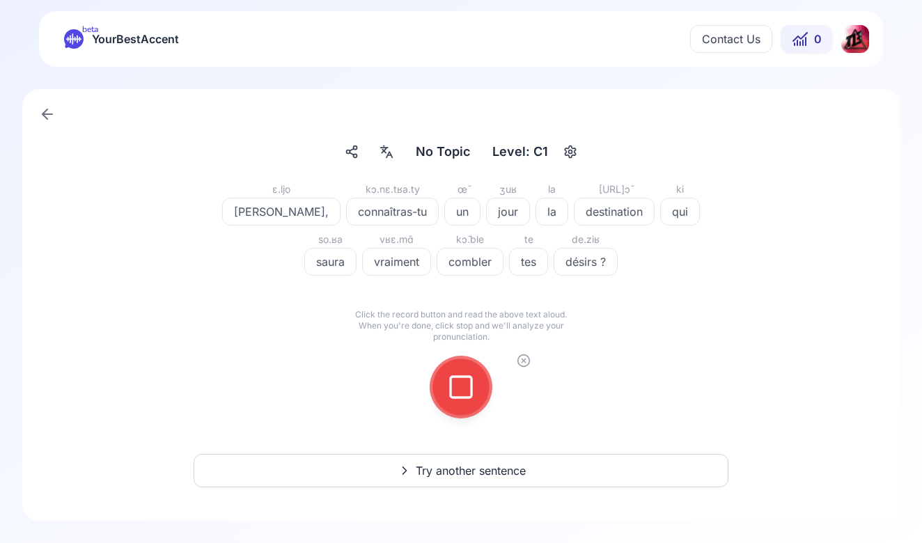
click at [462, 368] on div at bounding box center [460, 387] width 33 height 56
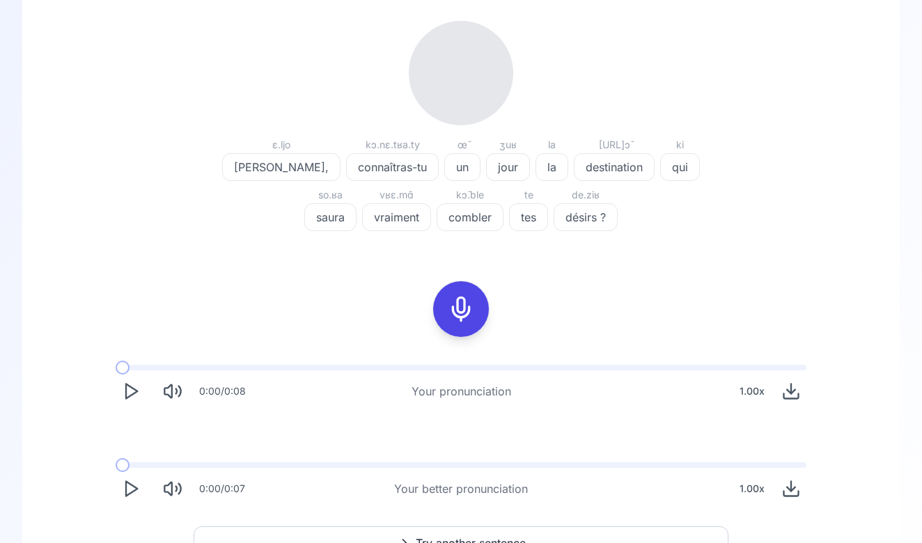
scroll to position [172, 0]
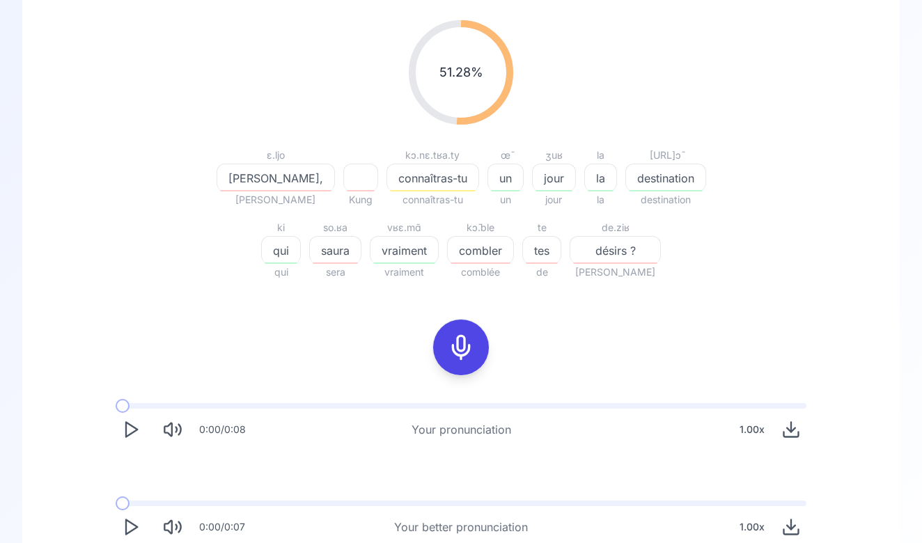
click at [123, 515] on button "Play" at bounding box center [131, 527] width 31 height 31
click at [127, 524] on icon "Play" at bounding box center [130, 526] width 19 height 19
click at [126, 533] on polygon "Play" at bounding box center [131, 527] width 11 height 15
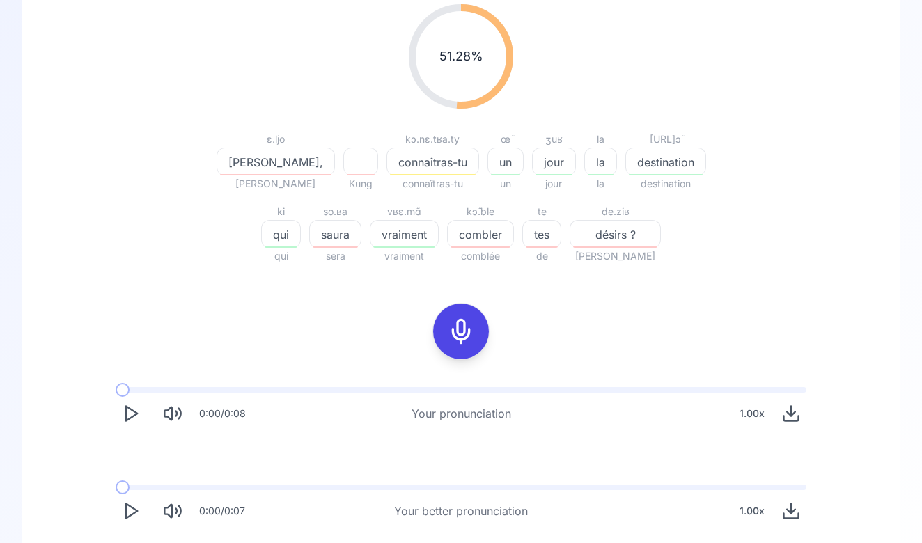
scroll to position [188, 0]
click at [134, 491] on div "0:00 / 0:07 Your better pronunciation 1.00 x" at bounding box center [460, 505] width 713 height 64
click at [133, 487] on span at bounding box center [461, 488] width 691 height 6
click at [442, 379] on div "0:00 / 0:08 Your pronunciation 1.00 x" at bounding box center [460, 408] width 713 height 64
click at [449, 343] on icon at bounding box center [461, 332] width 28 height 28
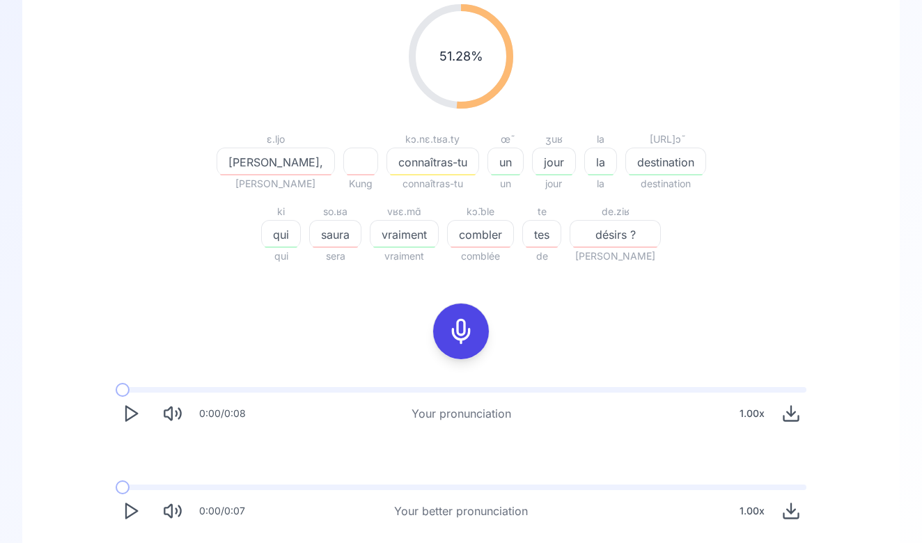
scroll to position [117, 0]
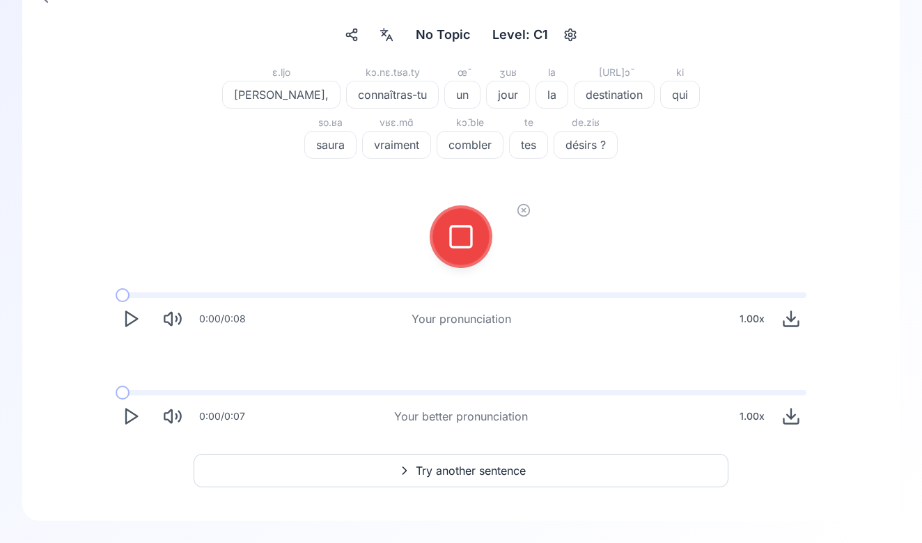
click at [450, 261] on div at bounding box center [460, 237] width 33 height 56
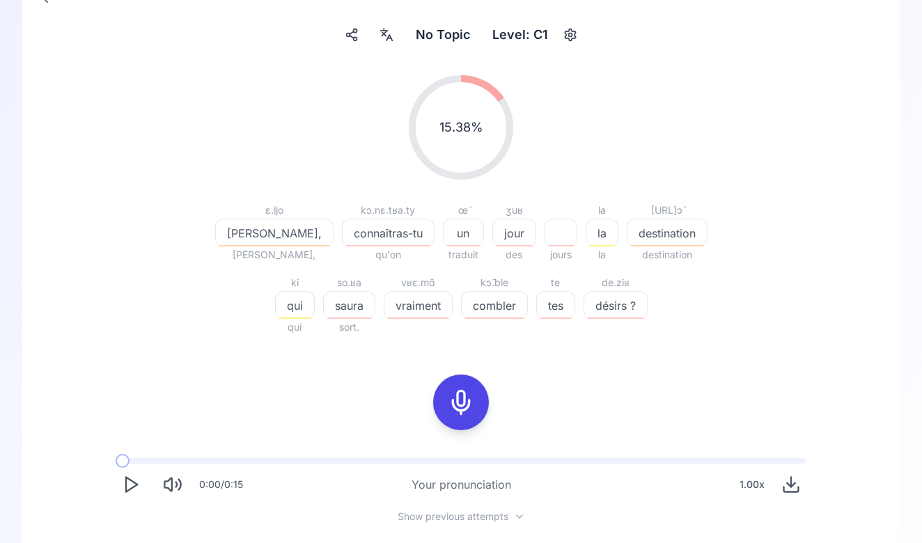
click at [469, 405] on icon at bounding box center [461, 403] width 28 height 28
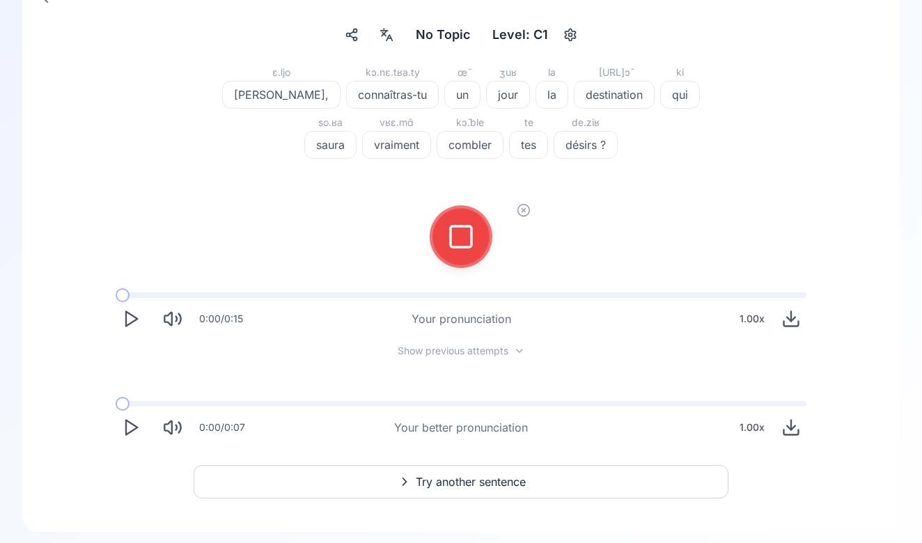
click at [447, 263] on div at bounding box center [460, 236] width 111 height 89
click at [452, 251] on div at bounding box center [460, 237] width 33 height 56
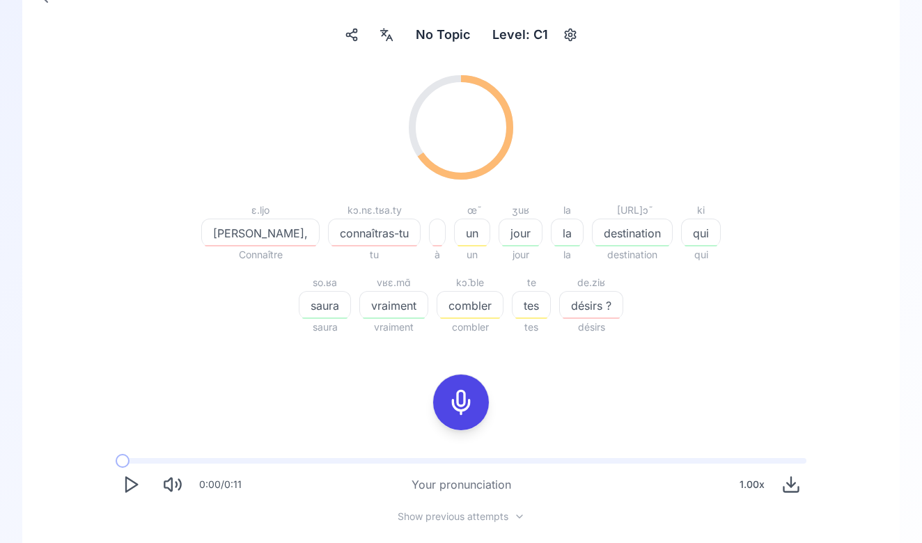
click at [499, 27] on div "Level: C1" at bounding box center [520, 34] width 67 height 25
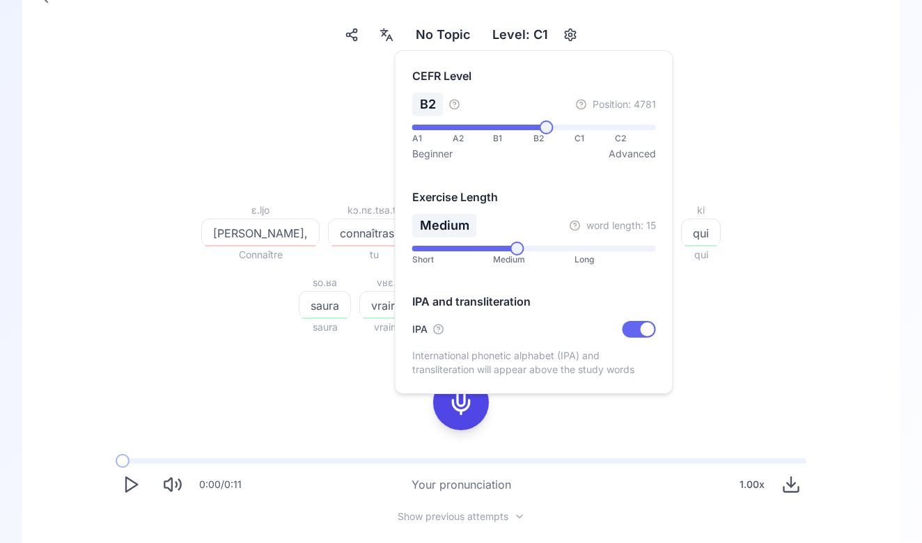
click at [547, 129] on span at bounding box center [534, 128] width 244 height 6
click at [581, 127] on span at bounding box center [534, 128] width 244 height 6
click at [544, 120] on div "CEFR Level C1 Position: 8701 A1 A2 B1 B2 C1 C2 Beginner Advanced" at bounding box center [534, 114] width 244 height 93
click at [537, 125] on span at bounding box center [534, 128] width 244 height 6
click at [585, 109] on icon "button" at bounding box center [580, 104] width 11 height 11
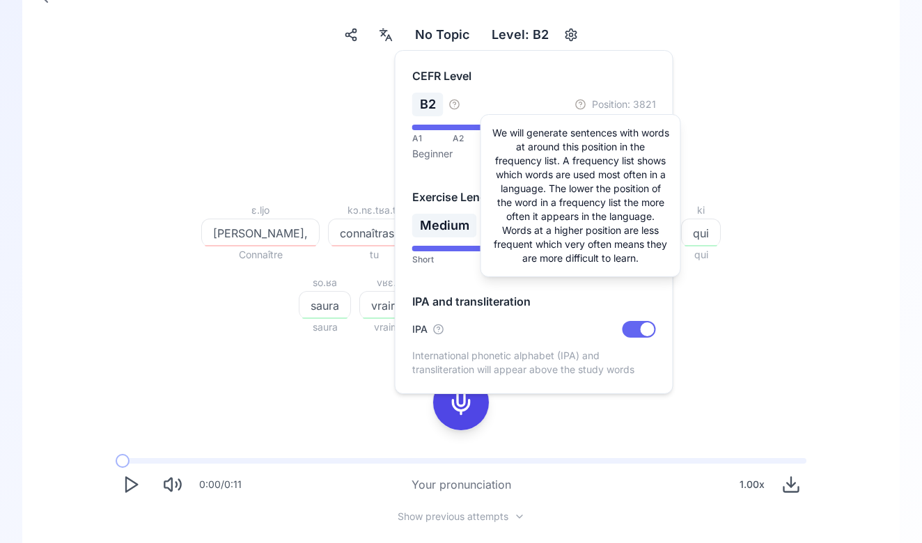
click at [585, 106] on circle "button" at bounding box center [580, 104] width 9 height 9
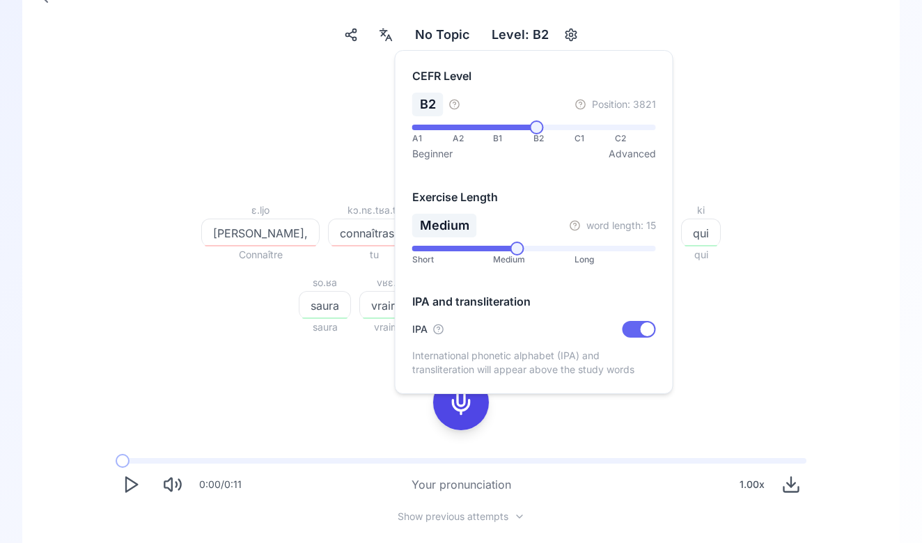
click at [648, 327] on div at bounding box center [648, 329] width 14 height 14
drag, startPoint x: 682, startPoint y: 327, endPoint x: 585, endPoint y: 200, distance: 160.4
click at [683, 327] on div "Elliot, Connaître connaîtras-tu tu à un un jour jour la la destination destinat…" at bounding box center [461, 269] width 535 height 134
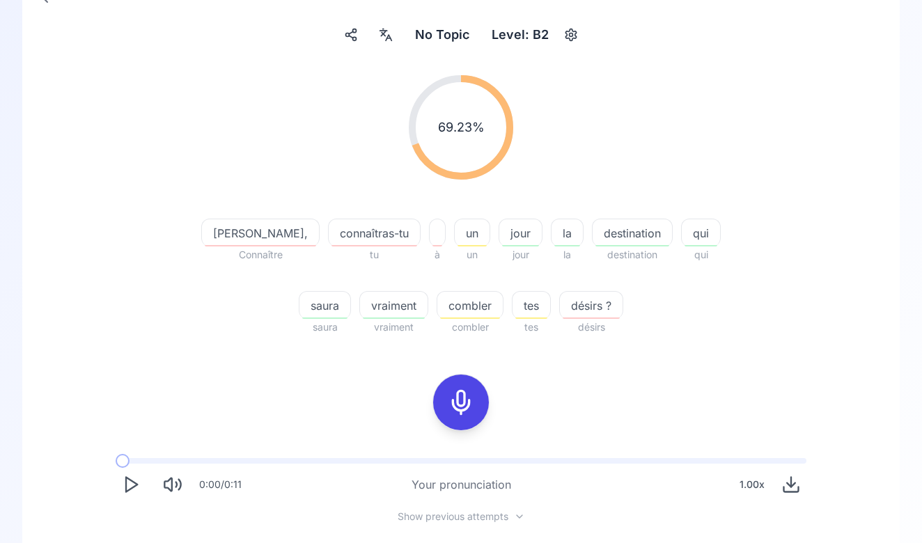
click at [455, 39] on span "No Topic" at bounding box center [442, 34] width 54 height 19
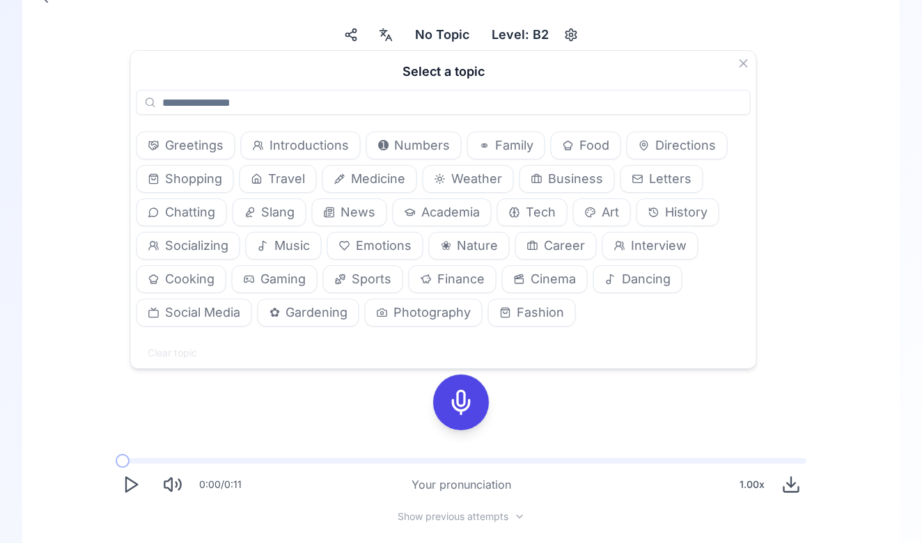
click at [205, 132] on button "Greetings" at bounding box center [185, 146] width 99 height 28
click at [543, 430] on div "69.23 % 69.23 % Elliot, Connaître connaîtras-tu tu à un un jour jour la la dest…" at bounding box center [461, 342] width 810 height 556
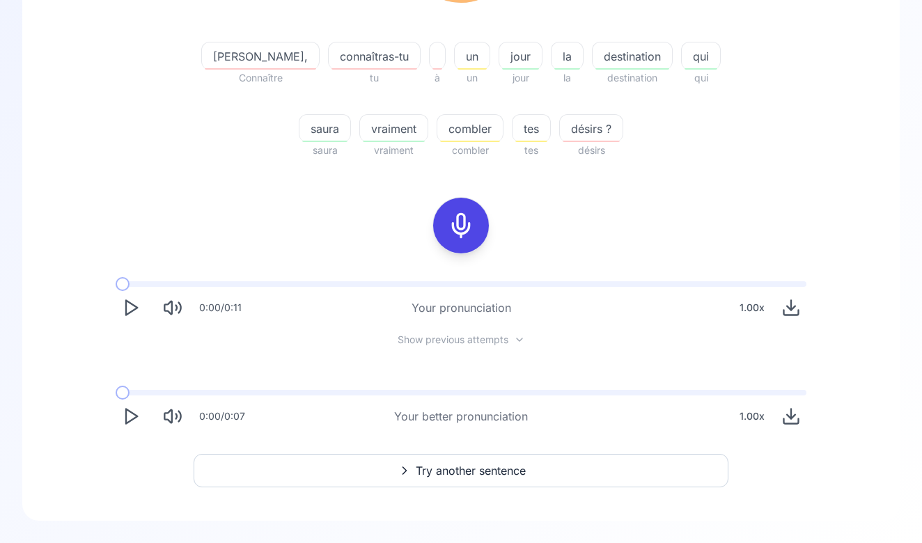
scroll to position [295, 0]
click at [483, 469] on span "Try another sentence" at bounding box center [471, 470] width 110 height 17
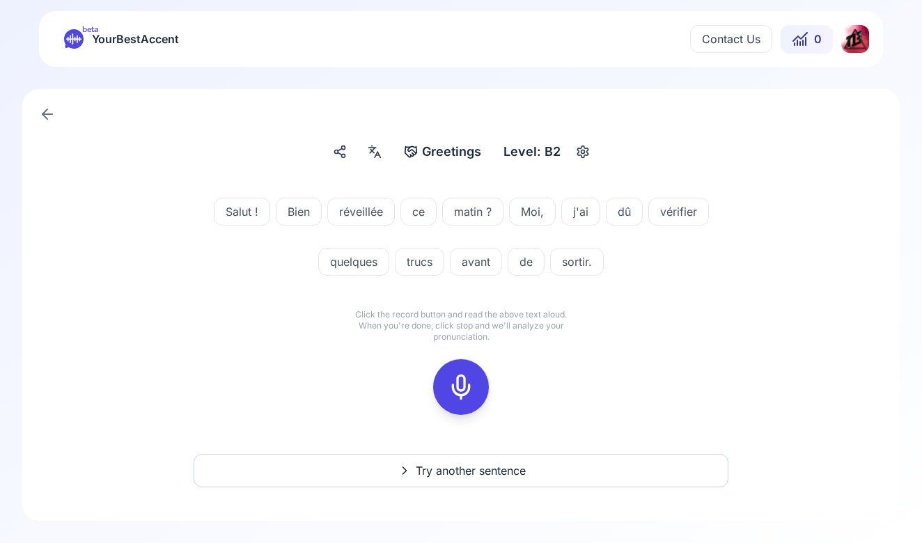
click at [464, 382] on icon at bounding box center [461, 387] width 28 height 28
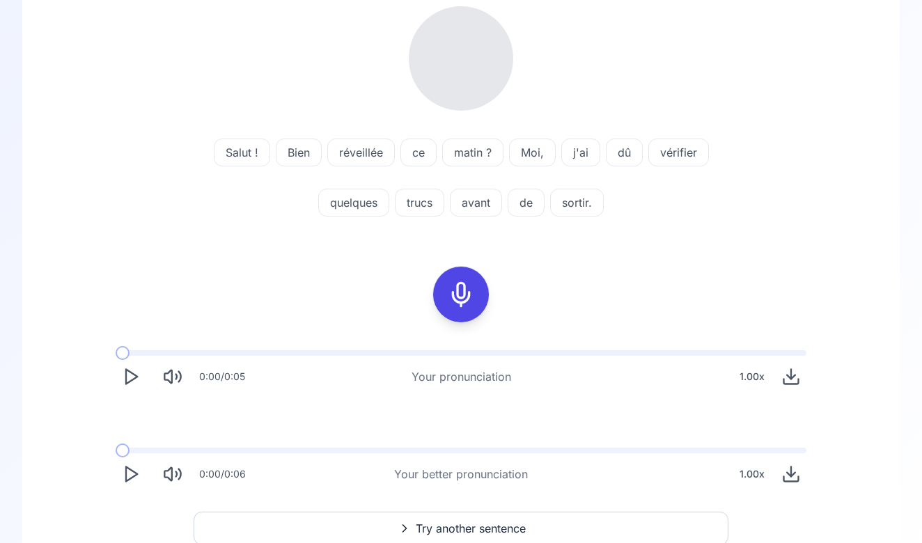
scroll to position [187, 0]
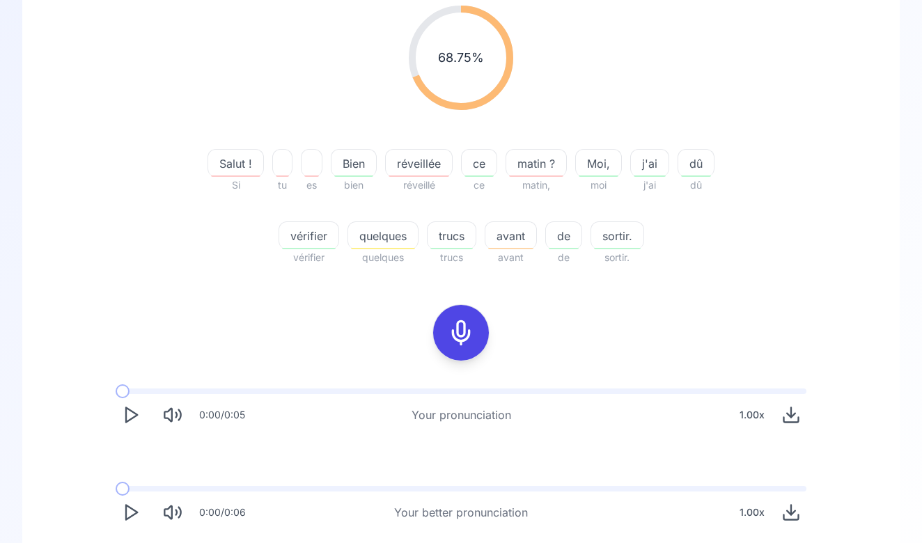
click at [250, 155] on span "Salut !" at bounding box center [235, 163] width 55 height 17
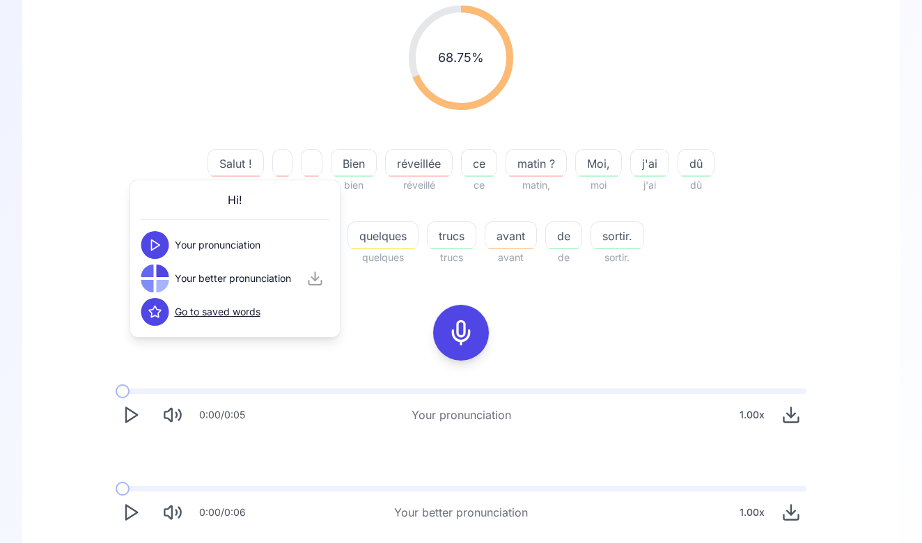
click at [158, 241] on icon at bounding box center [155, 245] width 14 height 14
click at [362, 167] on span "Bien" at bounding box center [353, 163] width 45 height 17
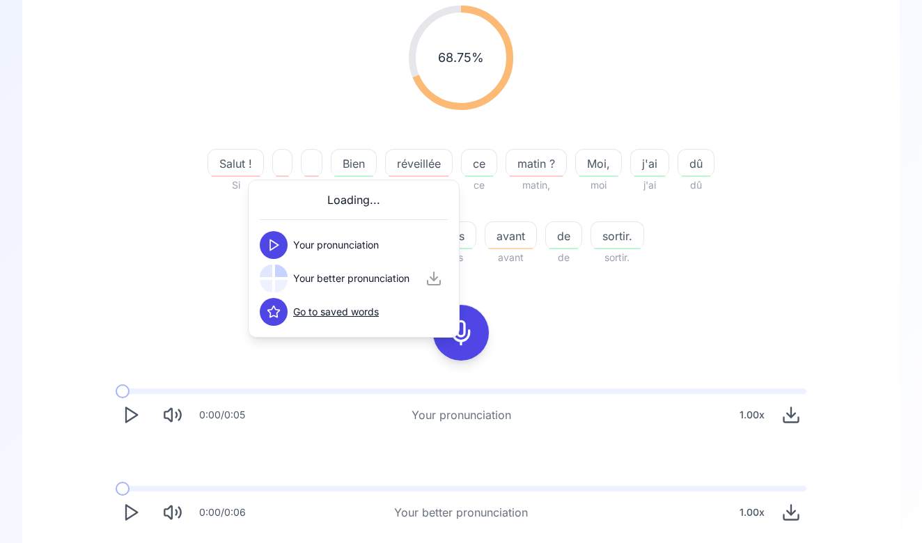
click at [407, 169] on span "réveillée" at bounding box center [419, 163] width 66 height 17
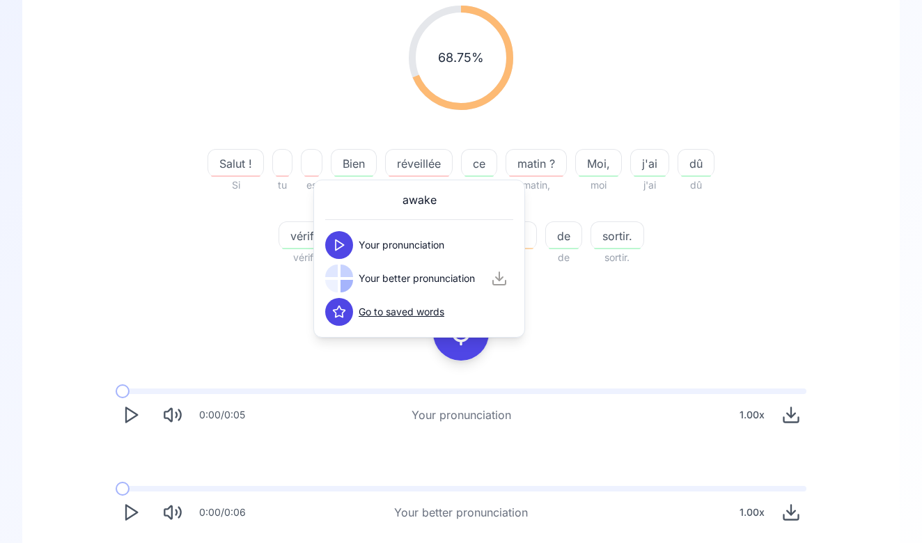
click at [340, 251] on icon at bounding box center [339, 245] width 14 height 14
click at [340, 248] on icon at bounding box center [339, 245] width 14 height 14
click at [301, 130] on div "68.75 % 68.75 % Salut ! Si tu es Bien bien réveillée réveillé ce ce matin ? mat…" at bounding box center [461, 135] width 802 height 283
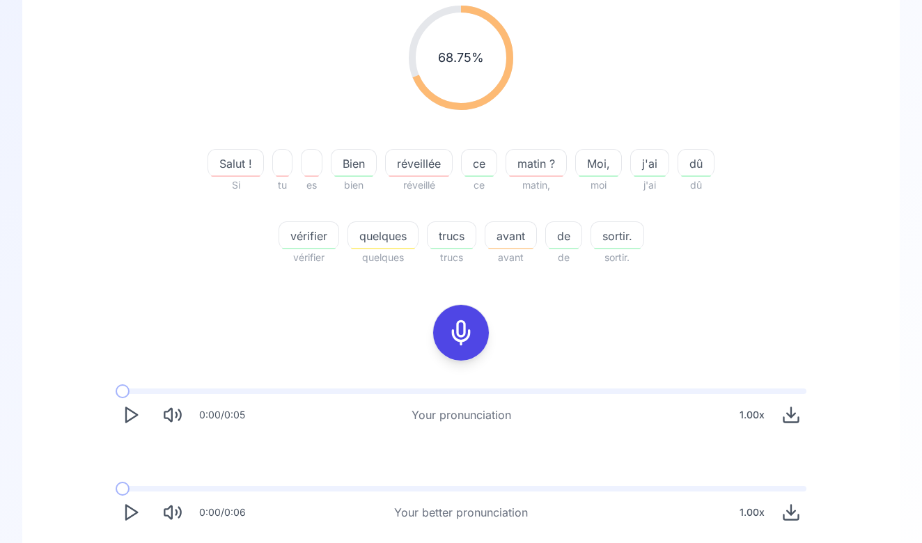
click at [359, 161] on span "Bien" at bounding box center [353, 163] width 45 height 17
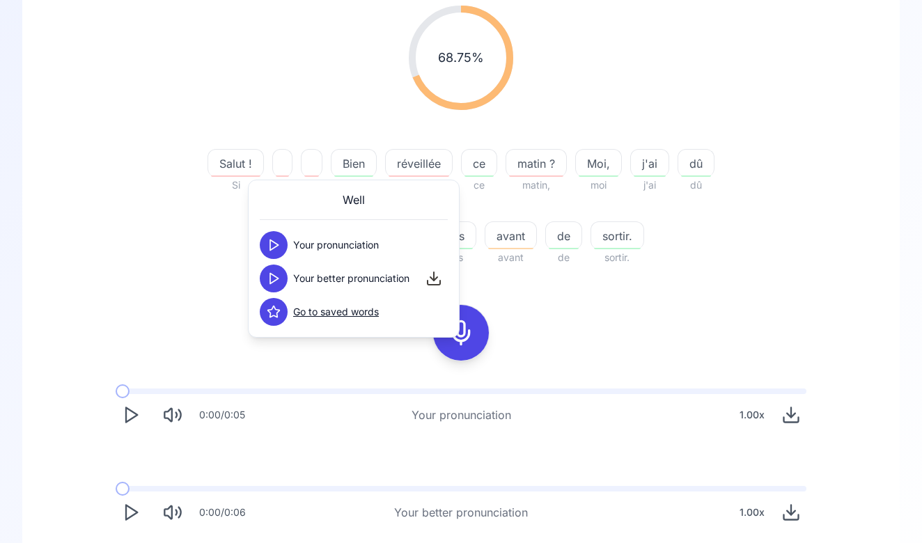
click at [395, 161] on span "réveillée" at bounding box center [419, 163] width 66 height 17
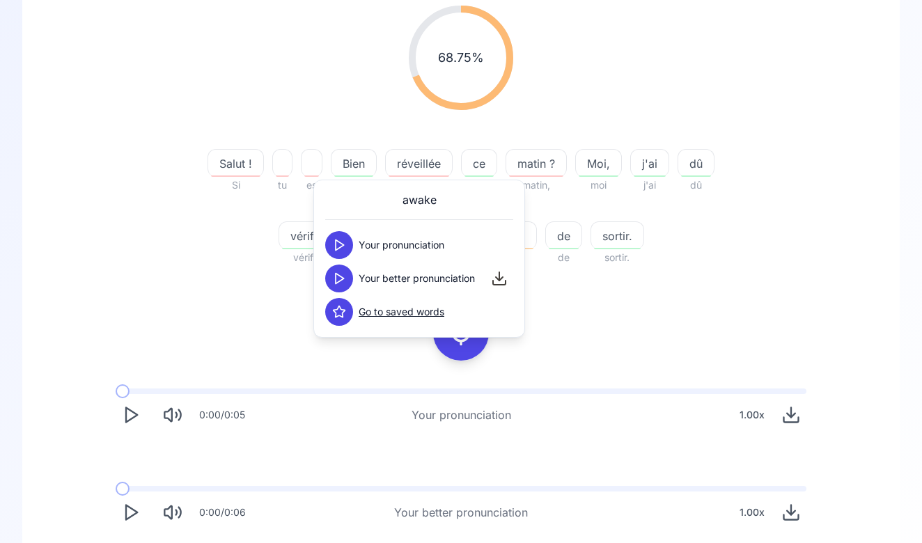
click at [560, 162] on span "matin ?" at bounding box center [536, 163] width 60 height 17
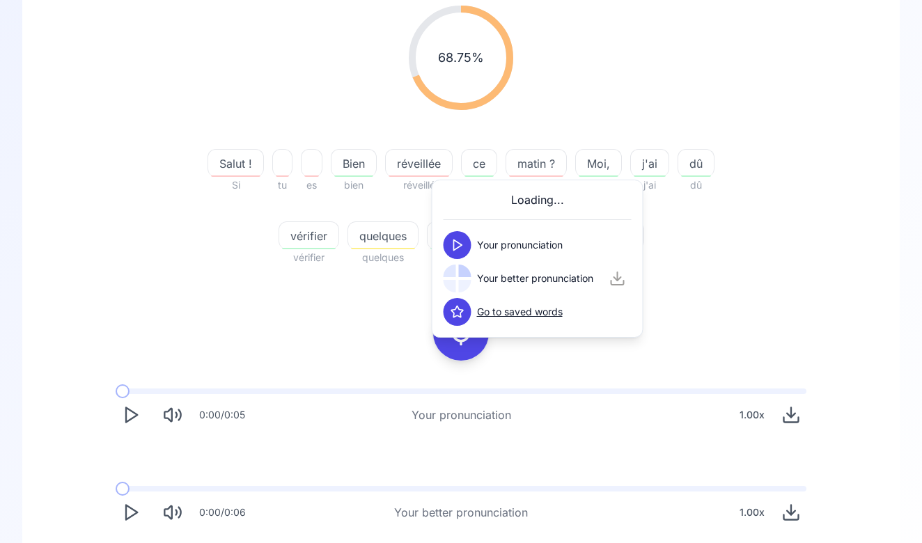
click at [461, 241] on icon at bounding box center [458, 245] width 14 height 14
click at [544, 113] on div "68.75 % 68.75 %" at bounding box center [461, 57] width 802 height 127
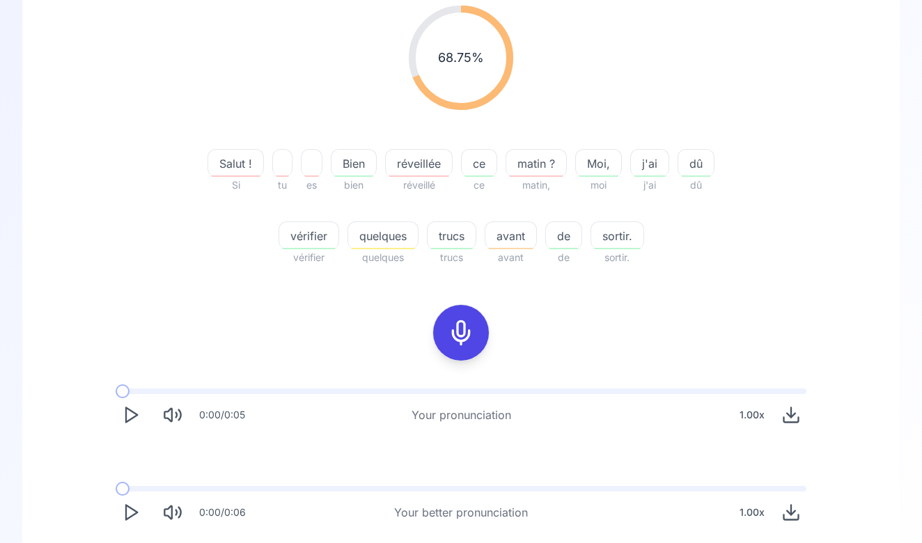
click at [687, 157] on span "dû" at bounding box center [696, 163] width 36 height 17
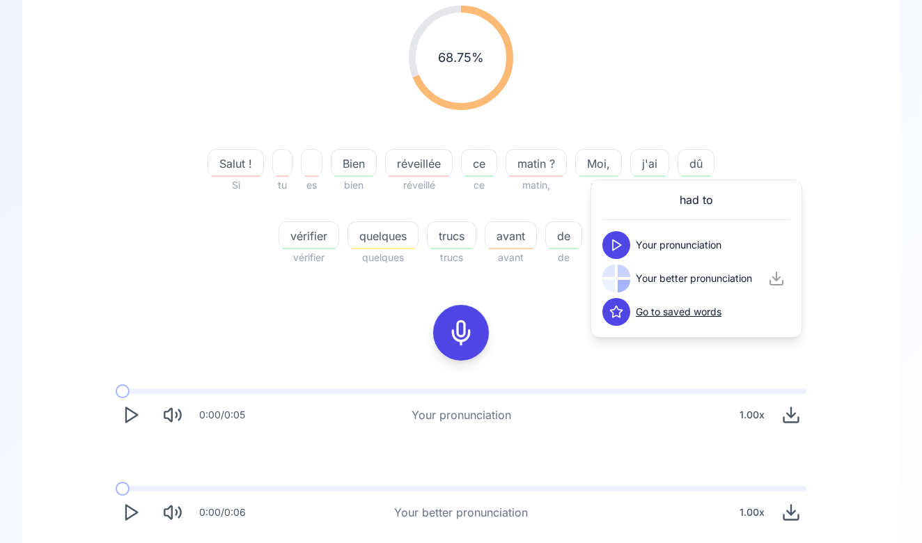
click at [611, 237] on button at bounding box center [616, 245] width 28 height 28
click at [260, 263] on div "Salut ! Si tu es Bien bien réveillée réveillé ce ce matin ? matin, Moi, moi j'a…" at bounding box center [461, 199] width 535 height 134
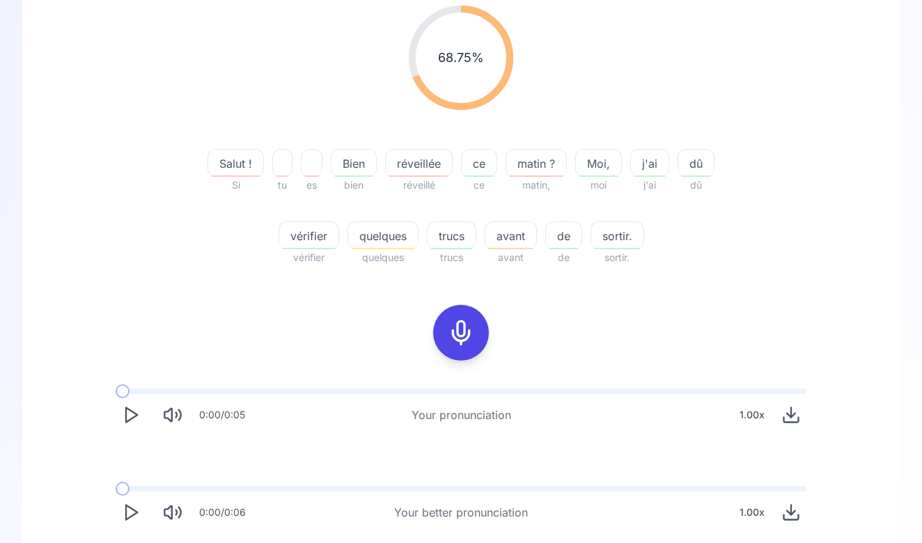
click at [378, 238] on span "quelques" at bounding box center [383, 236] width 70 height 17
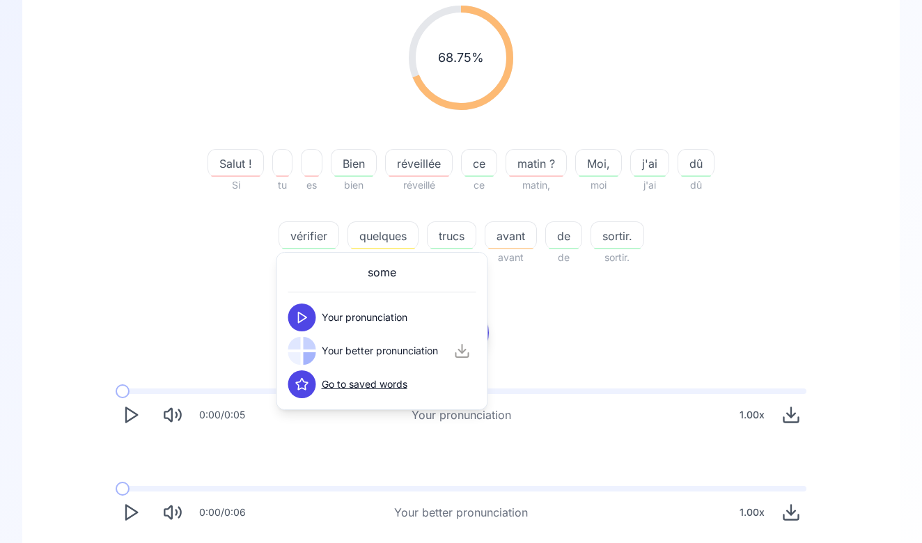
click at [311, 312] on button at bounding box center [302, 318] width 28 height 28
click at [304, 347] on div at bounding box center [310, 343] width 13 height 13
click at [304, 347] on icon at bounding box center [302, 351] width 14 height 14
click at [242, 341] on div "68.75 % 68.75 % Salut ! Si tu es Bien bien réveillée réveillé ce ce matin ? mat…" at bounding box center [461, 266] width 810 height 544
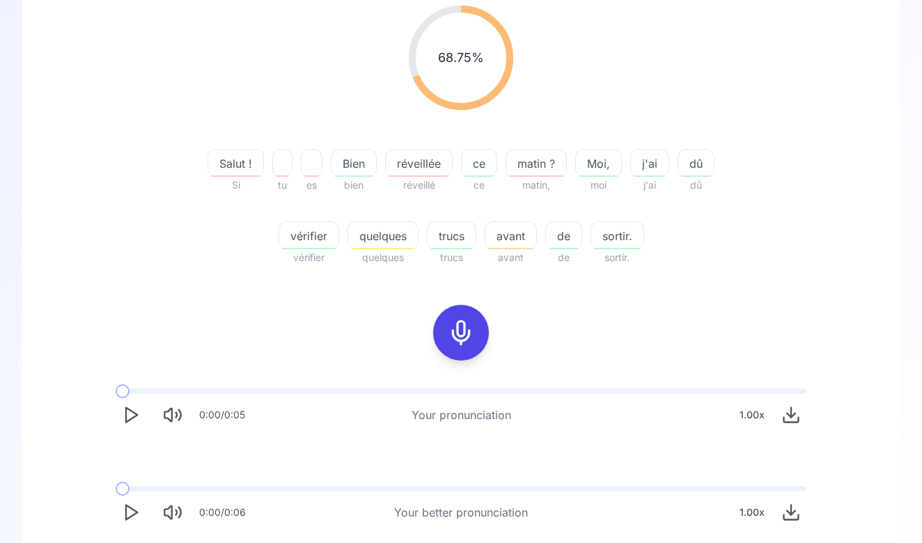
click at [447, 234] on span "trucs" at bounding box center [452, 236] width 48 height 17
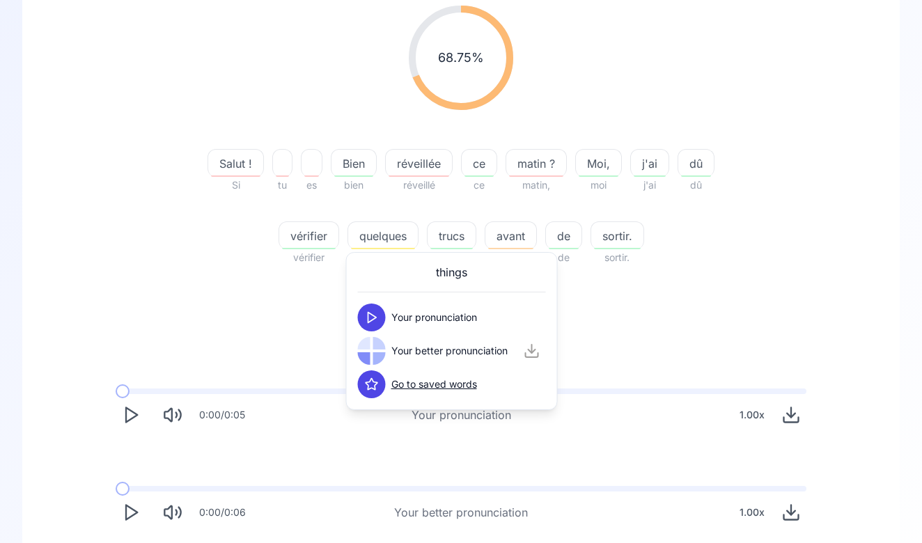
click at [377, 319] on icon at bounding box center [372, 318] width 14 height 14
click at [376, 359] on button at bounding box center [372, 351] width 28 height 28
click at [326, 329] on div "68.75 % 68.75 % Salut ! Si tu es Bien bien réveillée réveillé ce ce matin ? mat…" at bounding box center [461, 266] width 810 height 544
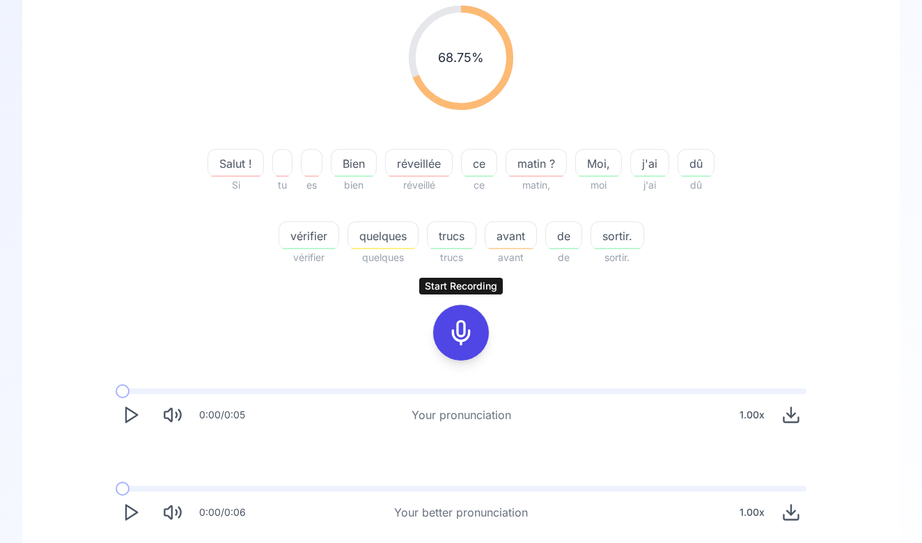
click at [487, 331] on button at bounding box center [461, 333] width 56 height 56
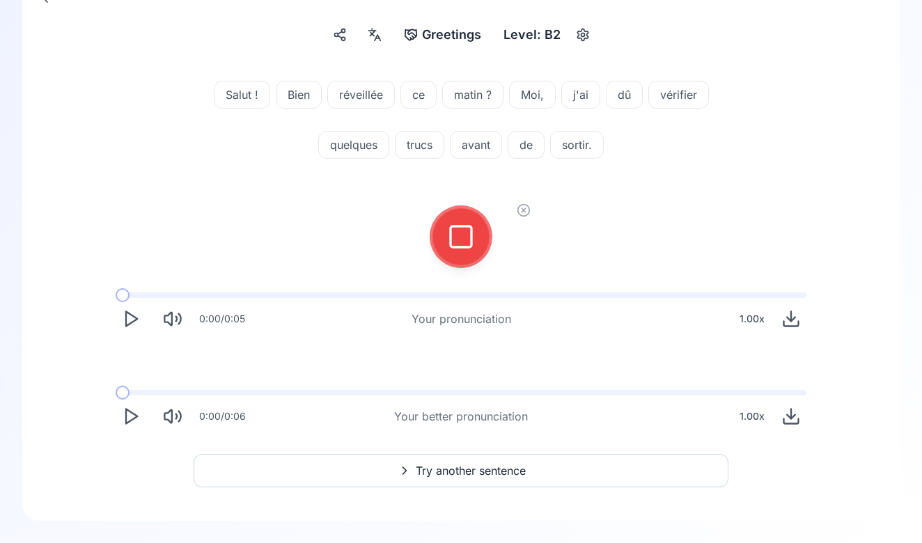
click at [451, 243] on rect at bounding box center [461, 236] width 21 height 21
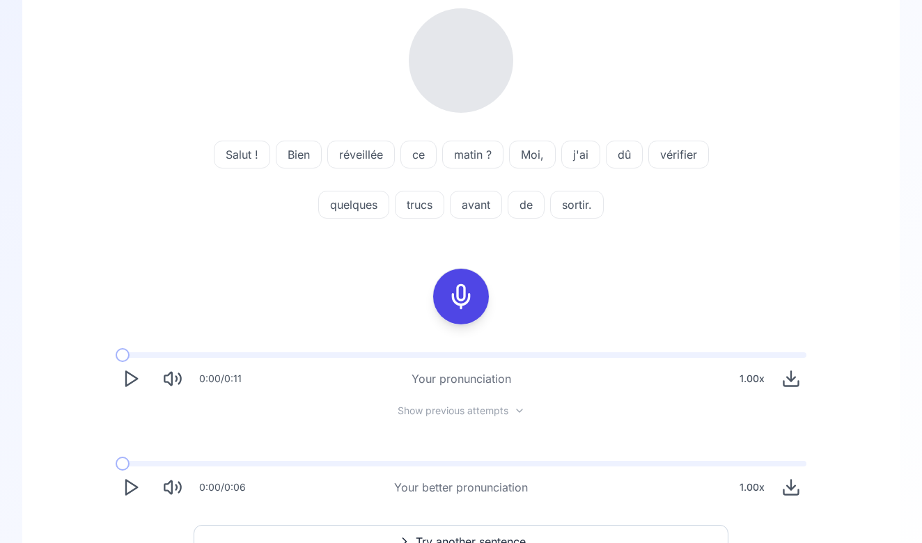
scroll to position [186, 0]
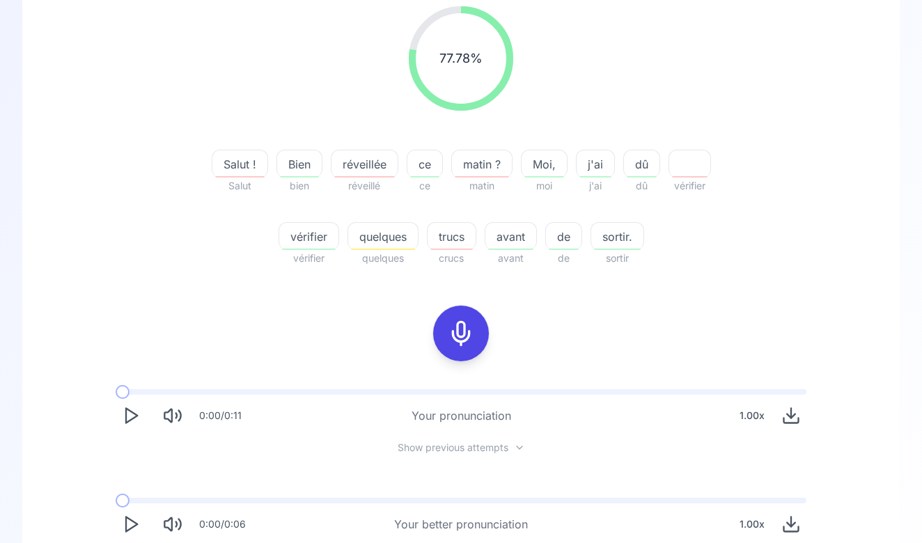
click at [308, 227] on div "vérifier" at bounding box center [309, 236] width 61 height 28
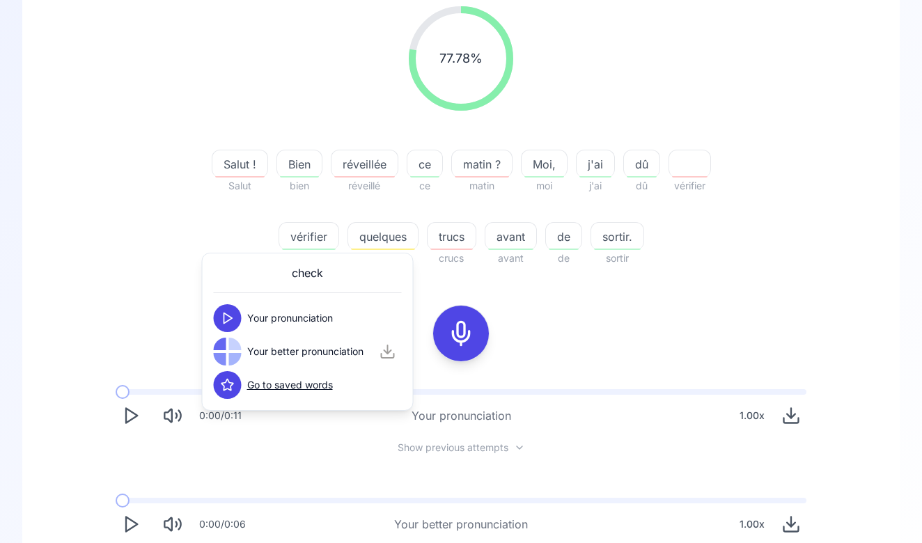
click at [223, 256] on div "check Your pronunciation Your better pronunciation Go to saved words" at bounding box center [308, 332] width 212 height 158
click at [231, 315] on icon at bounding box center [228, 318] width 14 height 14
click at [226, 348] on polygon at bounding box center [228, 352] width 8 height 10
click at [227, 320] on icon at bounding box center [228, 318] width 14 height 14
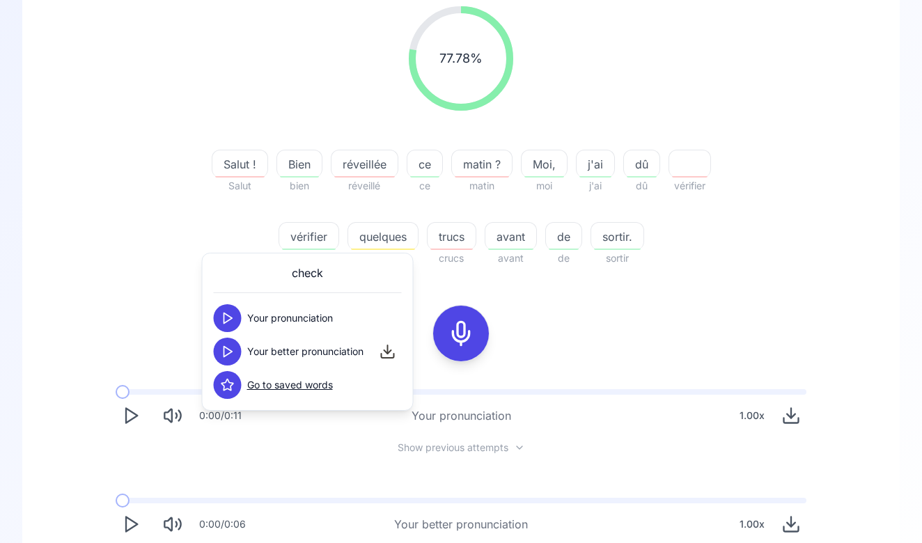
click at [265, 385] on link "Go to saved words" at bounding box center [290, 385] width 86 height 14
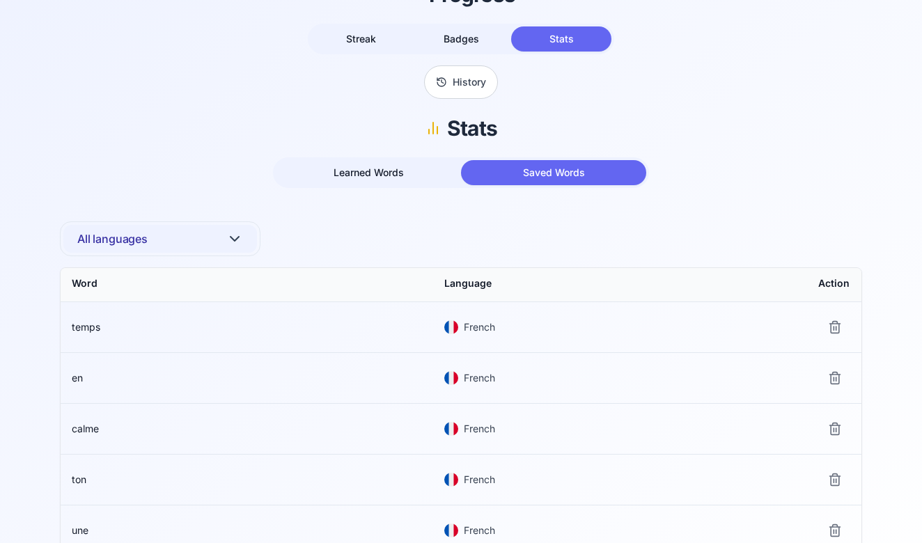
scroll to position [111, 0]
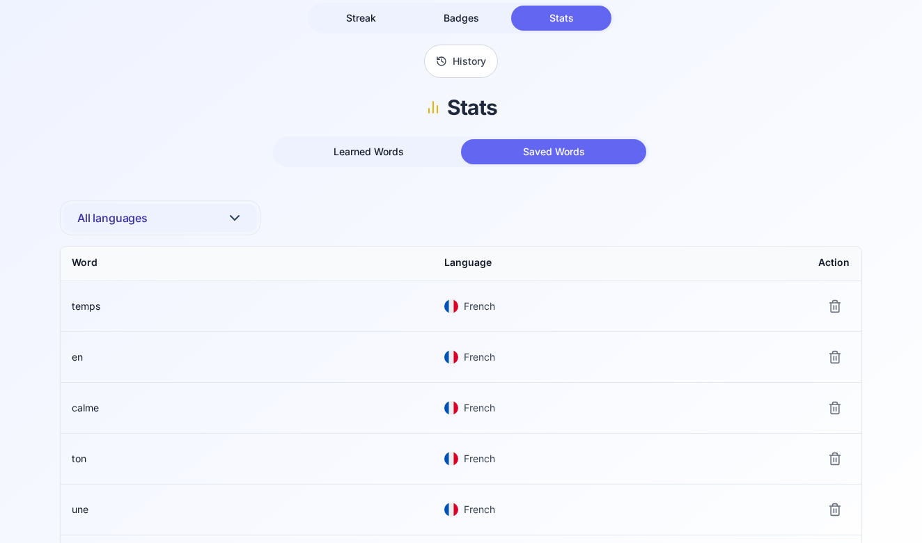
click at [205, 310] on td "temps" at bounding box center [247, 306] width 373 height 50
click at [450, 311] on img at bounding box center [451, 306] width 14 height 14
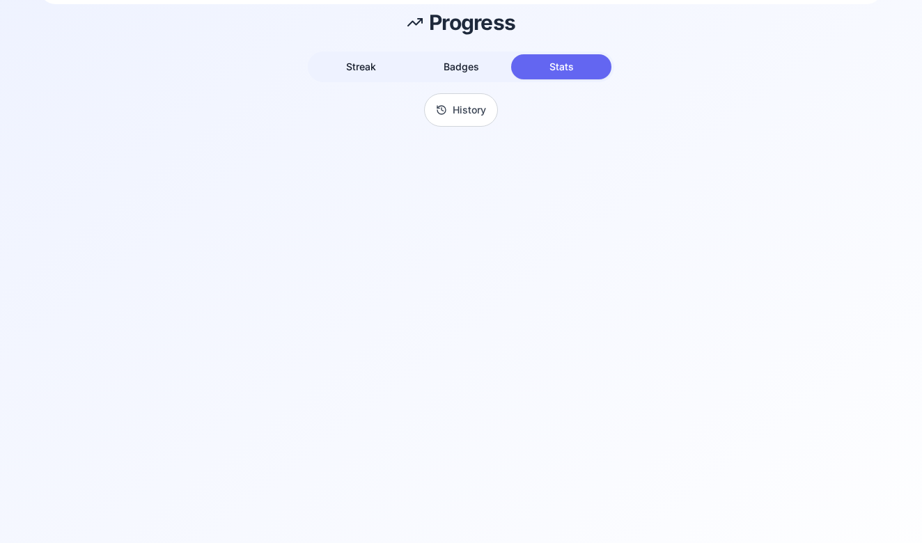
click at [384, 74] on div "Progress Streak Badges Stats History Stats Learned Words Saved Words All langua…" at bounding box center [461, 336] width 922 height 664
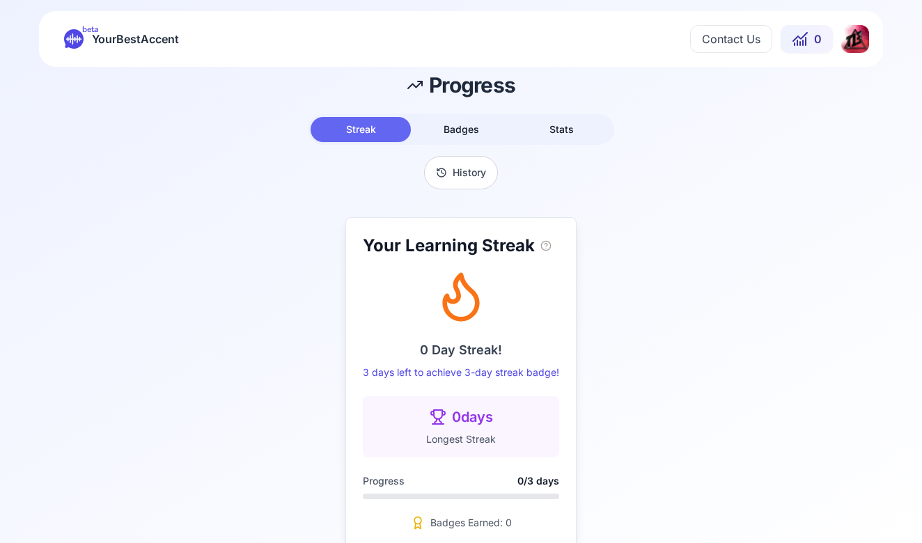
click at [143, 17] on div "beta YourBestAccent Contact Us 0" at bounding box center [461, 39] width 844 height 56
click at [159, 38] on span "YourBestAccent" at bounding box center [135, 38] width 87 height 19
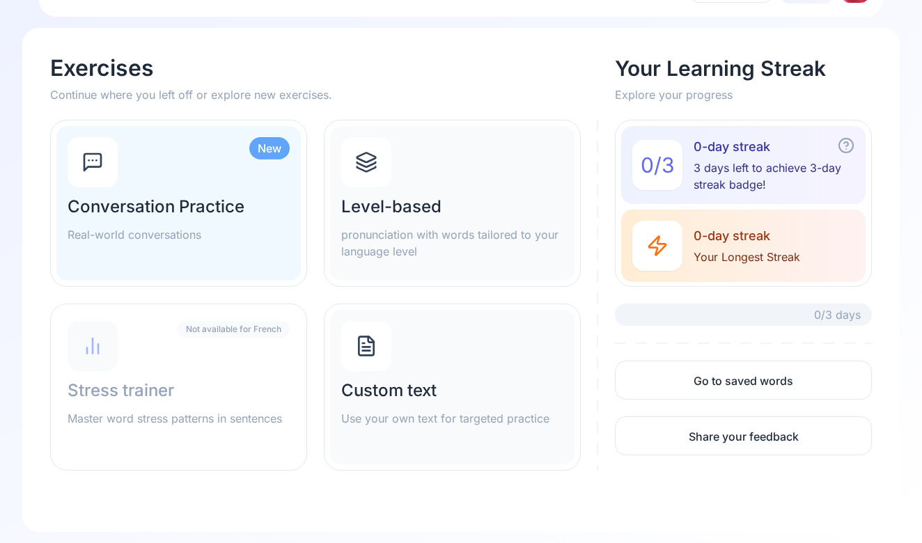
scroll to position [50, 0]
click at [258, 225] on div "Conversation Practice Real-world conversations" at bounding box center [179, 219] width 222 height 47
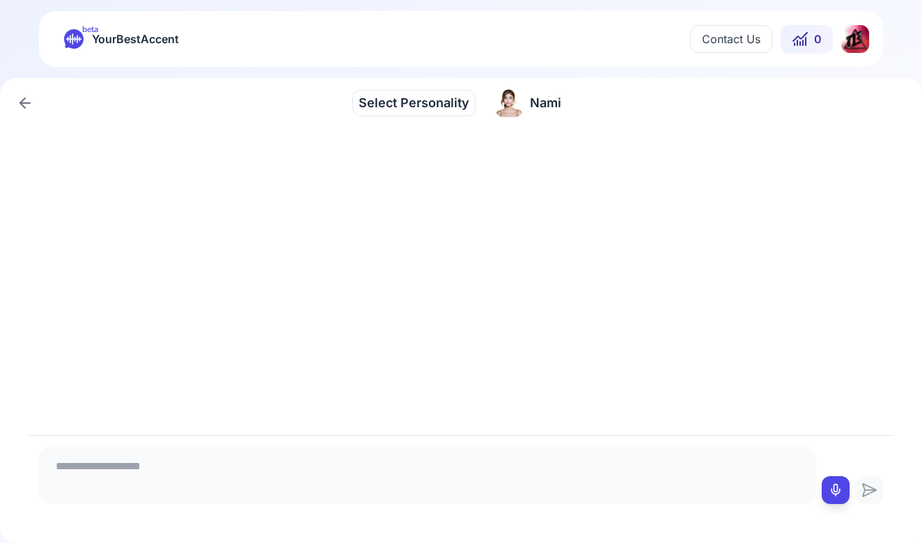
click at [534, 109] on span "Nami" at bounding box center [545, 102] width 31 height 19
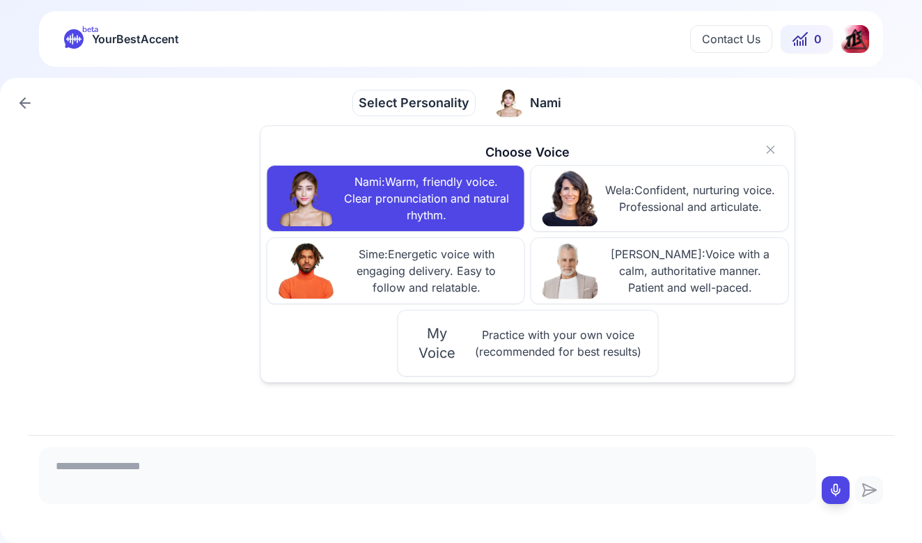
click at [506, 360] on button "My Voice Practice with your own voice (recommended for best results)" at bounding box center [527, 343] width 261 height 67
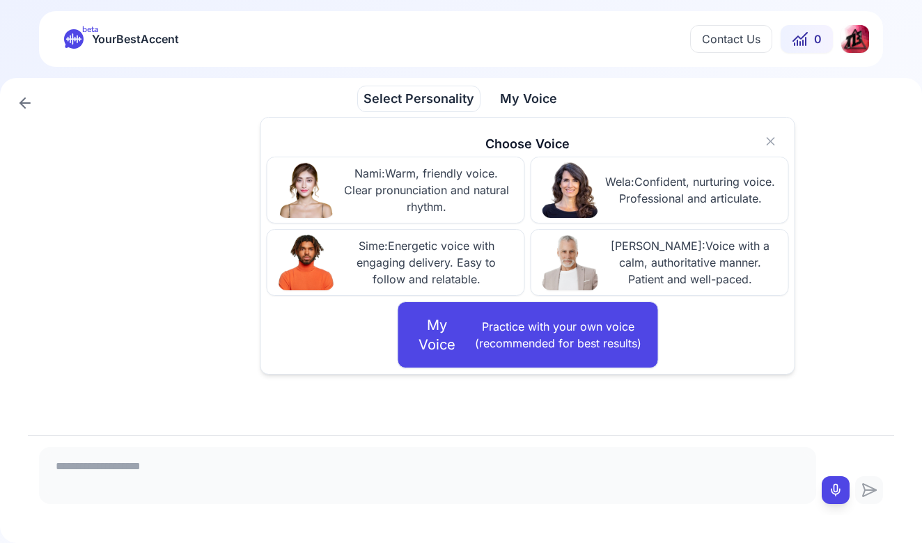
click at [509, 395] on div at bounding box center [461, 277] width 866 height 315
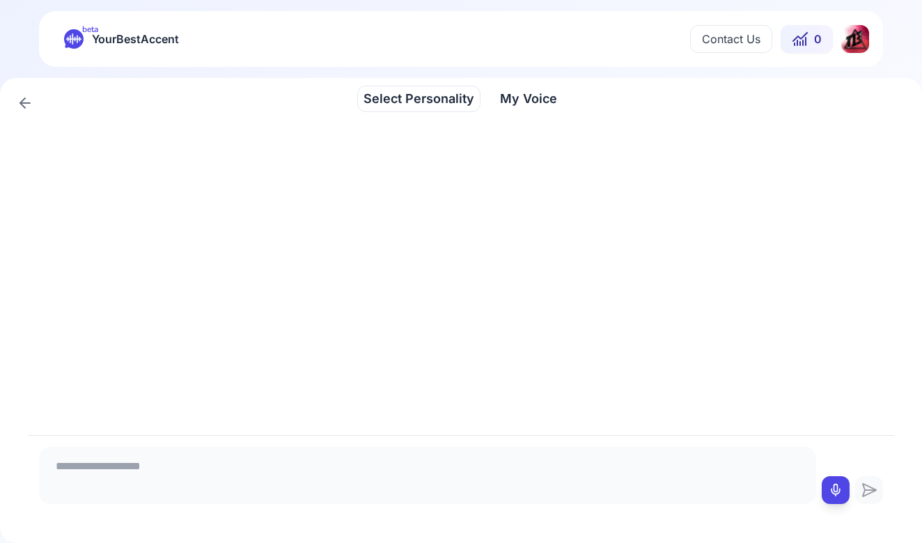
click at [386, 98] on span "Select Personality" at bounding box center [418, 98] width 111 height 19
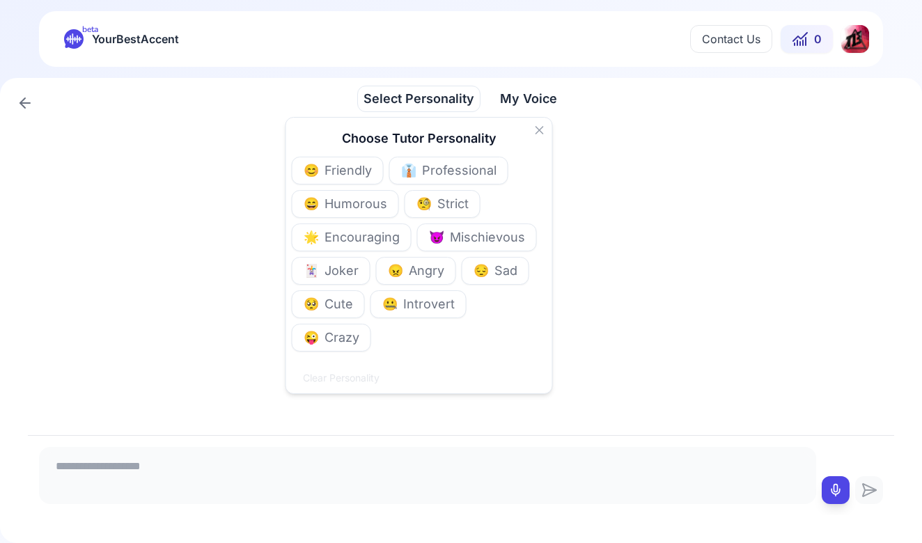
click at [446, 235] on button "😈 Mischievous" at bounding box center [477, 238] width 120 height 28
click at [595, 260] on div at bounding box center [461, 277] width 866 height 315
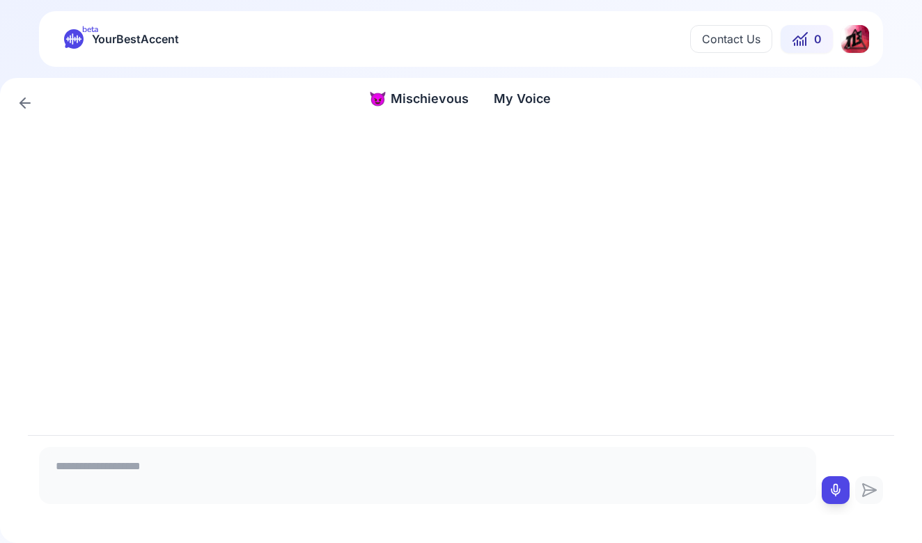
click at [510, 441] on div at bounding box center [461, 475] width 866 height 80
click at [508, 462] on textarea at bounding box center [428, 474] width 766 height 42
click at [831, 483] on button at bounding box center [836, 490] width 28 height 28
click at [840, 486] on rect at bounding box center [836, 490] width 10 height 10
type textarea "**********"
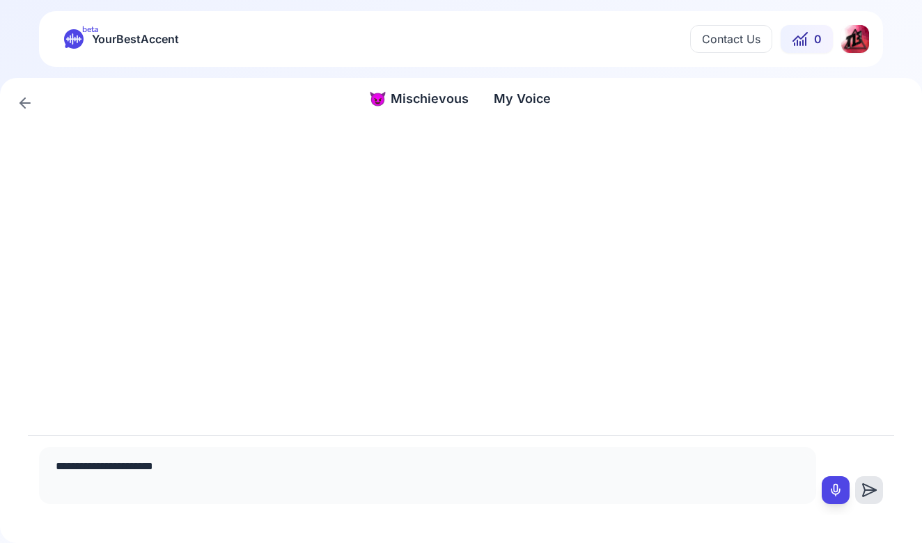
click at [870, 486] on icon at bounding box center [869, 490] width 28 height 17
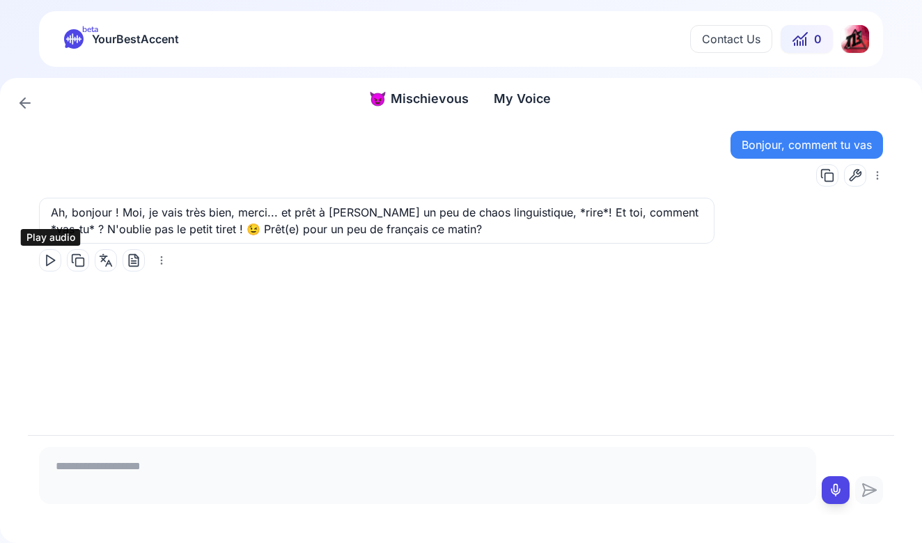
click at [53, 261] on polygon at bounding box center [51, 261] width 8 height 10
click at [168, 262] on div "Ah, bonjour ! Moi, je vais très bien, merci... et prêt à semer un peu de chaos …" at bounding box center [376, 235] width 675 height 74
click at [160, 262] on html "beta YourBestAccent Contact Us 0 😈 Mischievous Mischievous My Voice My Voice Bo…" at bounding box center [461, 271] width 922 height 543
click at [390, 98] on div "😈 Mischievous Mischievous" at bounding box center [418, 98] width 111 height 25
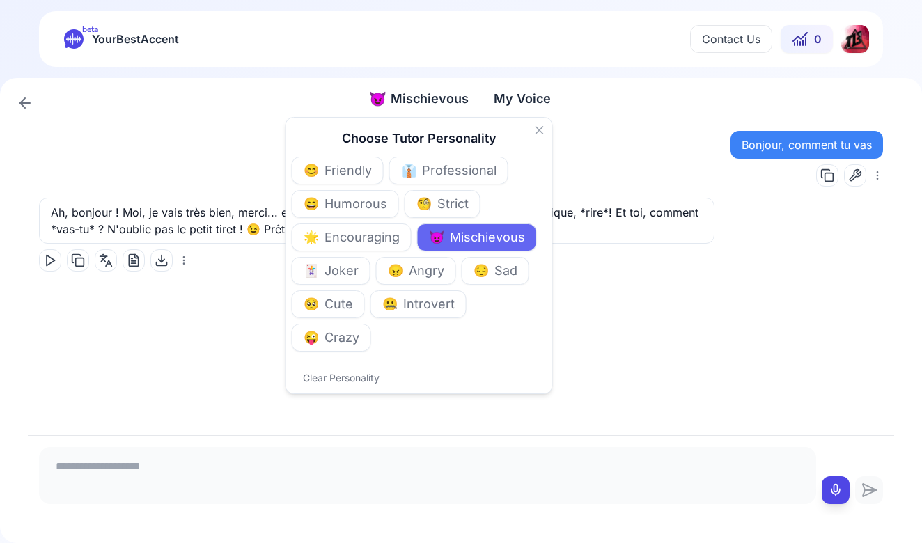
click at [337, 159] on button "😊 Friendly" at bounding box center [338, 171] width 92 height 28
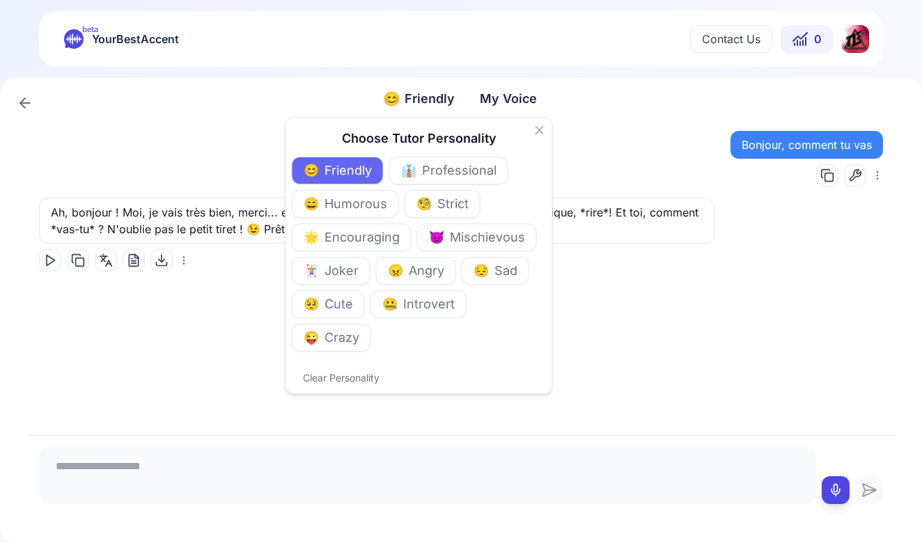
click at [239, 260] on div "Ah, bonjour ! Moi, je vais très bien, merci... et prêt à semer un peu de chaos …" at bounding box center [376, 235] width 675 height 74
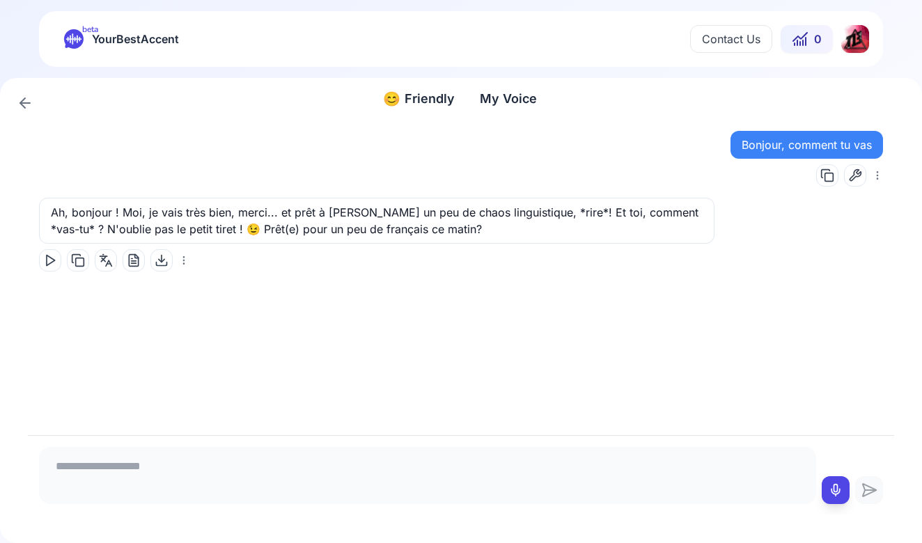
click at [289, 460] on textarea at bounding box center [428, 474] width 766 height 42
type textarea "**********"
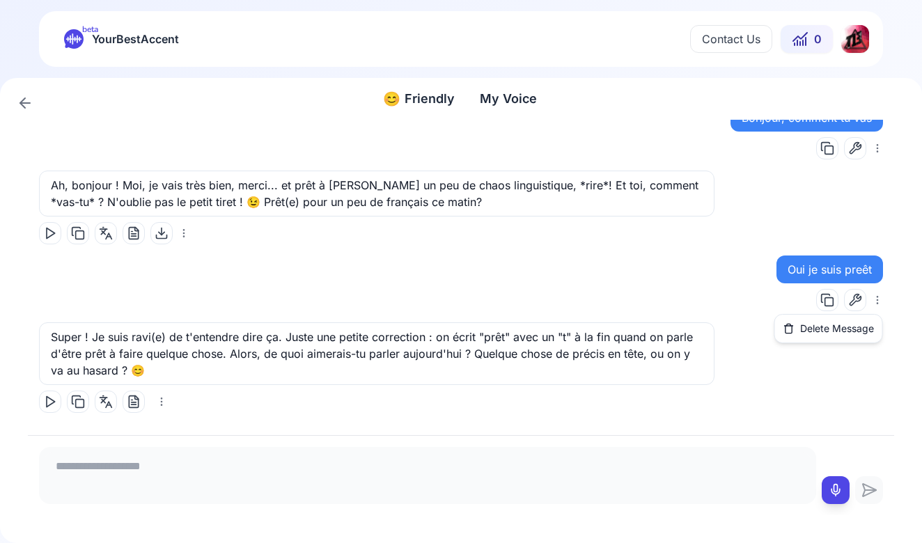
click at [872, 303] on html "beta YourBestAccent Contact Us 0 😊 Friendly Friendly My Voice My Voice Bonjour,…" at bounding box center [461, 271] width 922 height 543
click at [871, 303] on html "beta YourBestAccent Contact Us 0 😊 Friendly Friendly My Voice My Voice Bonjour,…" at bounding box center [461, 271] width 922 height 543
click at [159, 401] on html "beta YourBestAccent Contact Us 0 😊 Friendly Friendly My Voice My Voice Bonjour,…" at bounding box center [461, 271] width 922 height 543
click at [143, 401] on button at bounding box center [134, 402] width 22 height 22
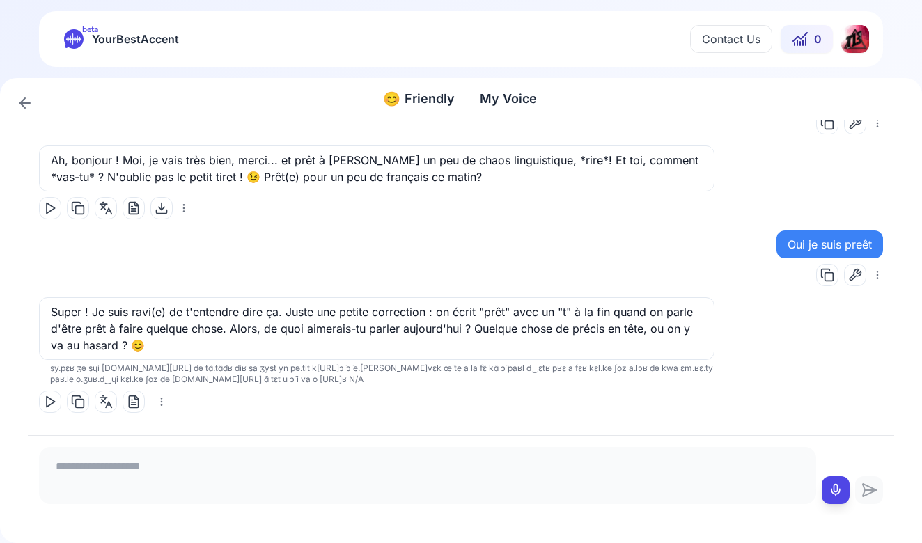
scroll to position [52, 0]
click at [22, 111] on icon at bounding box center [25, 103] width 17 height 17
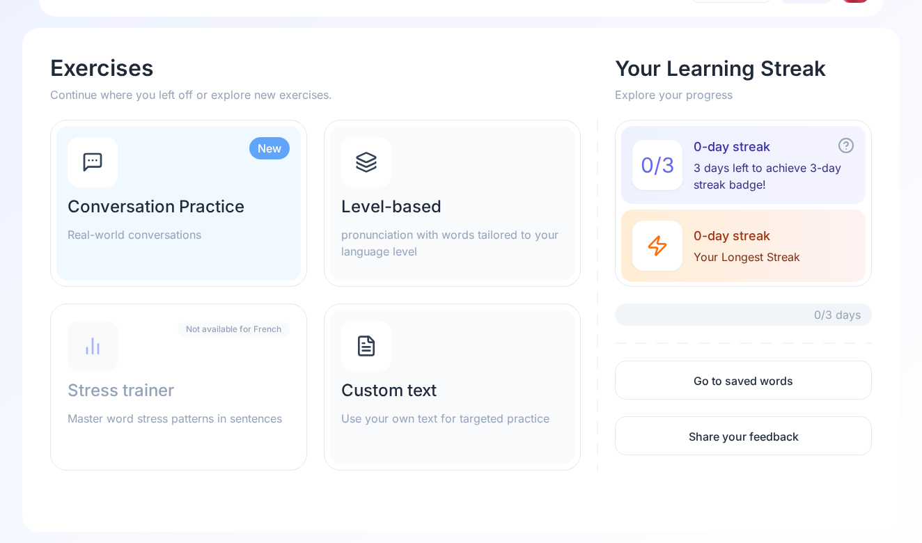
scroll to position [50, 0]
click at [213, 366] on div "Not available for French Stress trainer Master word stress patterns in sentences" at bounding box center [178, 387] width 244 height 155
click at [386, 238] on p "pronunciation with words tailored to your language level" at bounding box center [452, 242] width 222 height 33
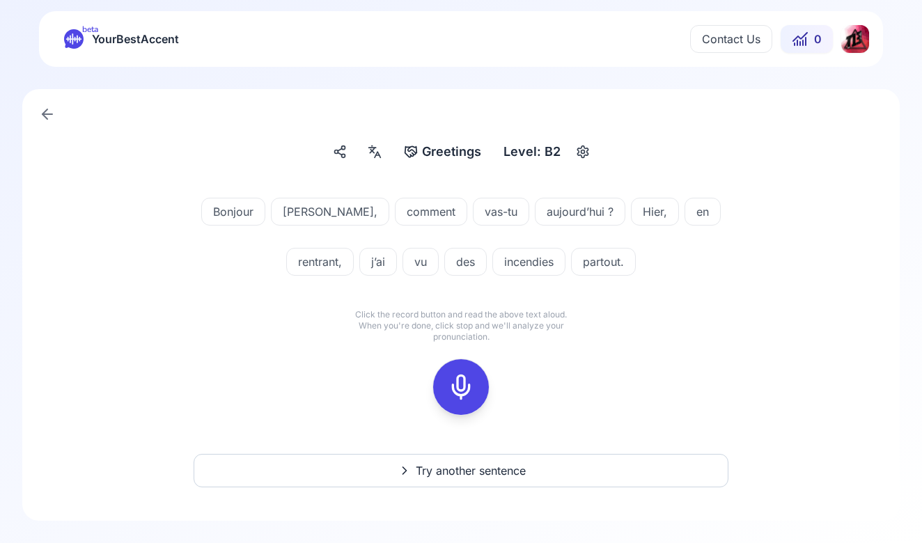
click at [458, 380] on icon at bounding box center [461, 387] width 28 height 28
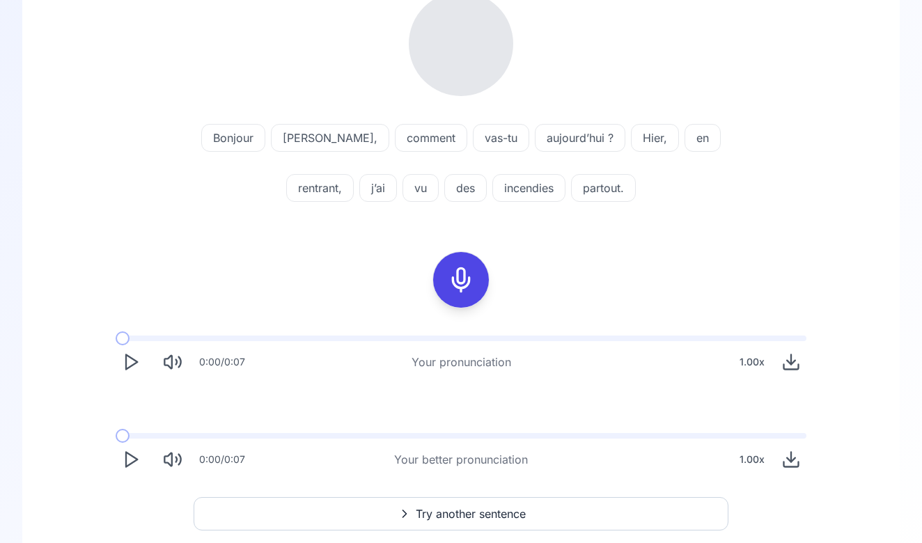
scroll to position [204, 0]
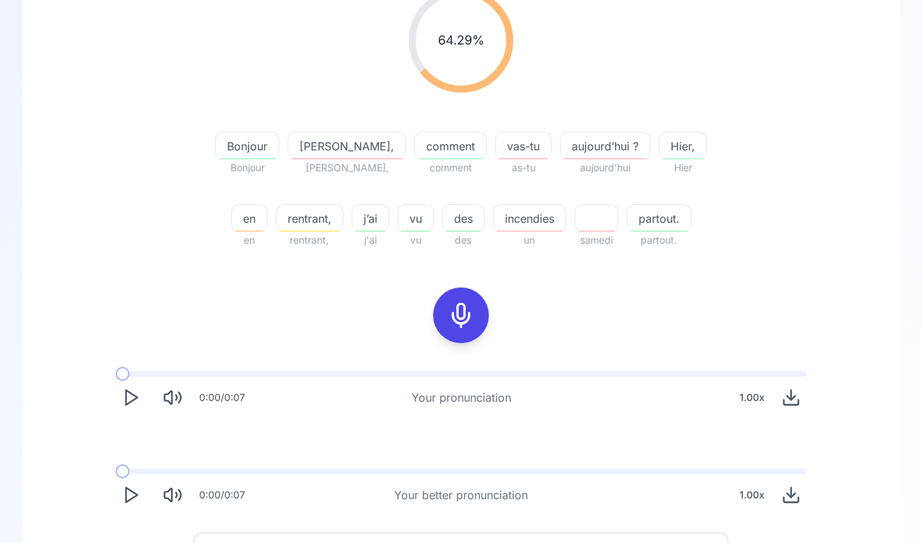
click at [319, 148] on span "Hannah," at bounding box center [346, 146] width 117 height 17
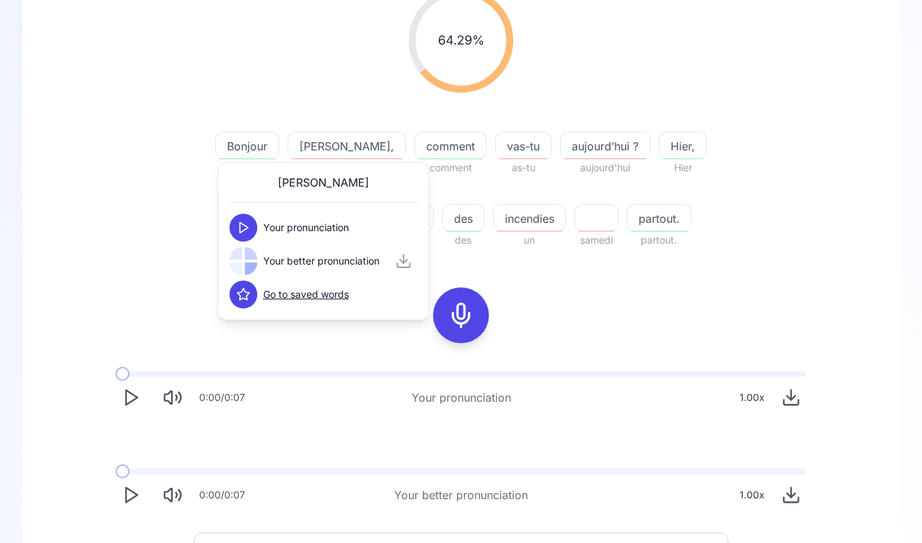
click at [240, 228] on polygon at bounding box center [244, 228] width 8 height 10
click at [242, 260] on icon at bounding box center [244, 261] width 14 height 14
click at [279, 120] on div at bounding box center [247, 123] width 64 height 17
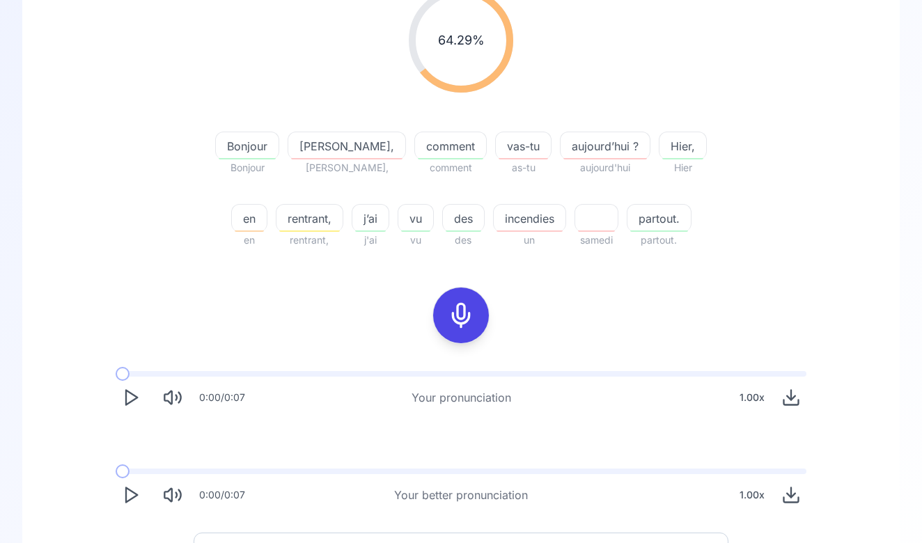
click at [415, 146] on span "comment" at bounding box center [450, 146] width 71 height 17
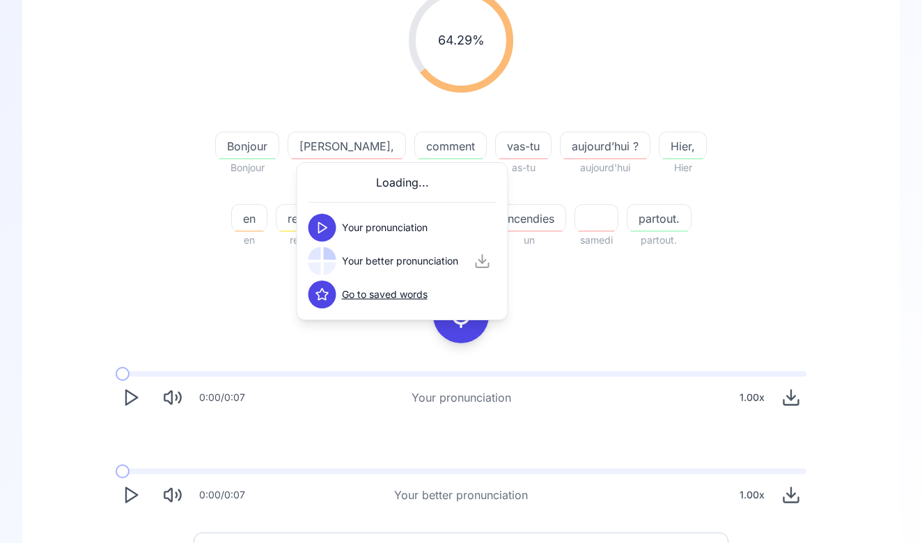
click at [496, 149] on span "vas-tu" at bounding box center [523, 146] width 55 height 17
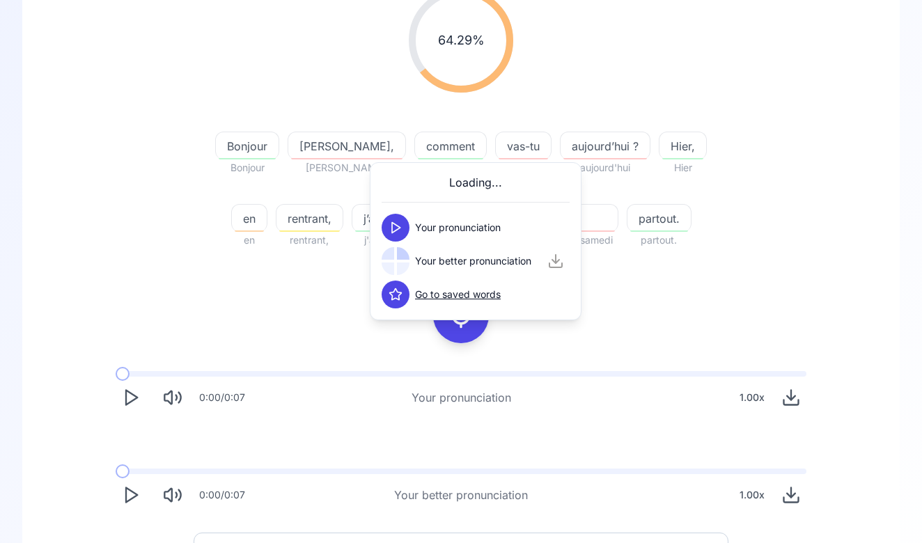
click at [415, 149] on span "comment" at bounding box center [450, 146] width 71 height 17
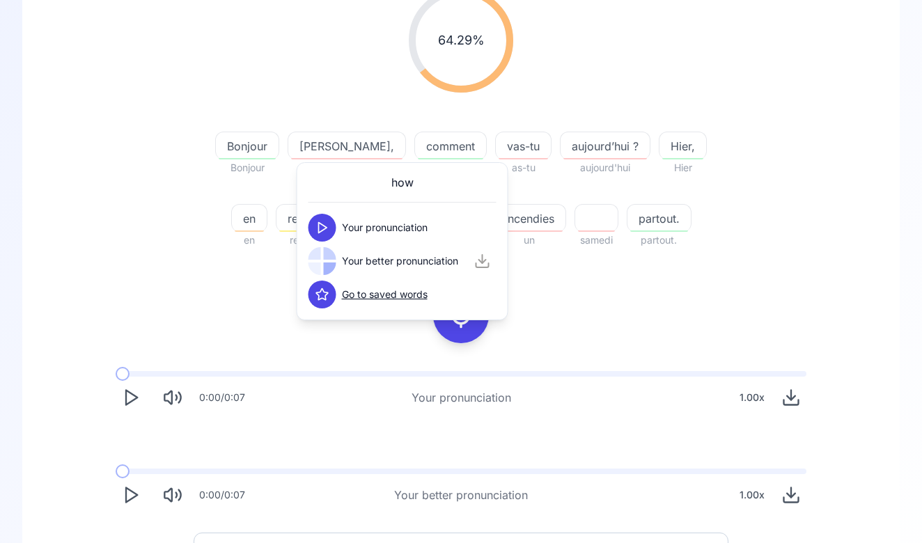
click at [325, 224] on icon at bounding box center [322, 228] width 14 height 14
click at [322, 252] on button at bounding box center [322, 261] width 28 height 28
click at [320, 222] on icon at bounding box center [322, 228] width 14 height 14
click at [320, 253] on button at bounding box center [322, 261] width 28 height 28
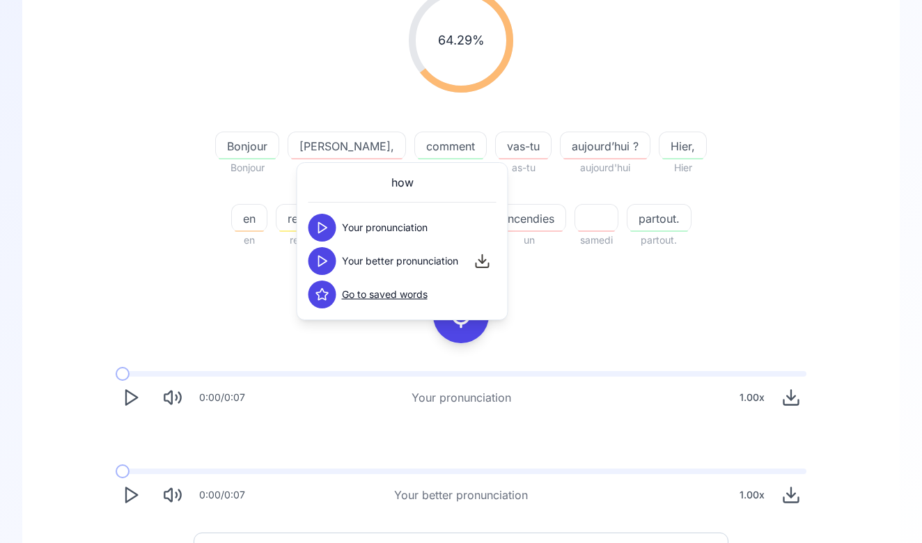
click at [401, 106] on div "64.29 % 64.29 % Bonjour Bonjour Hannah, Anna, comment comment vas-tu as-tu aujo…" at bounding box center [461, 118] width 802 height 283
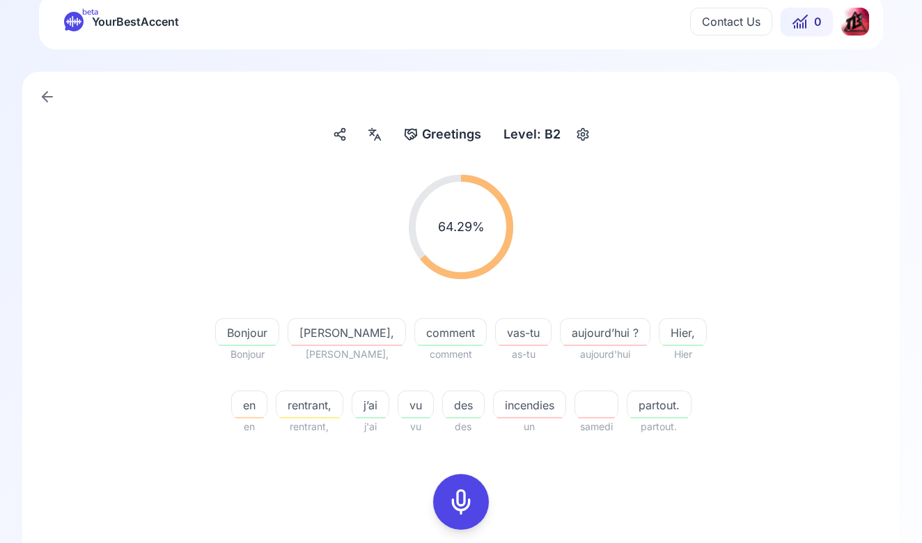
scroll to position [17, 0]
drag, startPoint x: 564, startPoint y: 143, endPoint x: 585, endPoint y: 140, distance: 21.1
click at [585, 141] on div "Level: B2" at bounding box center [546, 135] width 96 height 25
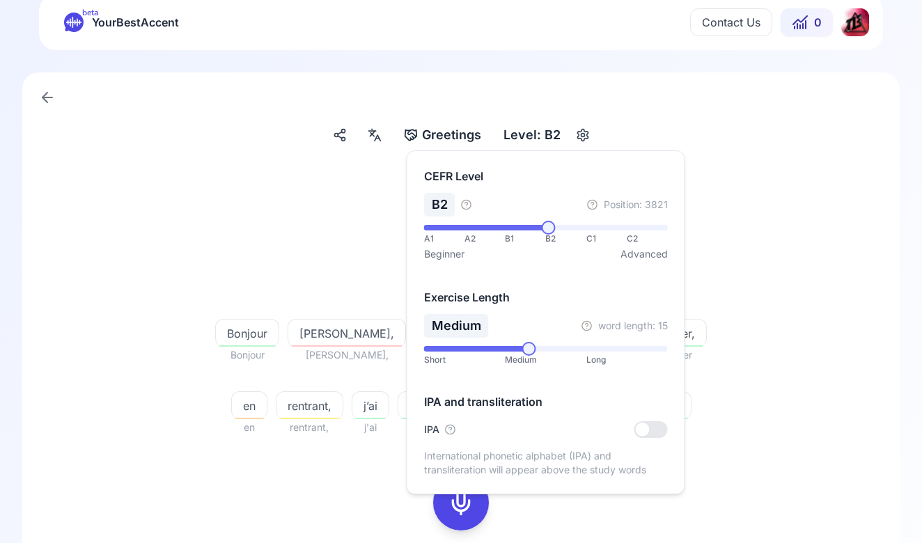
click at [585, 140] on icon "button" at bounding box center [582, 135] width 17 height 14
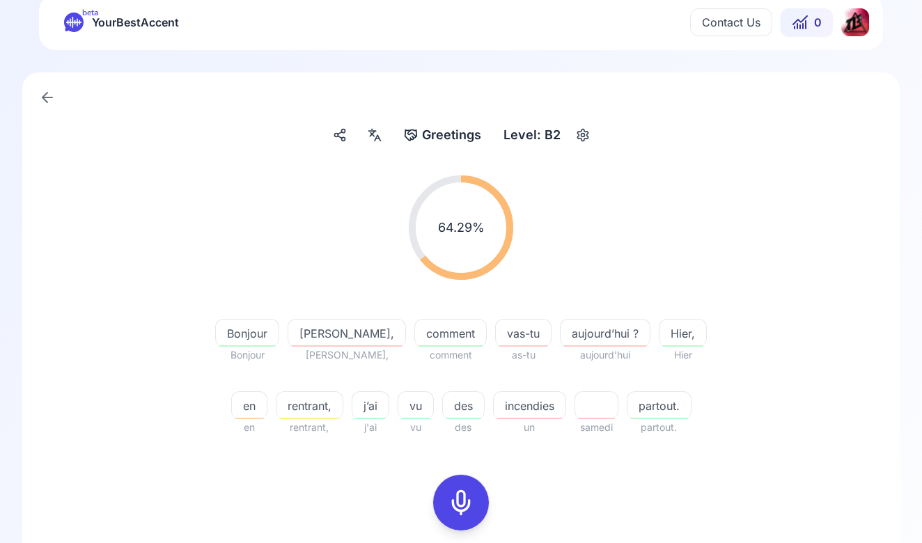
click at [585, 140] on icon "button" at bounding box center [582, 135] width 17 height 14
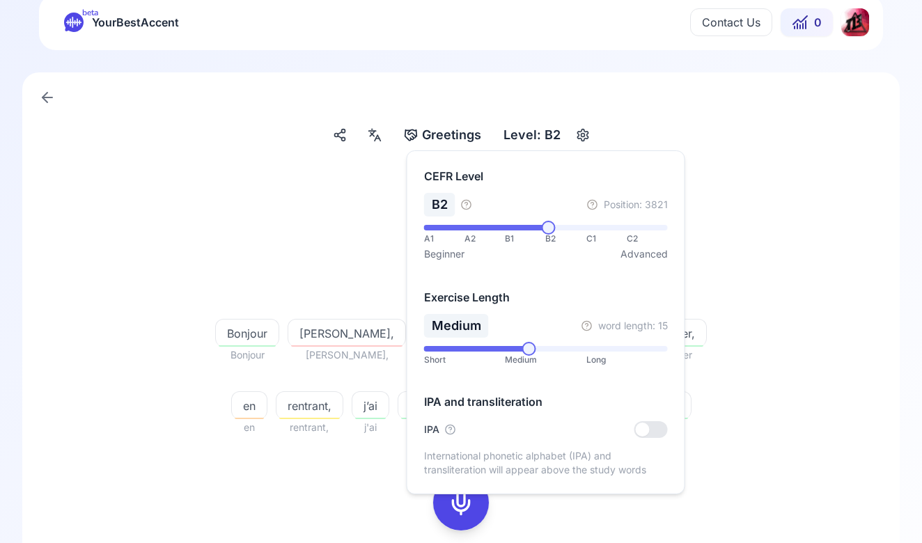
click at [648, 421] on div "IPA and transliteration IPA International phonetic alphabet (IPA) and translite…" at bounding box center [546, 435] width 244 height 84
click at [650, 425] on div at bounding box center [650, 429] width 33 height 17
click at [649, 428] on div at bounding box center [650, 429] width 33 height 17
click at [691, 229] on div "64.29 % 64.29 %" at bounding box center [461, 227] width 802 height 127
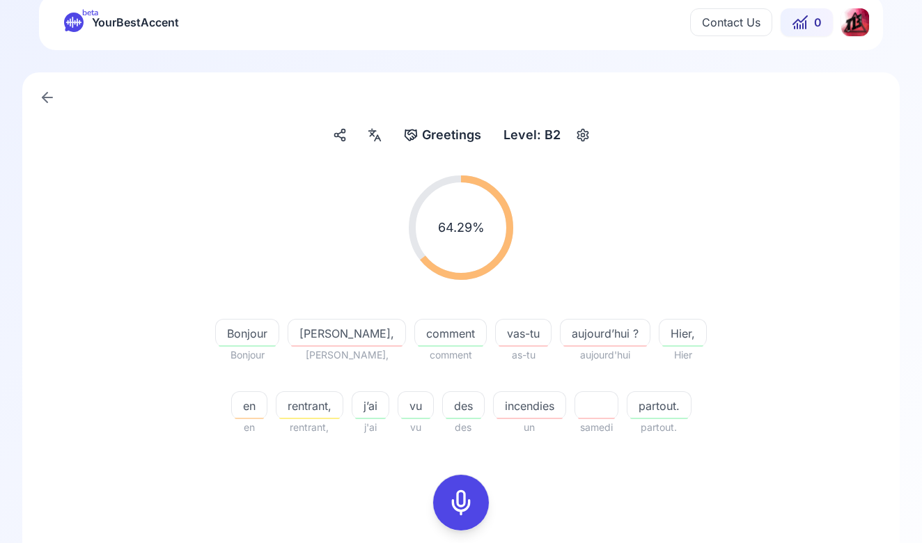
click at [584, 134] on icon "button" at bounding box center [582, 135] width 17 height 14
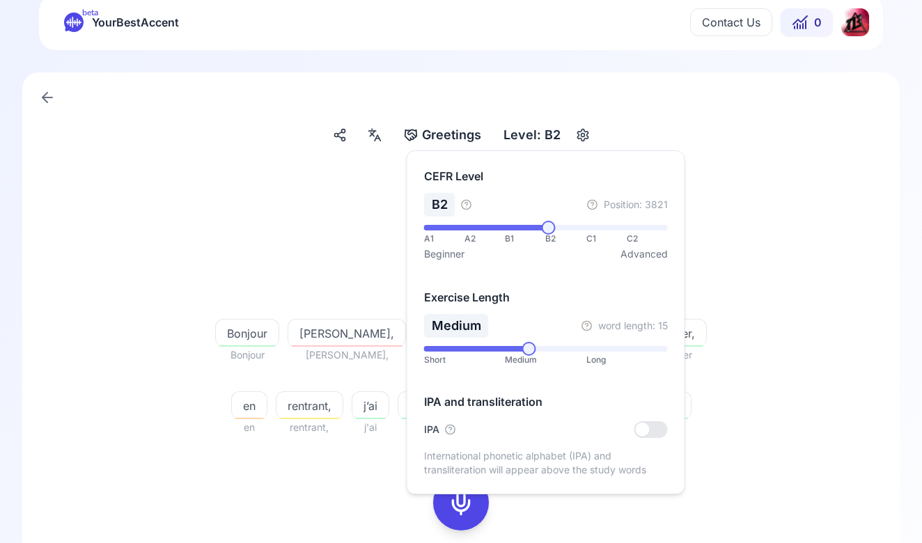
click at [662, 421] on div at bounding box center [650, 429] width 33 height 17
click at [684, 270] on div "CEFR Level B2 Position: 3821 A1 A2 B1 B2 C1 C2 Beginner Advanced Exercise Lengt…" at bounding box center [546, 322] width 279 height 344
click at [717, 265] on div "64.29 % 64.29 %" at bounding box center [461, 227] width 802 height 127
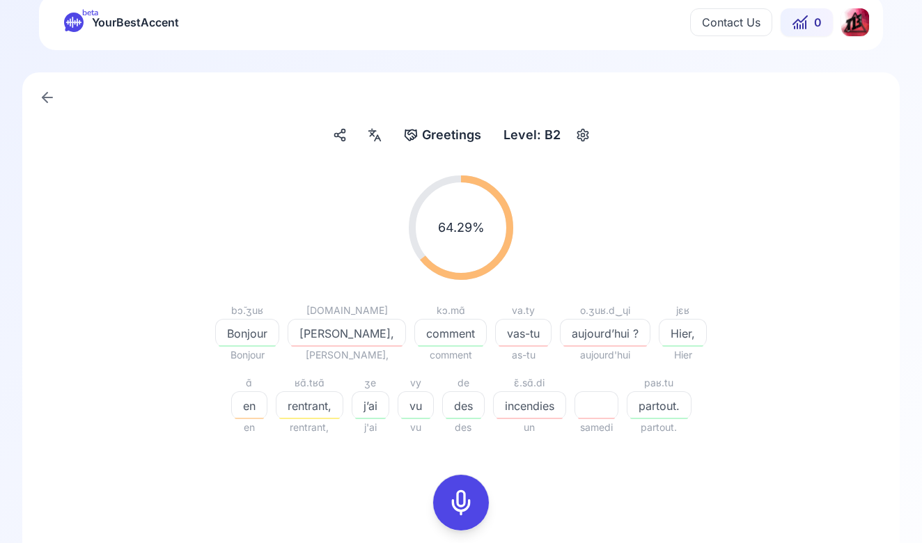
click at [561, 325] on span "aujourd’hui ?" at bounding box center [605, 333] width 89 height 17
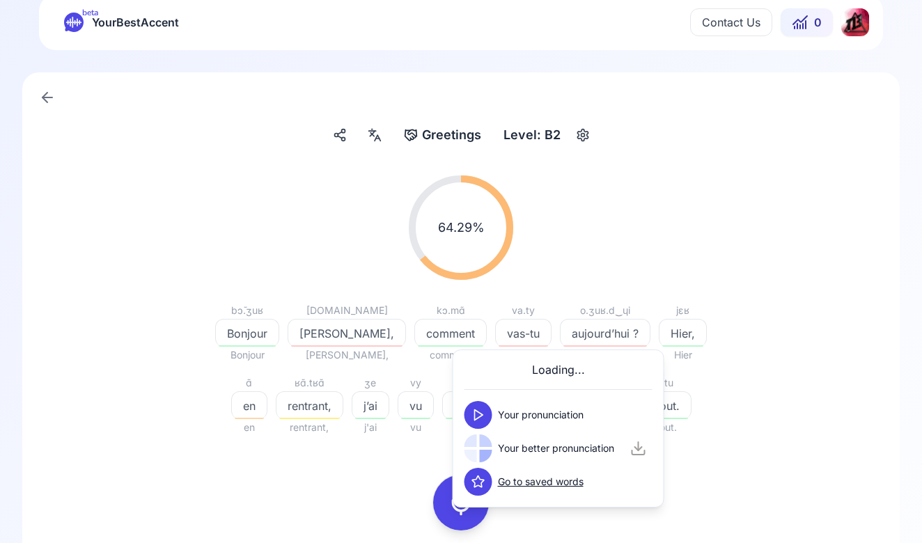
click at [468, 420] on button at bounding box center [478, 415] width 28 height 28
click at [476, 444] on polygon at bounding box center [479, 449] width 8 height 10
click at [538, 274] on div "64.29 % 64.29 %" at bounding box center [461, 227] width 802 height 127
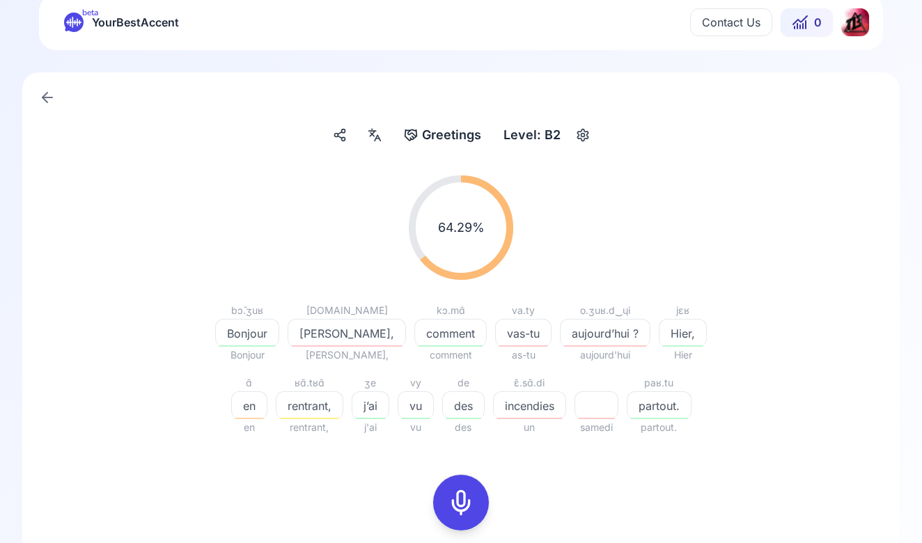
click at [267, 398] on span "en" at bounding box center [249, 406] width 35 height 17
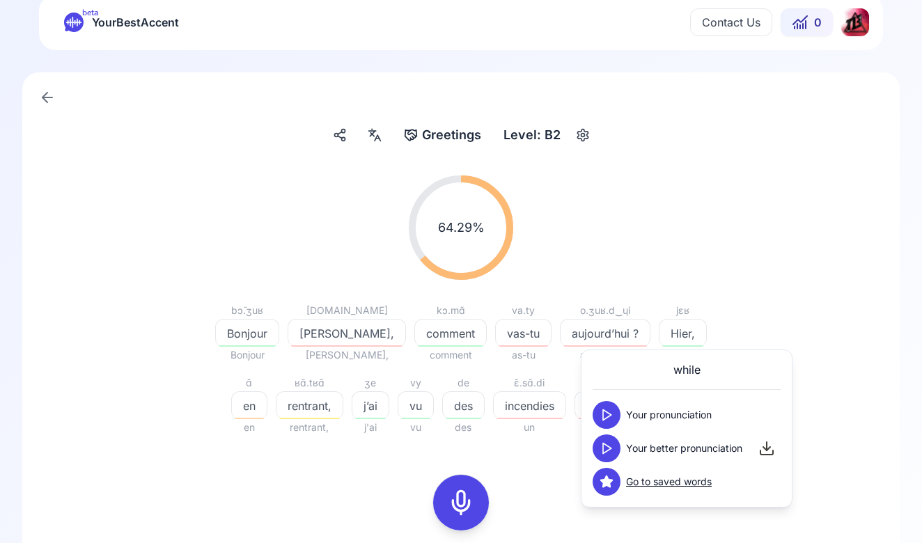
click at [613, 405] on button at bounding box center [607, 415] width 28 height 28
click at [613, 443] on button at bounding box center [607, 448] width 28 height 28
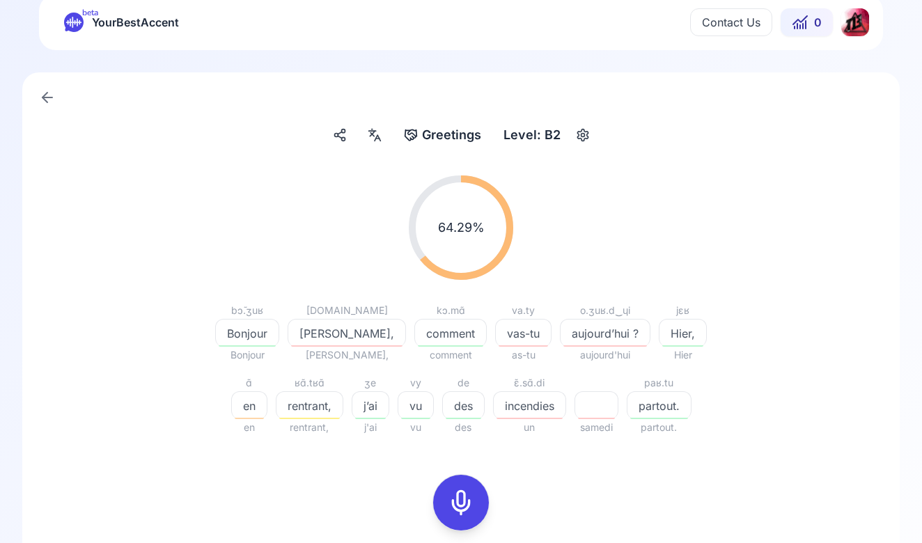
click at [609, 232] on div "64.29 % 64.29 %" at bounding box center [461, 227] width 802 height 127
click at [276, 402] on span "rentrant," at bounding box center [309, 406] width 66 height 17
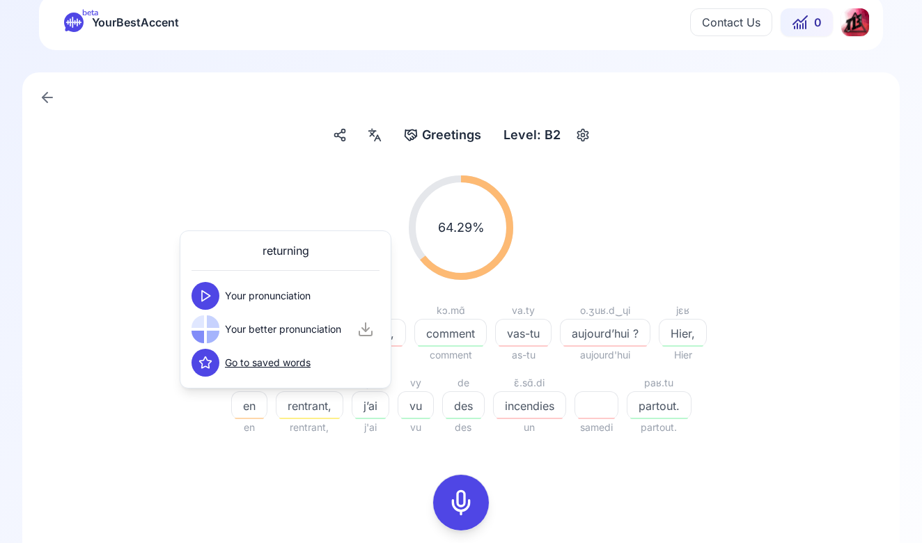
click at [215, 291] on button at bounding box center [205, 296] width 28 height 28
click at [213, 328] on button at bounding box center [205, 329] width 28 height 28
click at [234, 148] on div "Greetings Greetings Level: B2 64.29 % 64.29 % bɔ̃.ʒuʁ Bonjour Bonjour a.na Hann…" at bounding box center [460, 429] width 877 height 714
